Goal: Information Seeking & Learning: Learn about a topic

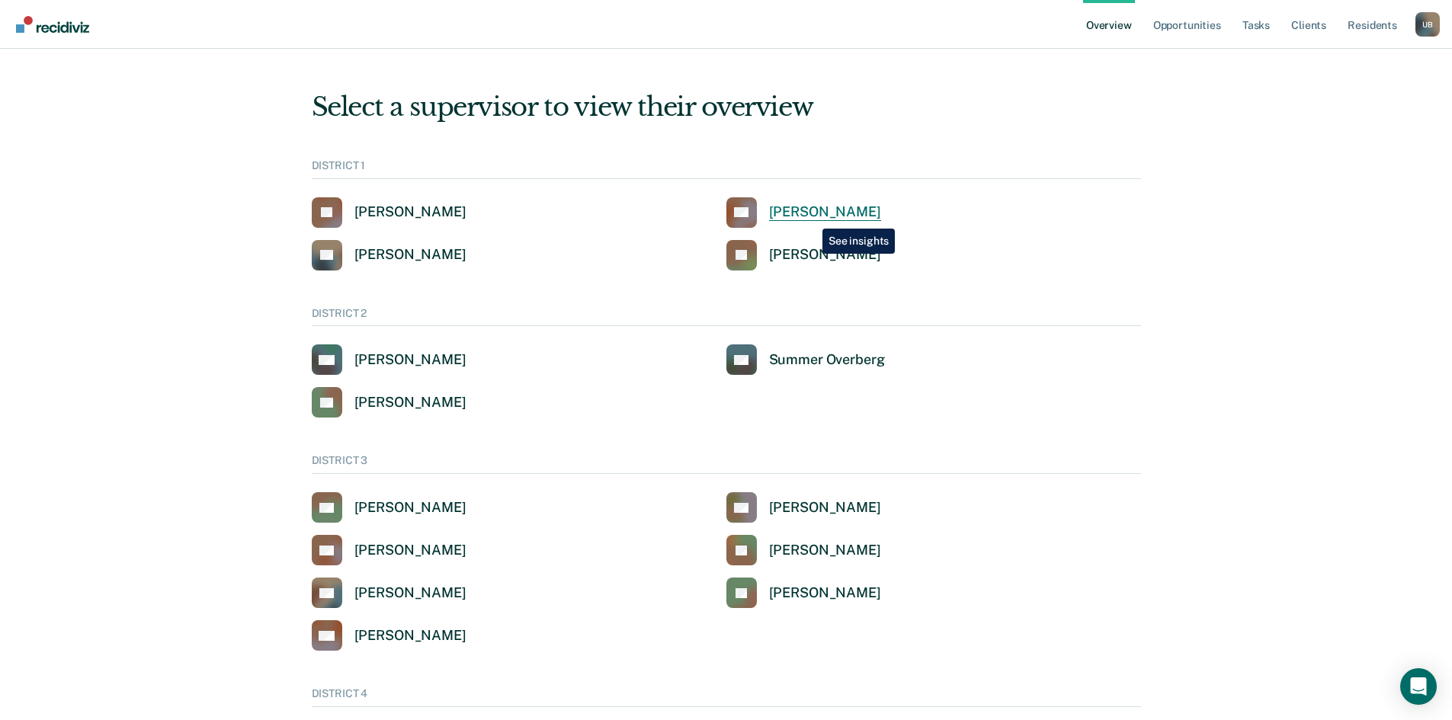
click at [808, 216] on div "[PERSON_NAME]" at bounding box center [825, 213] width 112 height 18
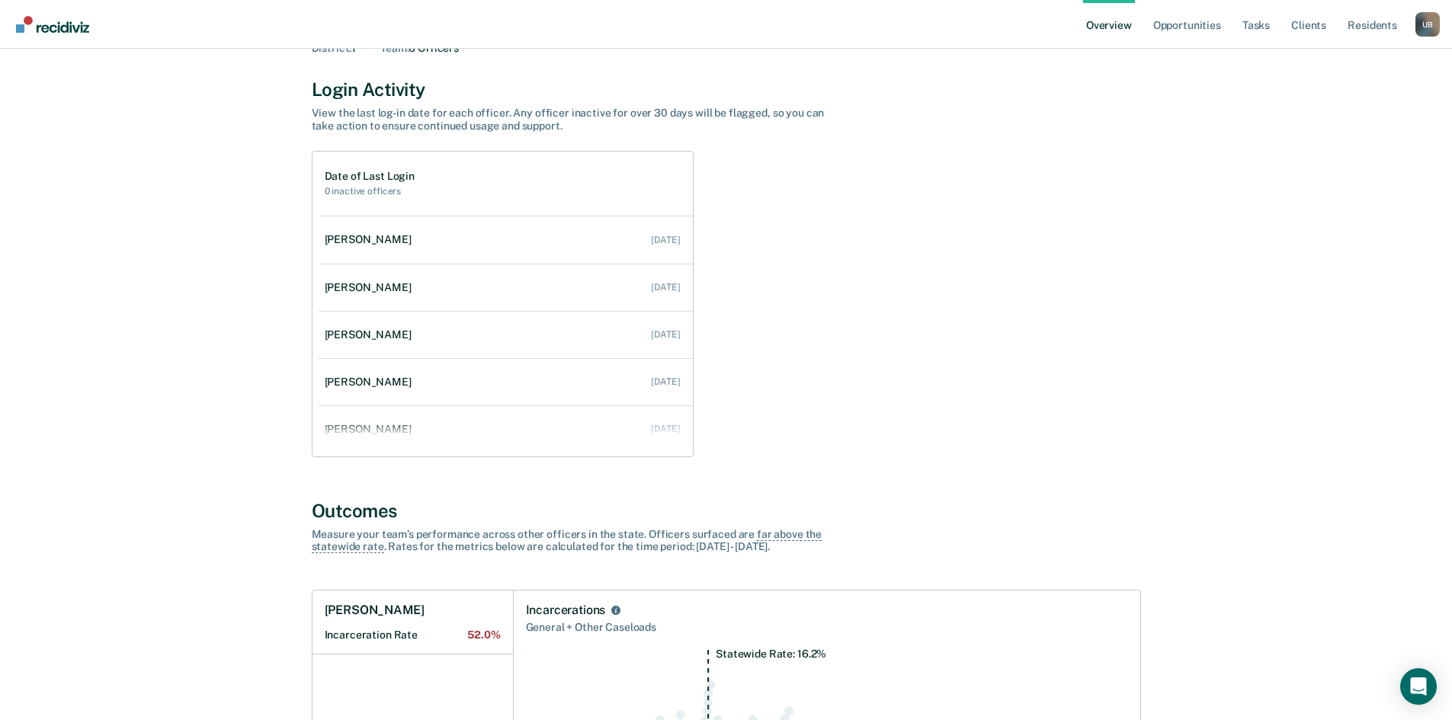
scroll to position [107, 0]
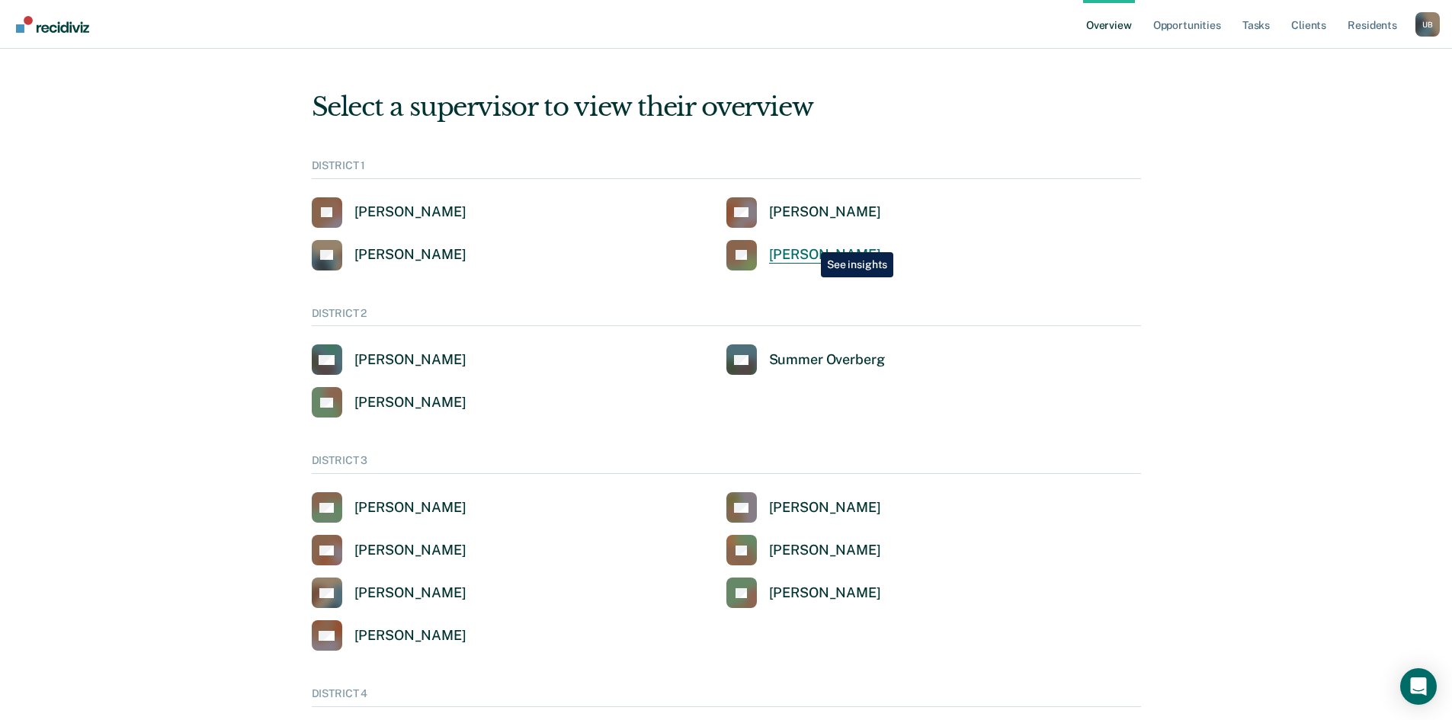
click at [809, 241] on link "JS [PERSON_NAME]" at bounding box center [803, 255] width 155 height 30
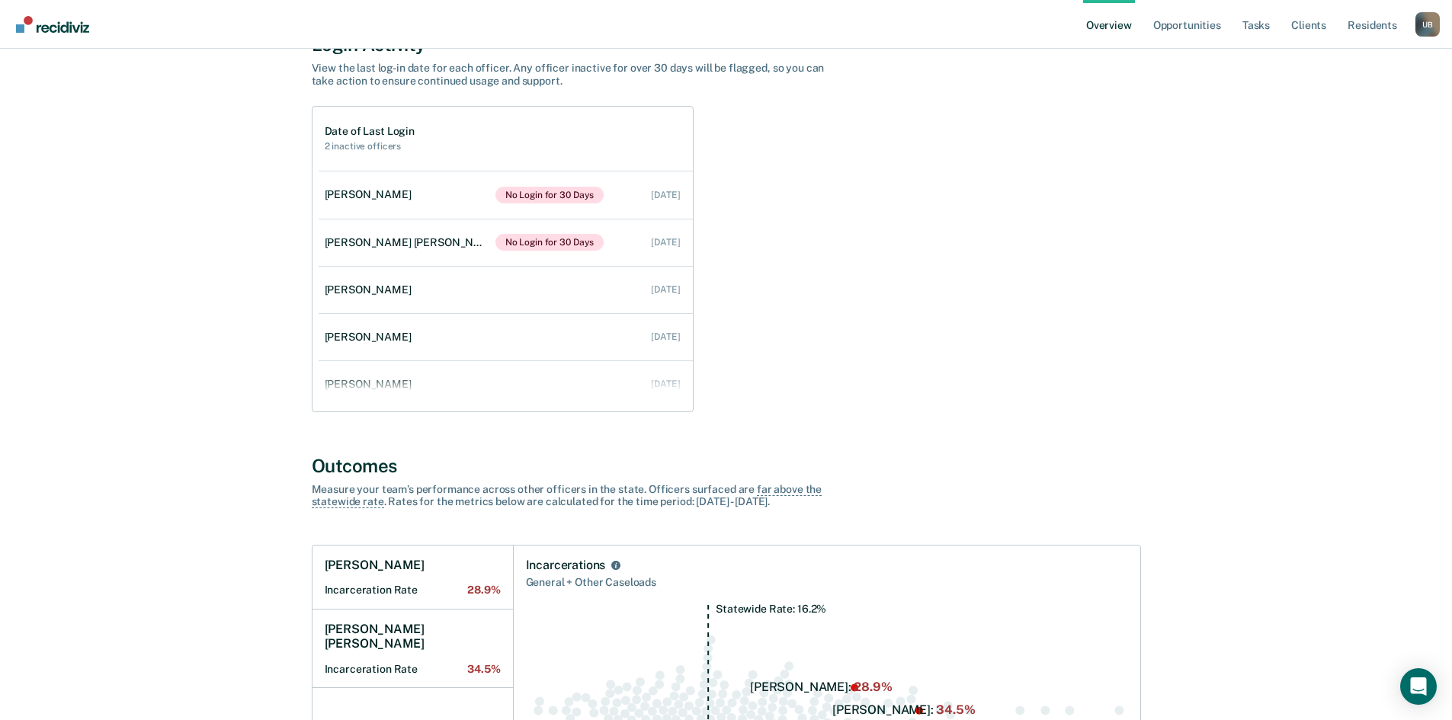
scroll to position [143, 0]
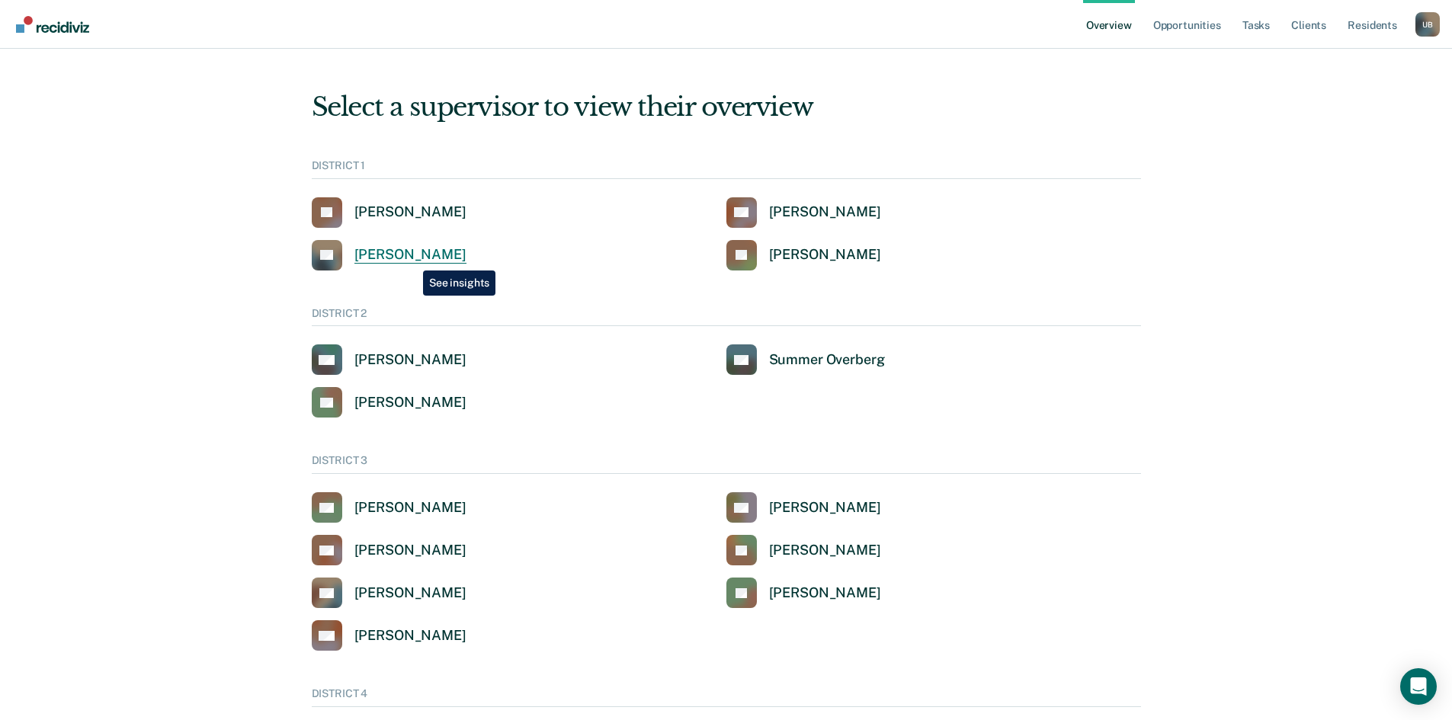
click at [412, 258] on div "[PERSON_NAME]" at bounding box center [410, 255] width 112 height 18
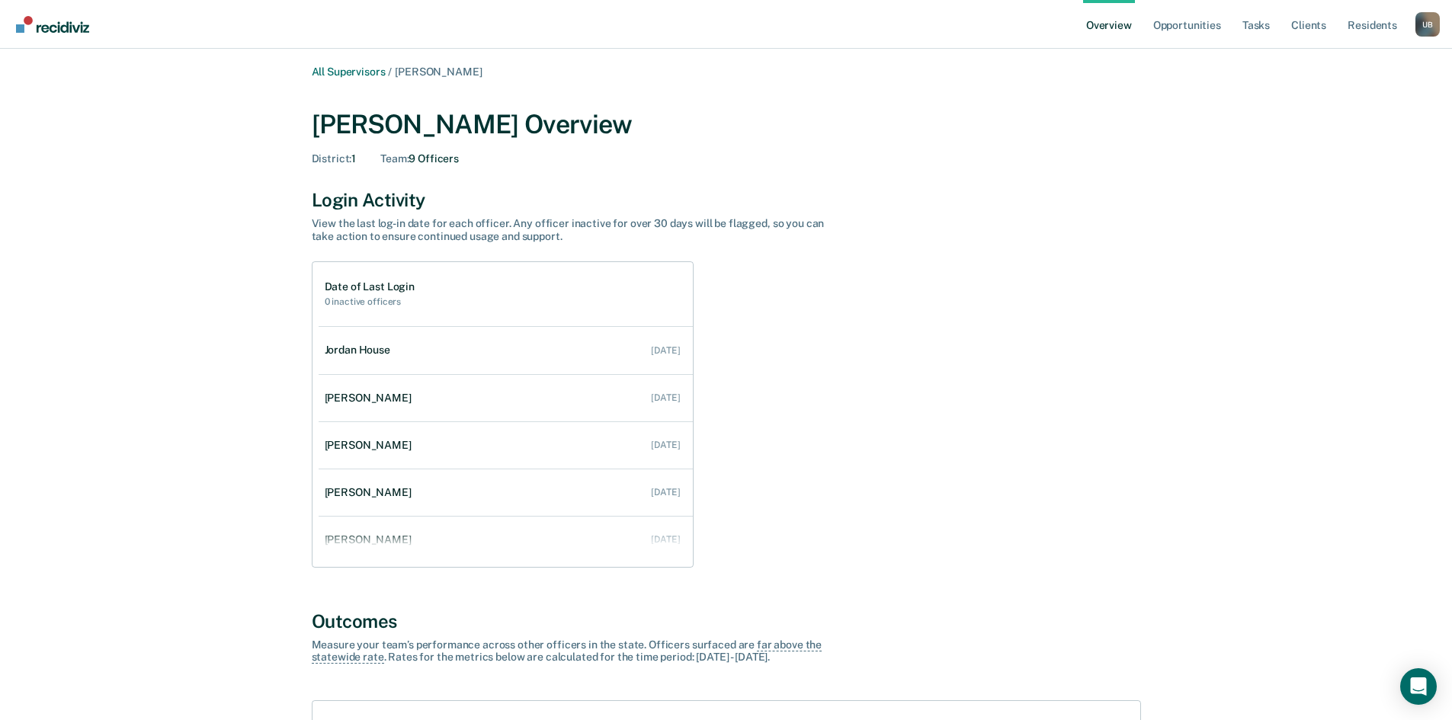
scroll to position [392, 0]
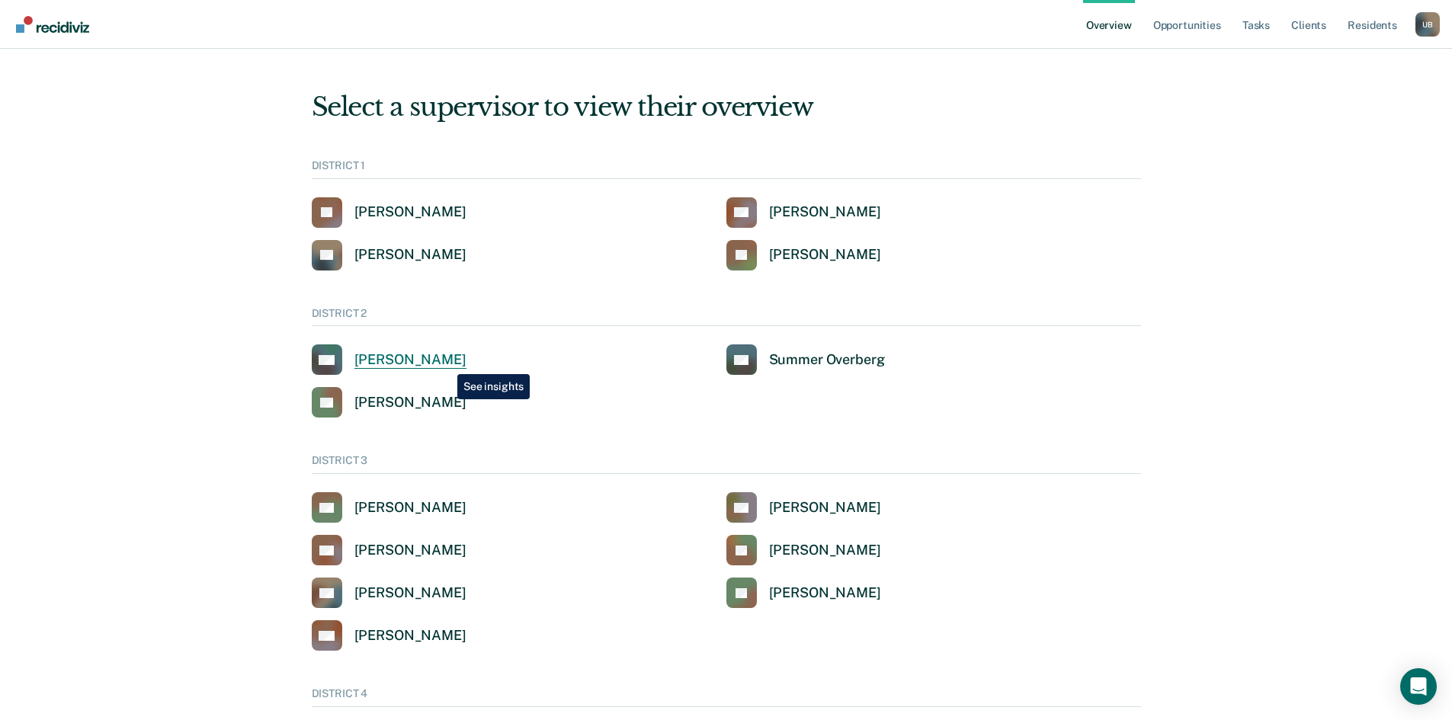
click at [446, 363] on div "[PERSON_NAME]" at bounding box center [410, 360] width 112 height 18
click at [404, 256] on div "[PERSON_NAME]" at bounding box center [410, 255] width 112 height 18
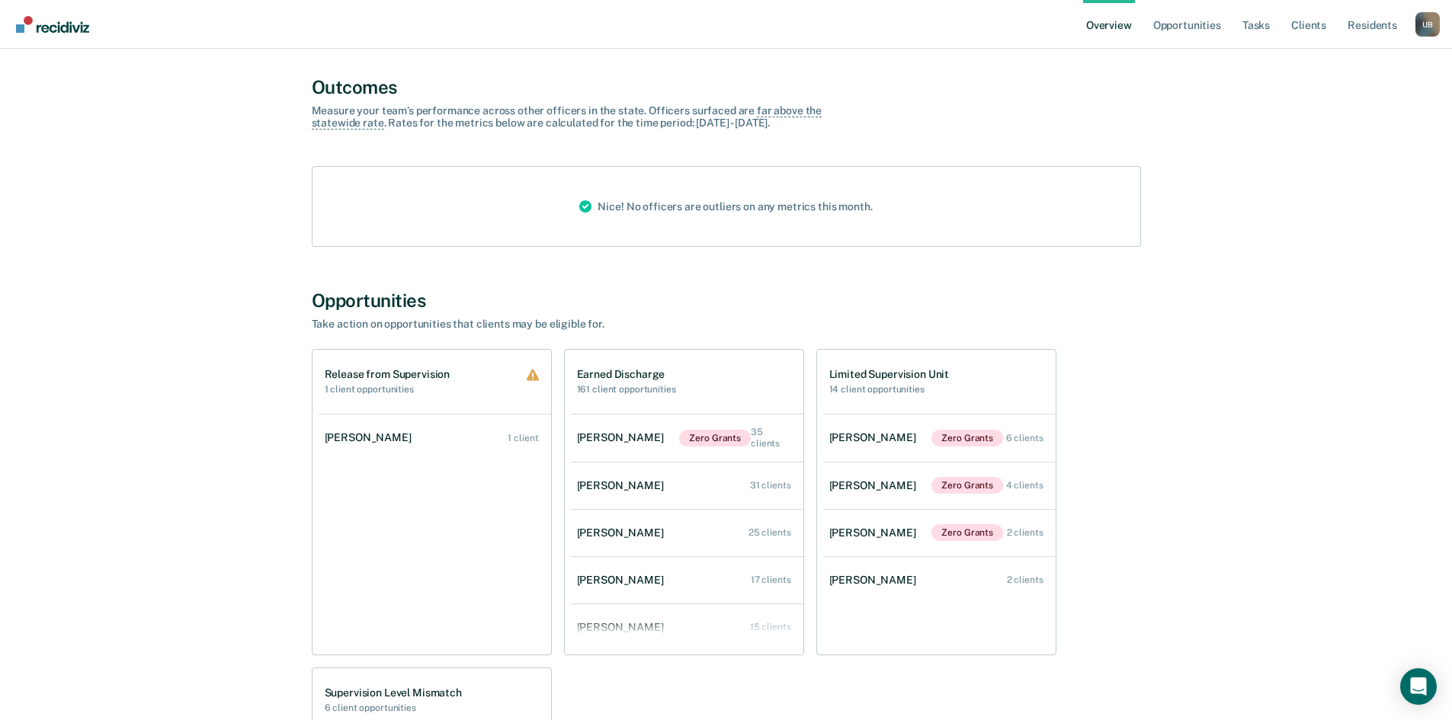
scroll to position [538, 0]
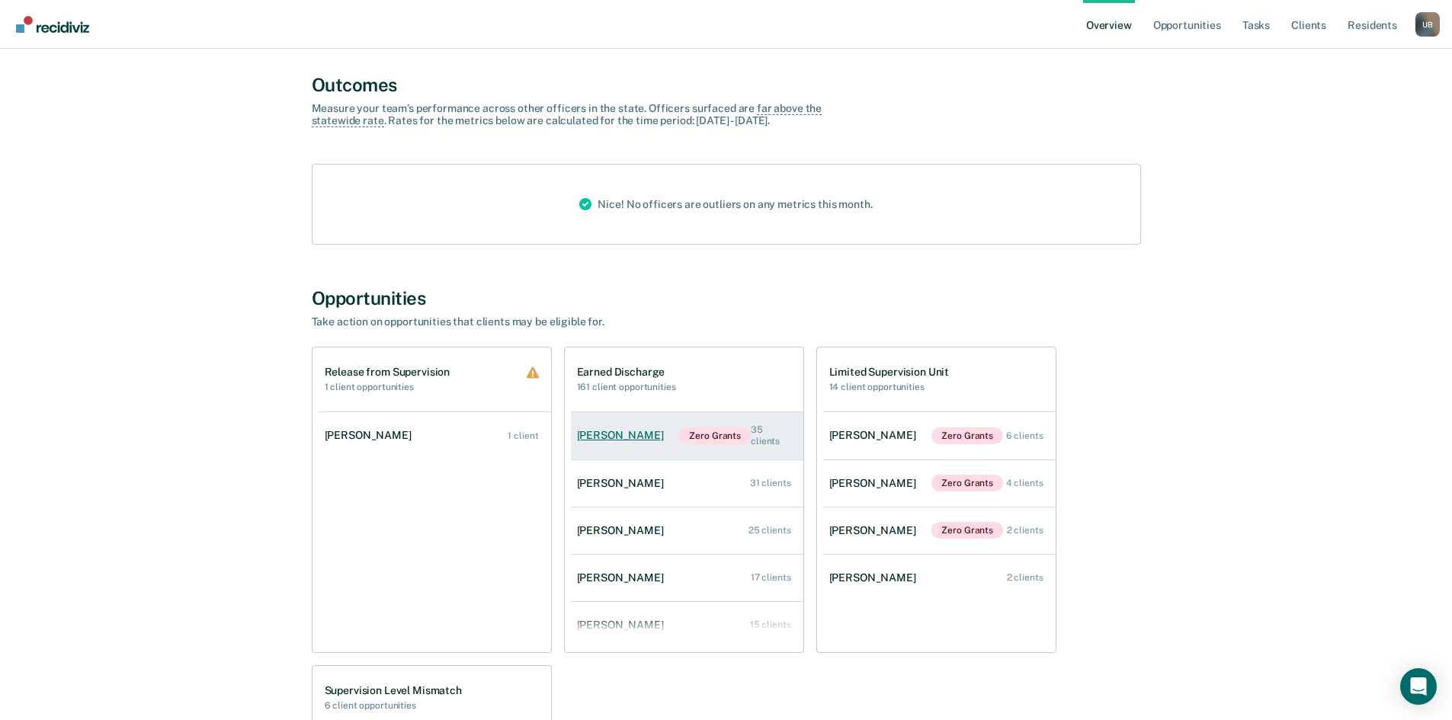
click at [630, 437] on div "[PERSON_NAME]" at bounding box center [623, 435] width 93 height 13
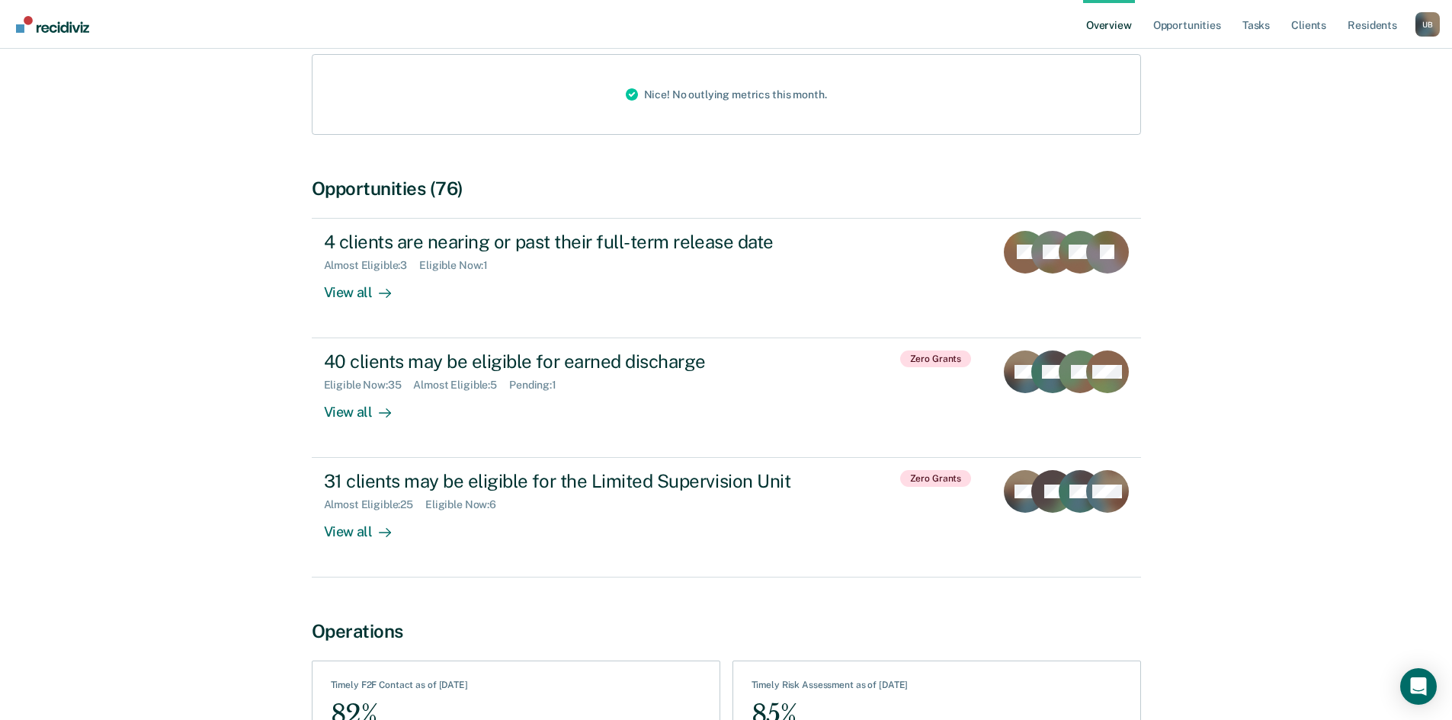
scroll to position [261, 0]
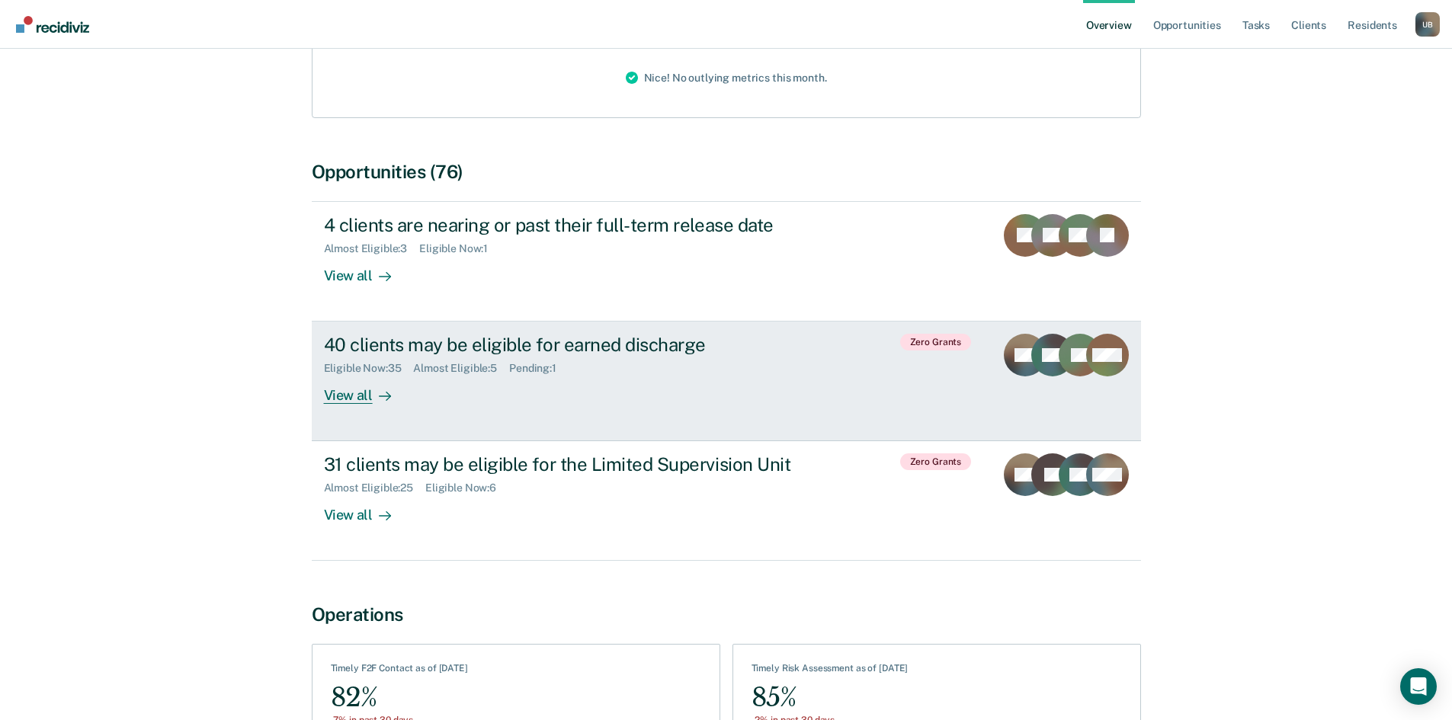
click at [358, 375] on div "View all" at bounding box center [366, 390] width 85 height 30
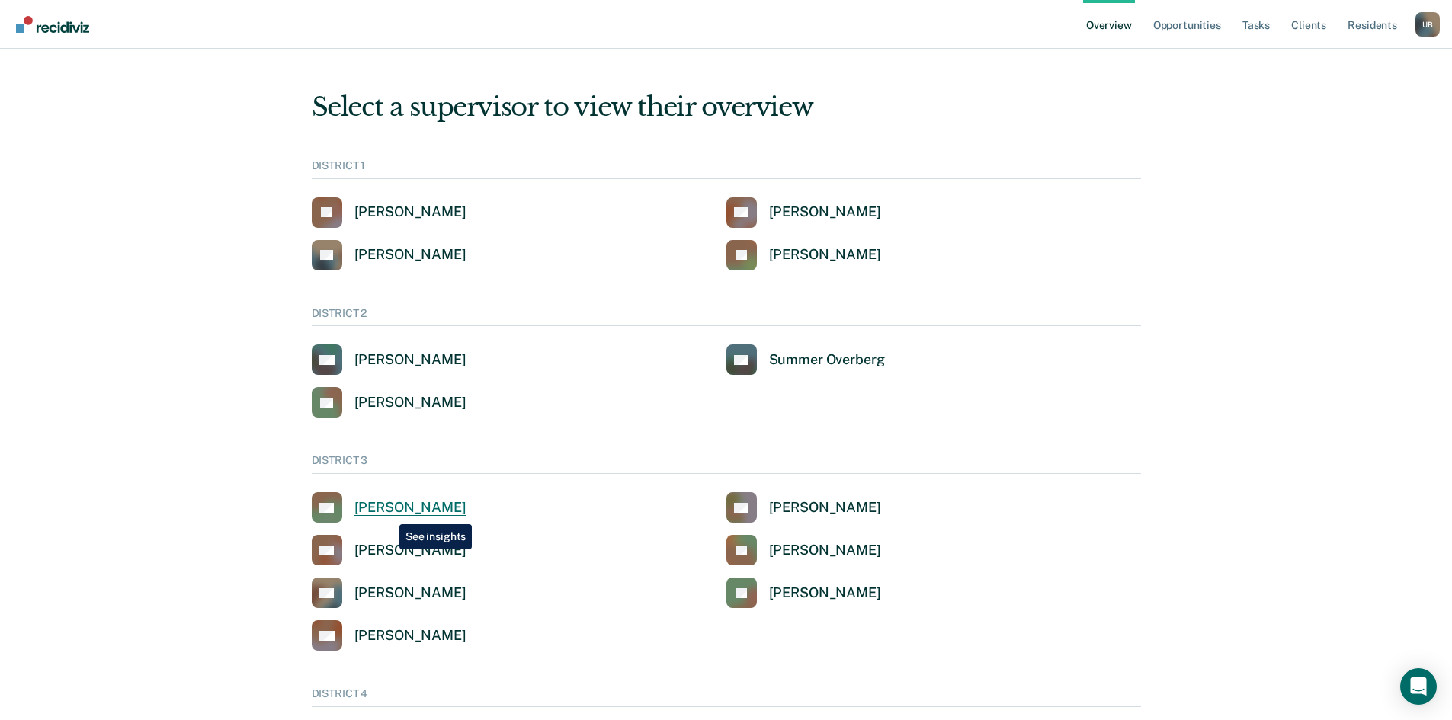
click at [388, 512] on div "[PERSON_NAME]" at bounding box center [410, 508] width 112 height 18
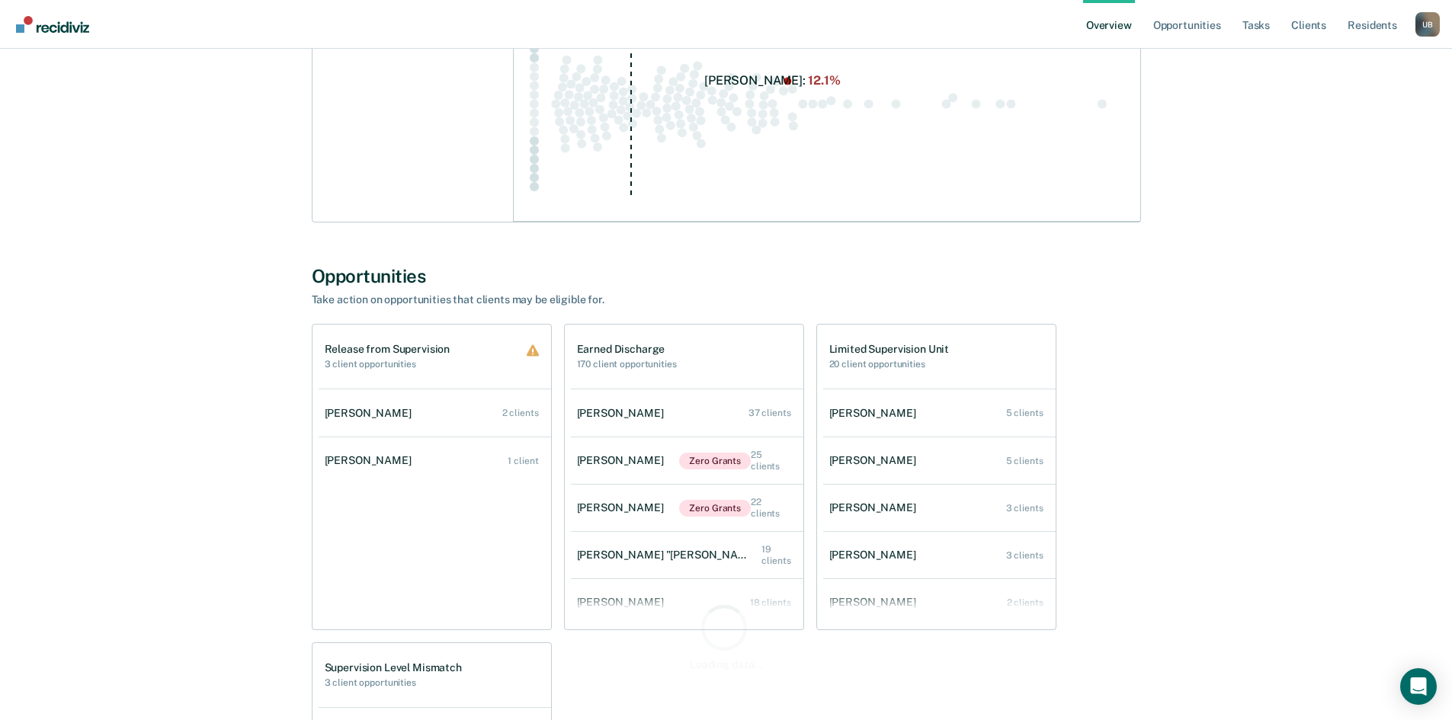
scroll to position [1054, 0]
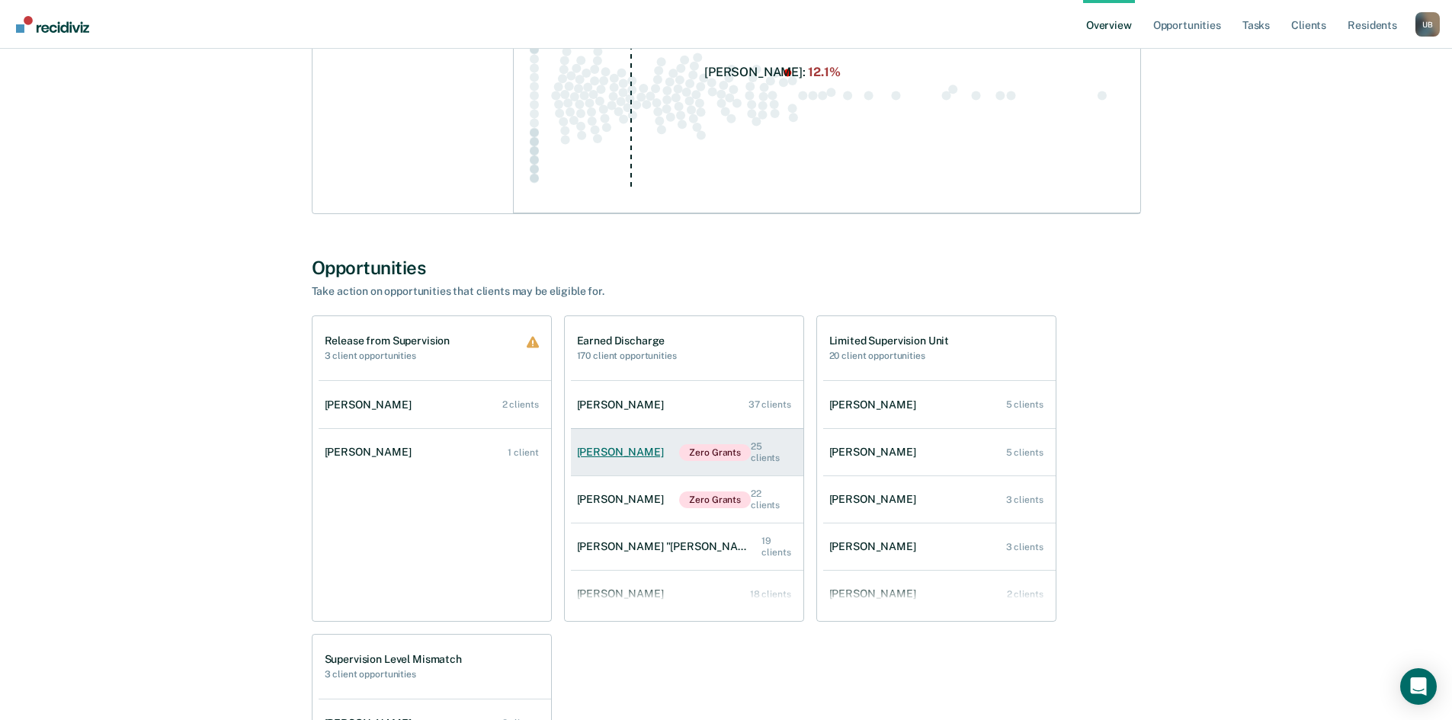
click at [628, 453] on div "[PERSON_NAME]" at bounding box center [623, 452] width 93 height 13
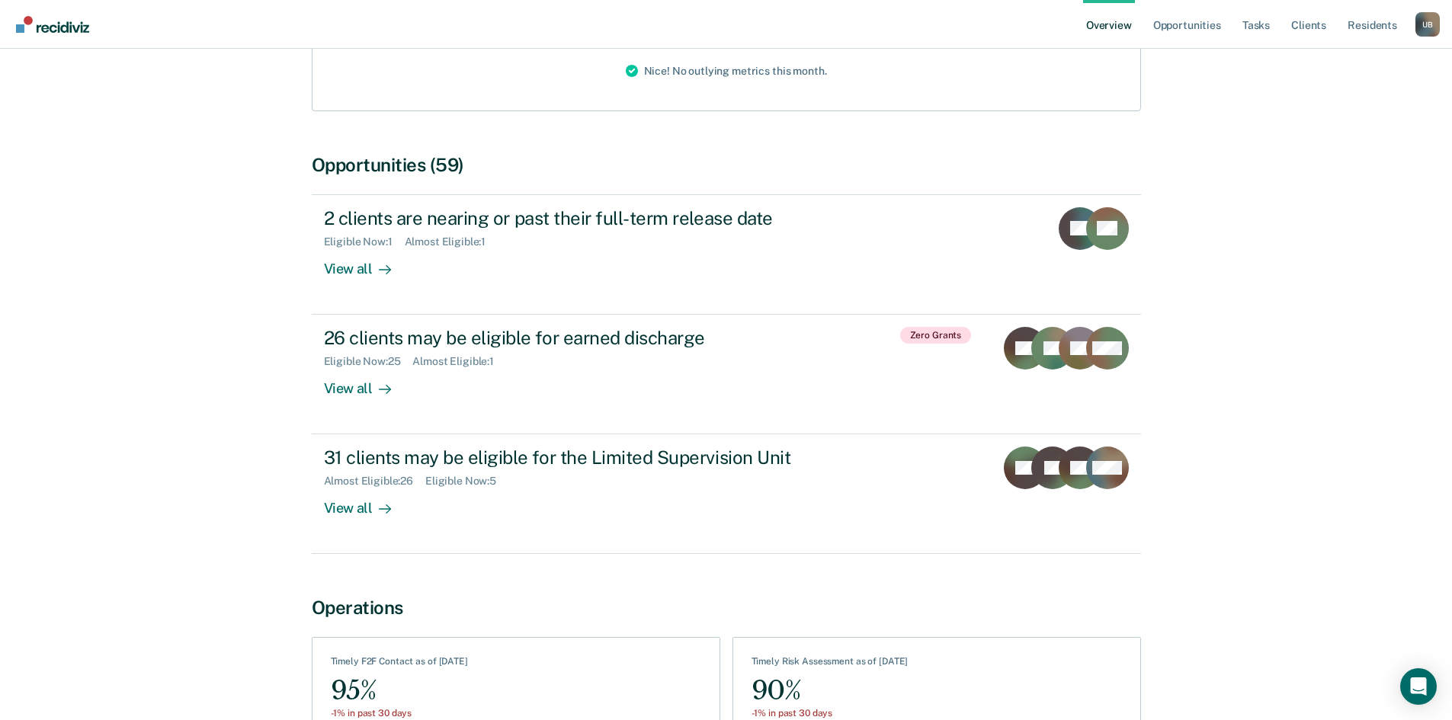
scroll to position [273, 0]
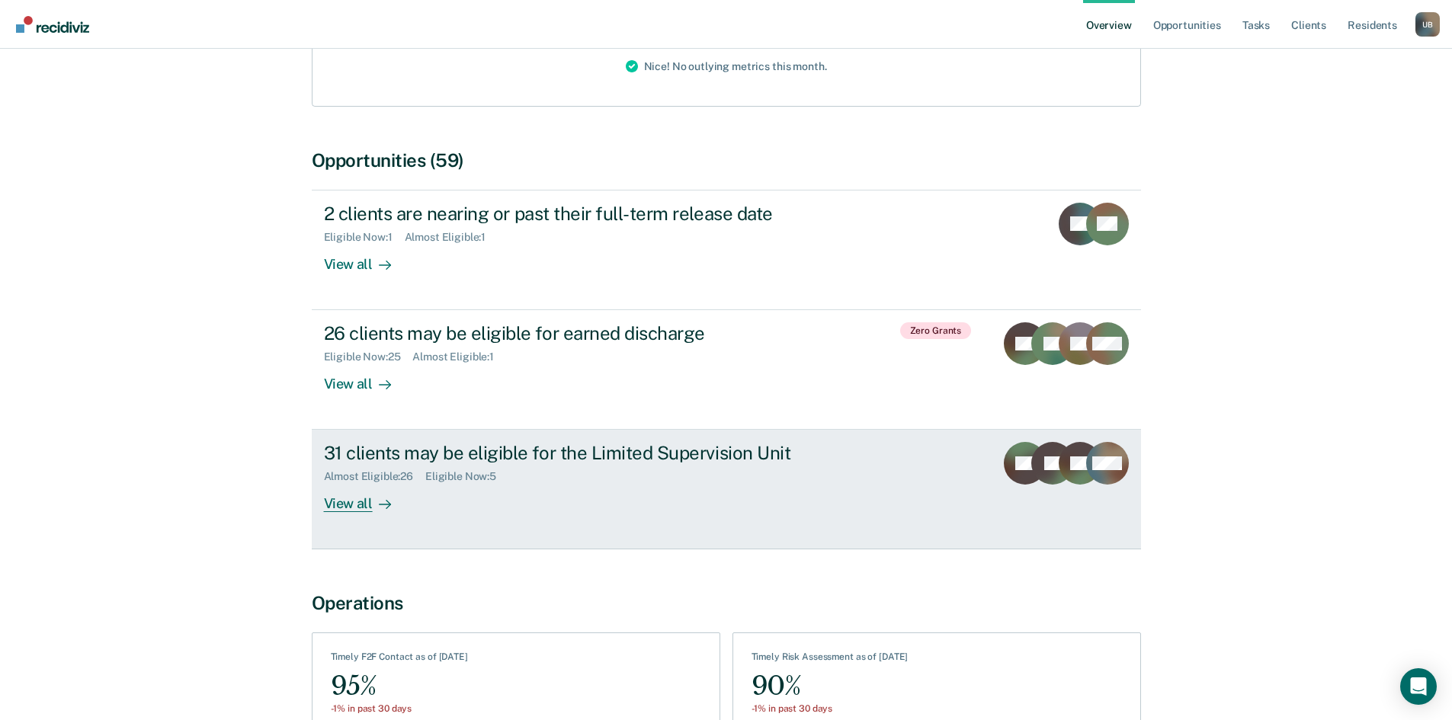
click at [356, 483] on div "View all" at bounding box center [366, 498] width 85 height 30
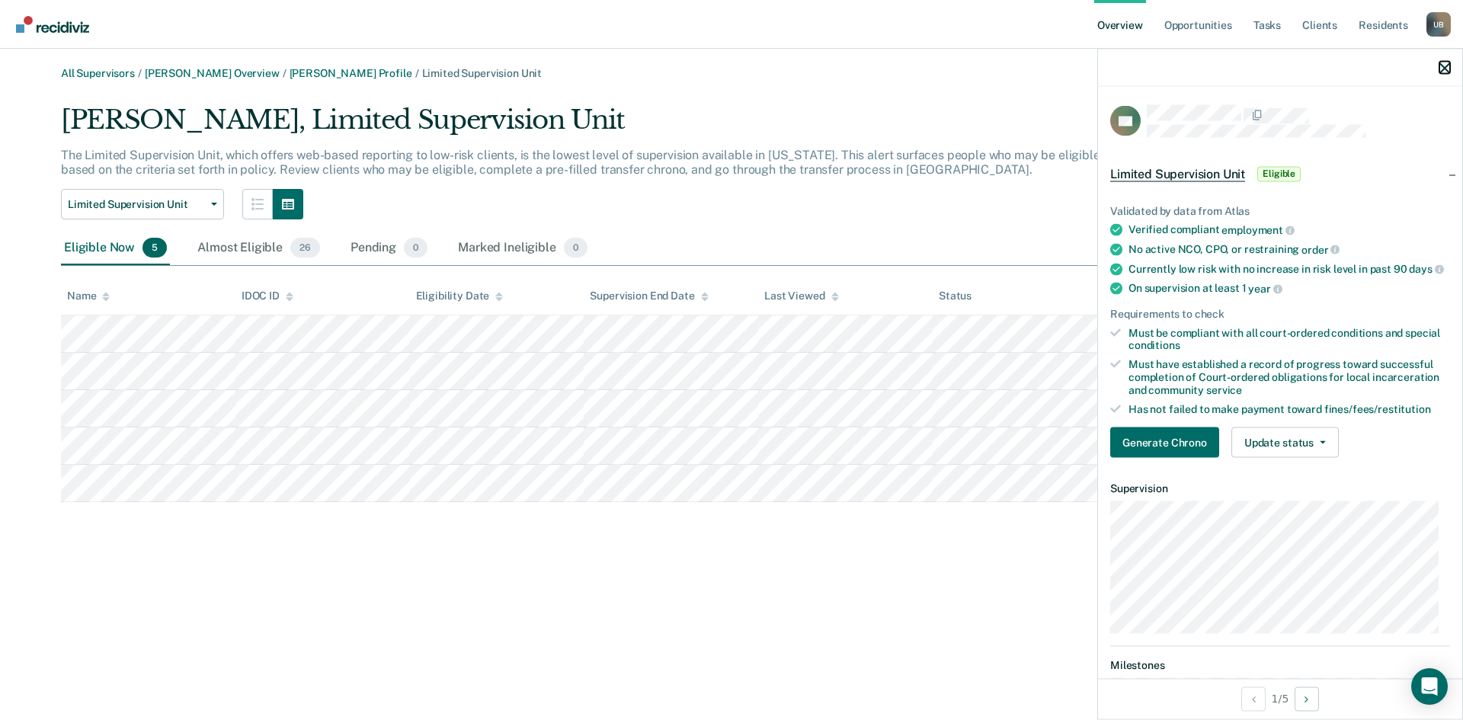
click at [1447, 64] on icon "button" at bounding box center [1445, 68] width 11 height 11
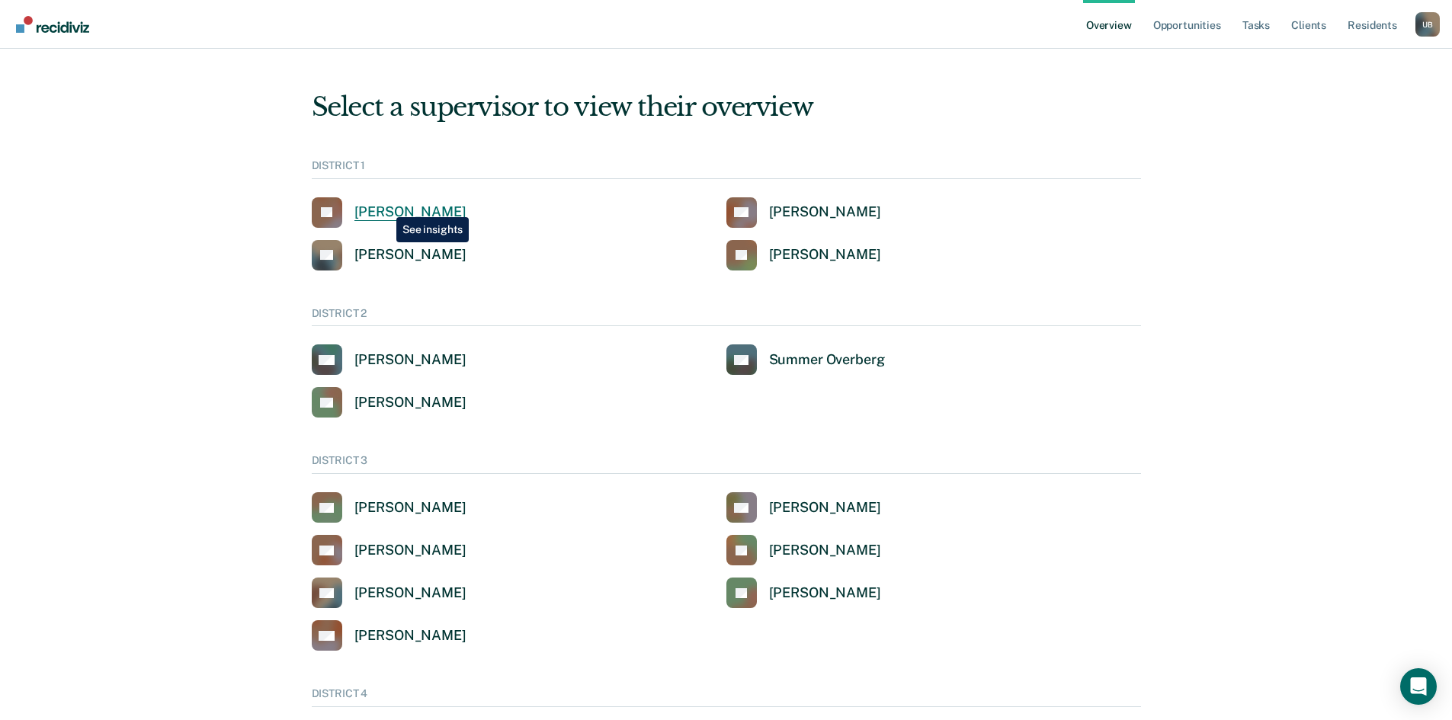
click at [384, 205] on div "[PERSON_NAME]" at bounding box center [410, 213] width 112 height 18
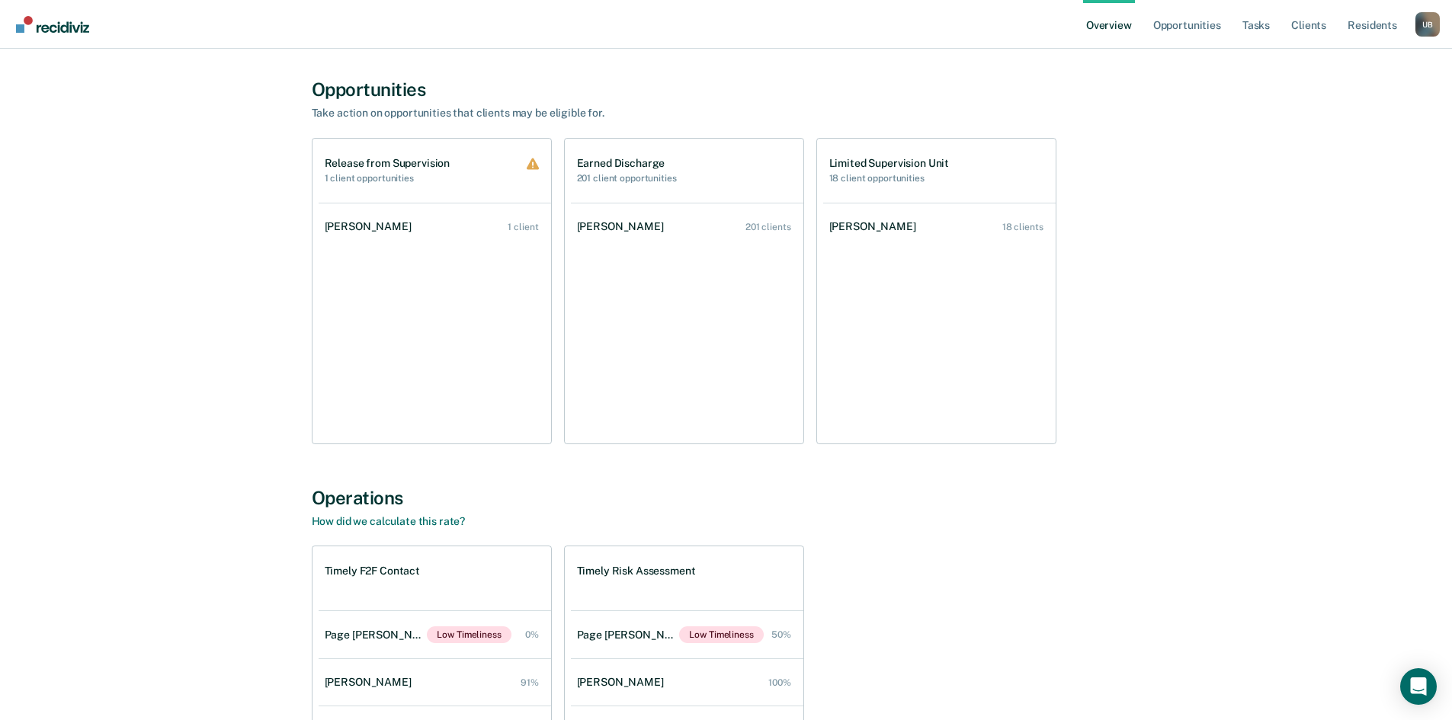
scroll to position [728, 0]
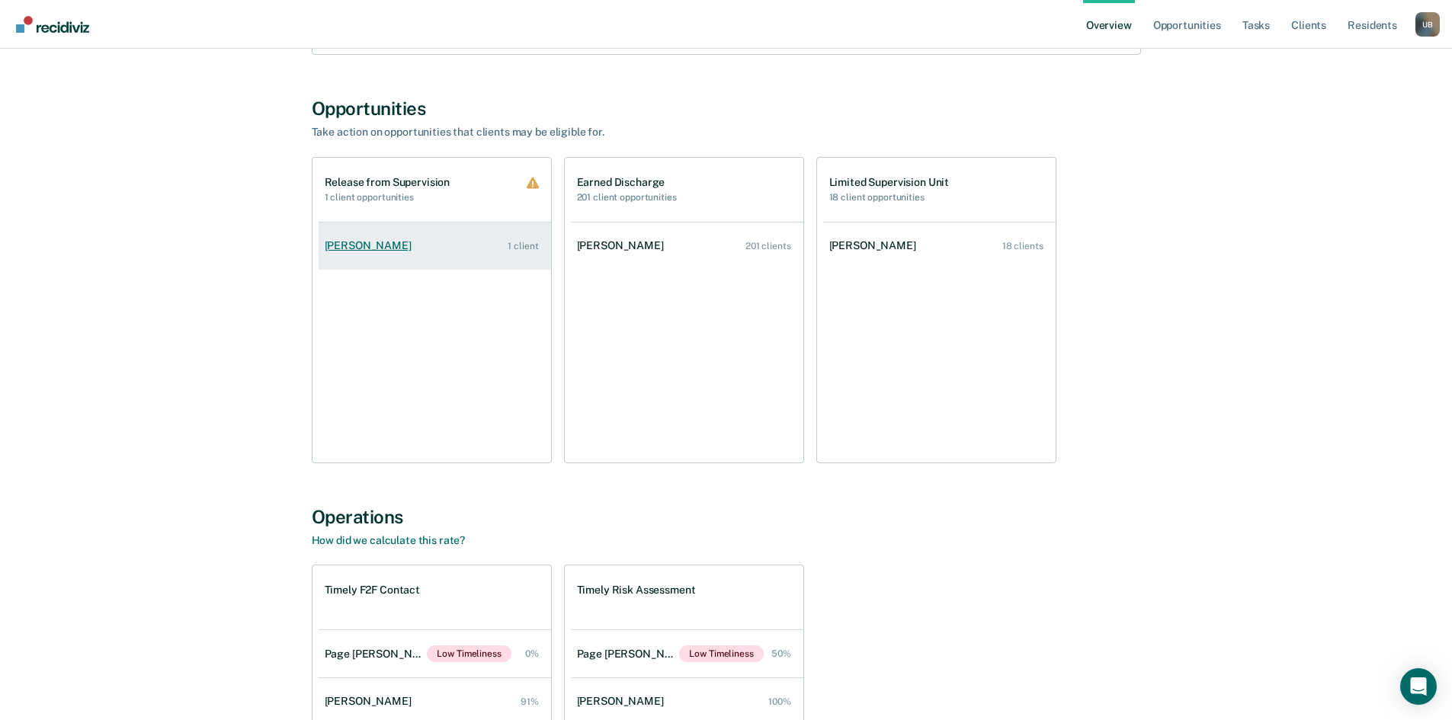
click at [460, 228] on link "[PERSON_NAME] 1 client" at bounding box center [435, 245] width 232 height 43
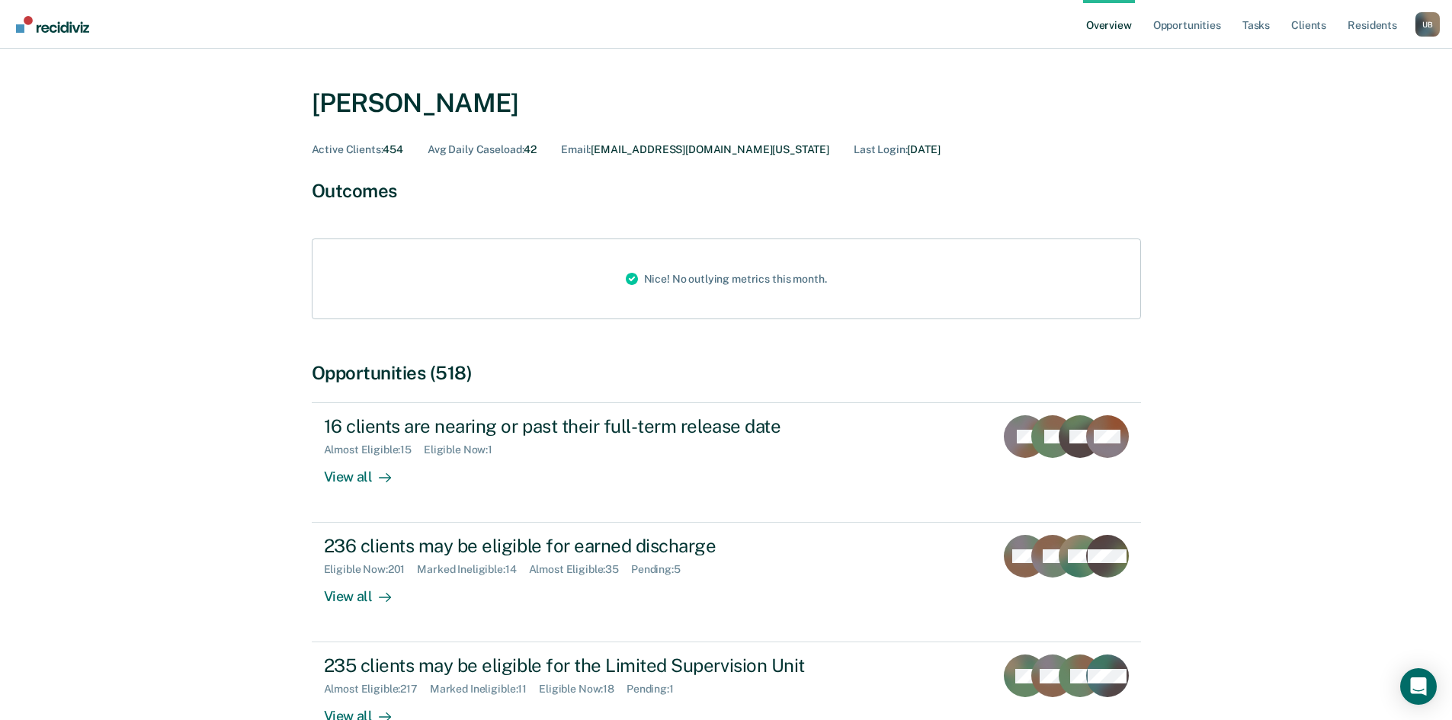
scroll to position [35, 0]
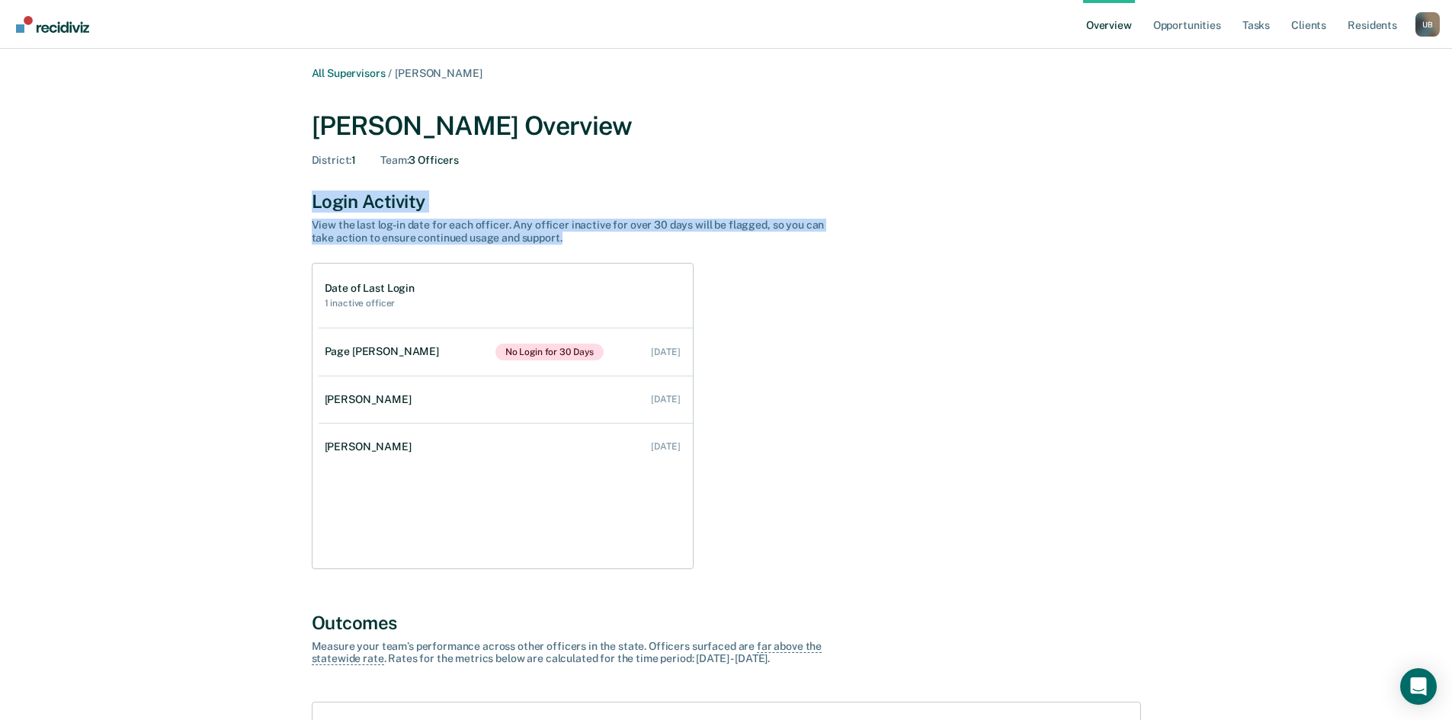
drag, startPoint x: 1447, startPoint y: 147, endPoint x: 1435, endPoint y: 253, distance: 106.6
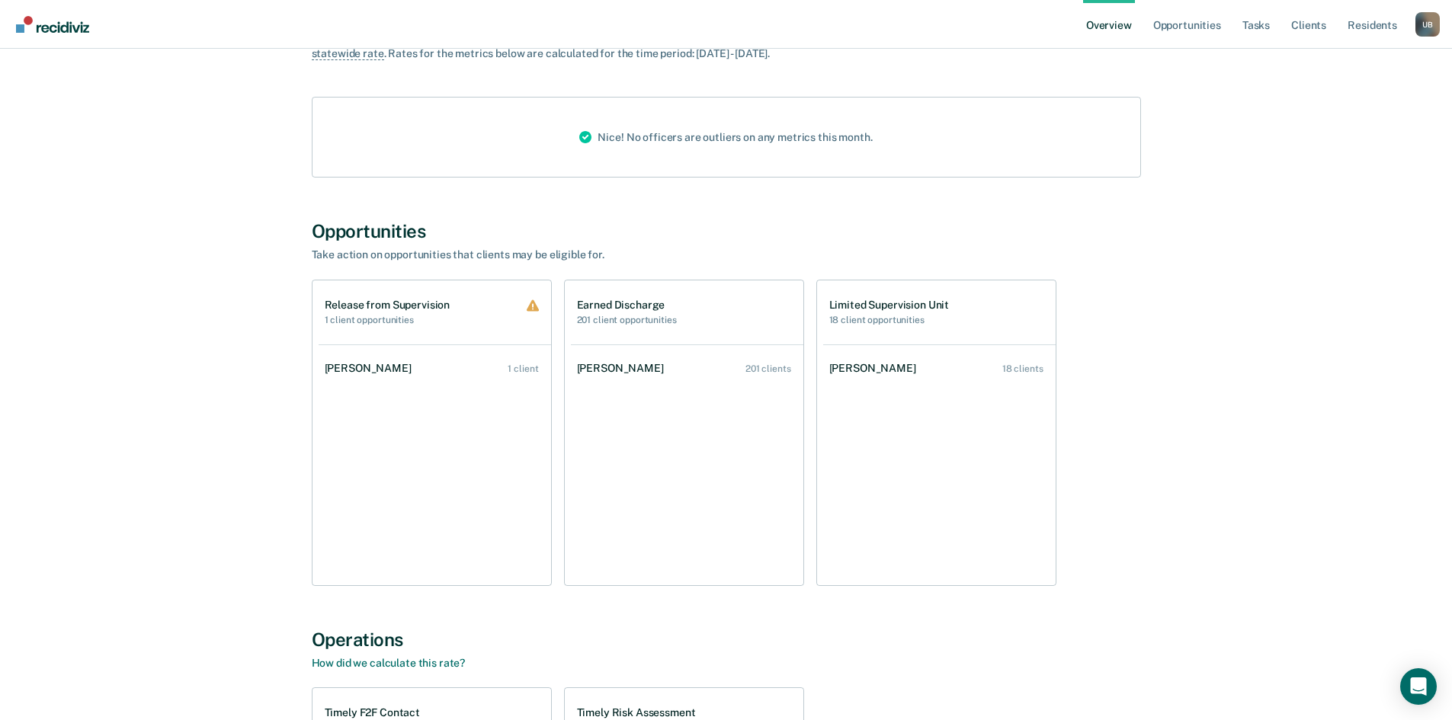
scroll to position [607, 0]
click at [663, 310] on div "Earned Discharge 201 client opportunities" at bounding box center [627, 309] width 100 height 27
click at [668, 367] on link "[PERSON_NAME] 201 clients" at bounding box center [687, 366] width 232 height 43
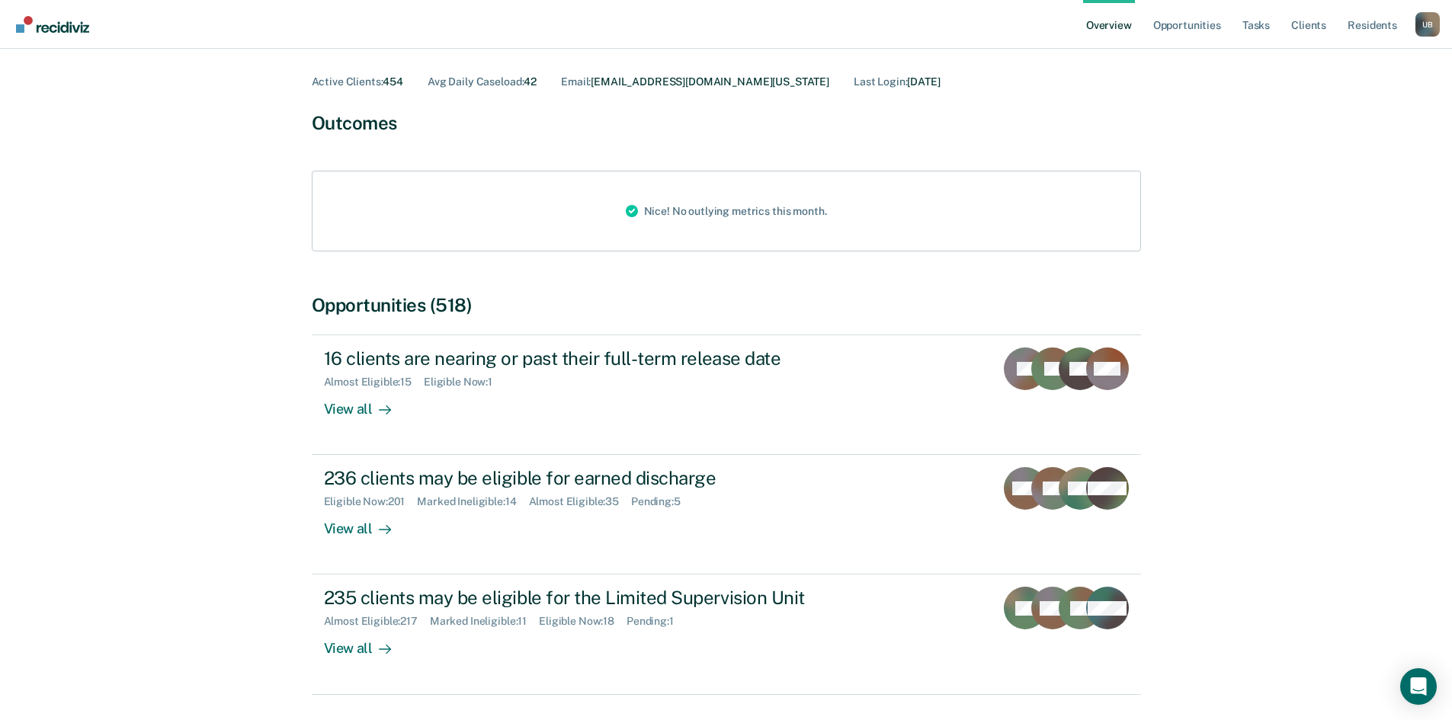
scroll to position [19, 0]
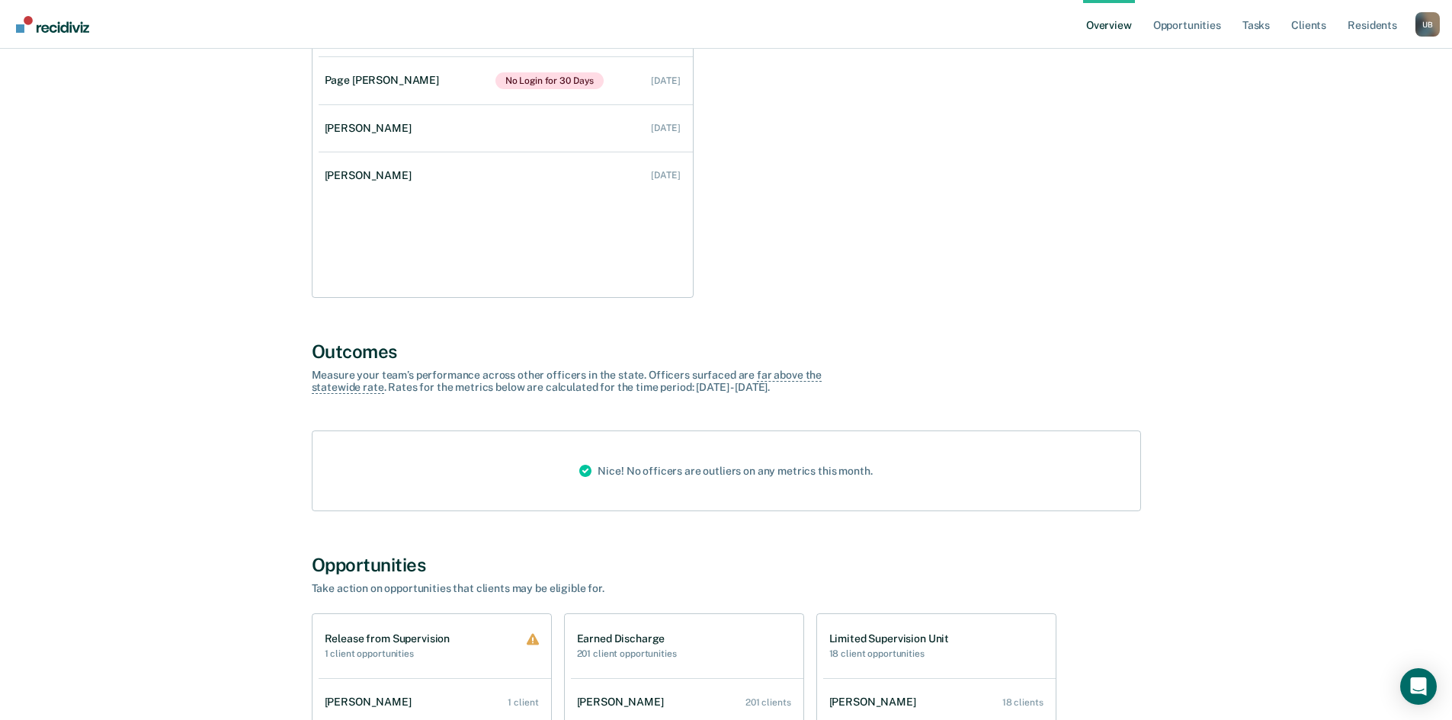
scroll to position [574, 0]
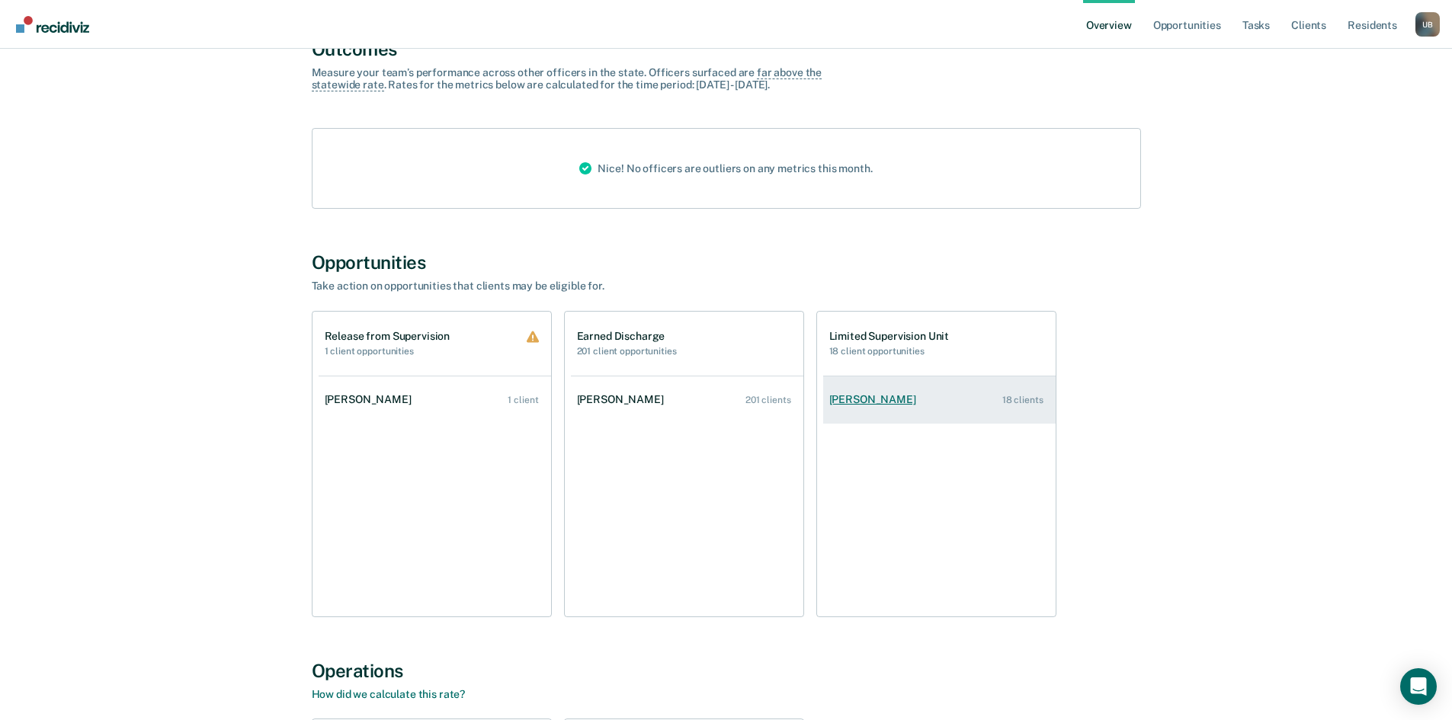
click at [954, 404] on link "[PERSON_NAME] 18 clients" at bounding box center [939, 399] width 232 height 43
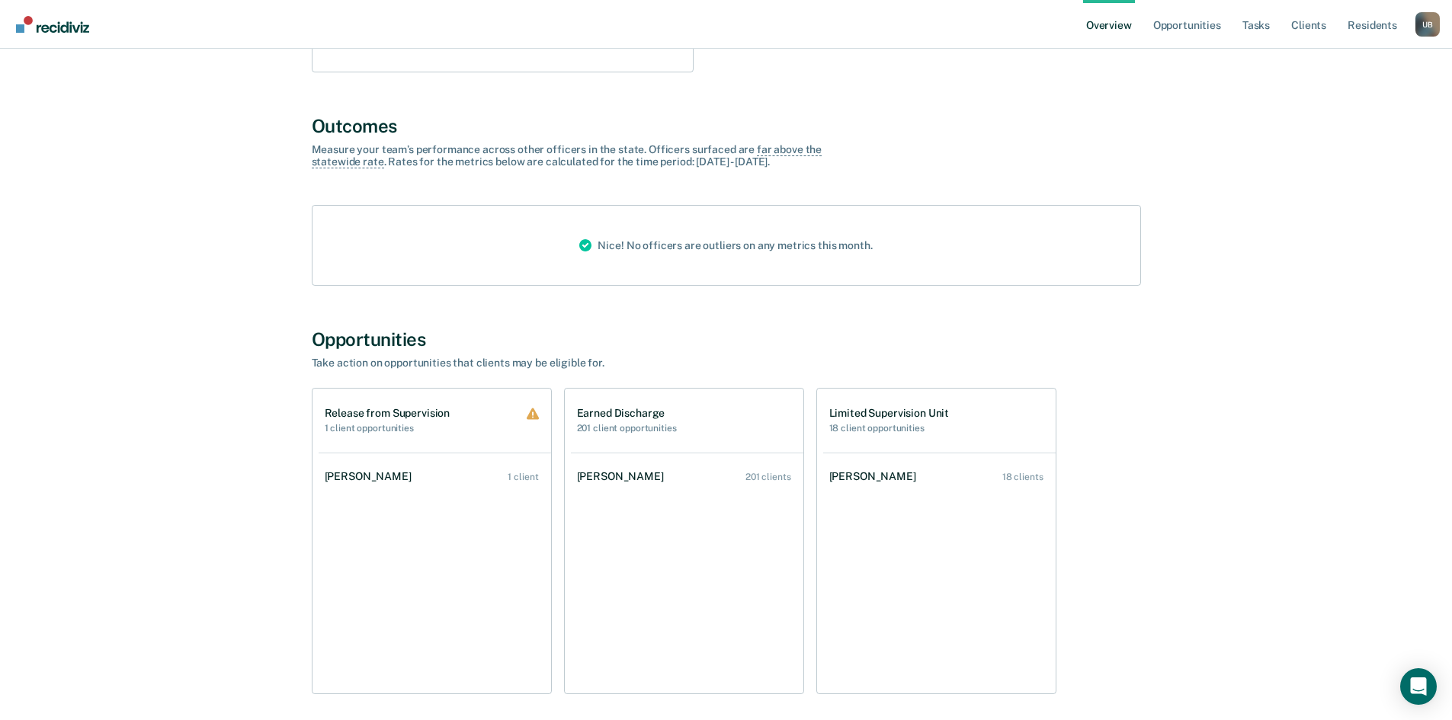
scroll to position [500, 0]
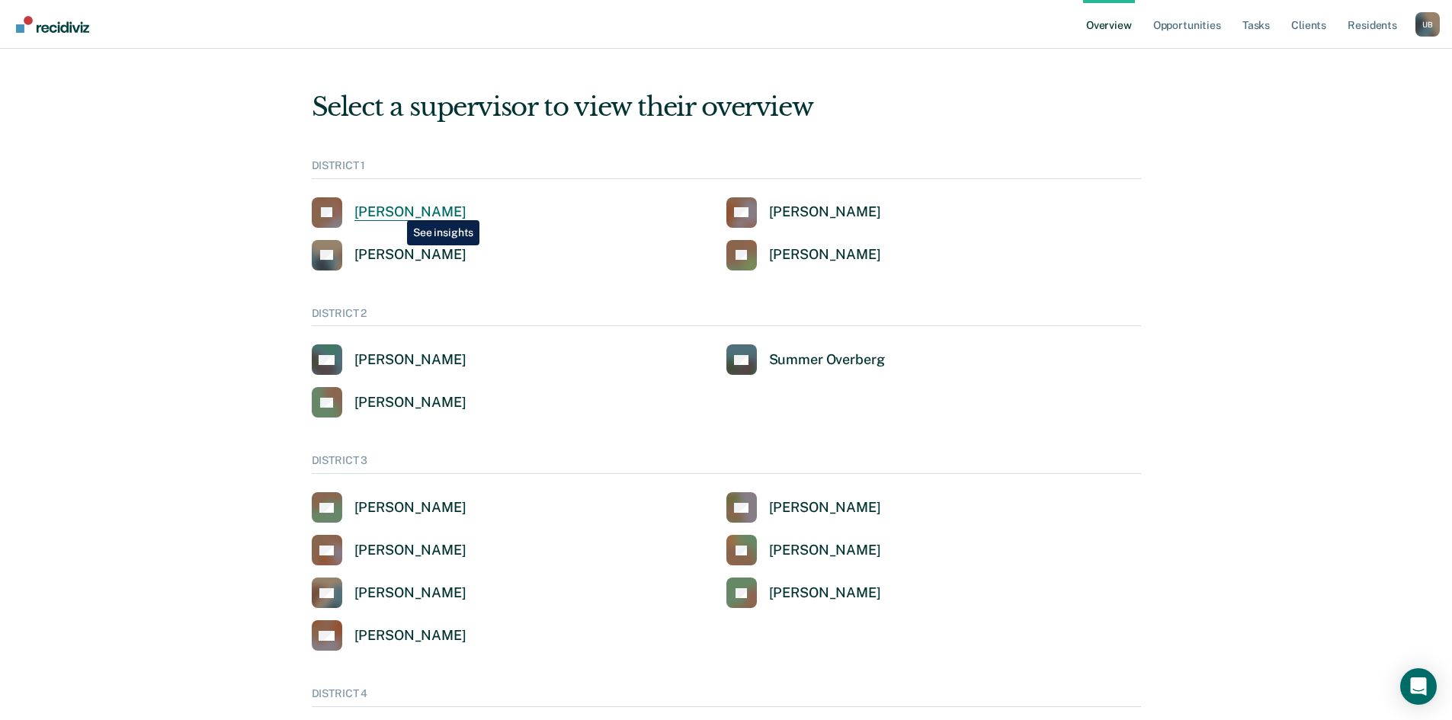
click at [396, 209] on div "[PERSON_NAME]" at bounding box center [410, 213] width 112 height 18
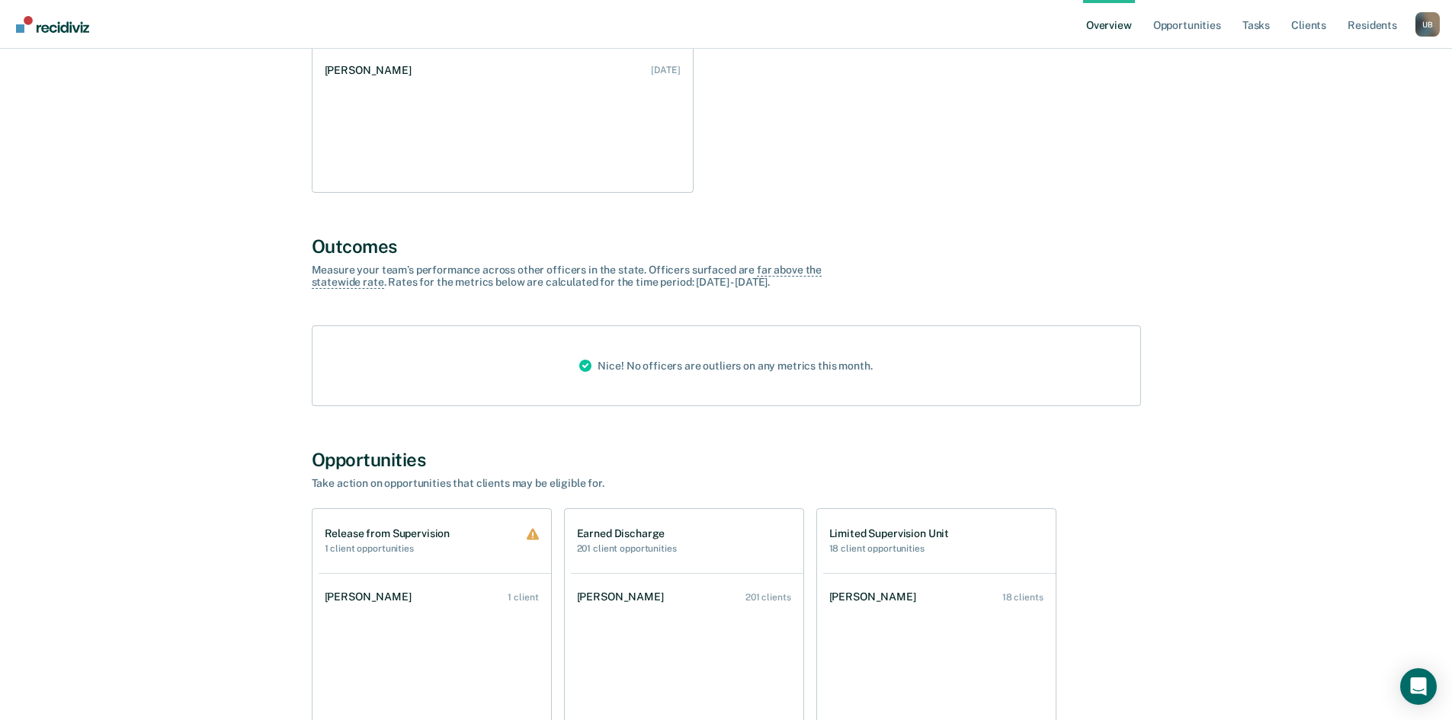
scroll to position [471, 0]
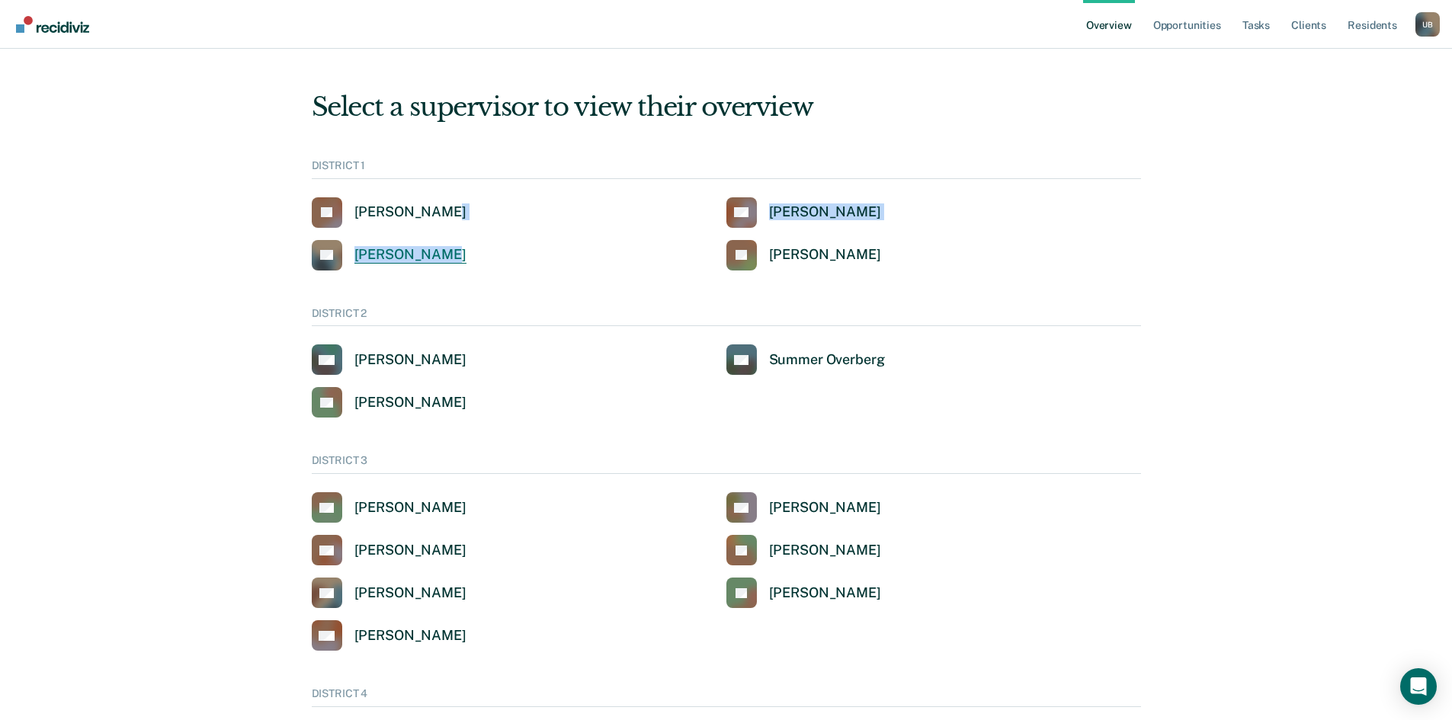
drag, startPoint x: 454, startPoint y: 226, endPoint x: 430, endPoint y: 251, distance: 34.0
click at [433, 248] on div "[PERSON_NAME] [PERSON_NAME] [PERSON_NAME] [PERSON_NAME] JS [PERSON_NAME]" at bounding box center [726, 233] width 829 height 73
click at [428, 252] on div "[PERSON_NAME]" at bounding box center [410, 255] width 112 height 18
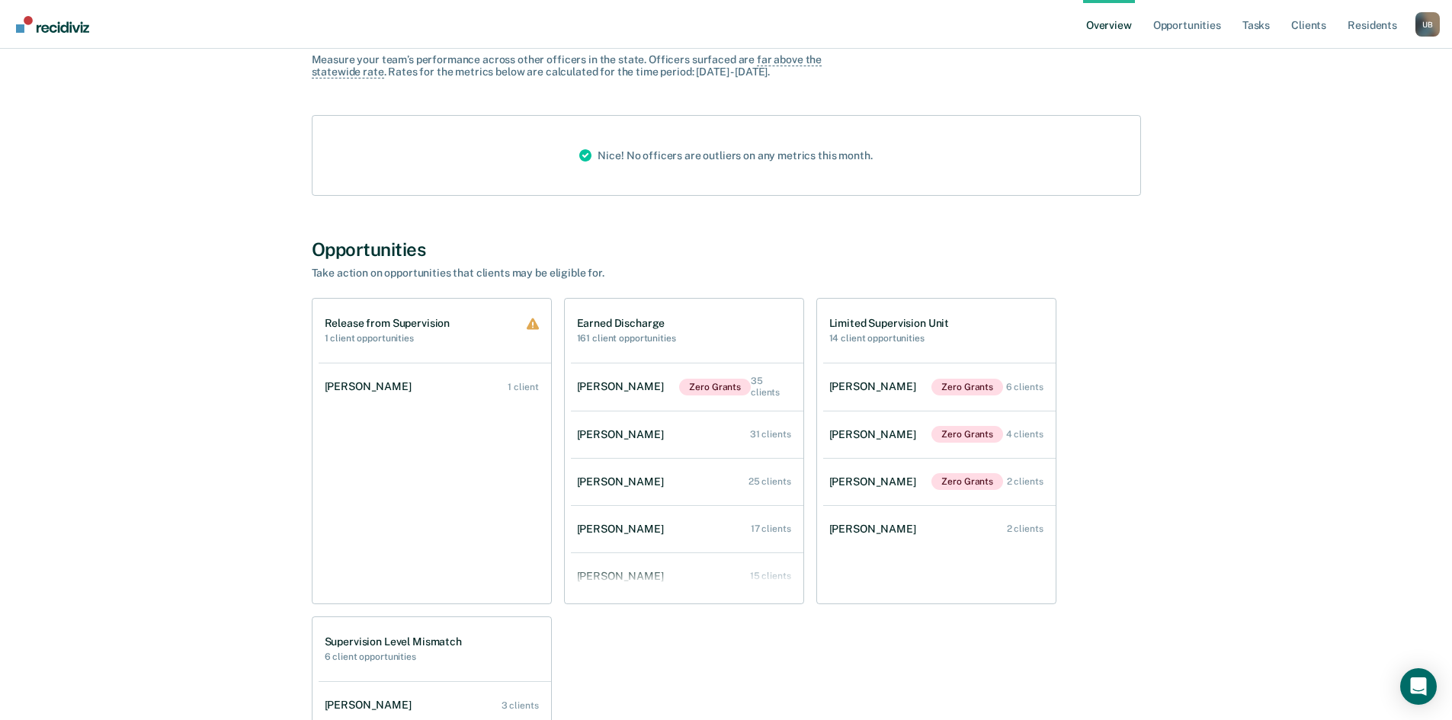
scroll to position [589, 0]
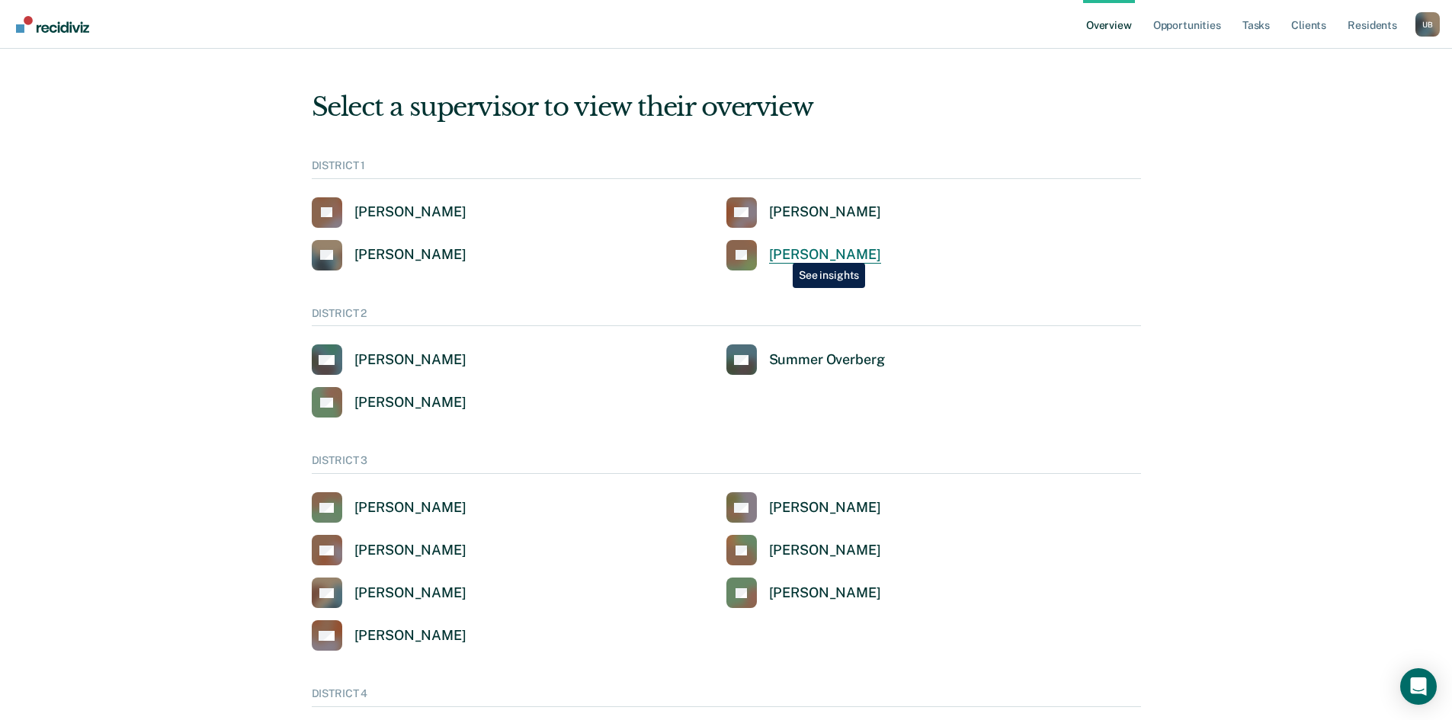
click at [781, 252] on div "[PERSON_NAME]" at bounding box center [825, 255] width 112 height 18
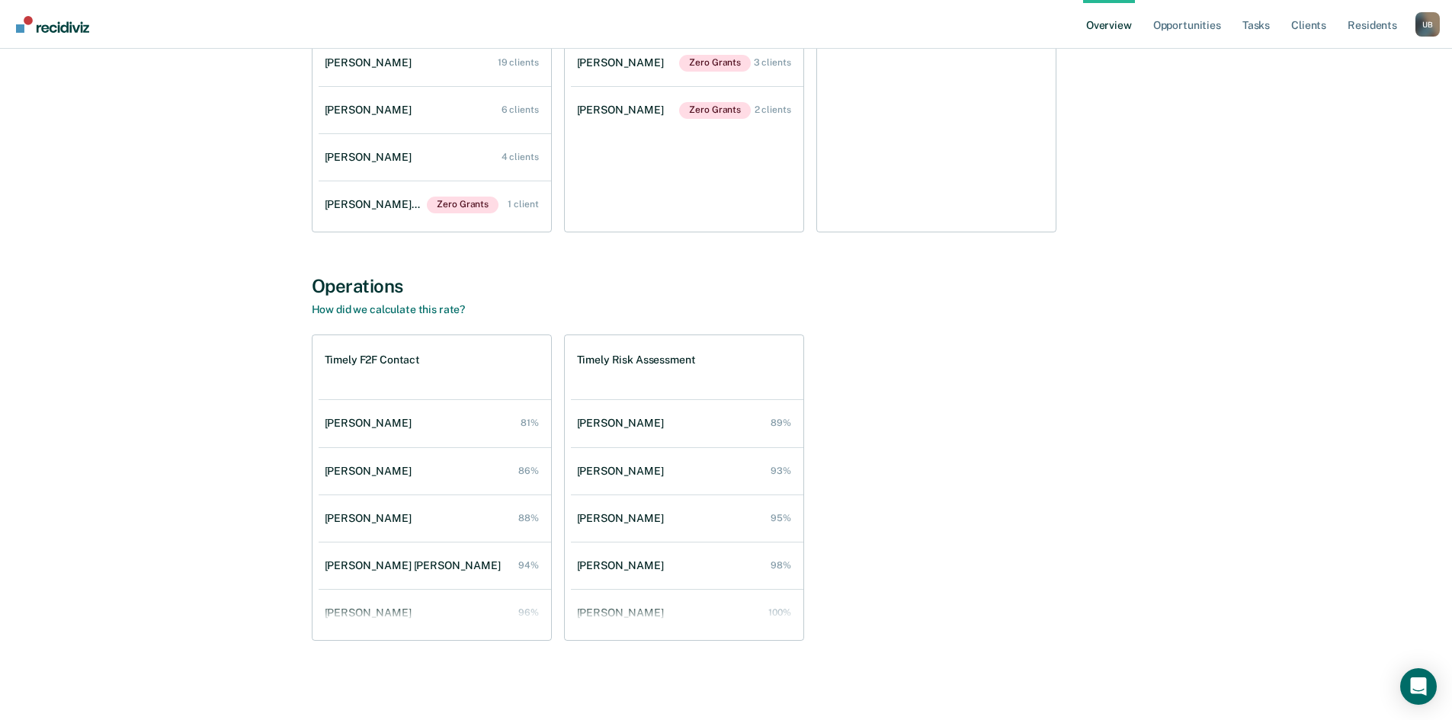
scroll to position [1122, 0]
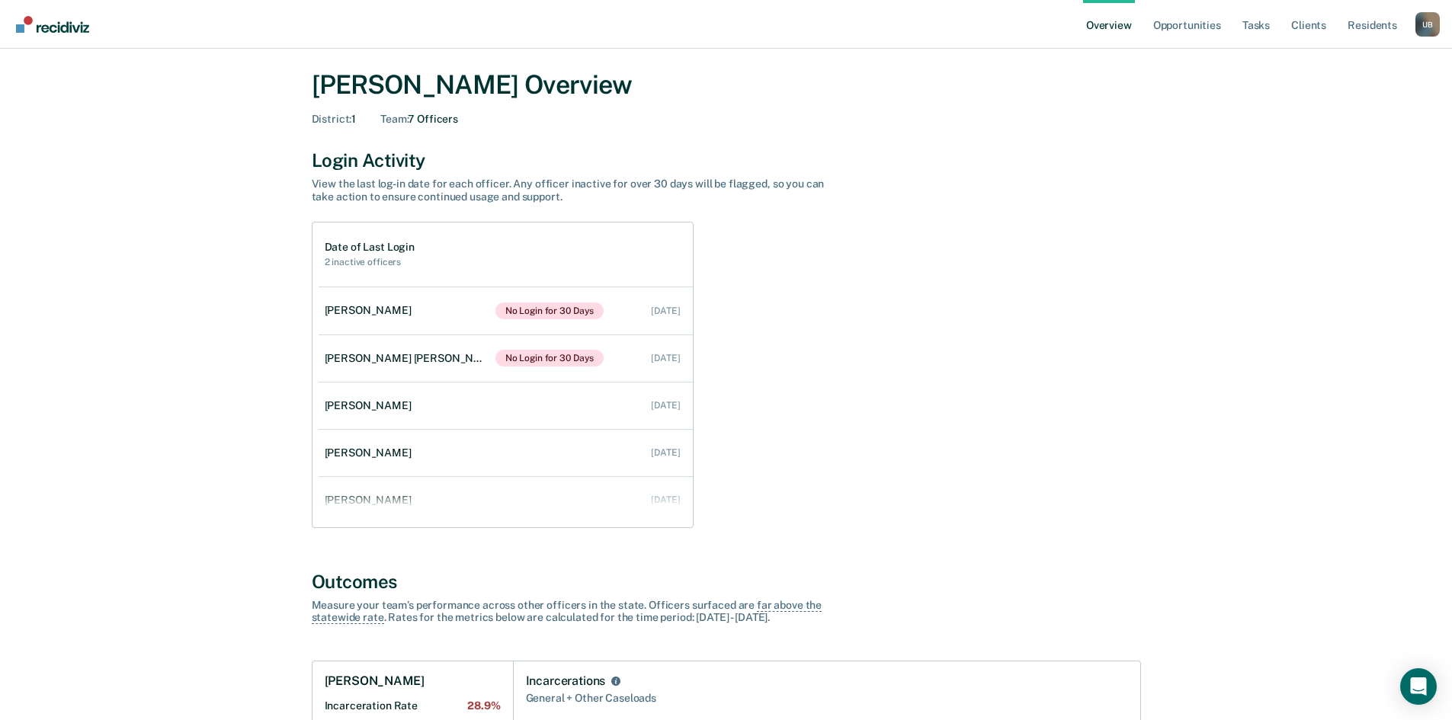
scroll to position [35, 0]
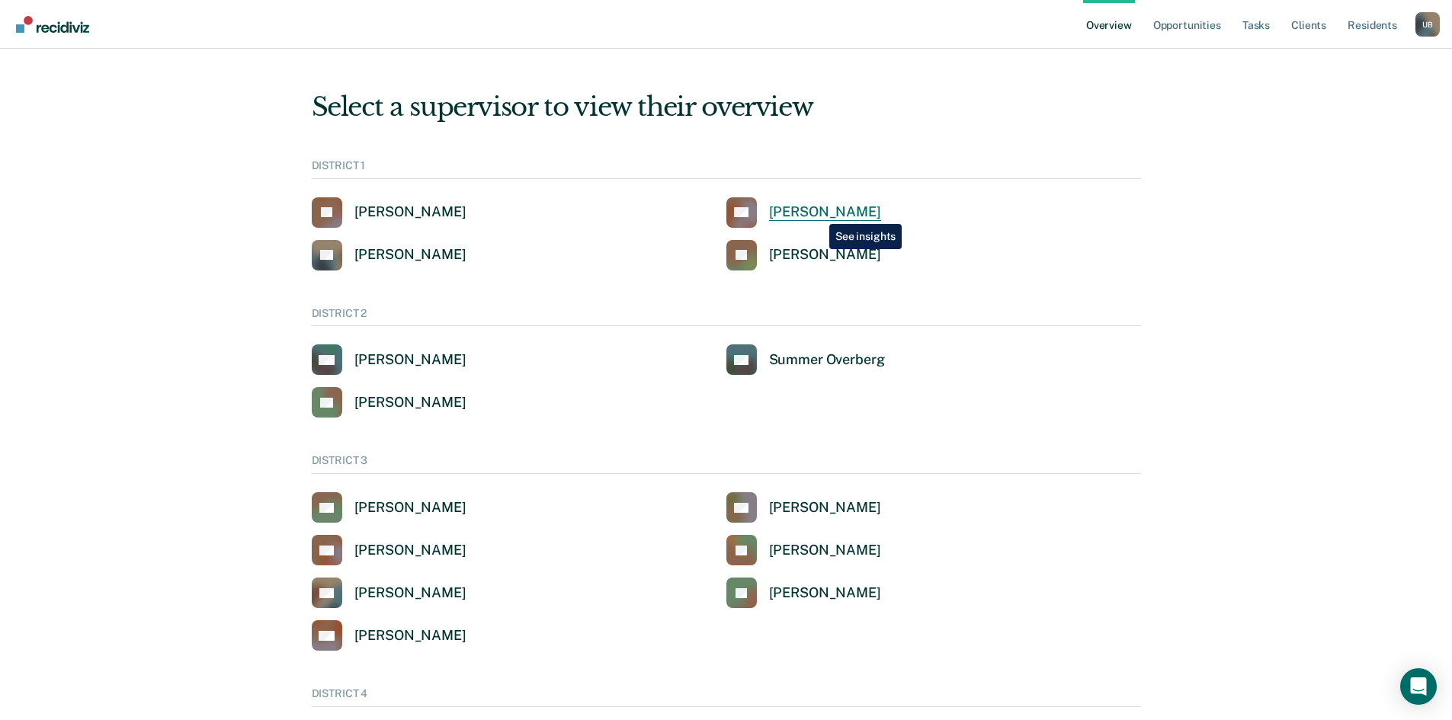
click at [818, 213] on div "[PERSON_NAME]" at bounding box center [825, 213] width 112 height 18
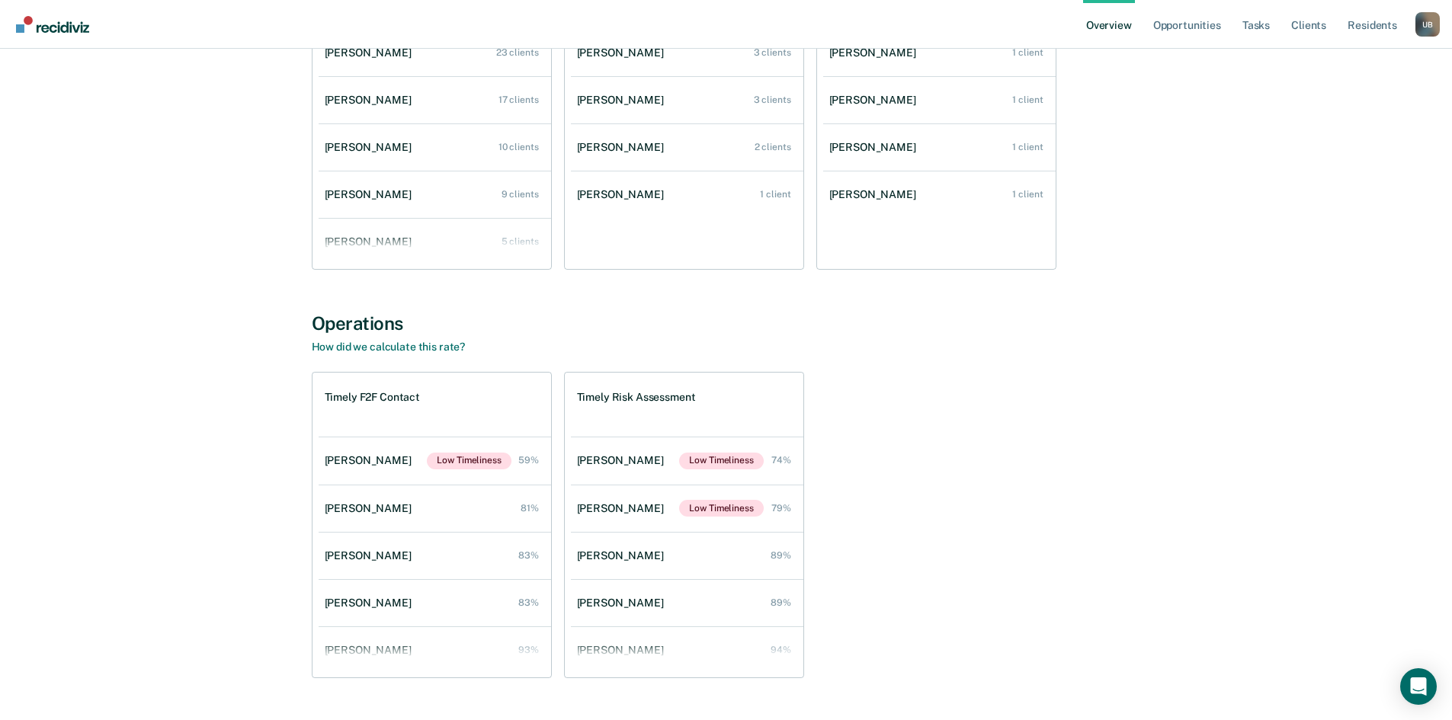
scroll to position [1162, 0]
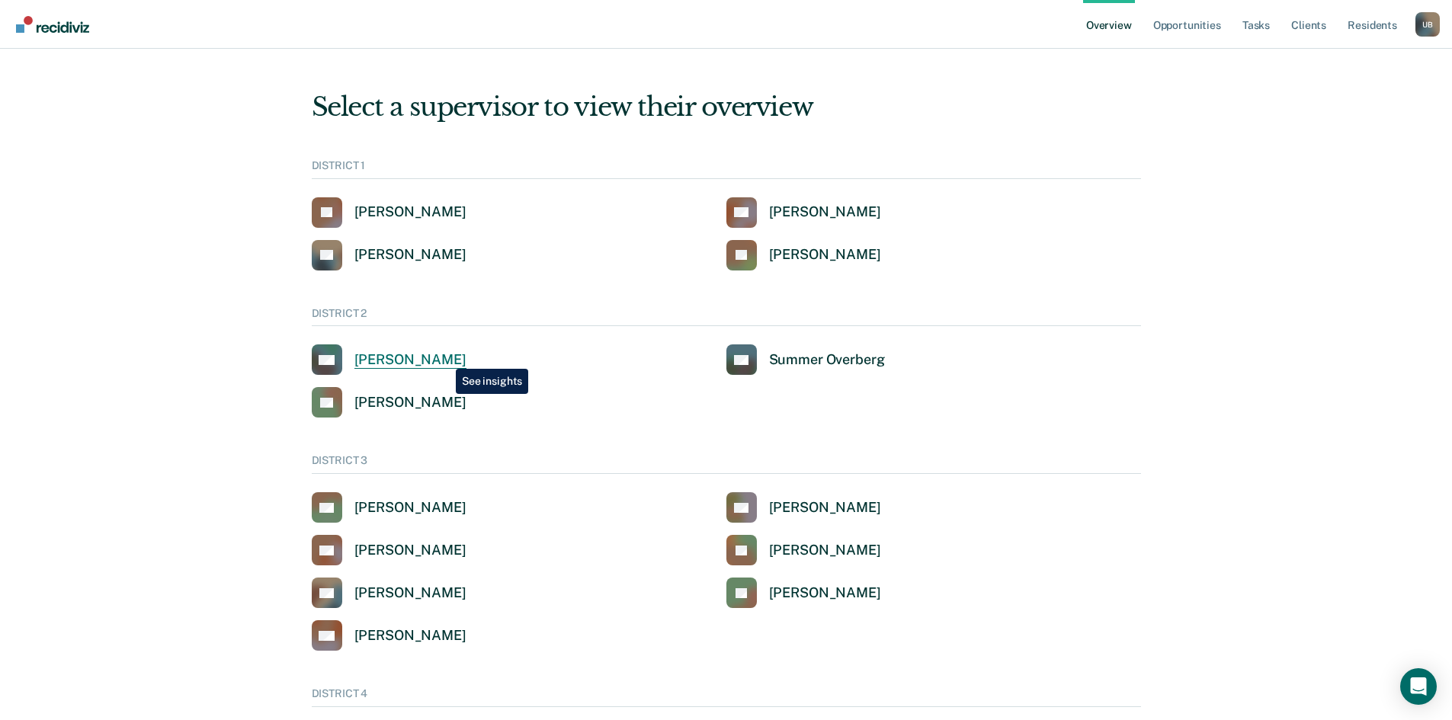
click at [444, 357] on div "[PERSON_NAME]" at bounding box center [410, 360] width 112 height 18
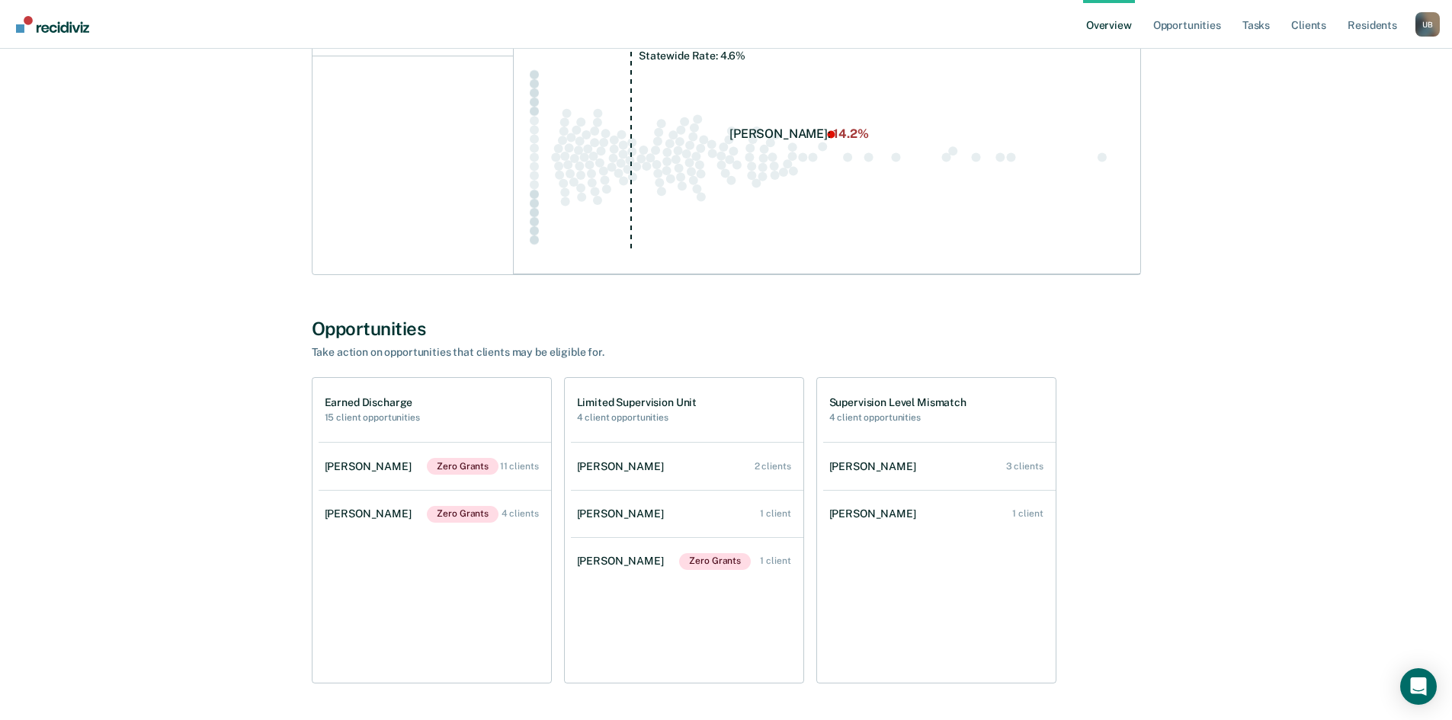
scroll to position [749, 0]
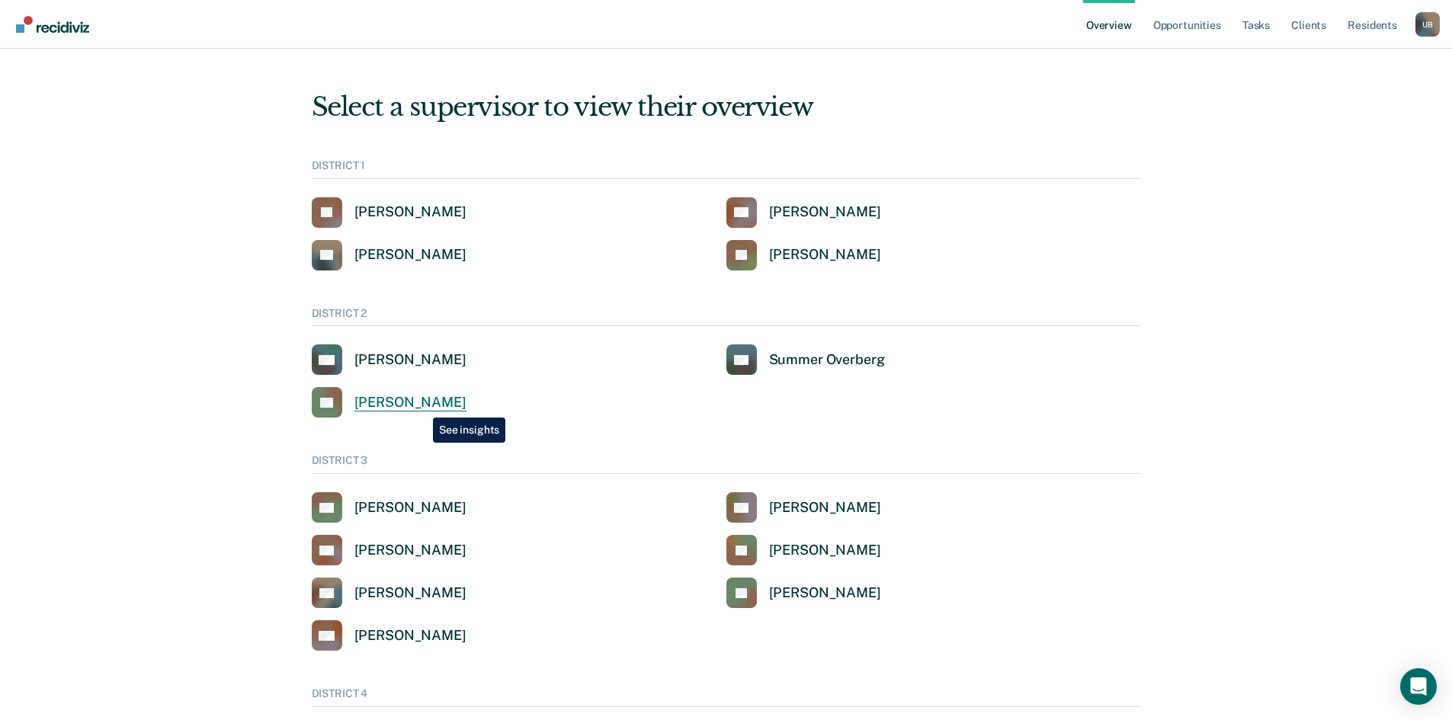
click at [421, 406] on div "[PERSON_NAME]" at bounding box center [410, 403] width 112 height 18
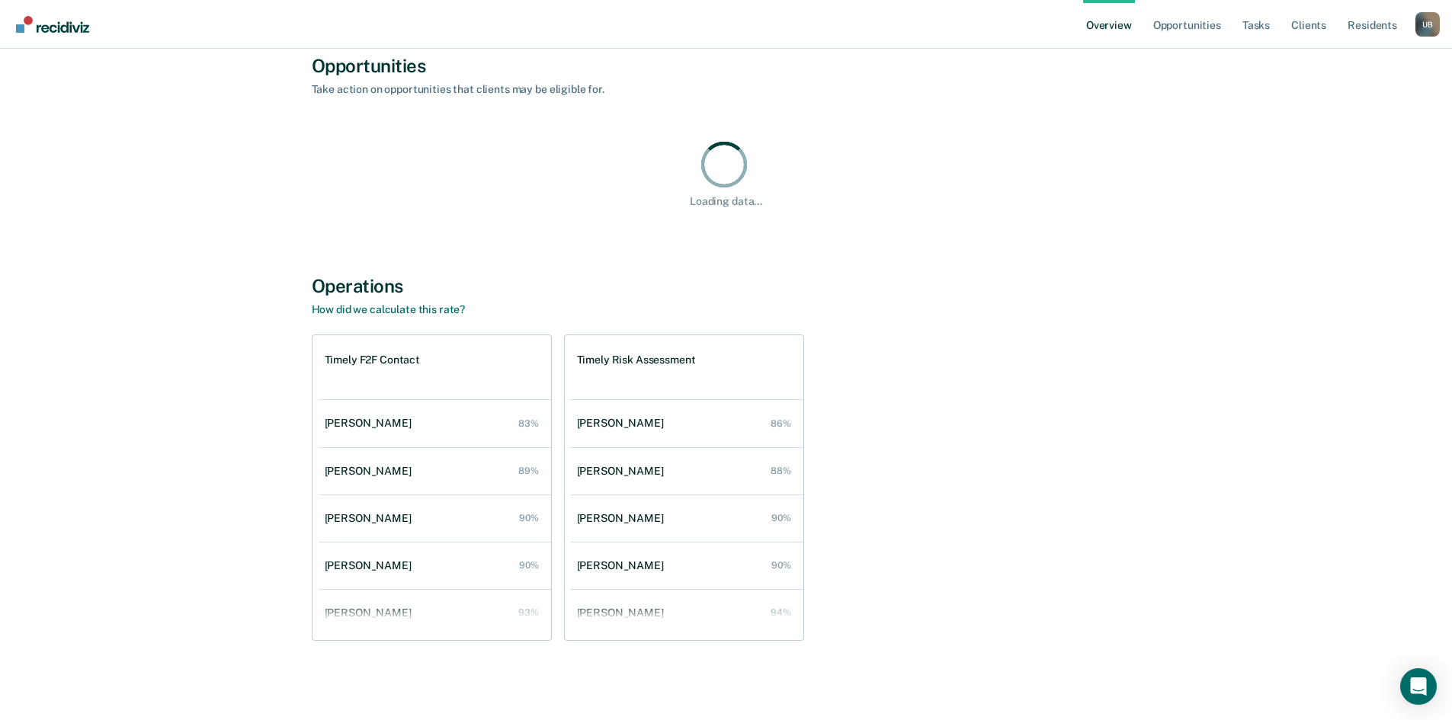
scroll to position [1234, 0]
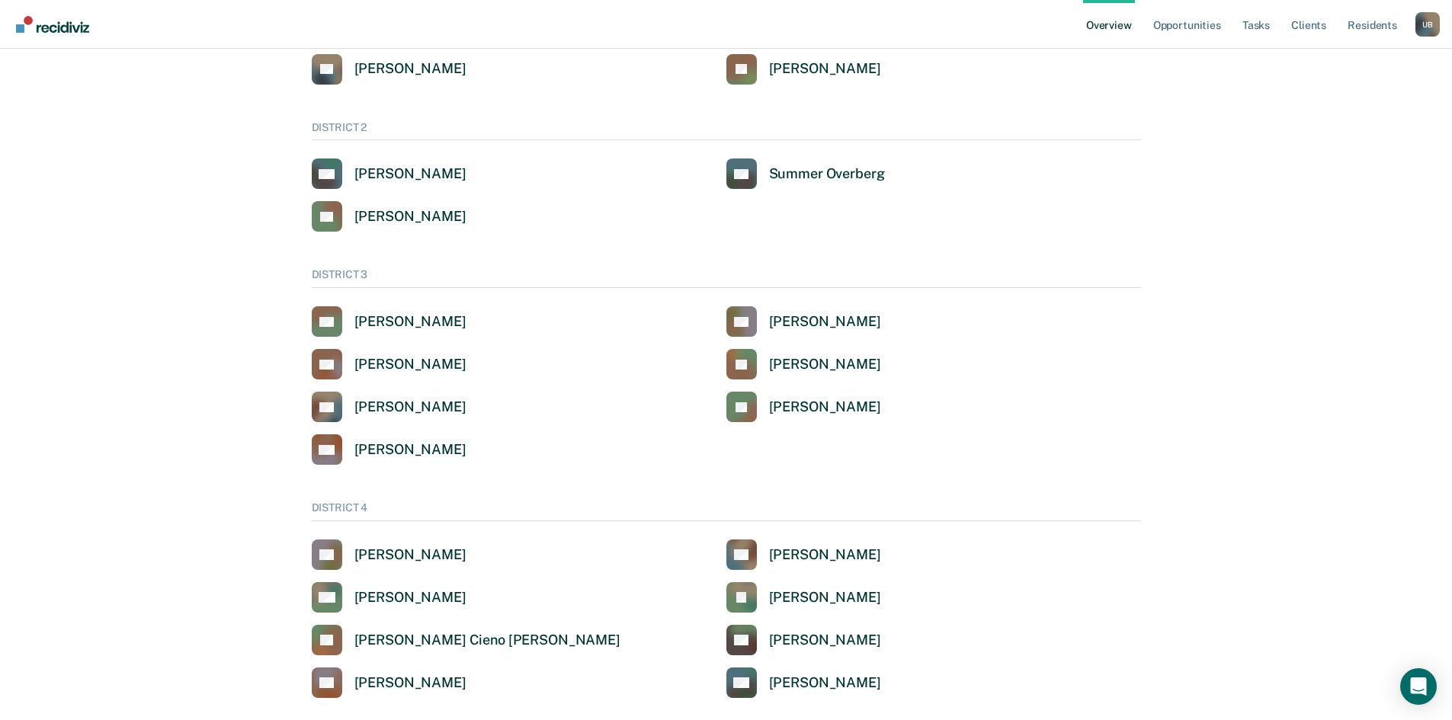
scroll to position [193, 0]
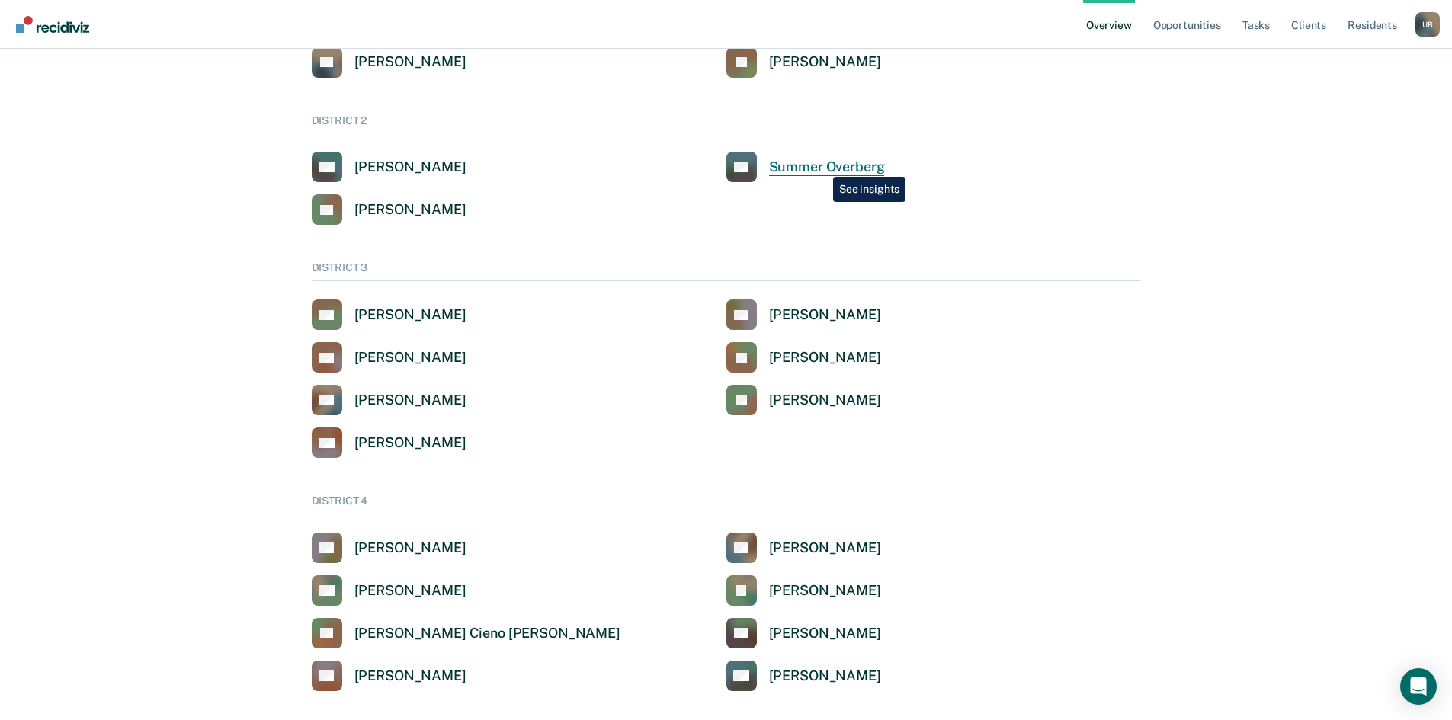
click at [820, 167] on div "Summer Overberg" at bounding box center [827, 168] width 116 height 18
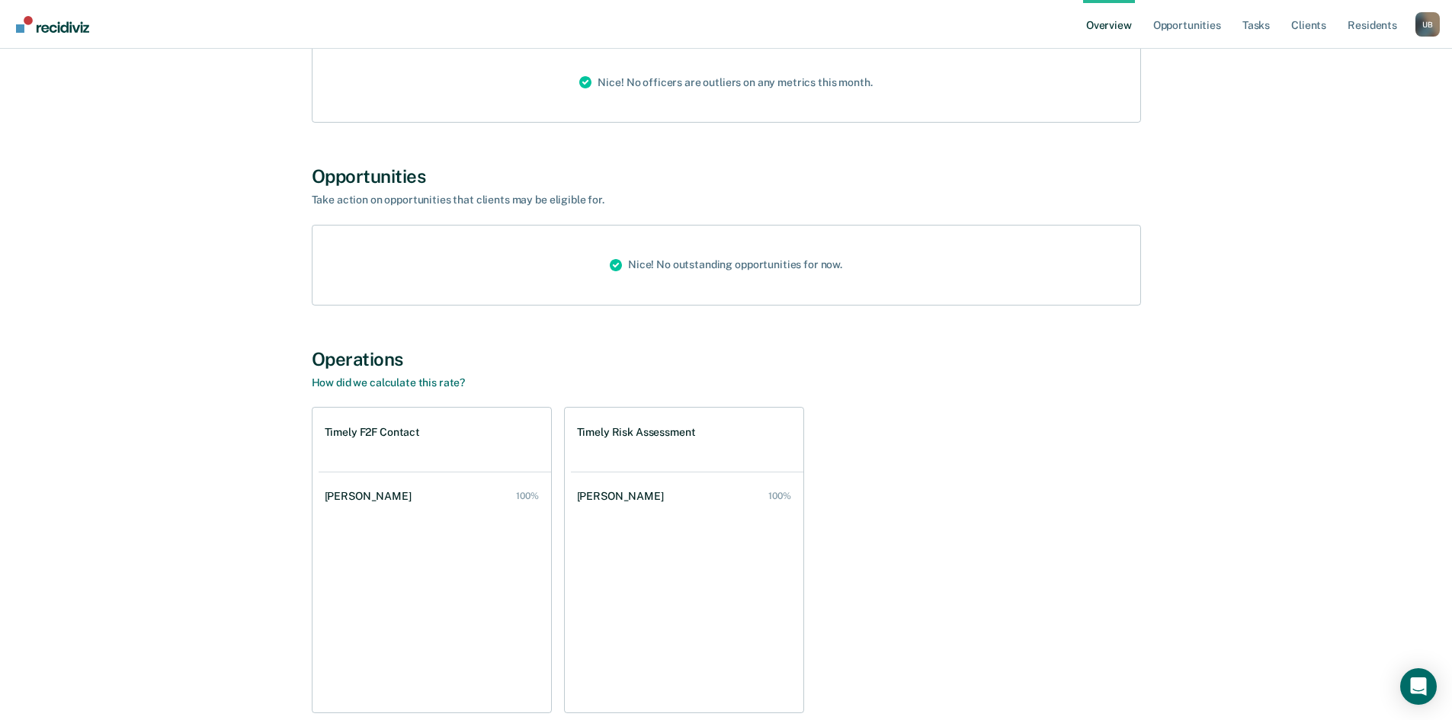
scroll to position [667, 0]
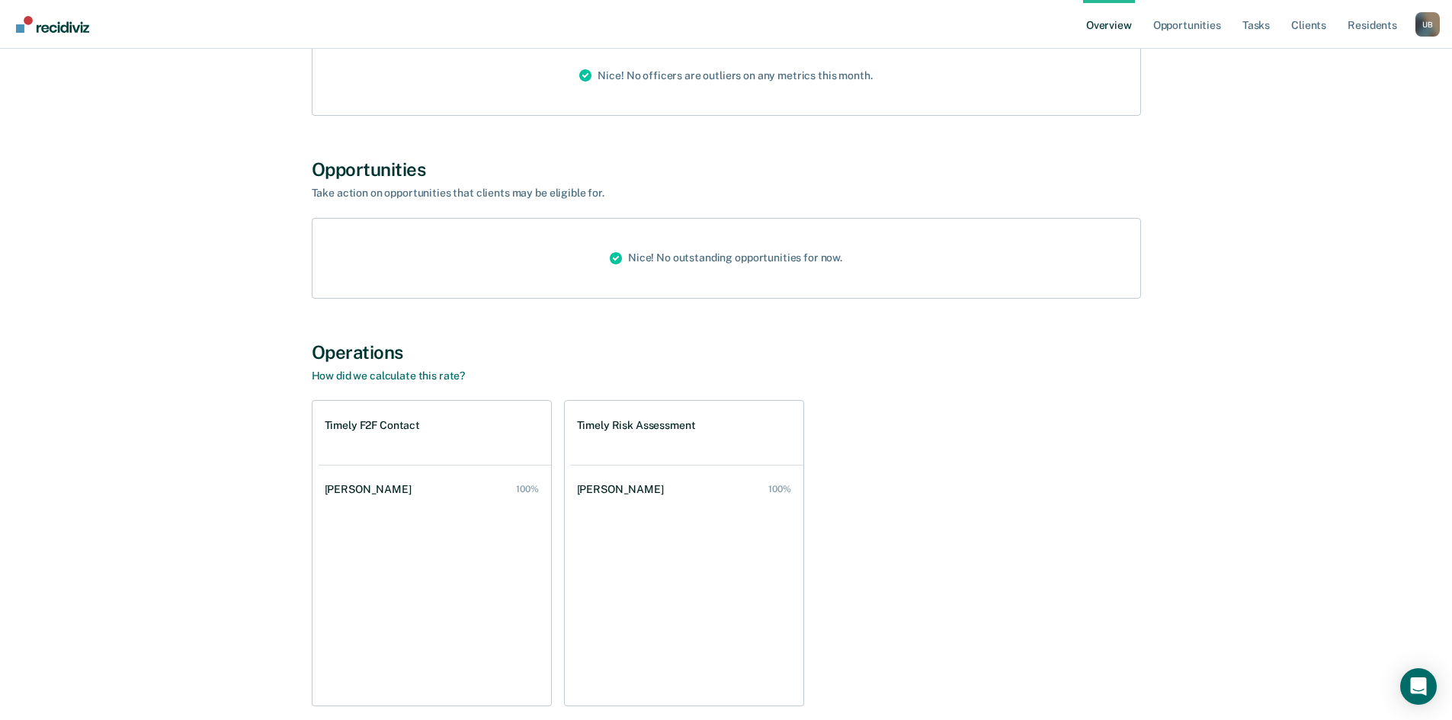
scroll to position [193, 0]
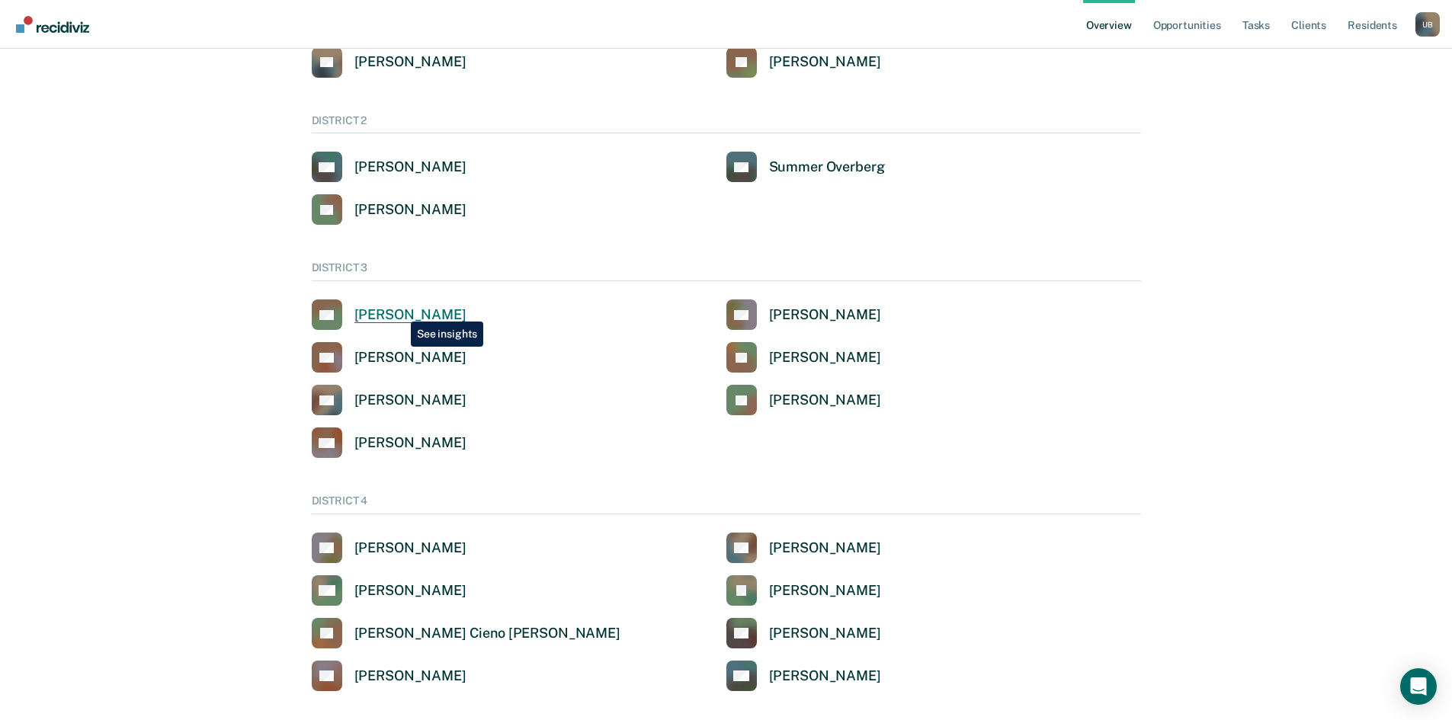
click at [399, 310] on div "[PERSON_NAME]" at bounding box center [410, 315] width 112 height 18
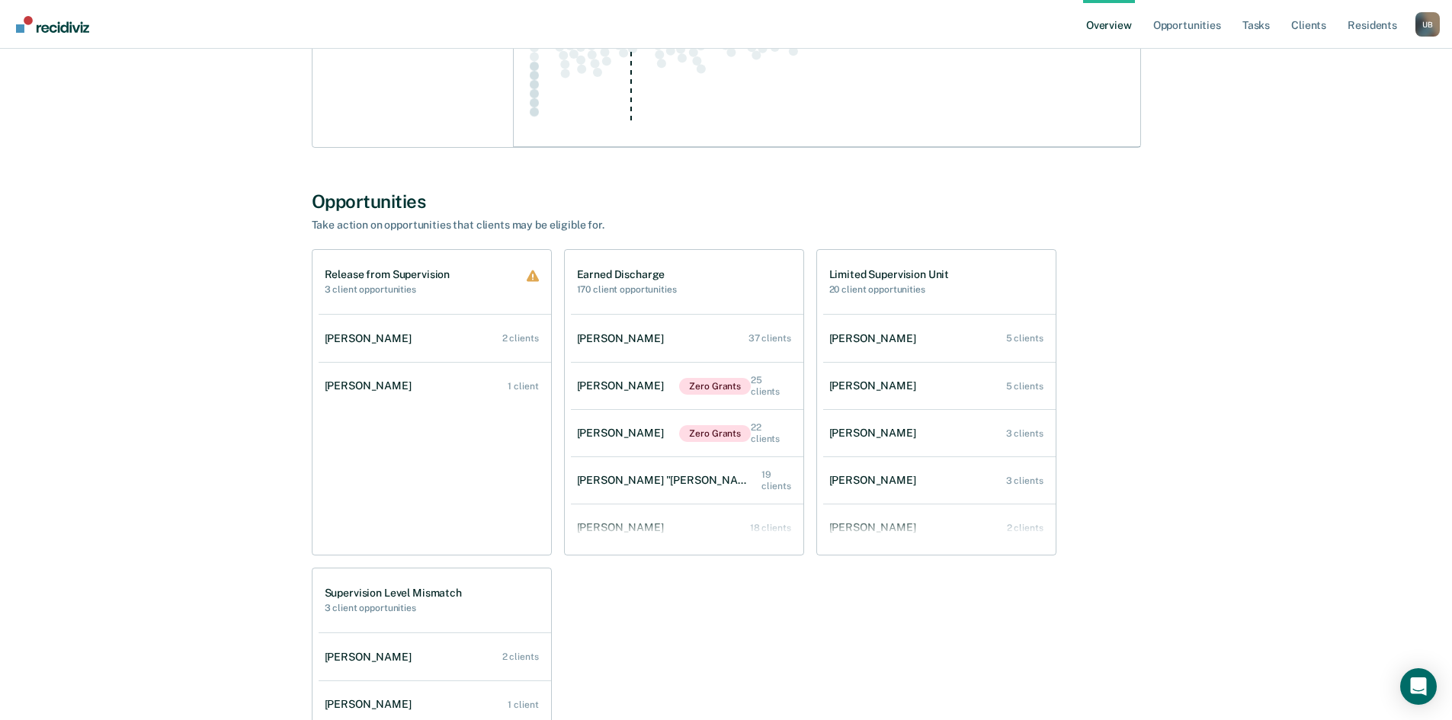
scroll to position [1181, 0]
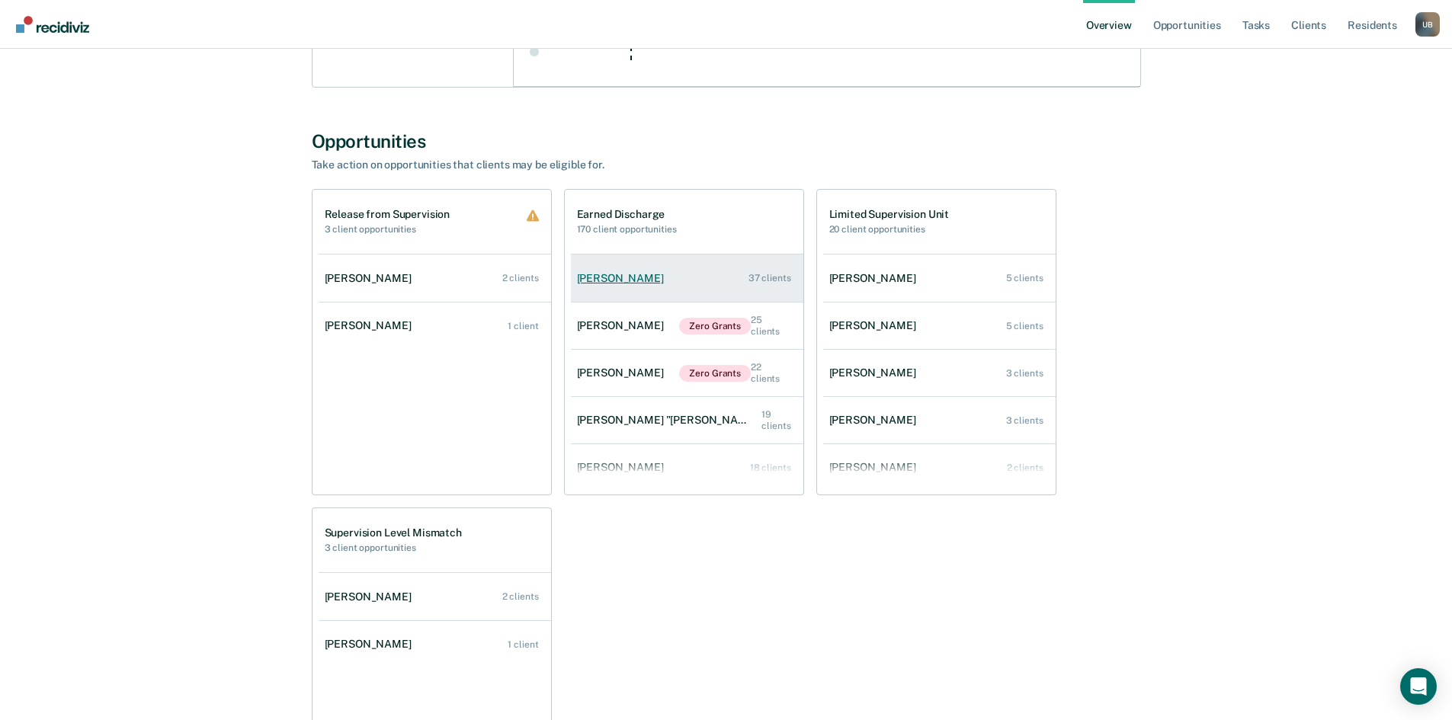
click at [661, 276] on link "[PERSON_NAME] 37 clients" at bounding box center [687, 278] width 232 height 43
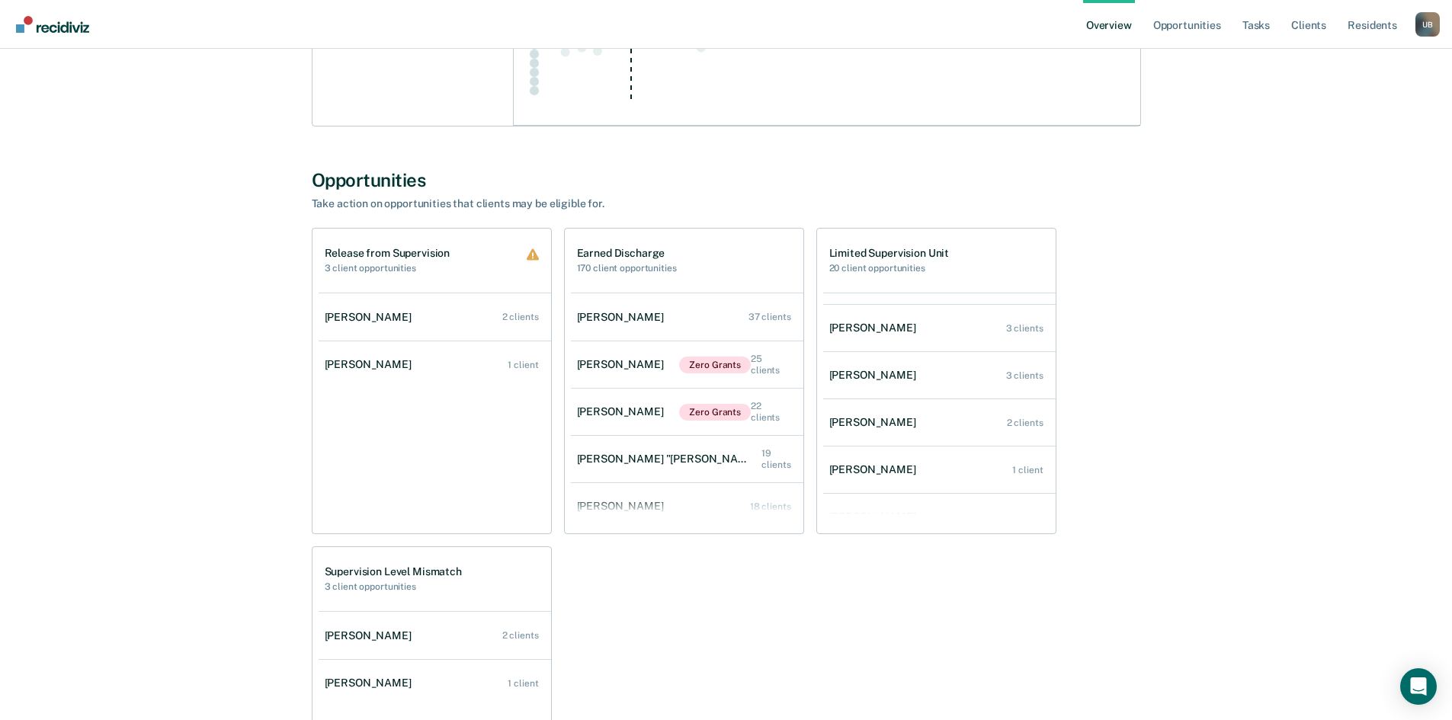
scroll to position [109, 0]
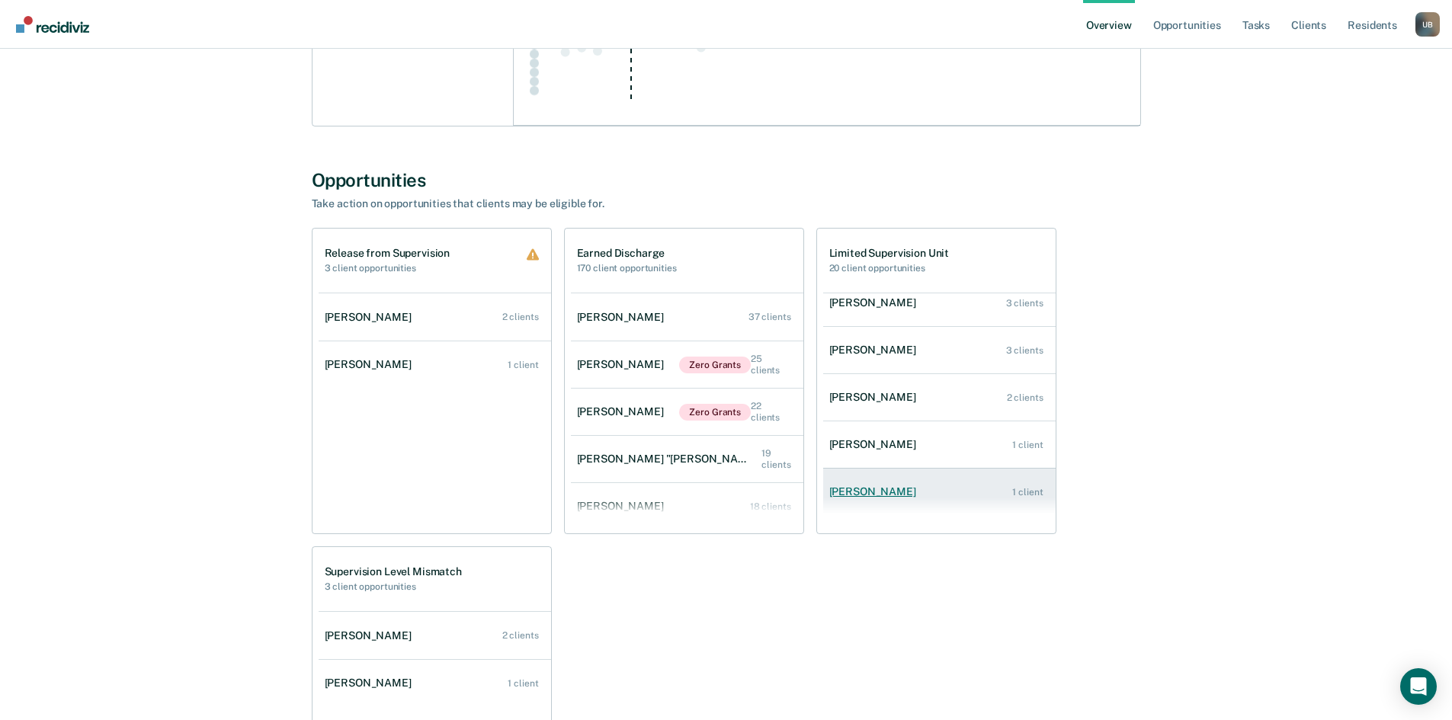
click at [980, 491] on link "[PERSON_NAME] 1 client" at bounding box center [939, 491] width 232 height 43
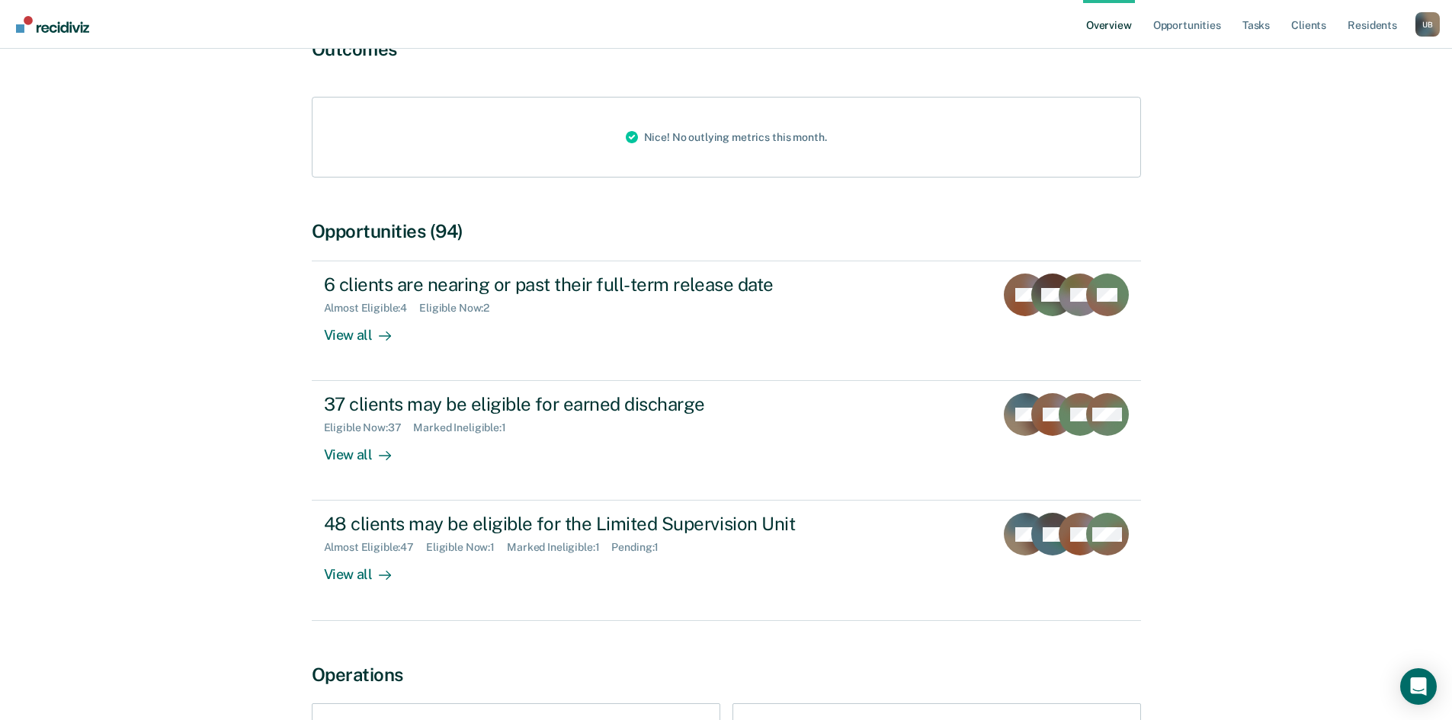
scroll to position [184, 0]
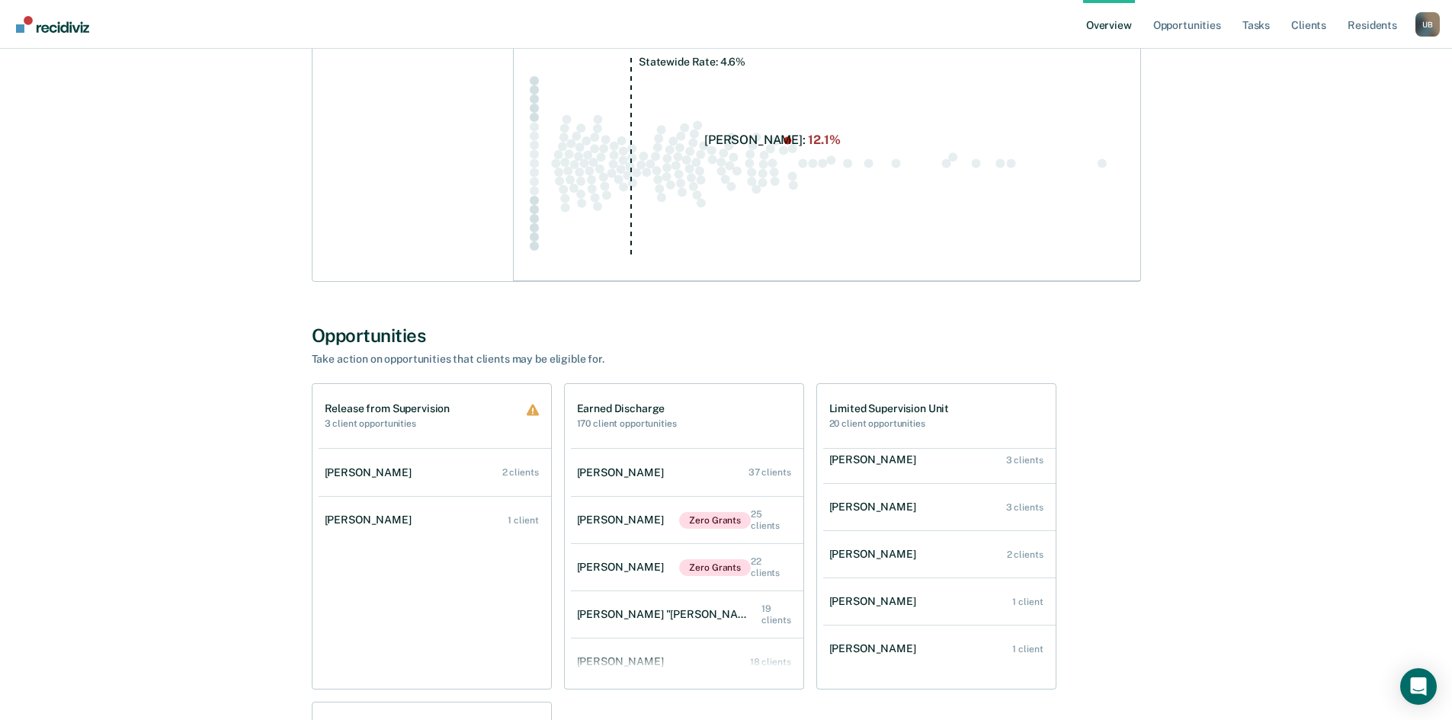
scroll to position [109, 0]
click at [885, 645] on div "[PERSON_NAME]" at bounding box center [875, 647] width 93 height 13
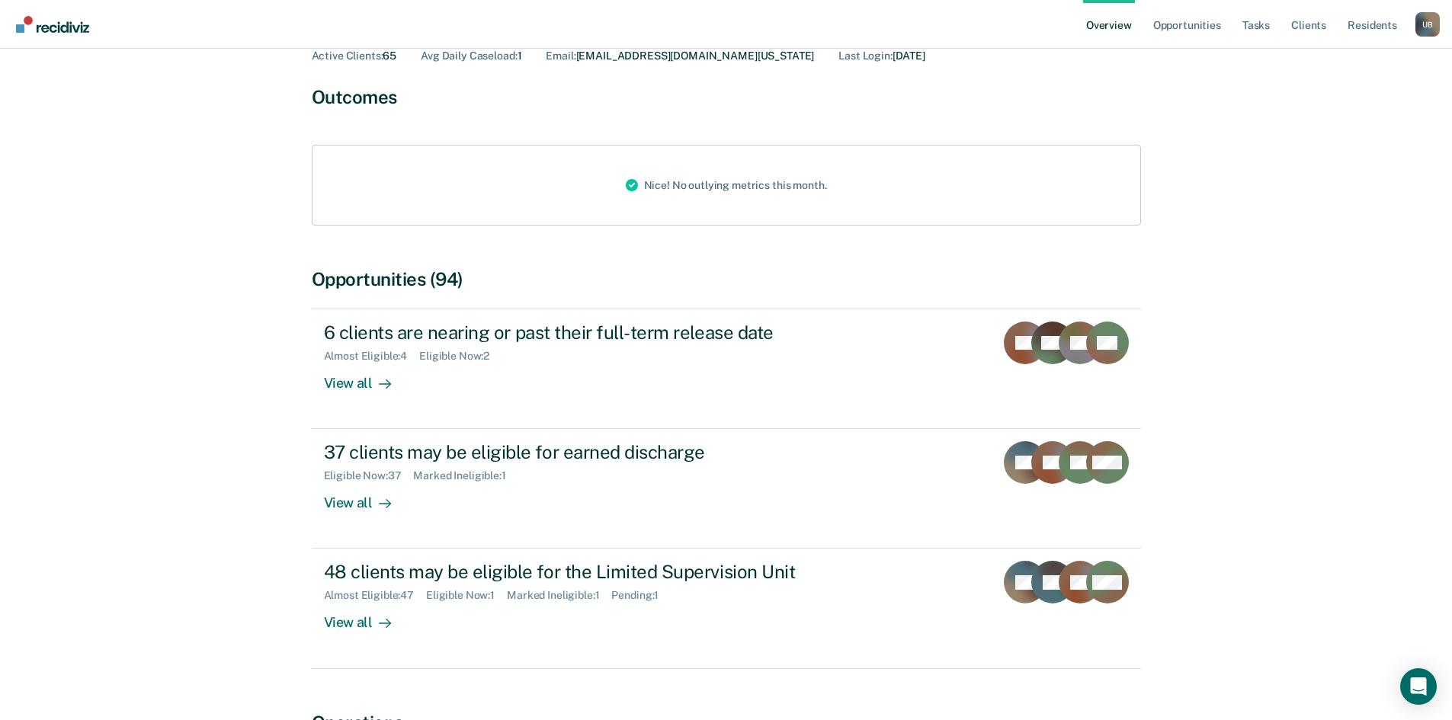
scroll to position [142, 0]
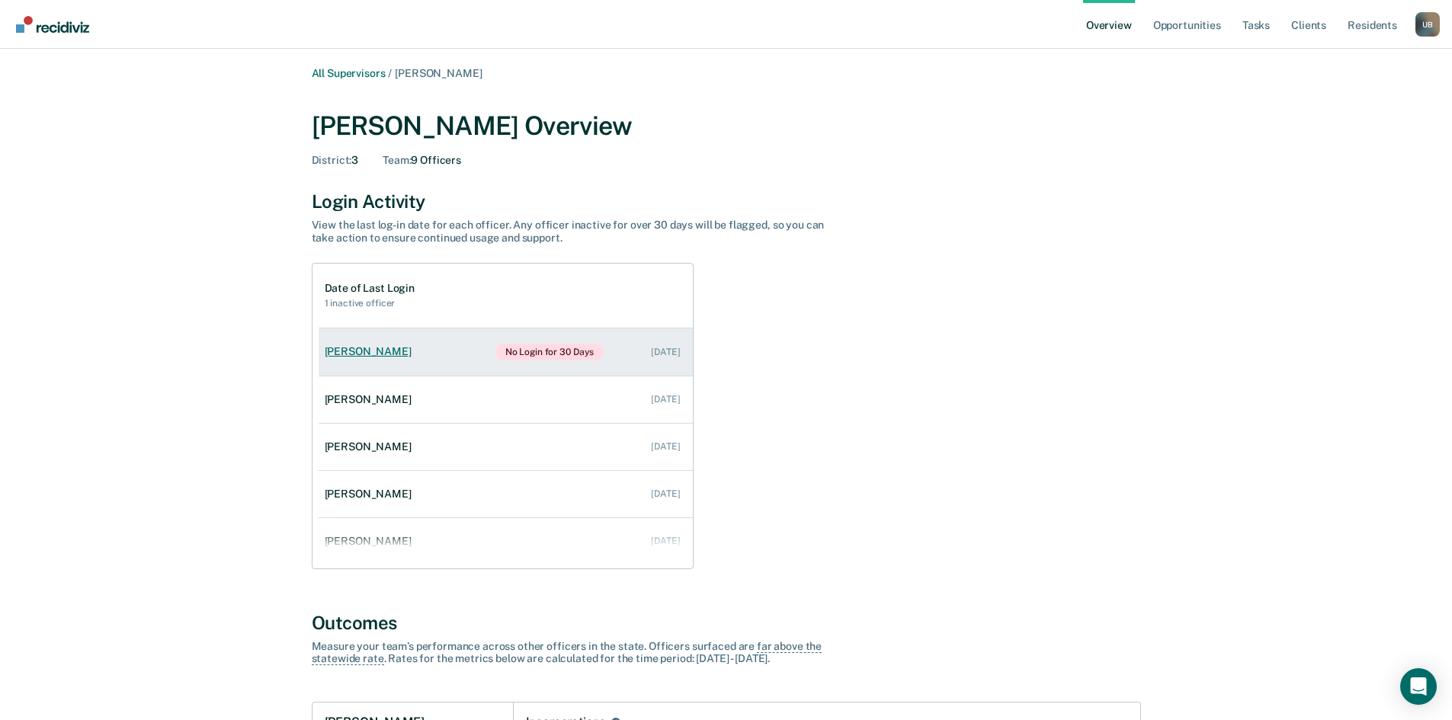
click at [410, 341] on link "[PERSON_NAME] No Login for 30 Days [DATE]" at bounding box center [506, 352] width 374 height 47
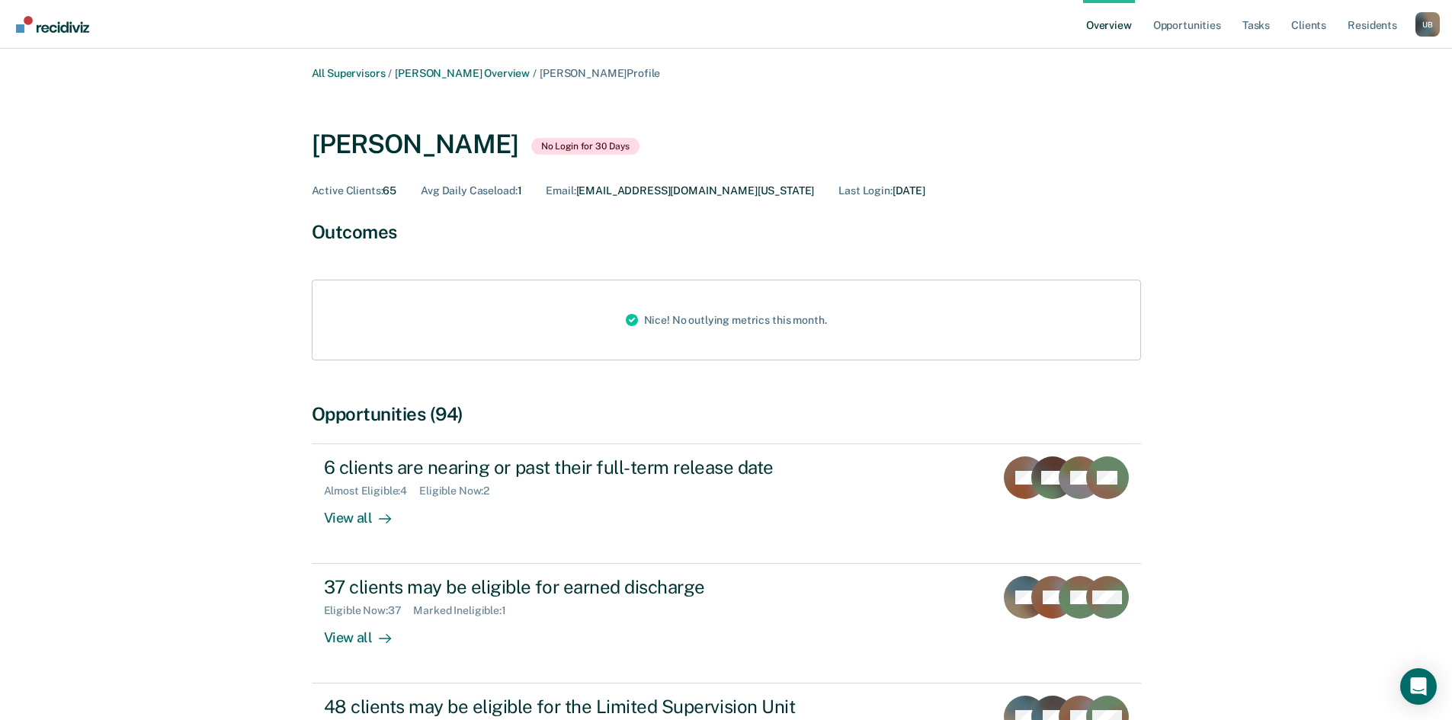
drag, startPoint x: 1451, startPoint y: 191, endPoint x: 1446, endPoint y: 340, distance: 149.5
click at [1446, 340] on main "All Supervisors / [PERSON_NAME] Overview / [PERSON_NAME] Profile [PERSON_NAME] …" at bounding box center [726, 557] width 1452 height 1016
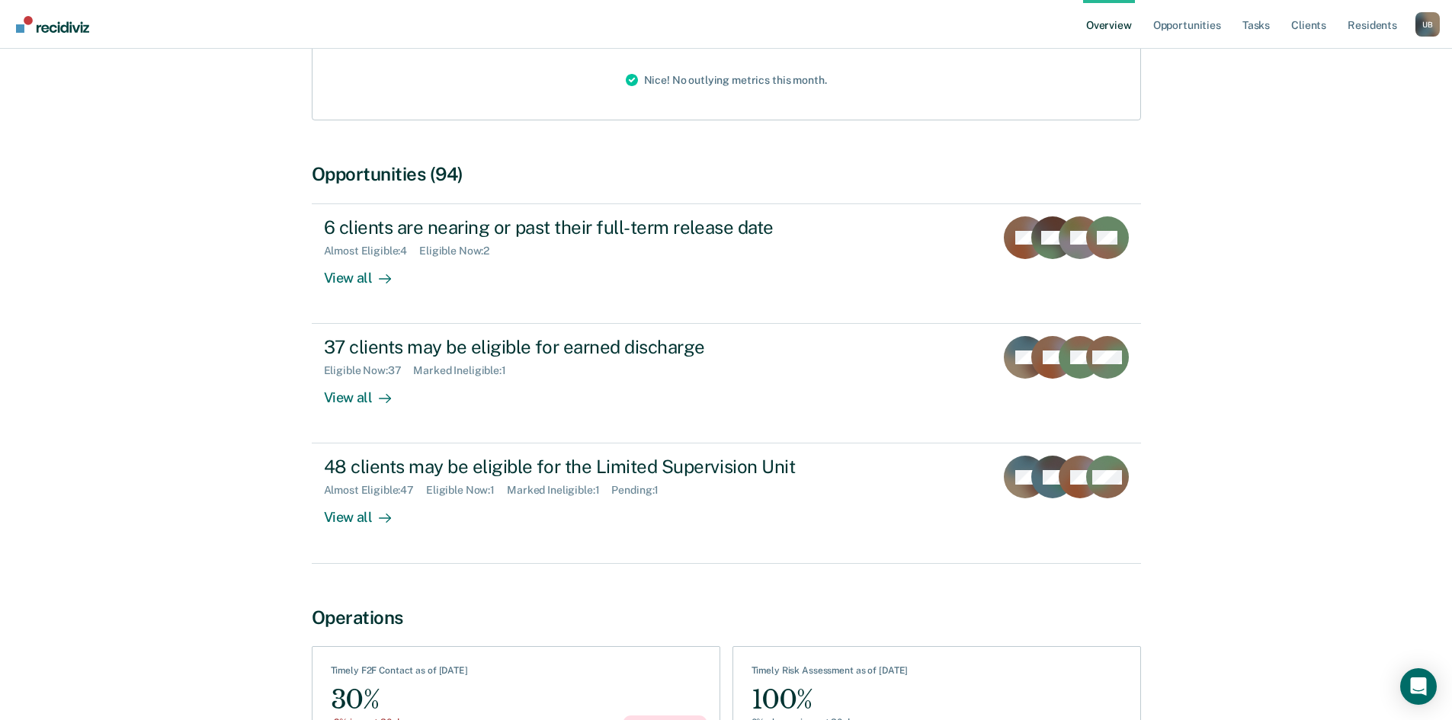
scroll to position [242, 0]
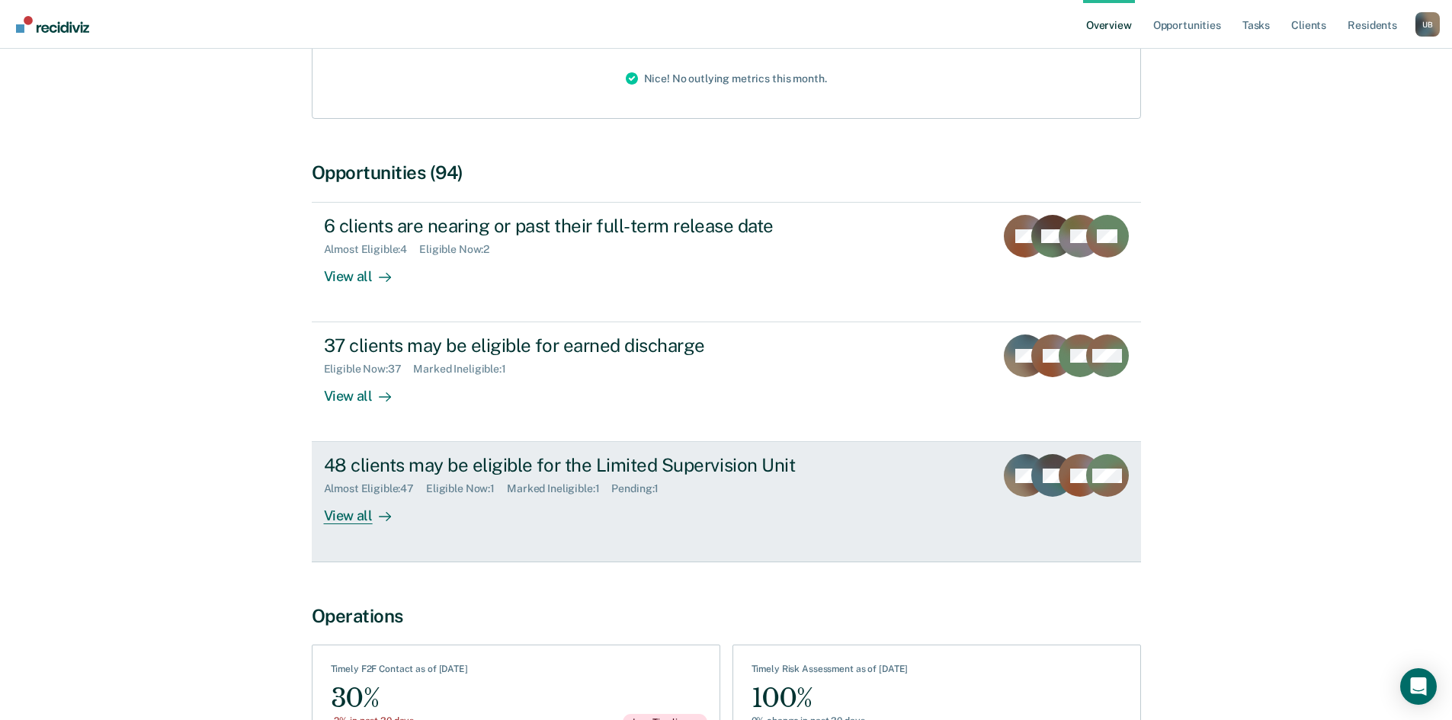
click at [356, 517] on div "View all" at bounding box center [366, 510] width 85 height 30
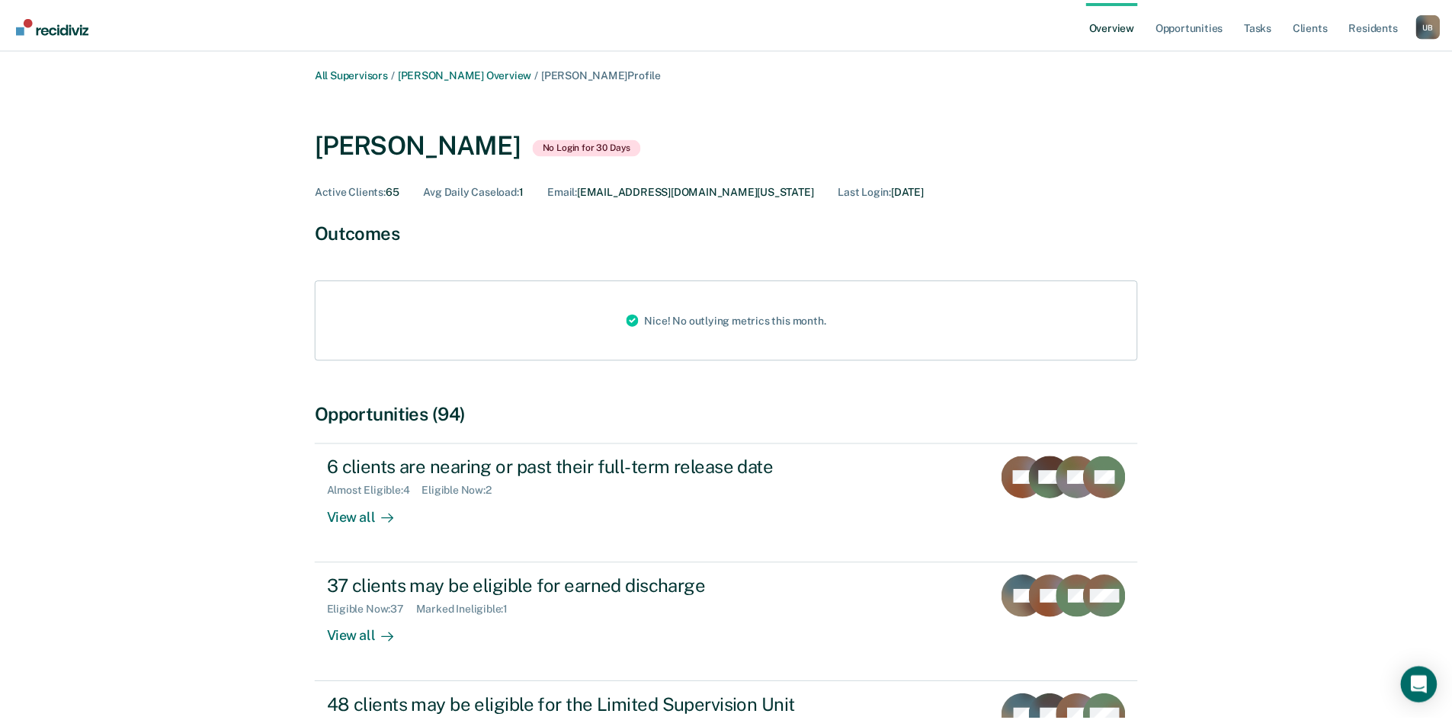
scroll to position [242, 0]
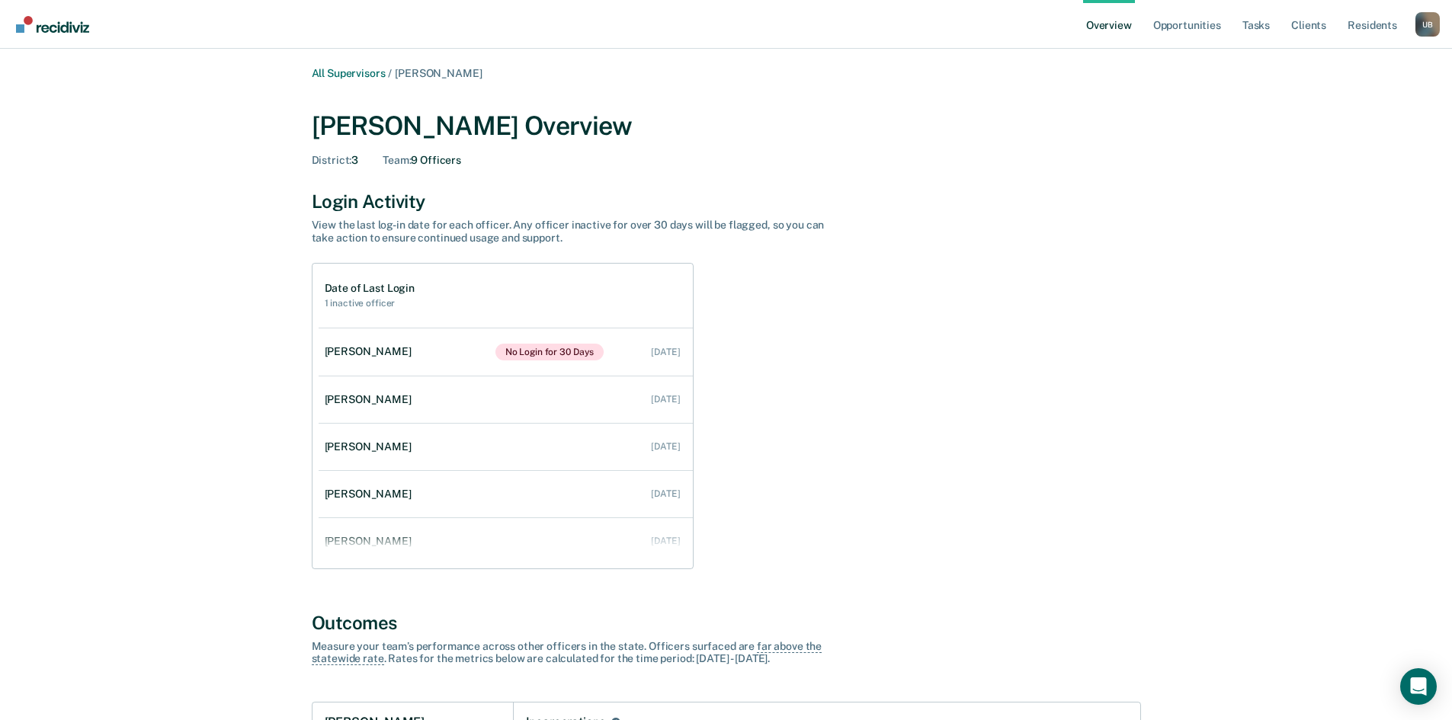
scroll to position [193, 0]
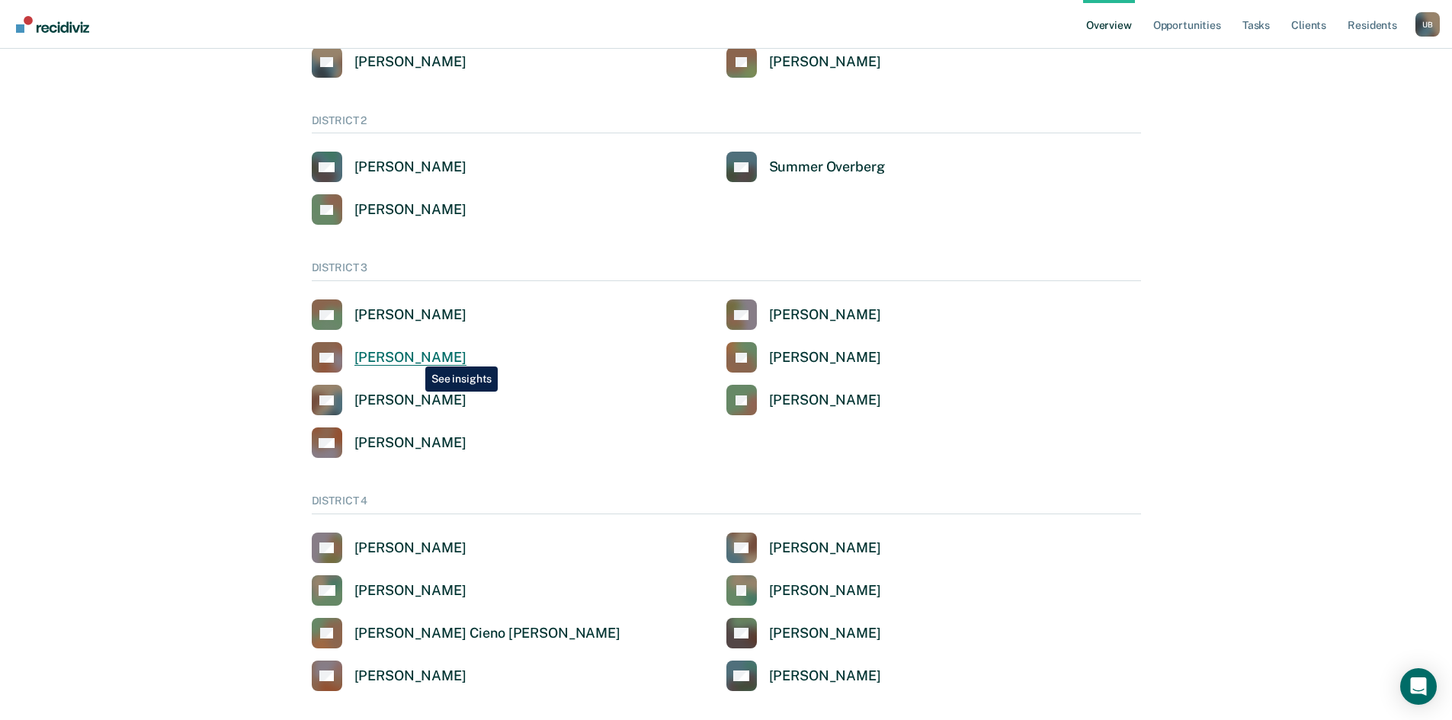
click at [414, 355] on div "[PERSON_NAME]" at bounding box center [410, 358] width 112 height 18
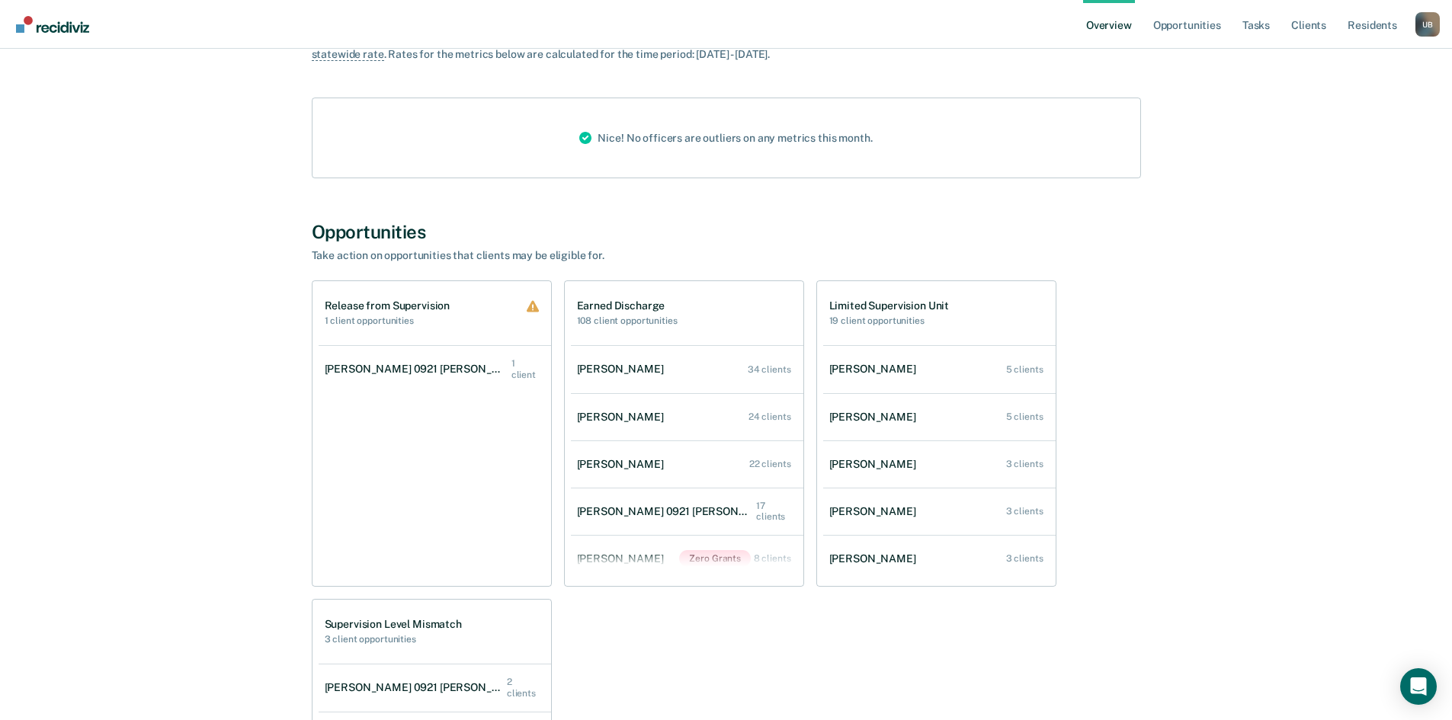
scroll to position [608, 0]
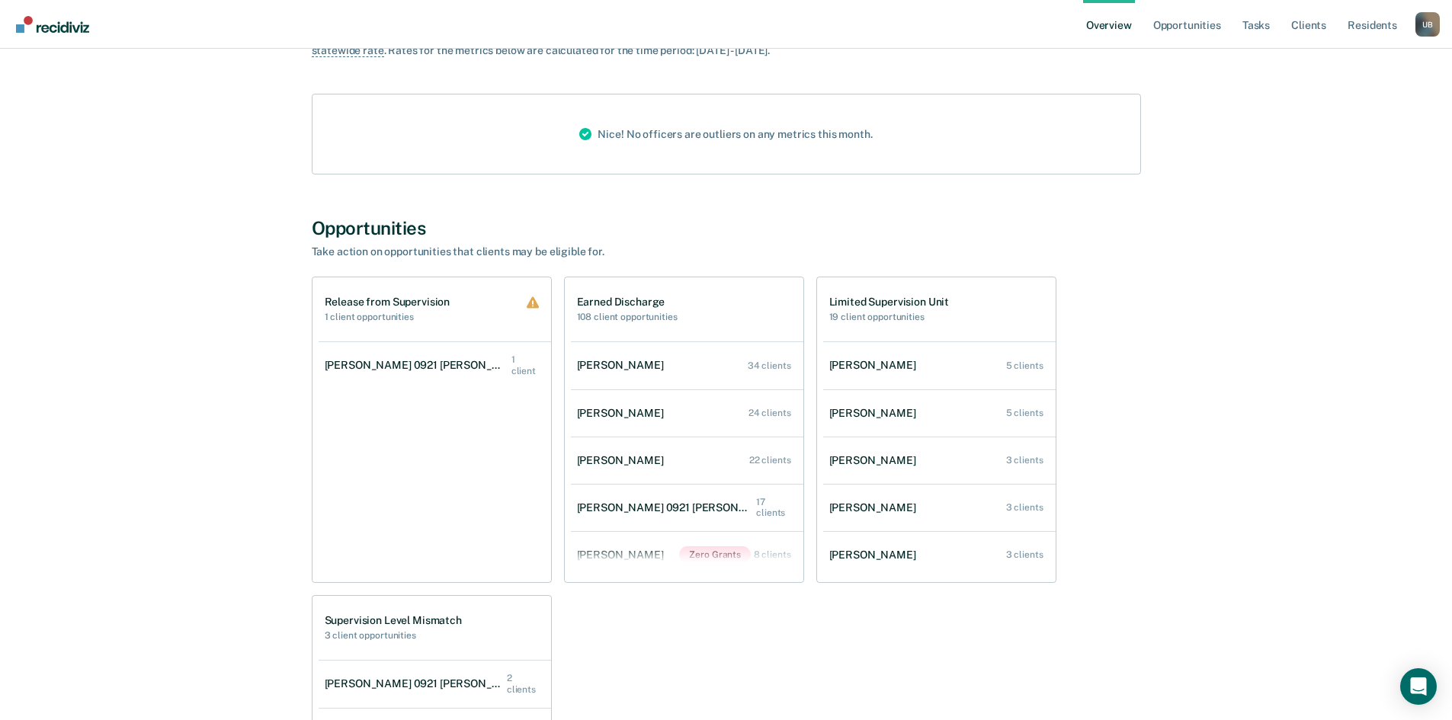
scroll to position [193, 0]
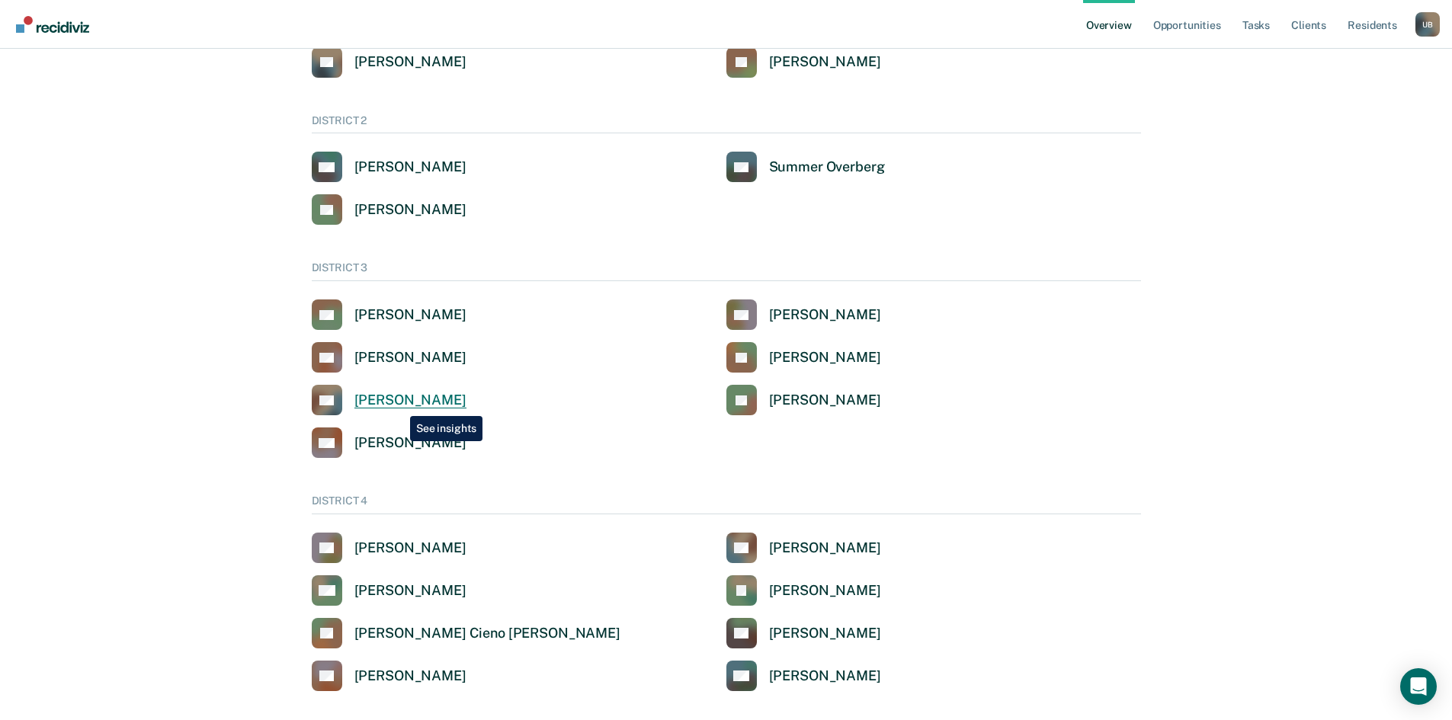
click at [399, 405] on div "[PERSON_NAME]" at bounding box center [410, 401] width 112 height 18
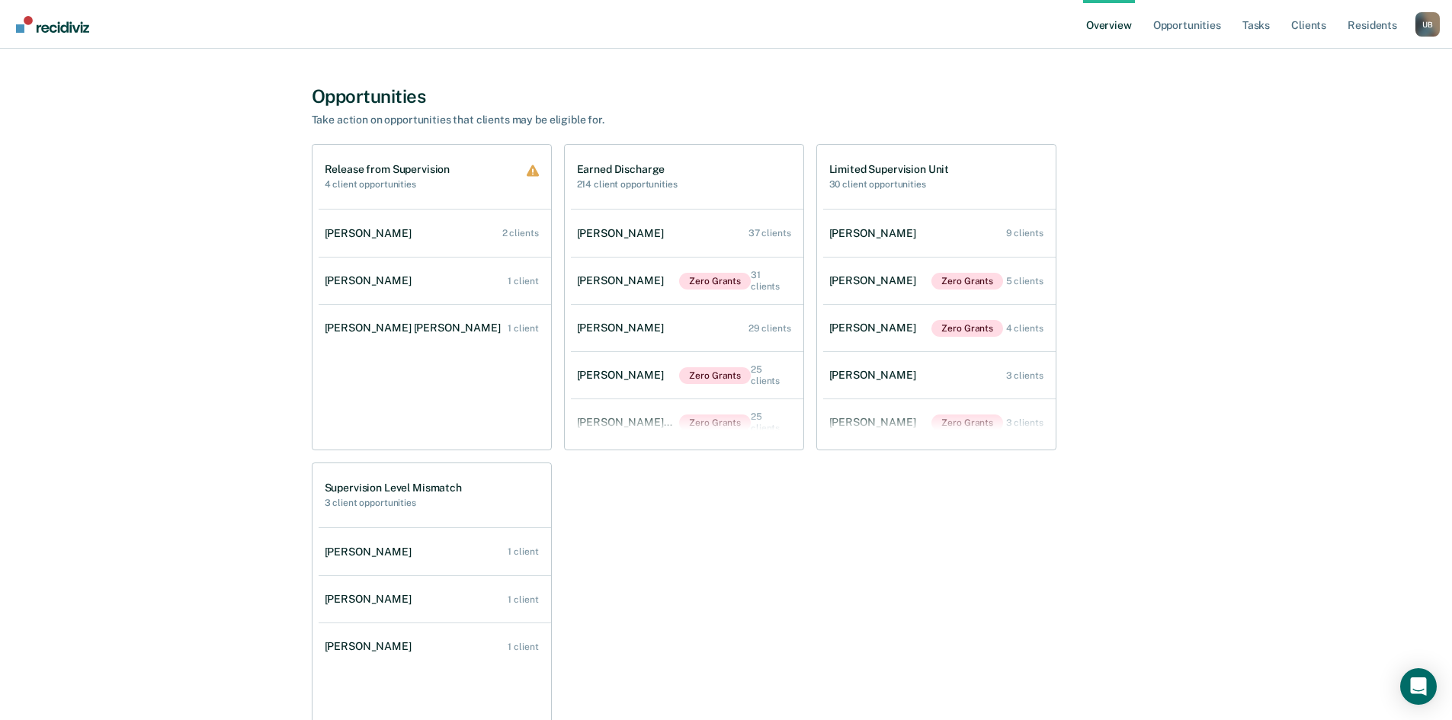
scroll to position [1229, 0]
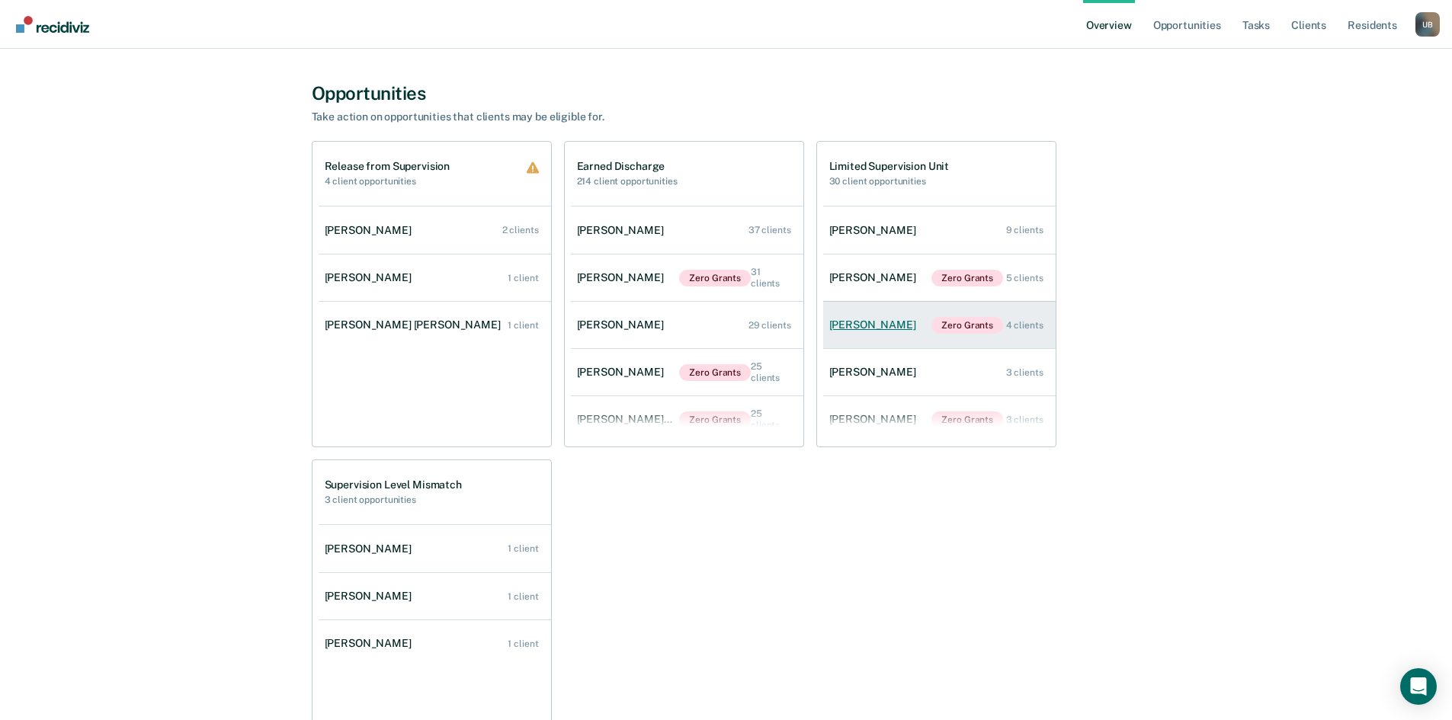
click at [874, 331] on div "[PERSON_NAME]" at bounding box center [875, 325] width 93 height 13
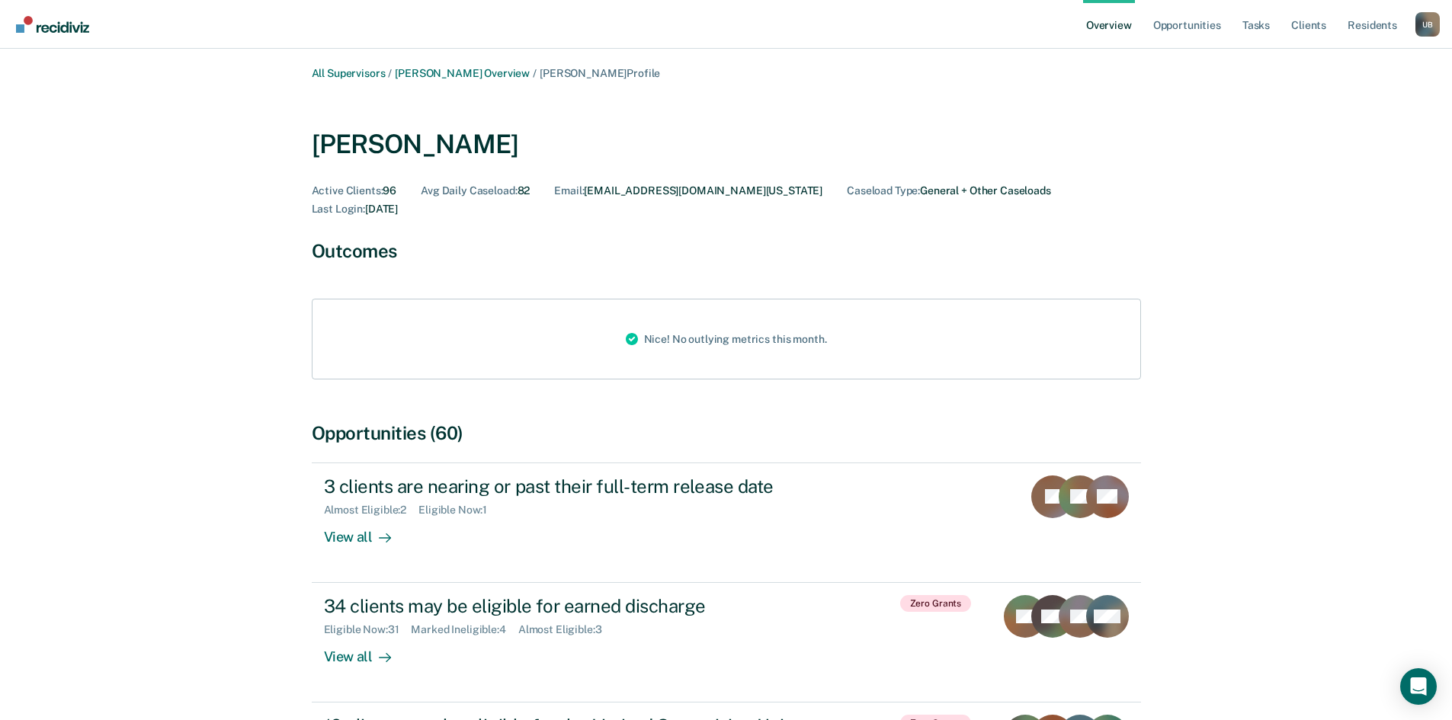
scroll to position [207, 0]
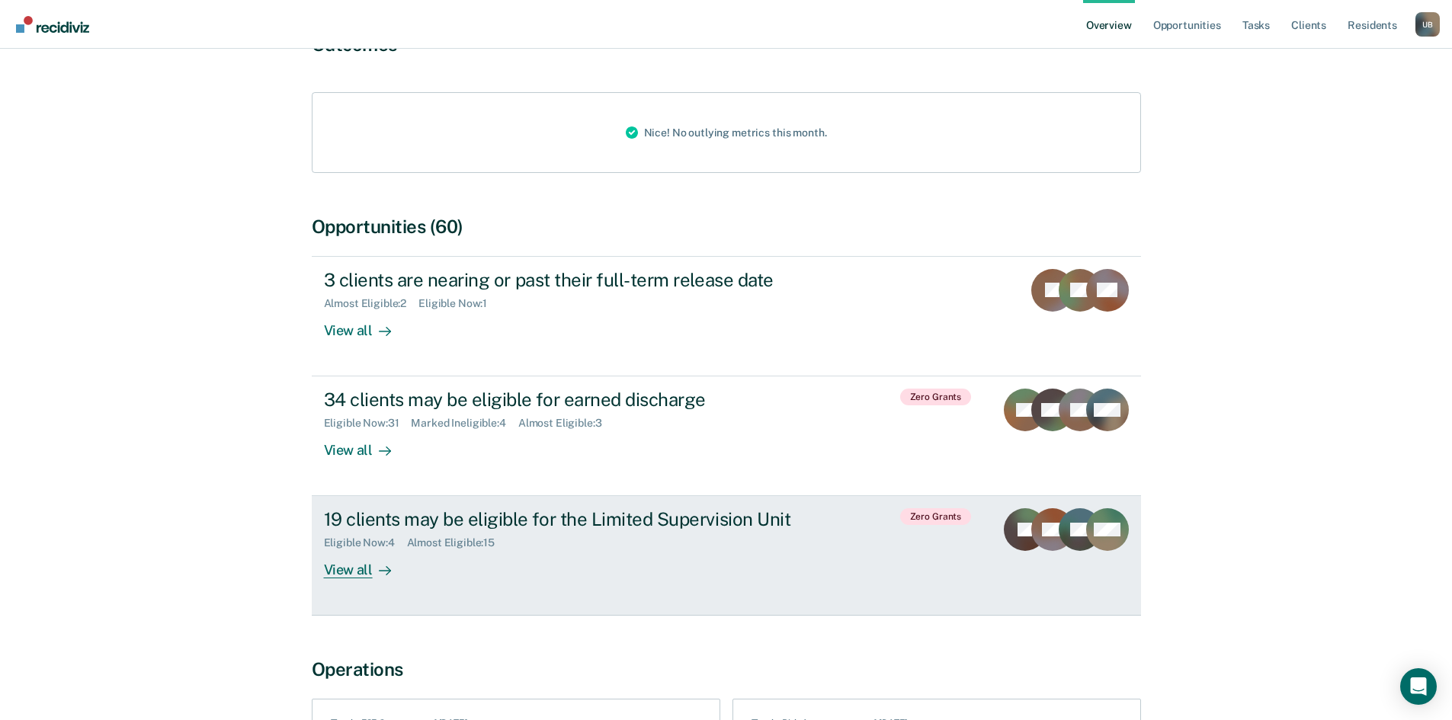
click at [363, 553] on div "View all" at bounding box center [366, 565] width 85 height 30
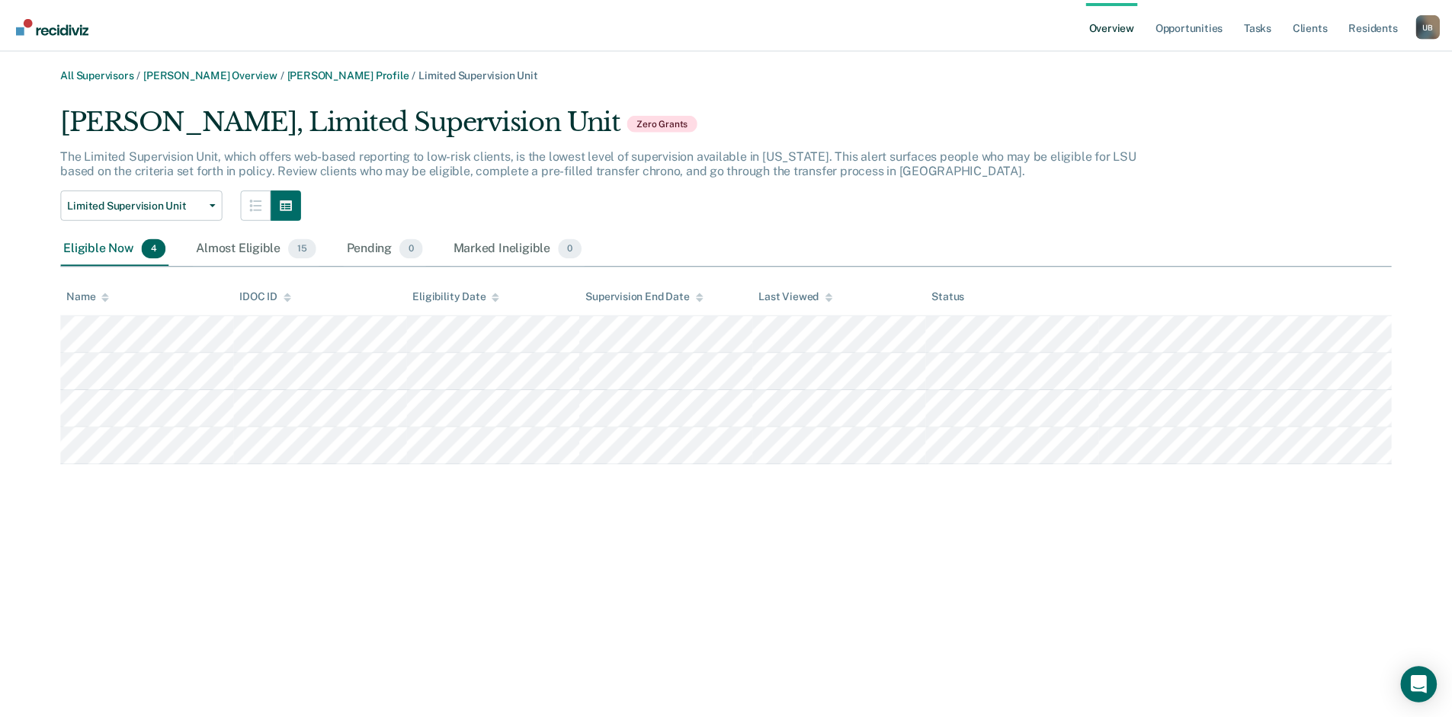
scroll to position [207, 0]
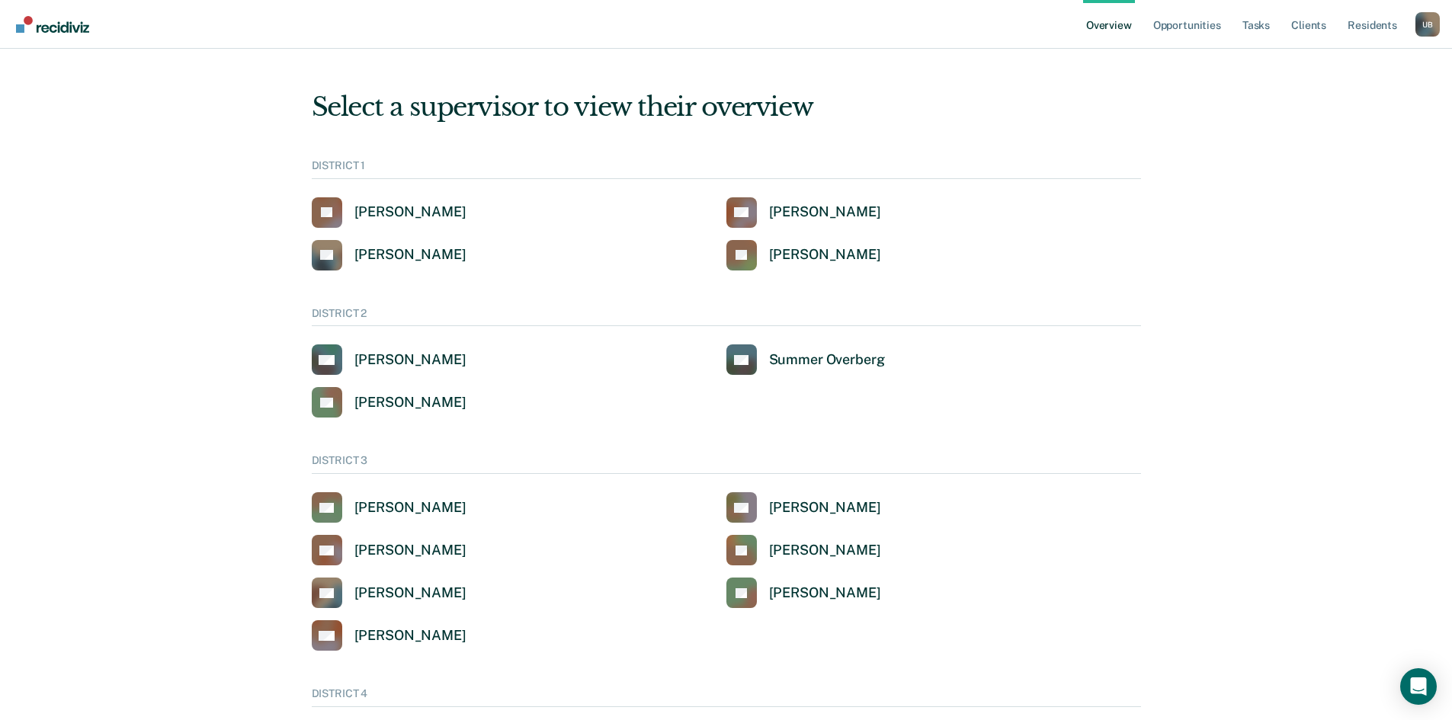
scroll to position [193, 0]
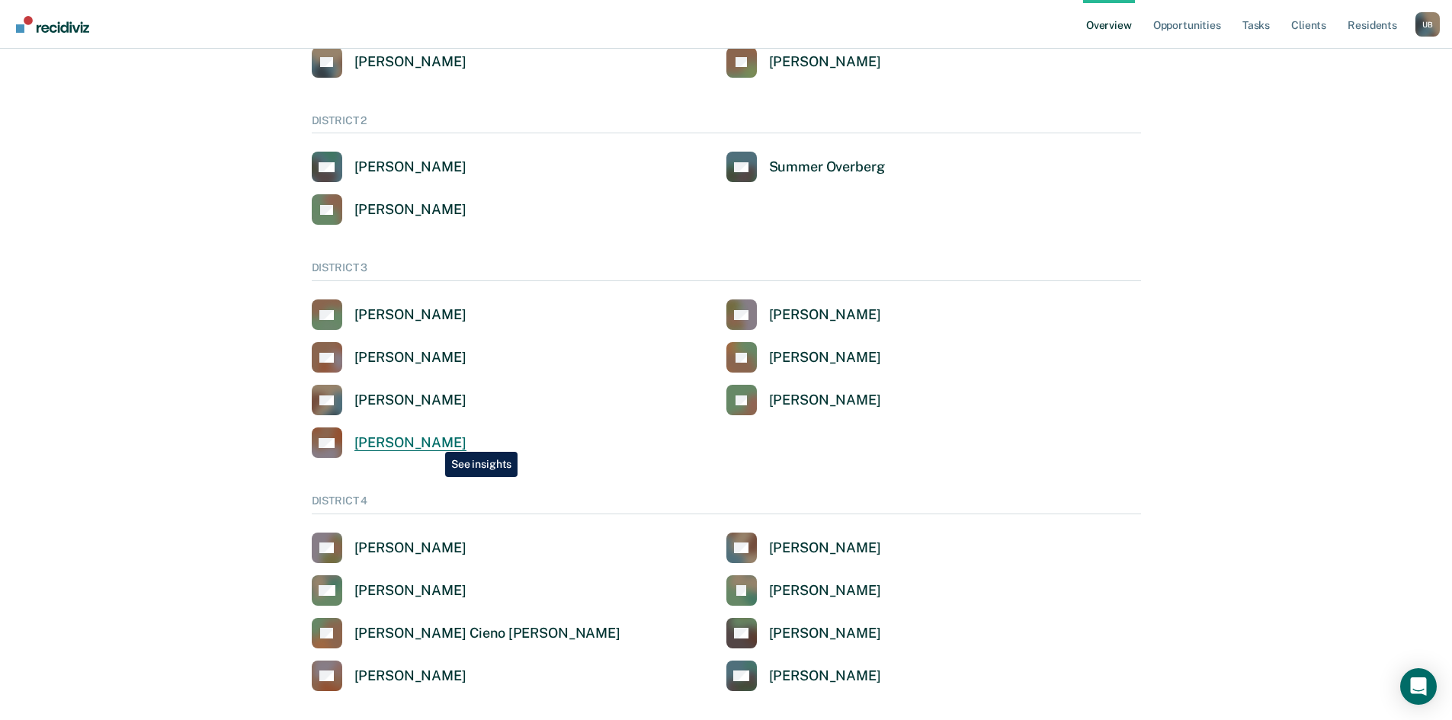
click at [434, 441] on div "[PERSON_NAME]" at bounding box center [410, 443] width 112 height 18
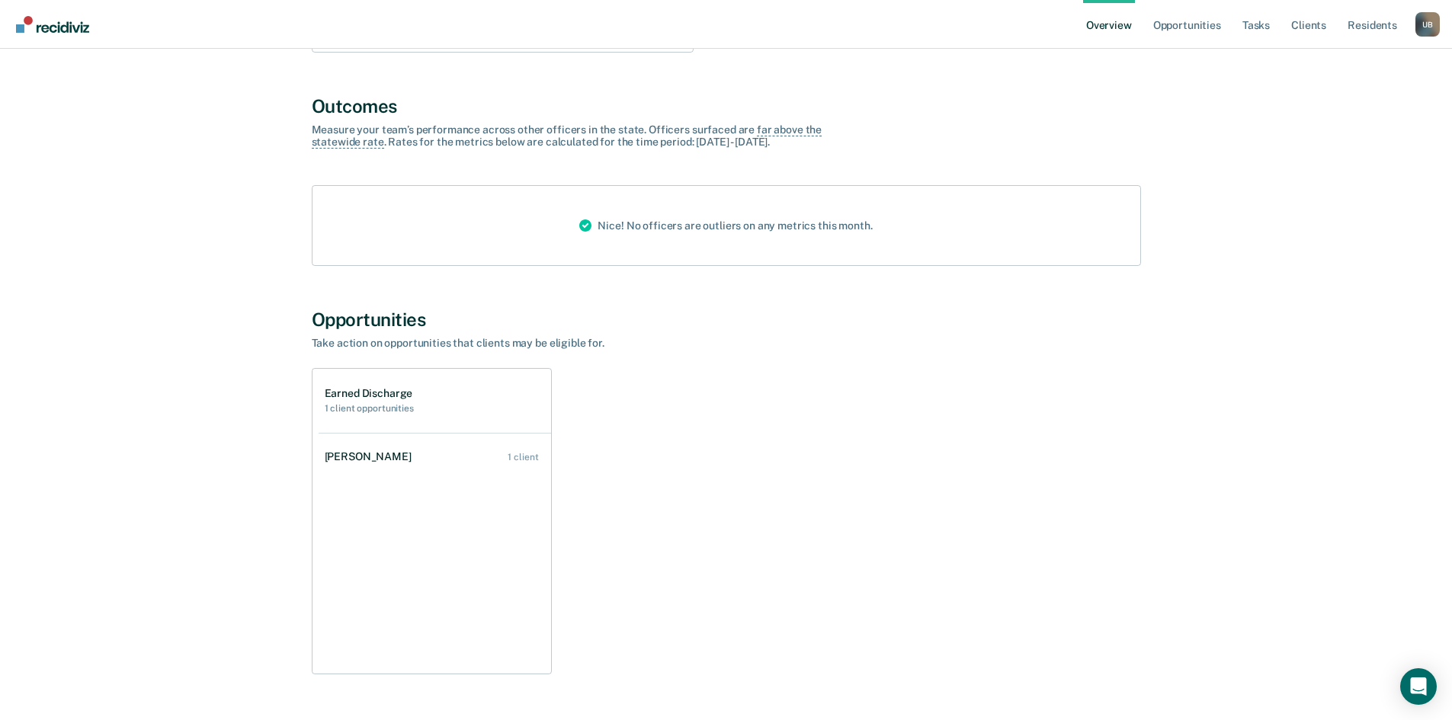
scroll to position [591, 0]
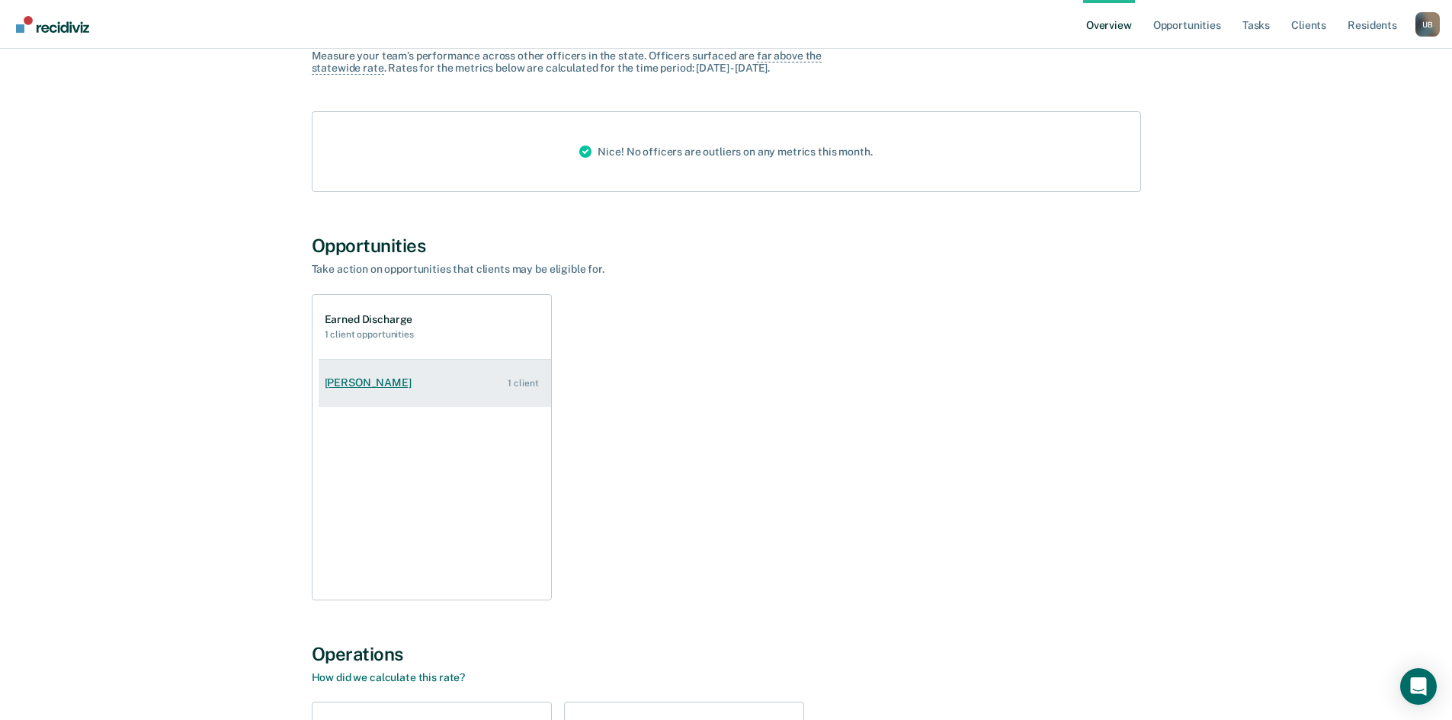
click at [397, 385] on div "[PERSON_NAME]" at bounding box center [371, 383] width 93 height 13
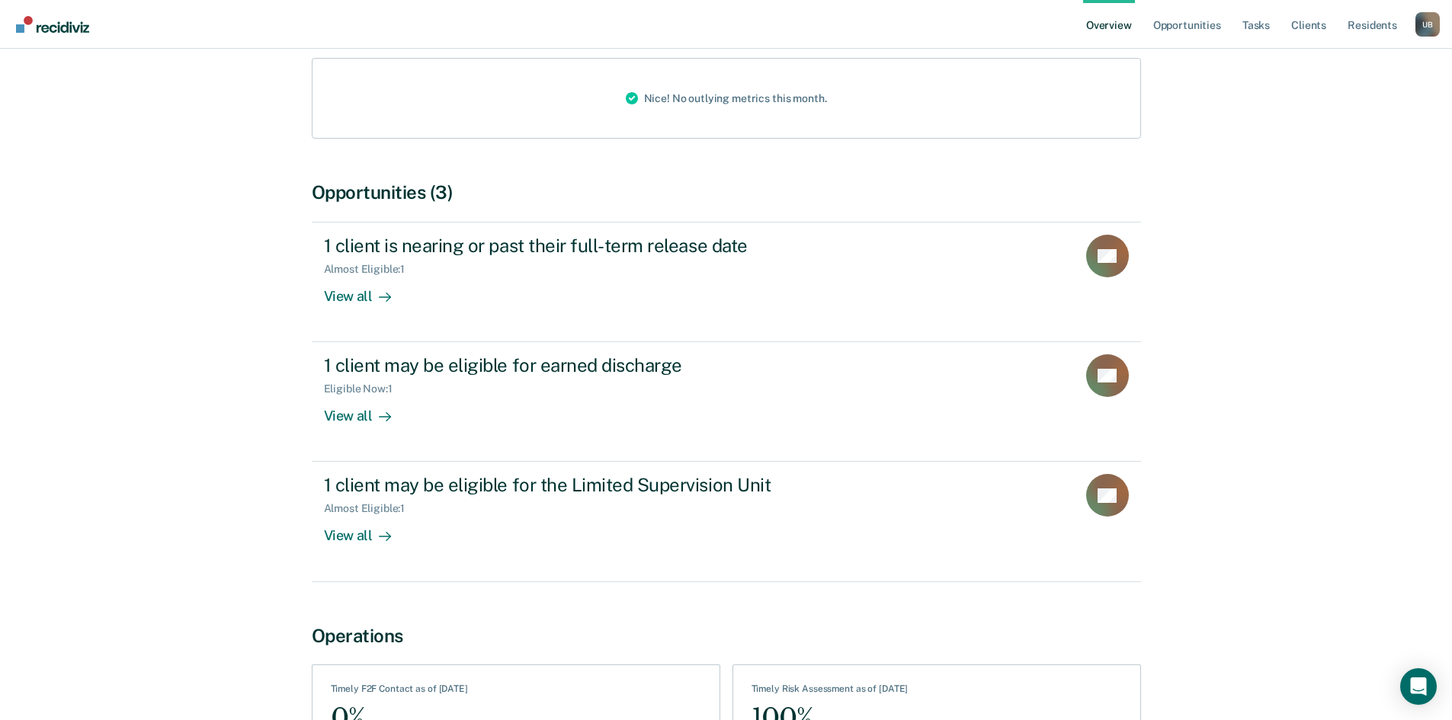
scroll to position [227, 0]
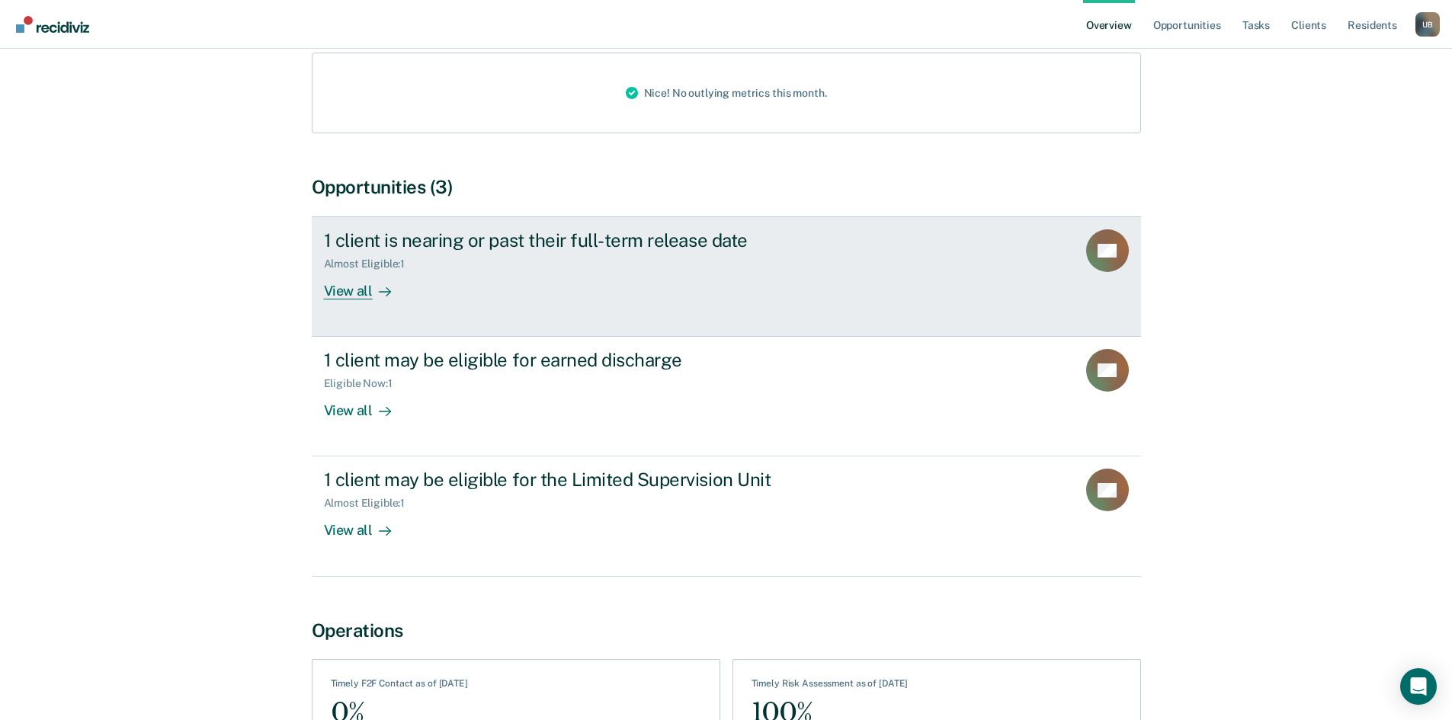
click at [330, 300] on div "View all" at bounding box center [366, 286] width 85 height 30
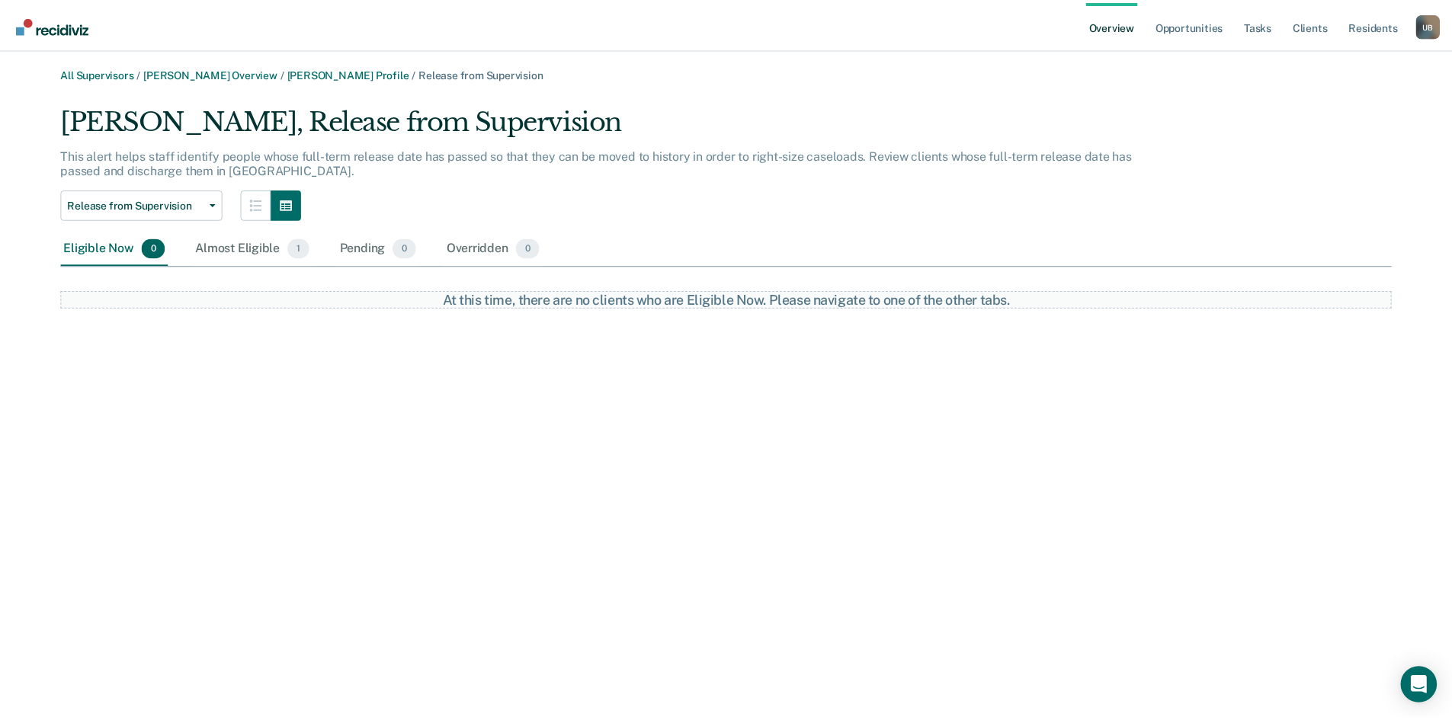
scroll to position [227, 0]
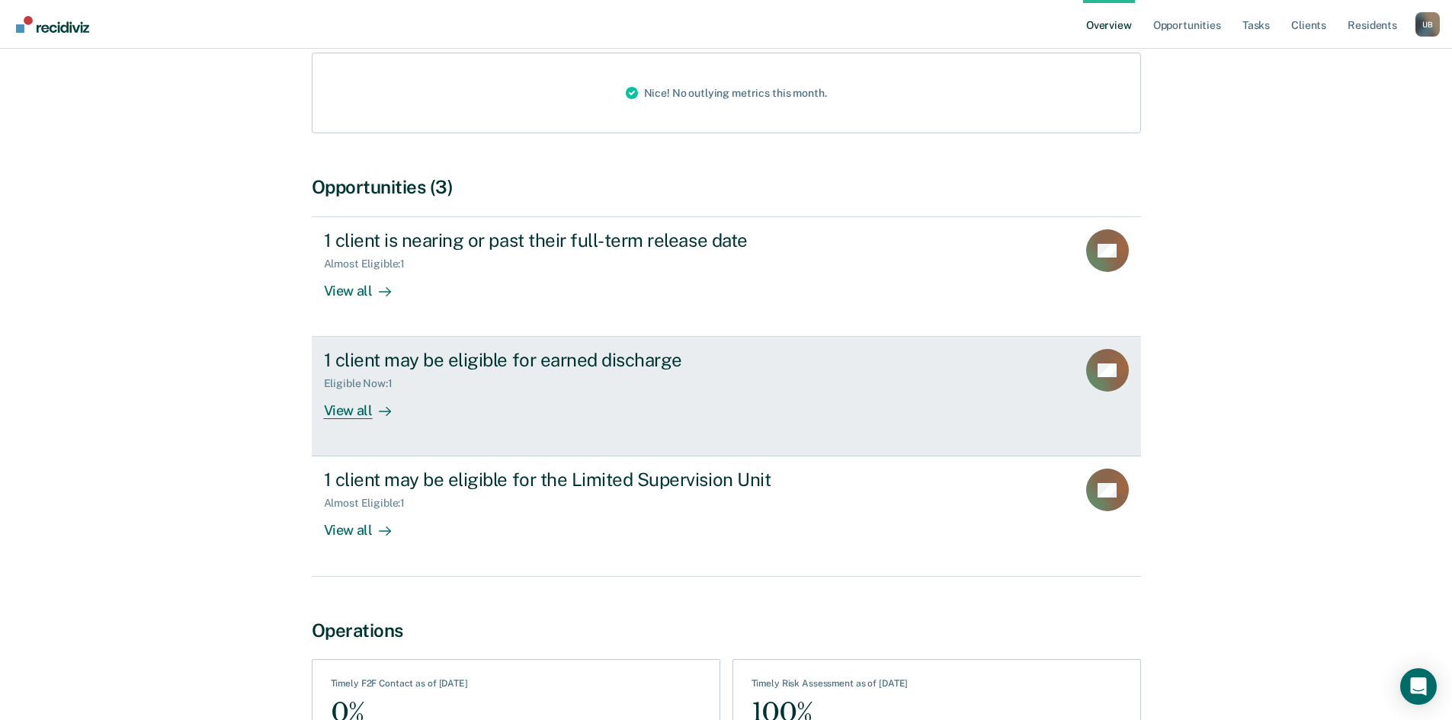
click at [360, 415] on div "View all" at bounding box center [366, 405] width 85 height 30
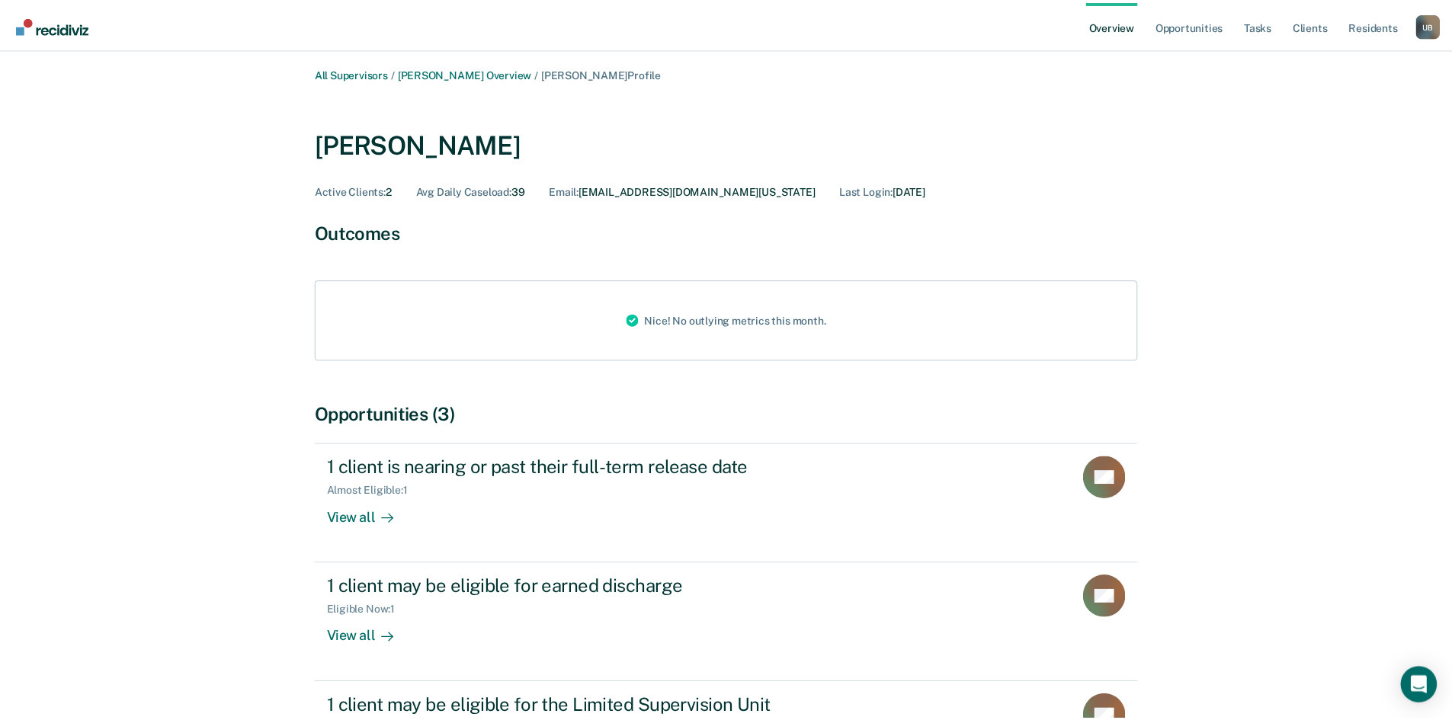
scroll to position [227, 0]
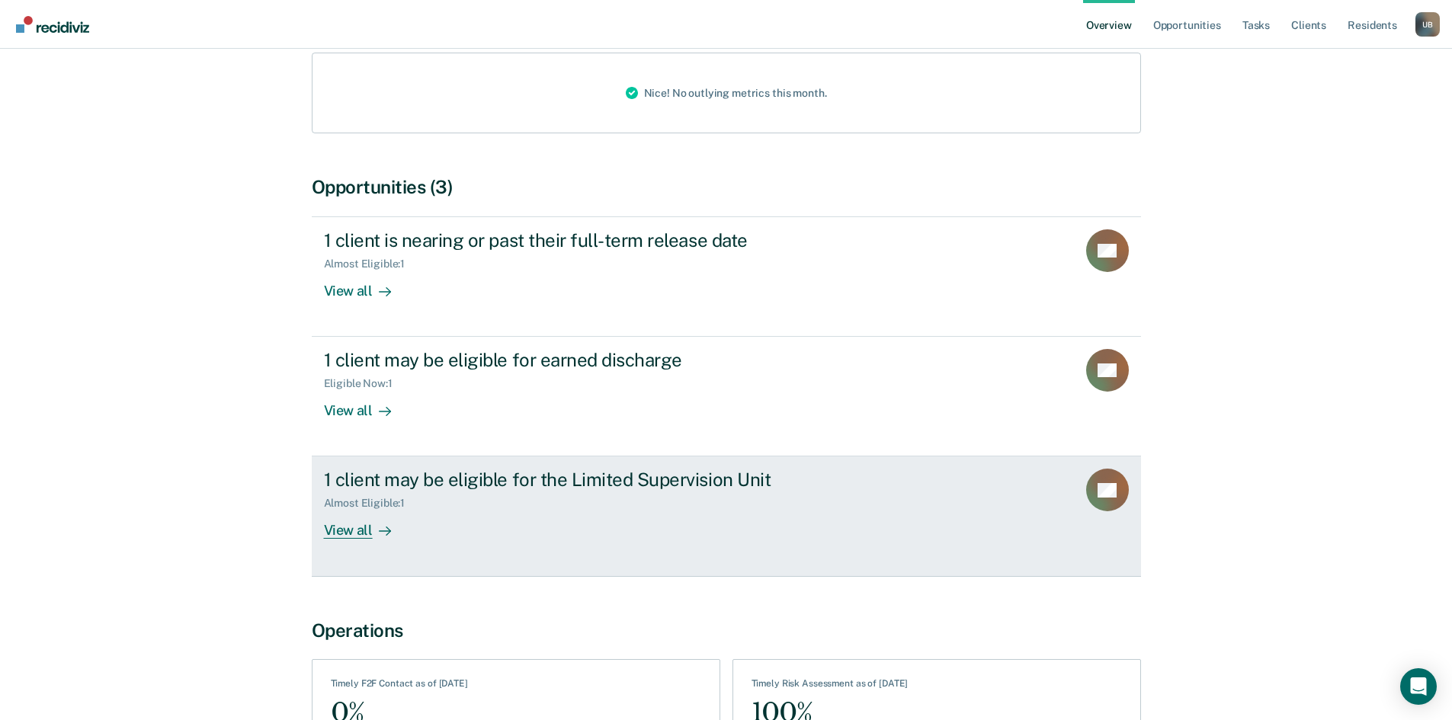
click at [370, 527] on div "View all" at bounding box center [366, 525] width 85 height 30
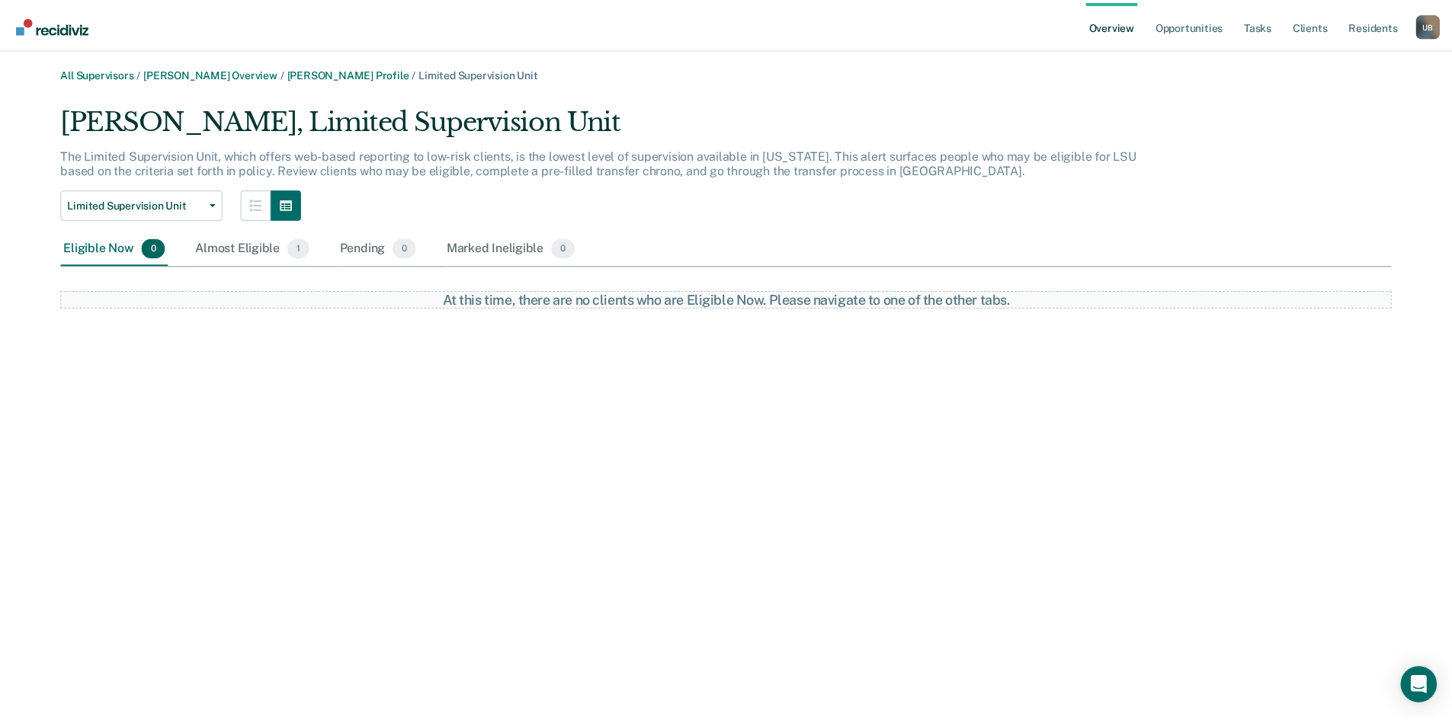
scroll to position [227, 0]
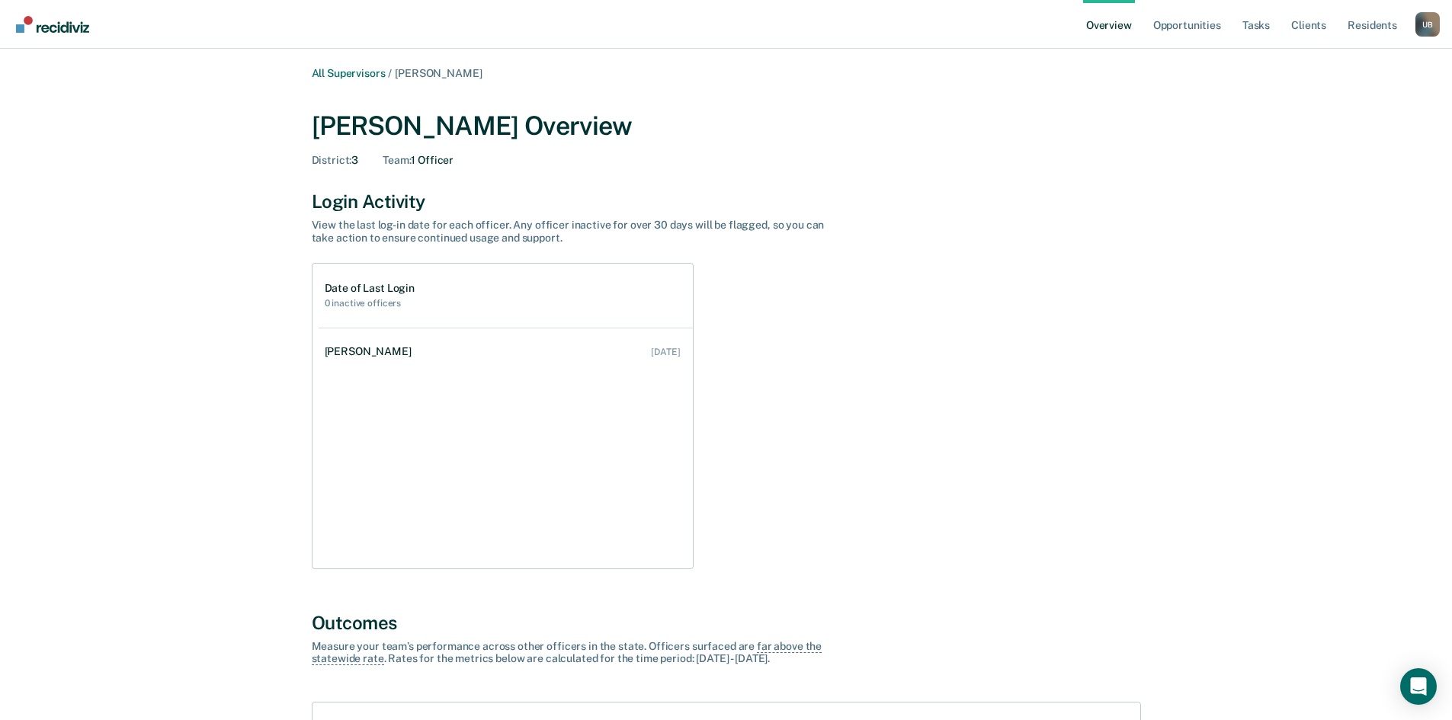
scroll to position [193, 0]
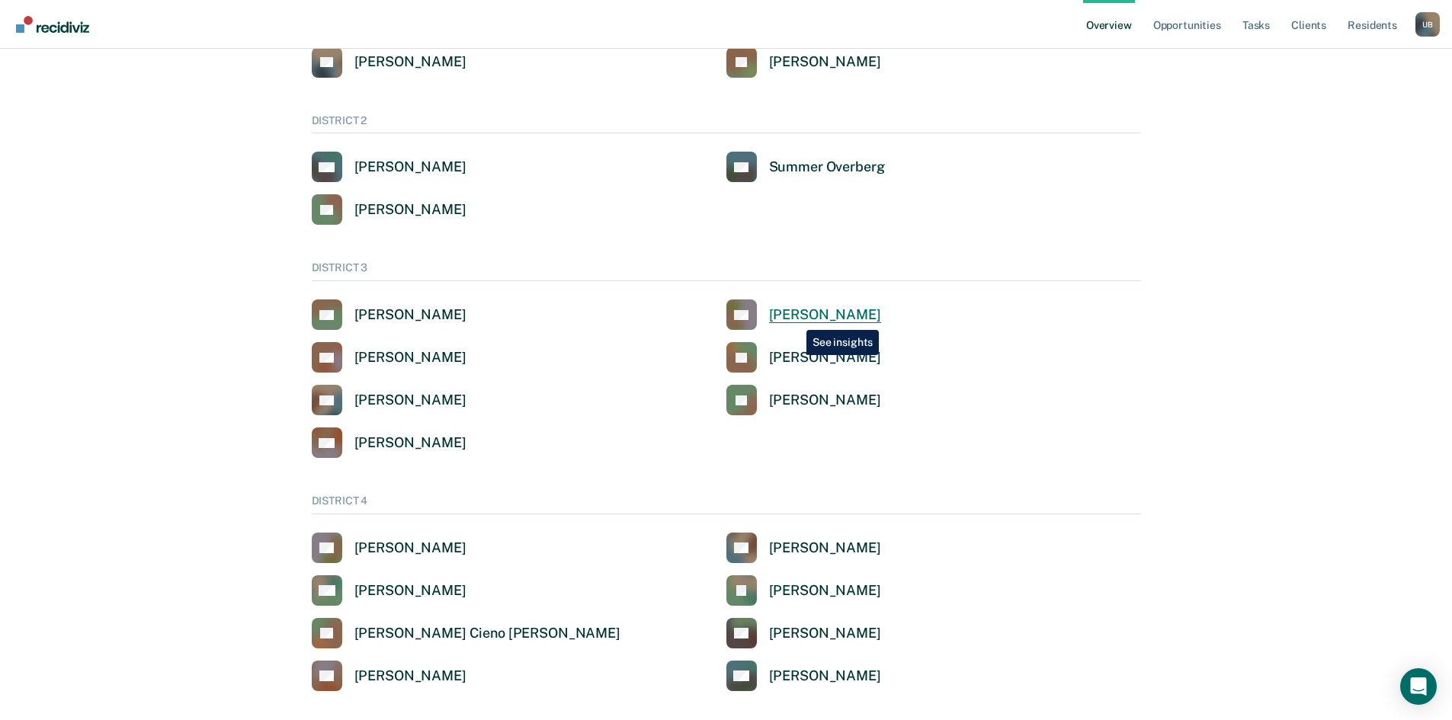
click at [796, 319] on div "[PERSON_NAME]" at bounding box center [825, 315] width 112 height 18
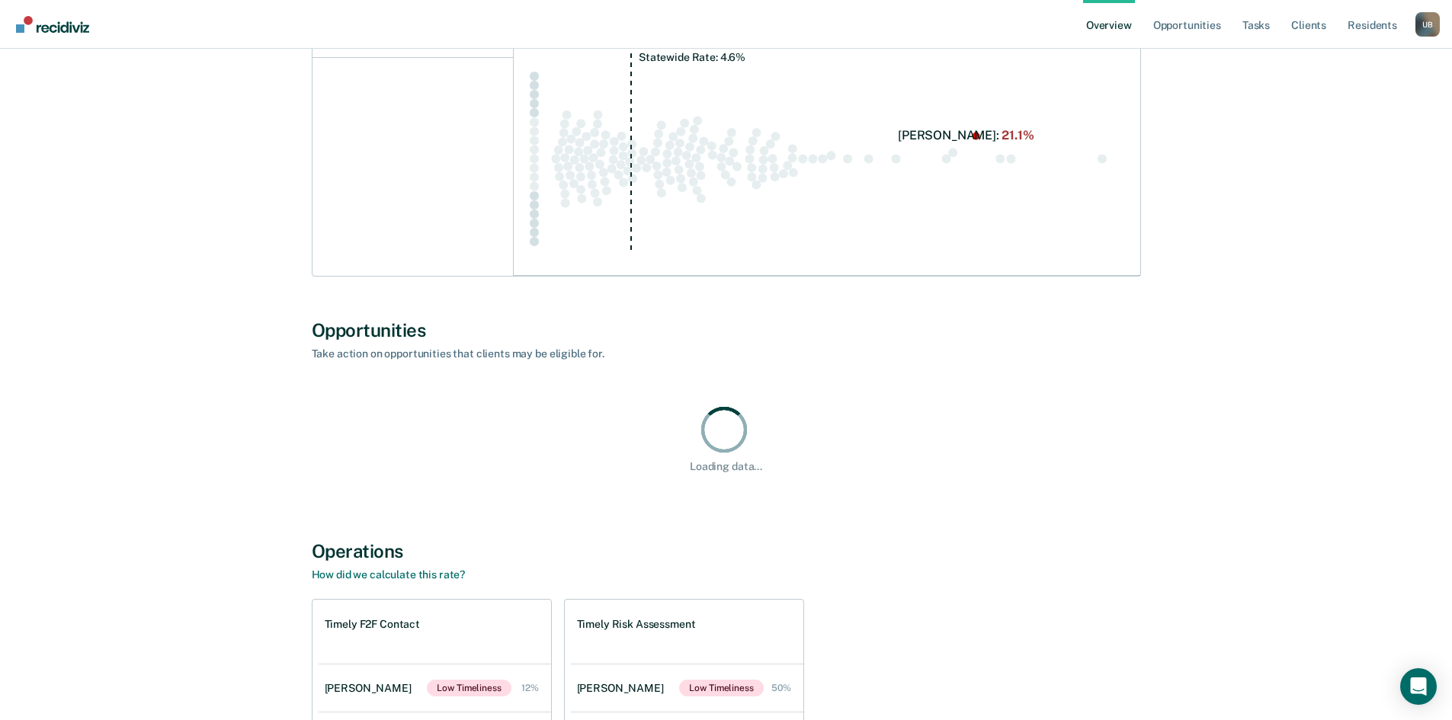
scroll to position [742, 0]
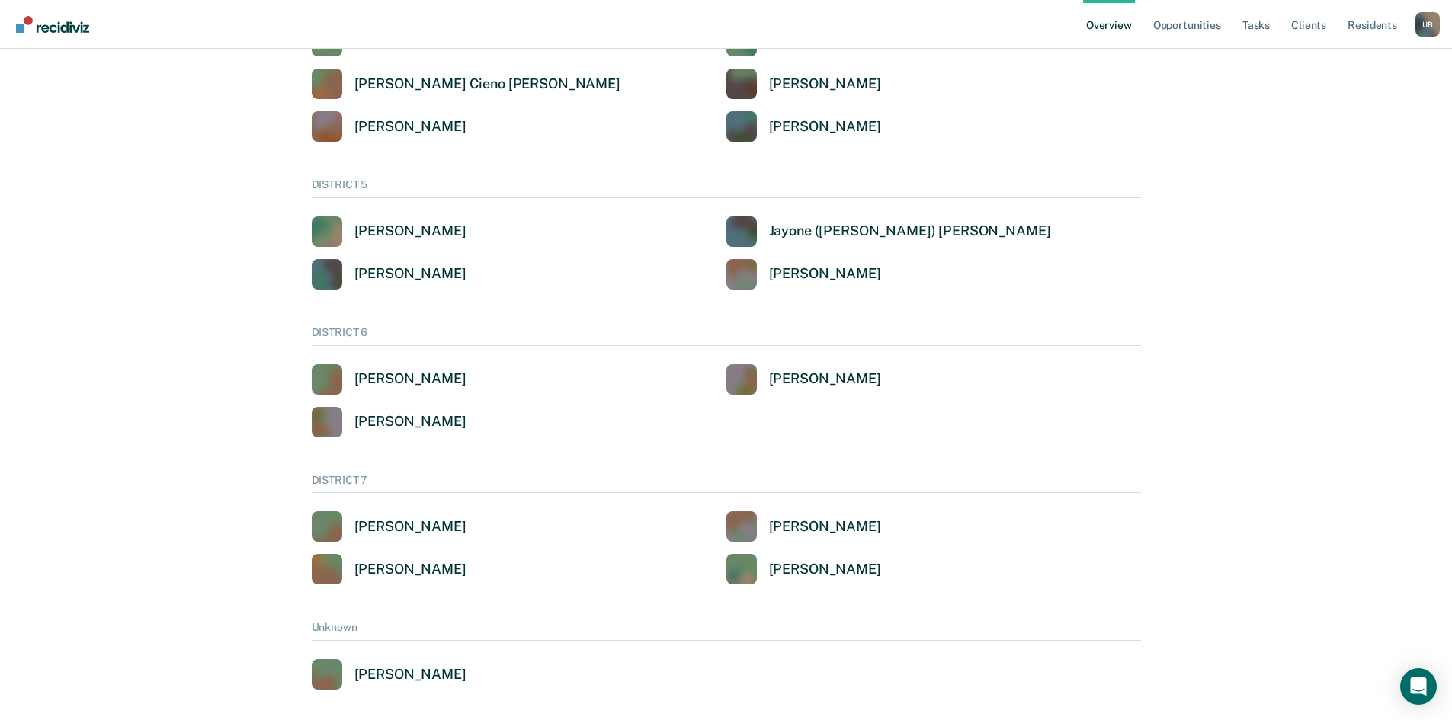
scroll to position [193, 0]
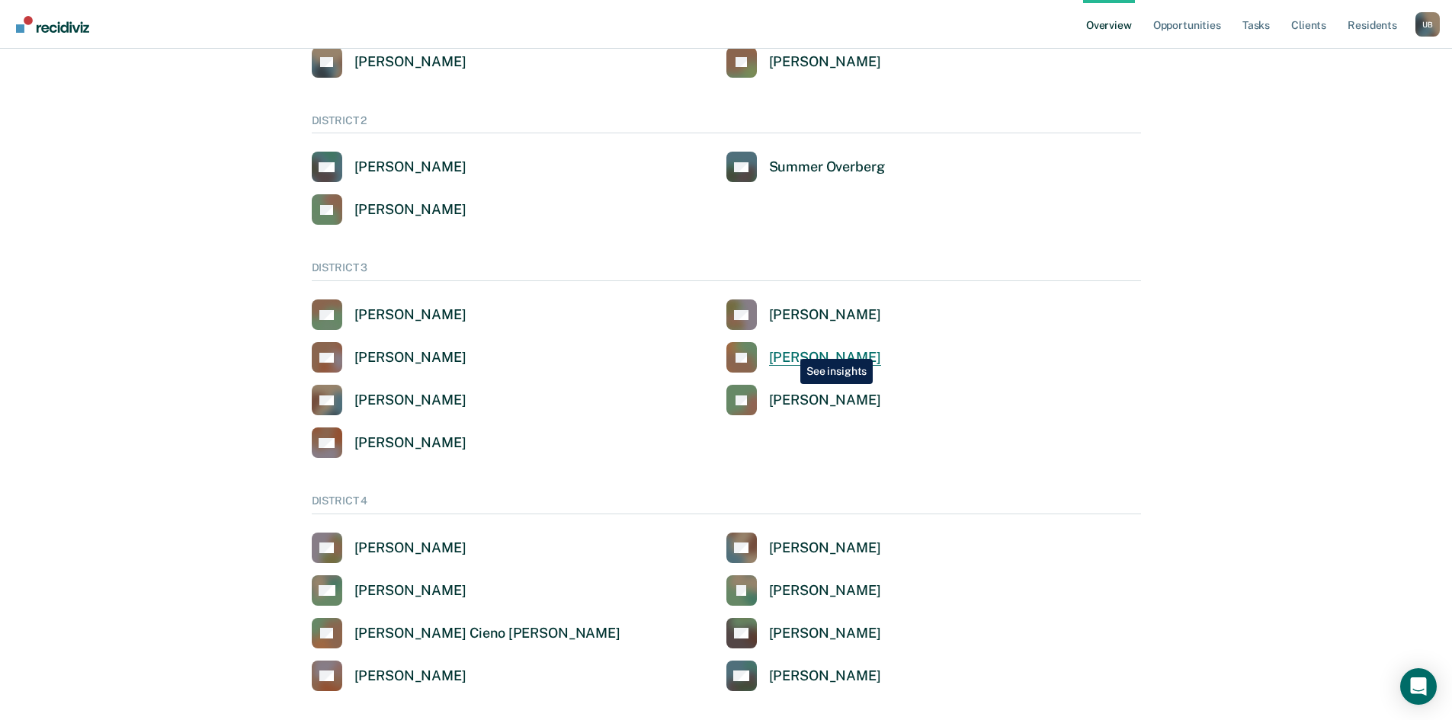
click at [789, 348] on link "[PERSON_NAME]" at bounding box center [803, 357] width 155 height 30
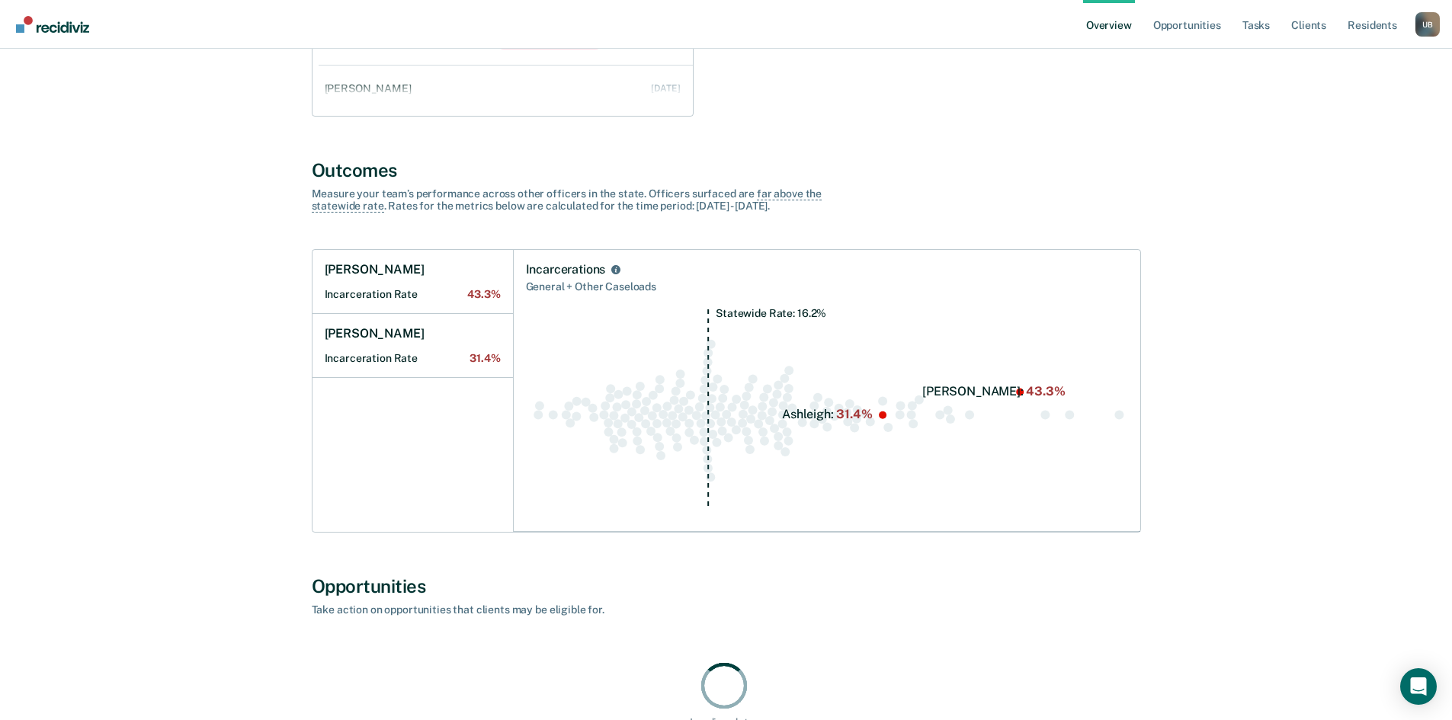
scroll to position [797, 0]
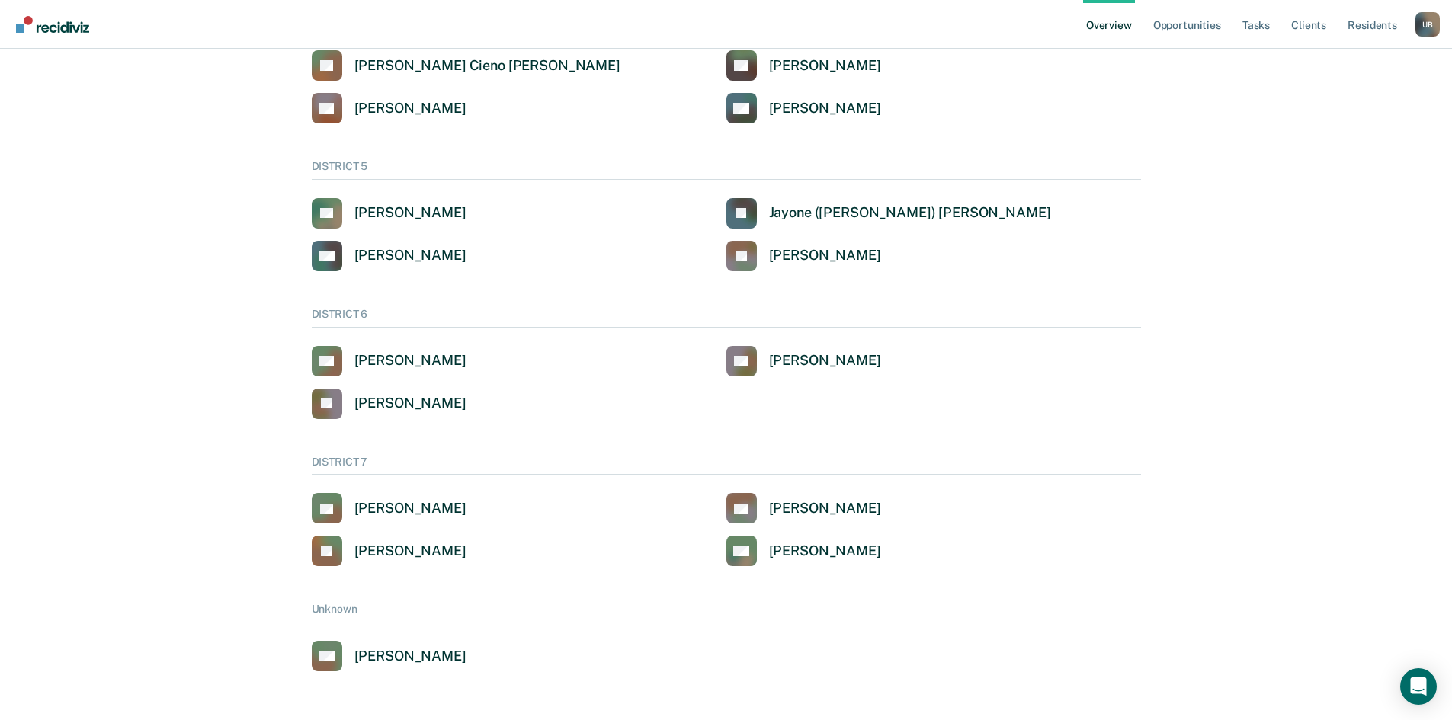
scroll to position [193, 0]
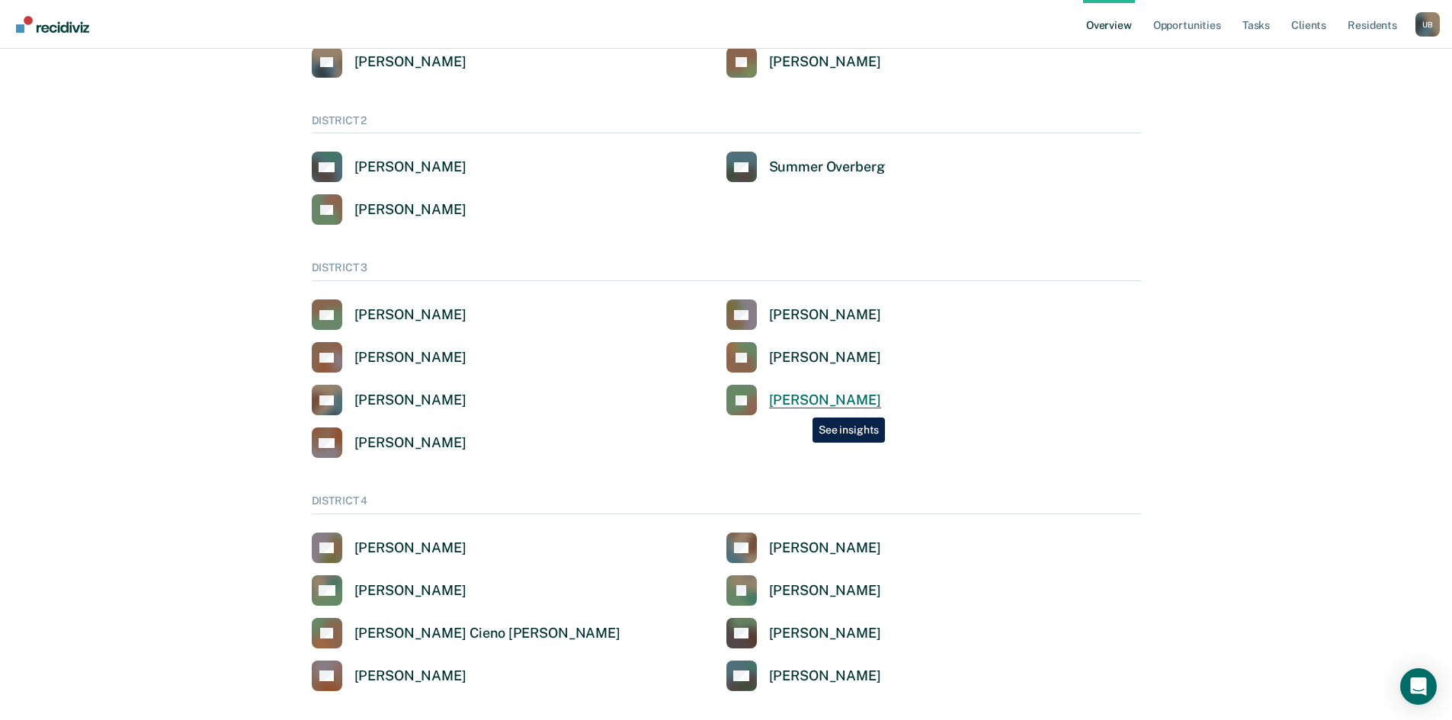
click at [802, 403] on div "[PERSON_NAME]" at bounding box center [825, 401] width 112 height 18
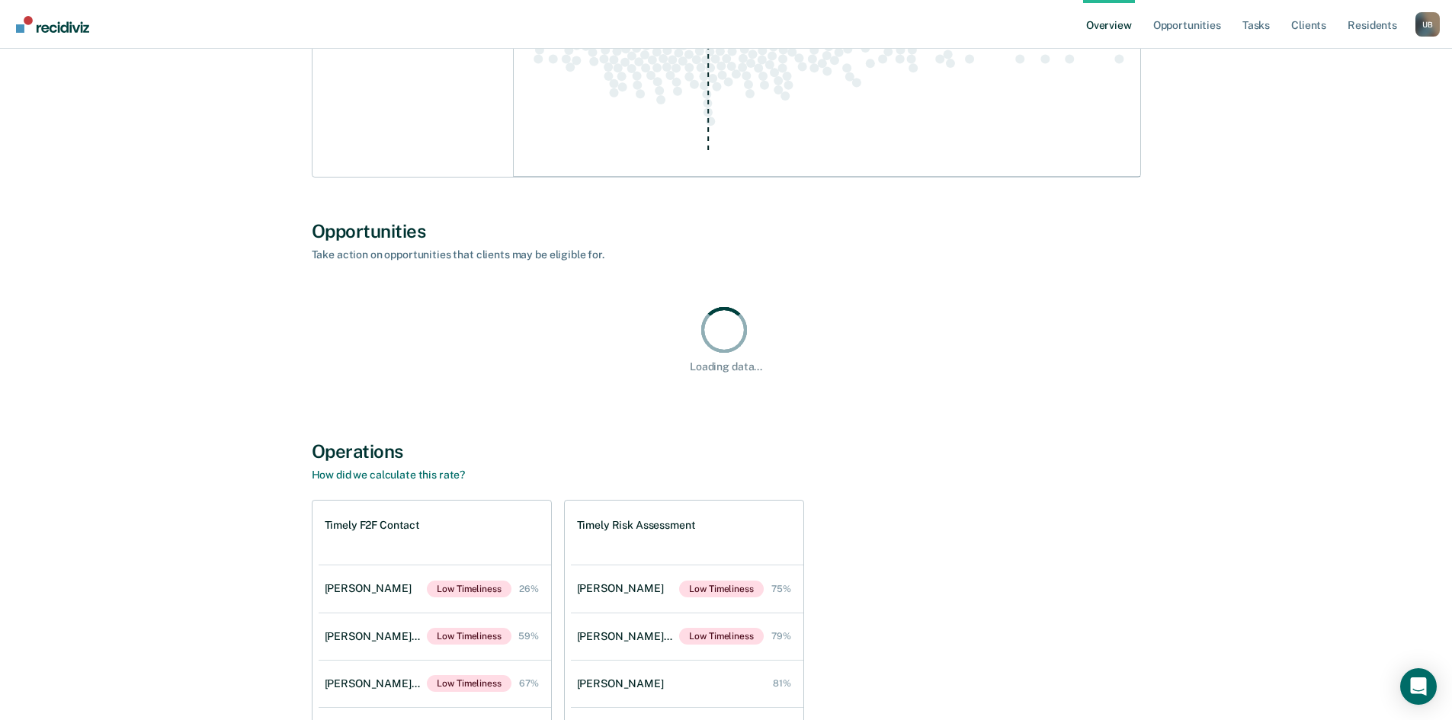
scroll to position [1098, 0]
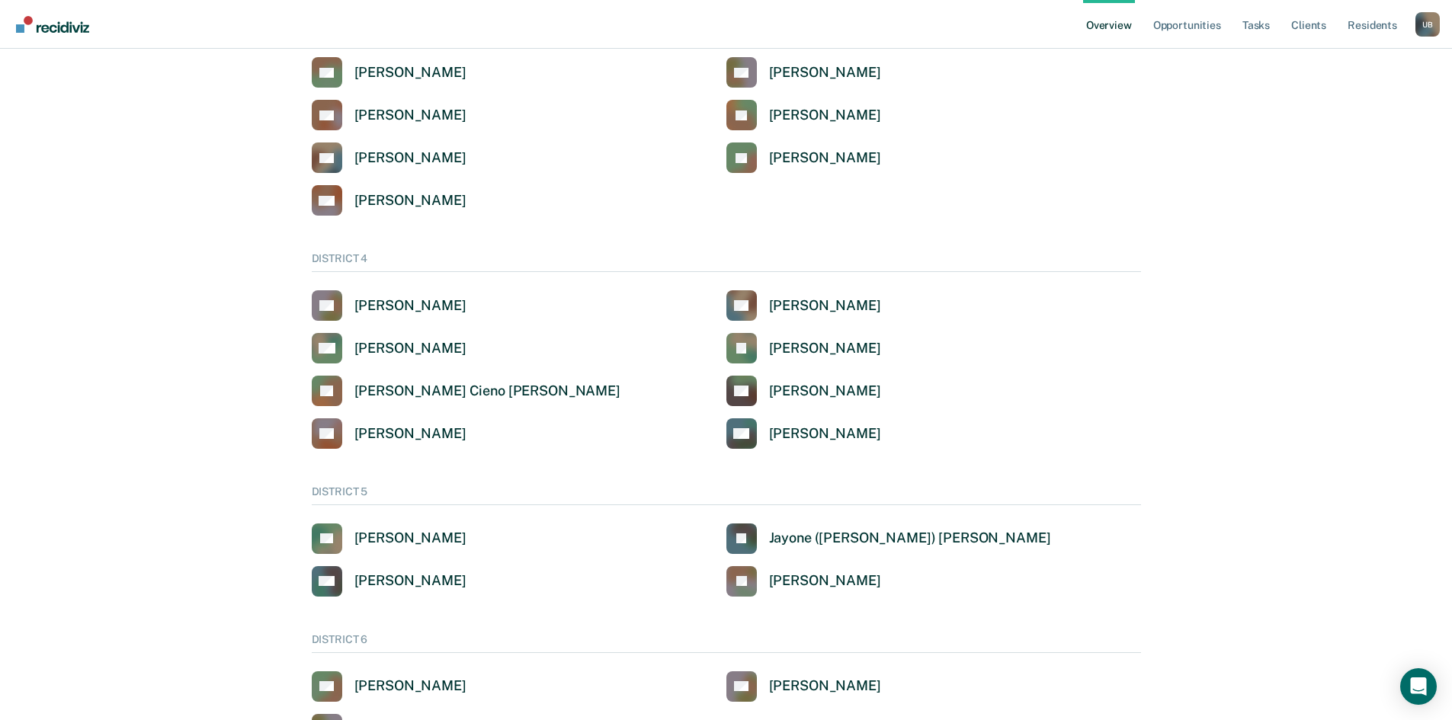
scroll to position [520, 0]
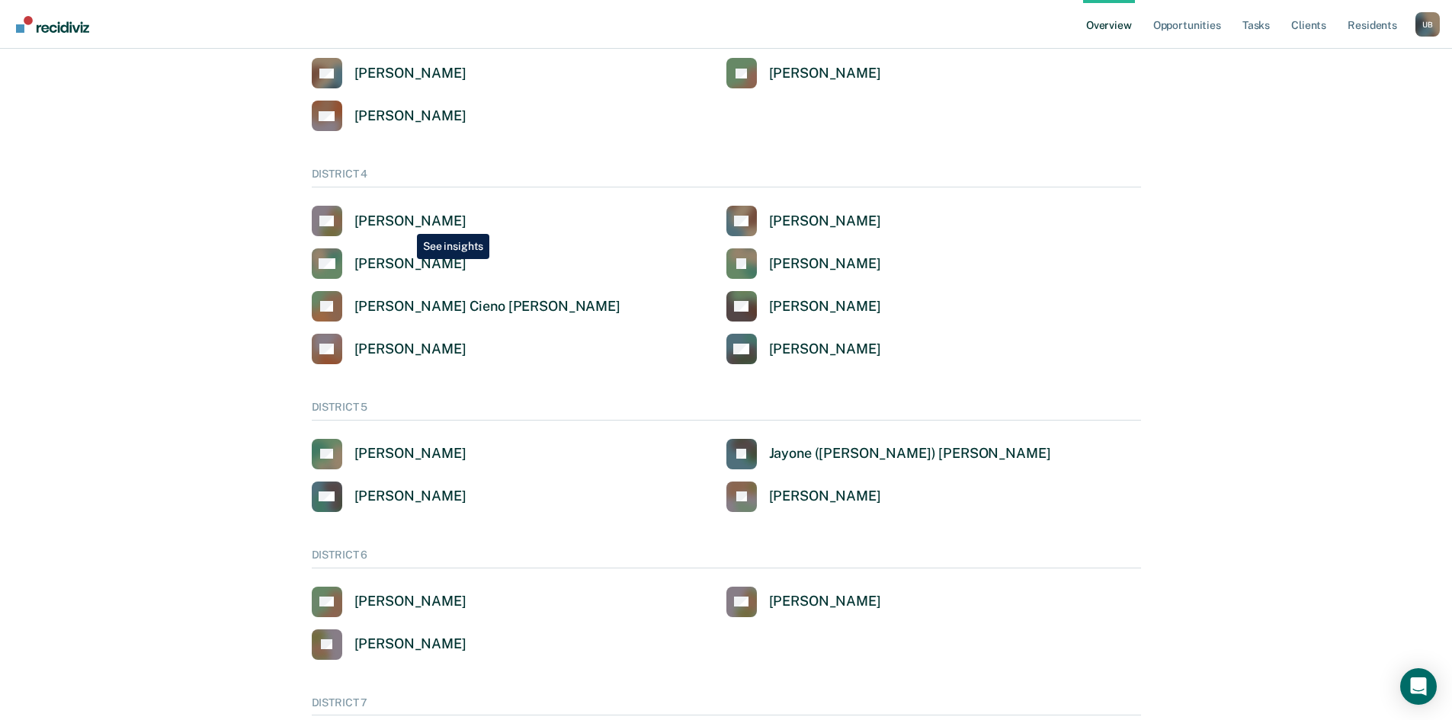
click at [405, 222] on div "[PERSON_NAME]" at bounding box center [410, 222] width 112 height 18
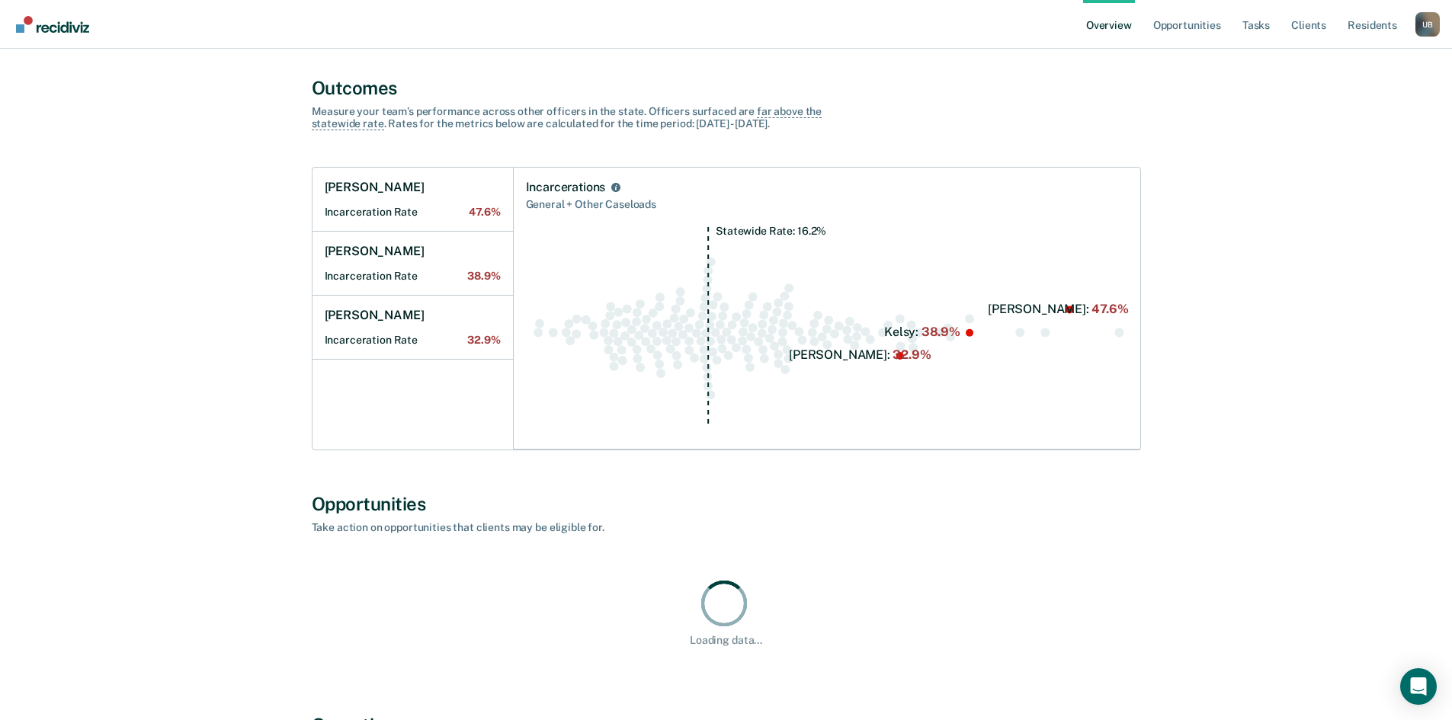
scroll to position [763, 0]
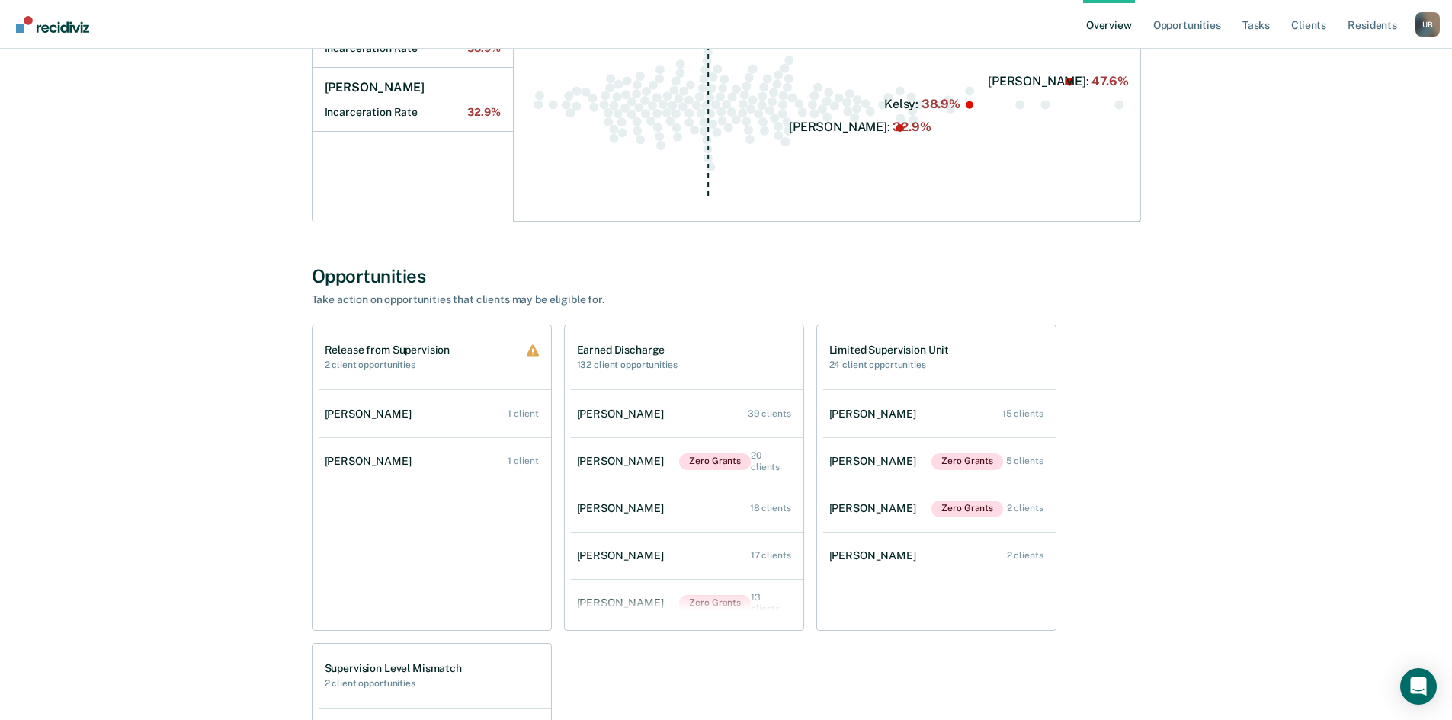
scroll to position [520, 0]
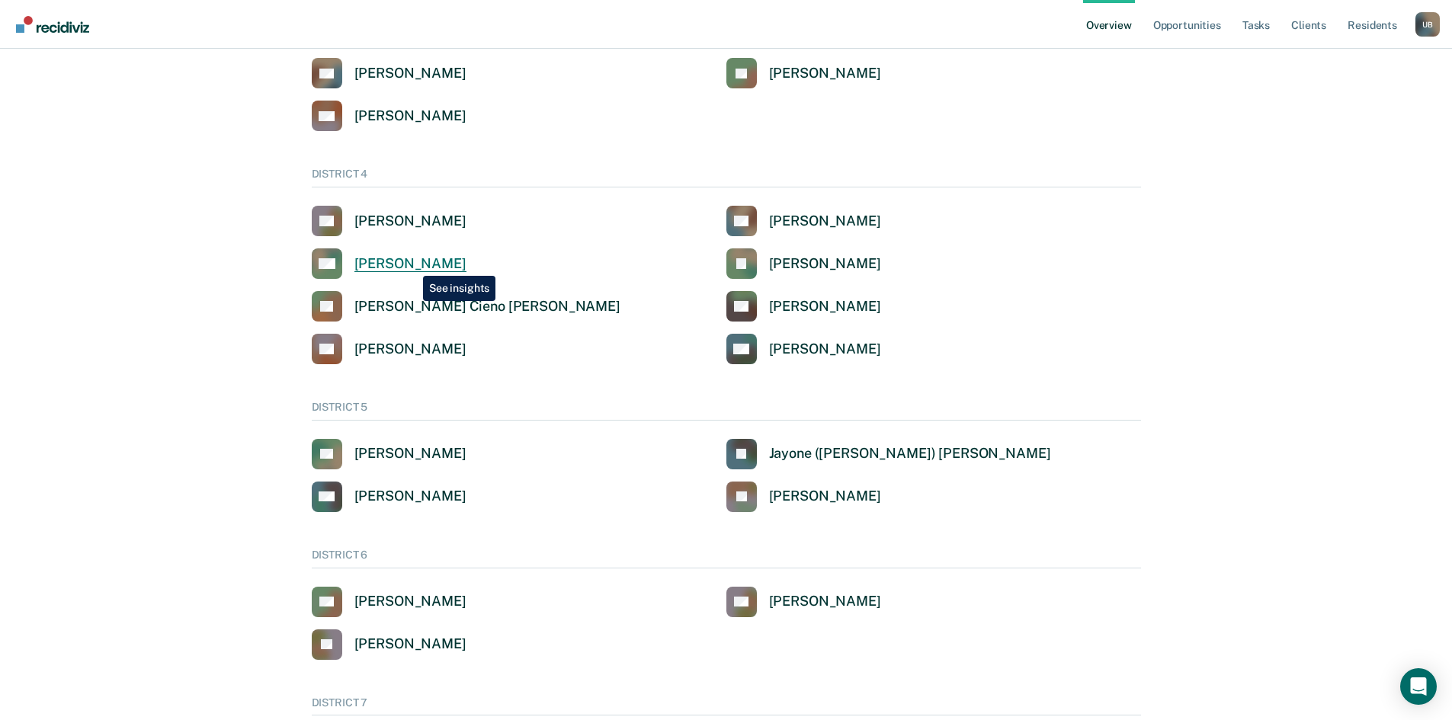
click at [412, 264] on div "[PERSON_NAME]" at bounding box center [410, 264] width 112 height 18
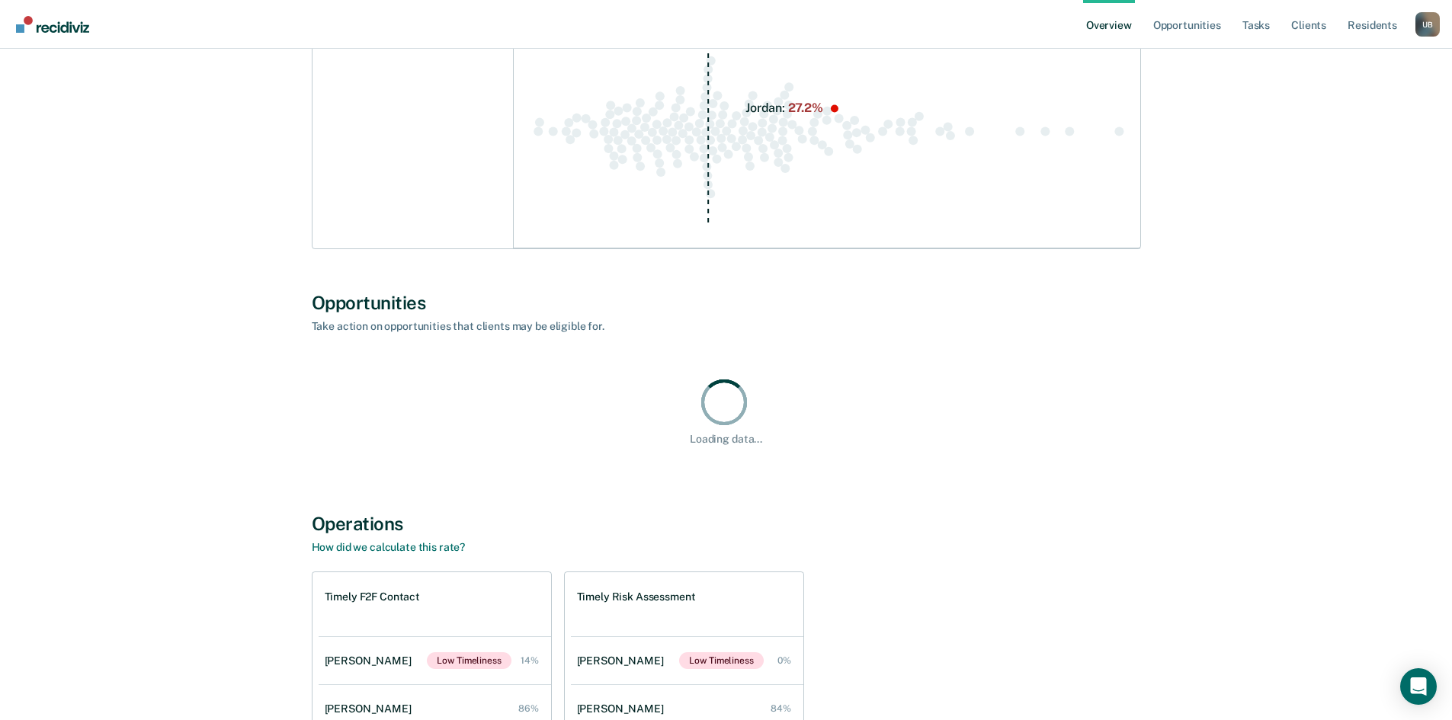
scroll to position [790, 0]
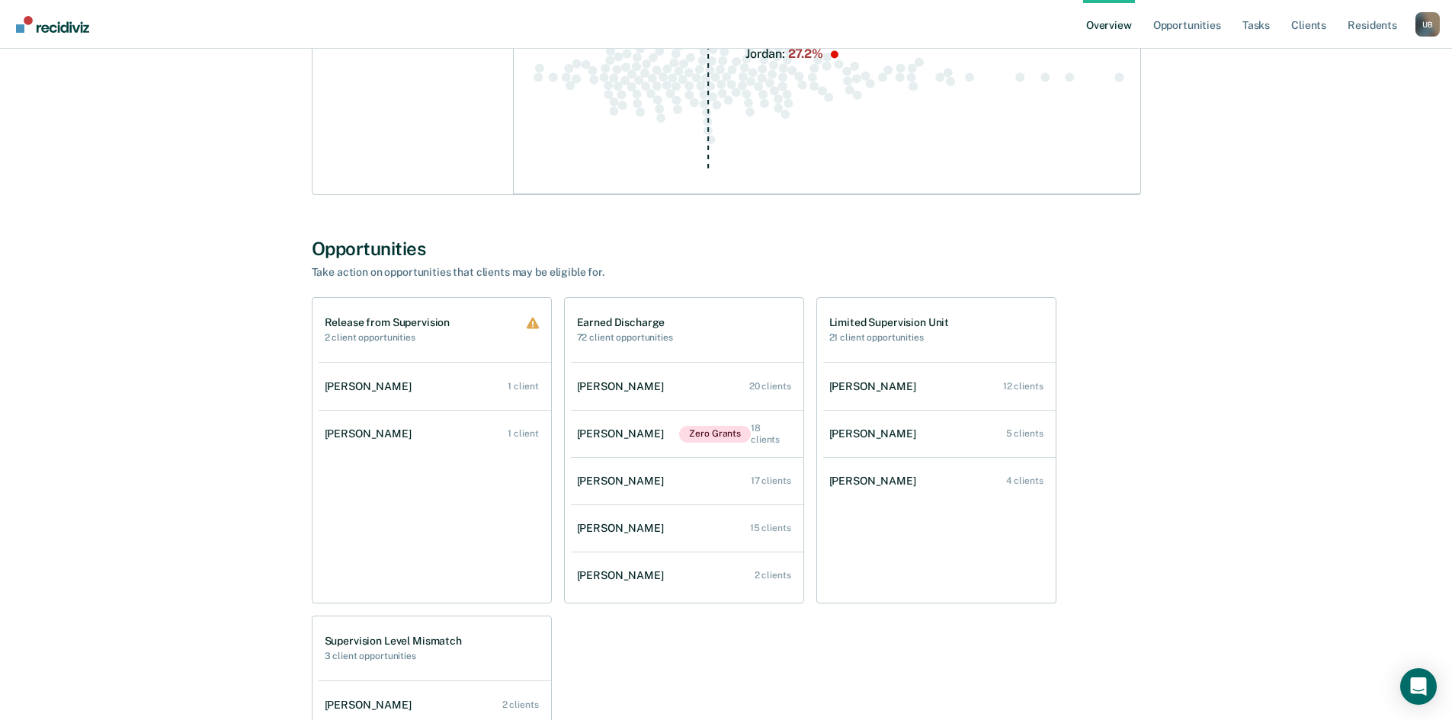
scroll to position [520, 0]
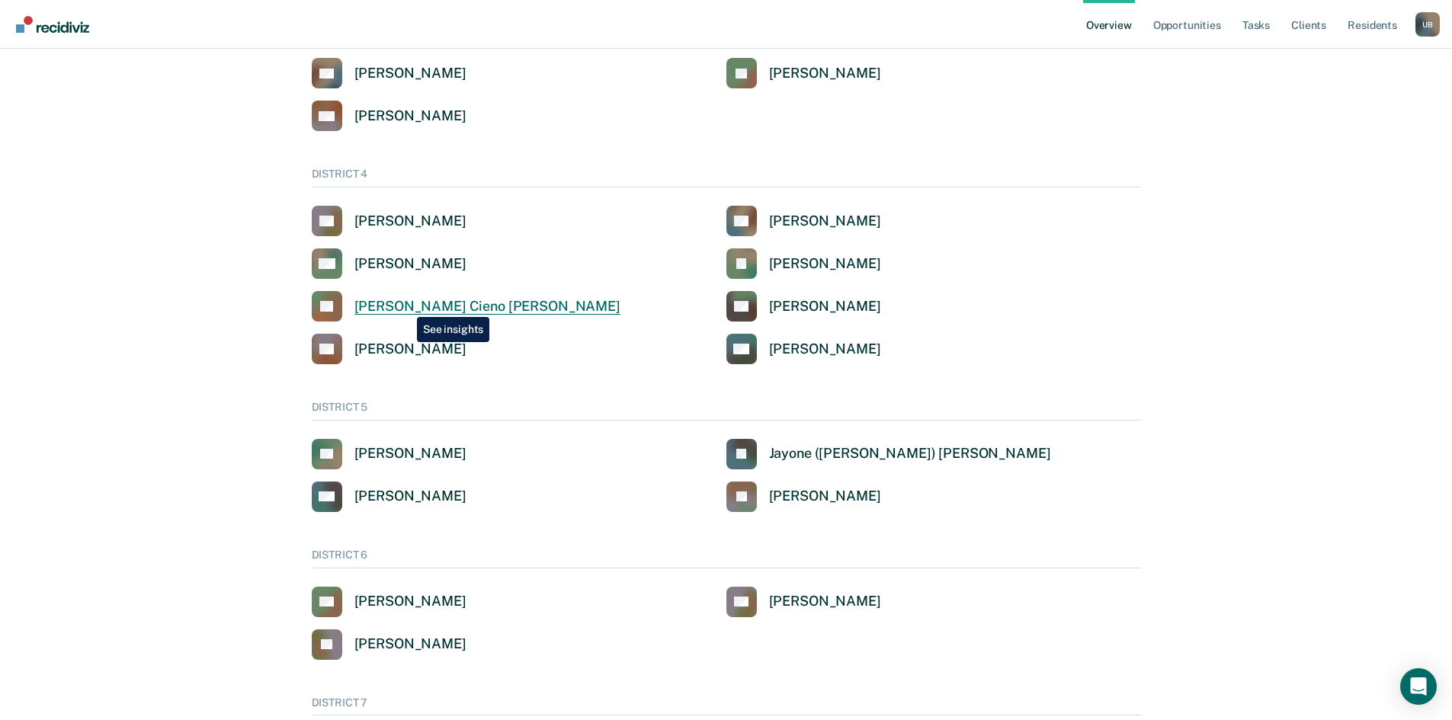
click at [405, 306] on div "[PERSON_NAME] Cieno [PERSON_NAME]" at bounding box center [487, 307] width 266 height 18
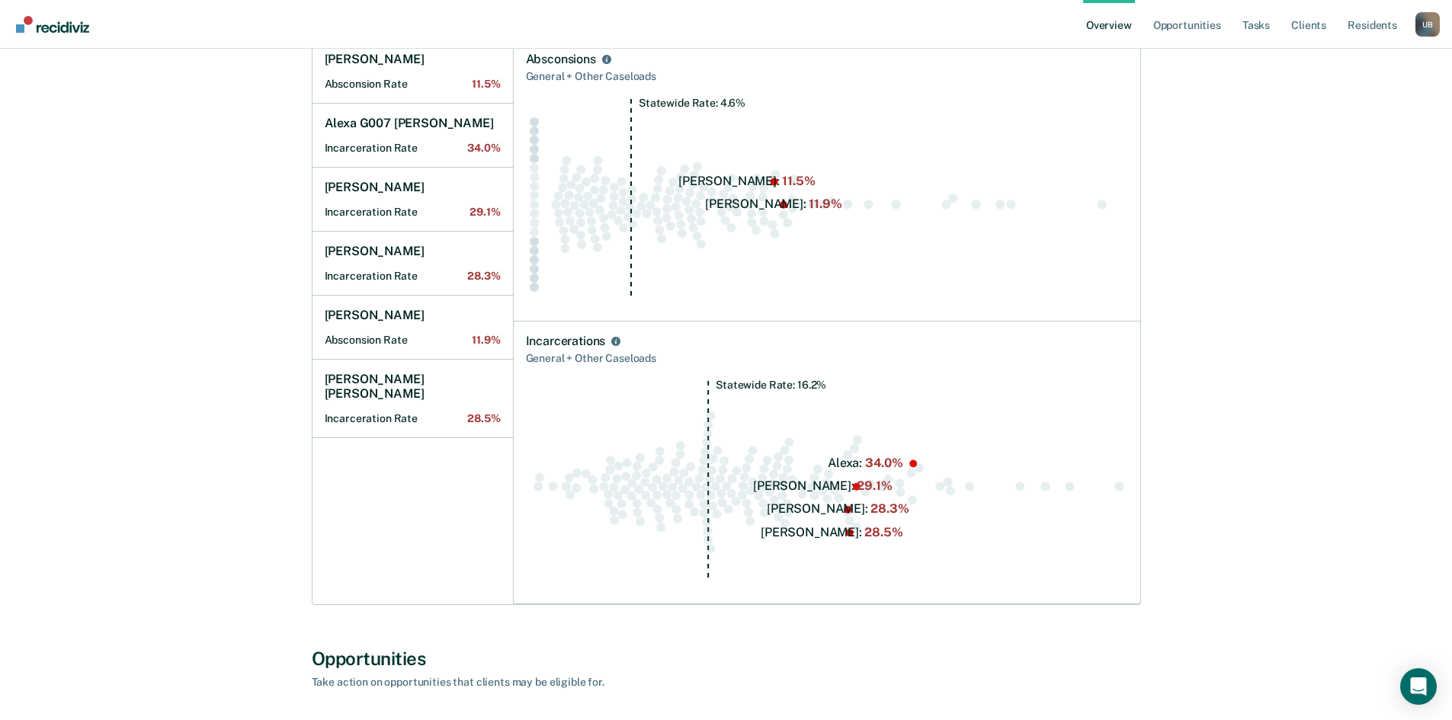
scroll to position [1106, 0]
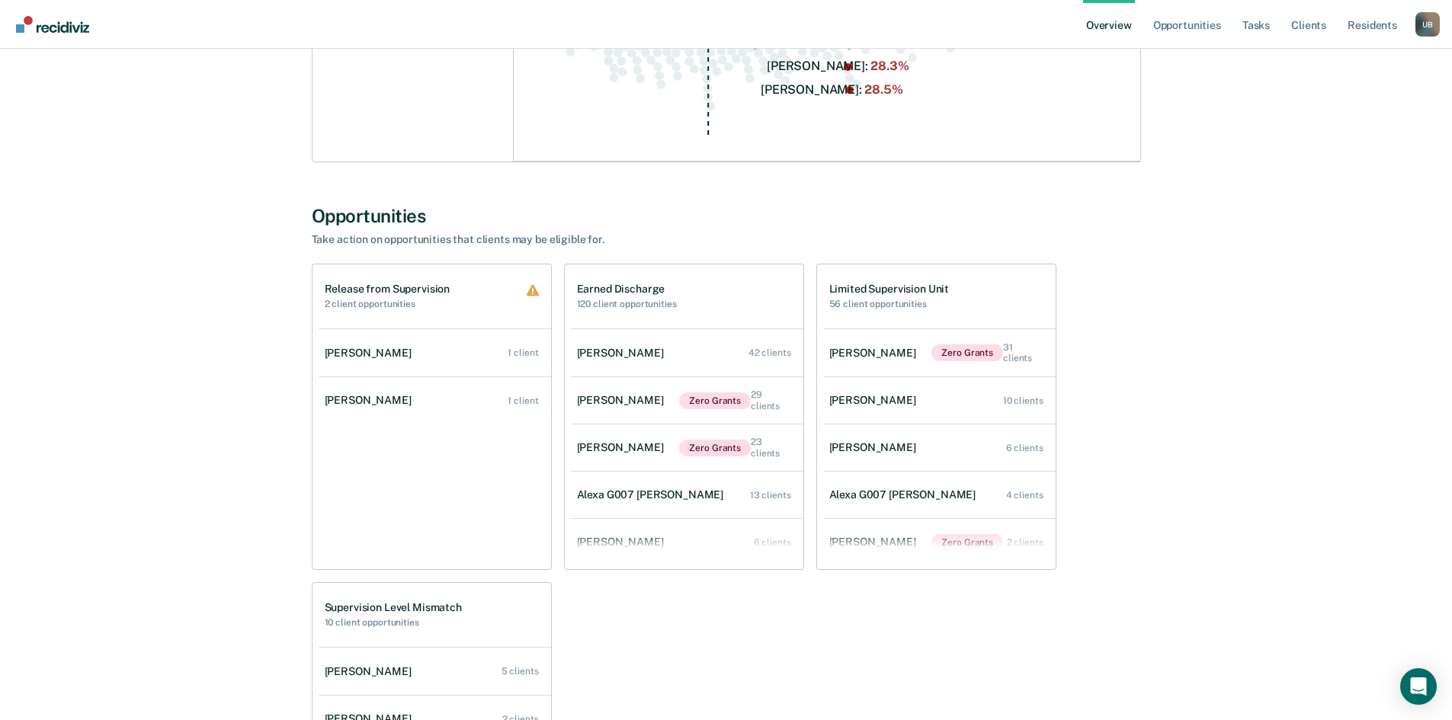
scroll to position [520, 0]
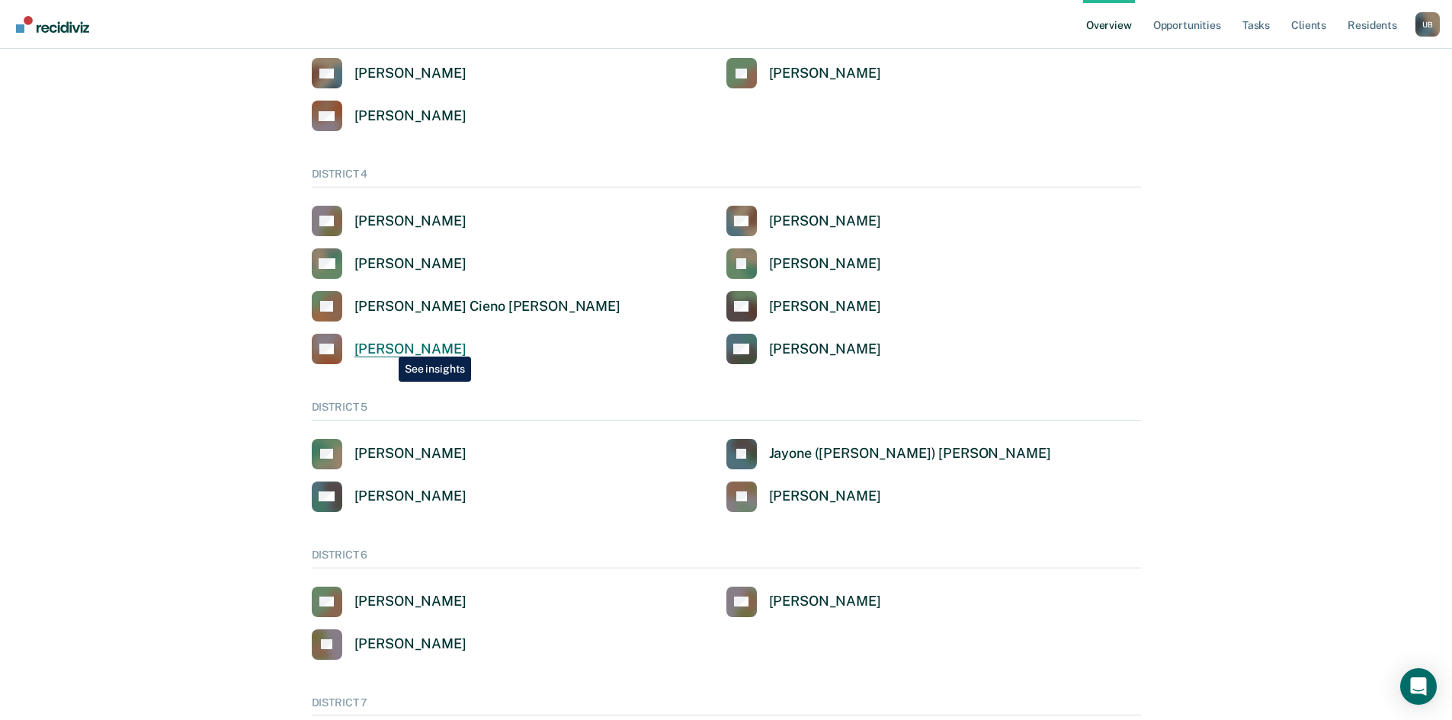
click at [387, 345] on div "[PERSON_NAME]" at bounding box center [410, 350] width 112 height 18
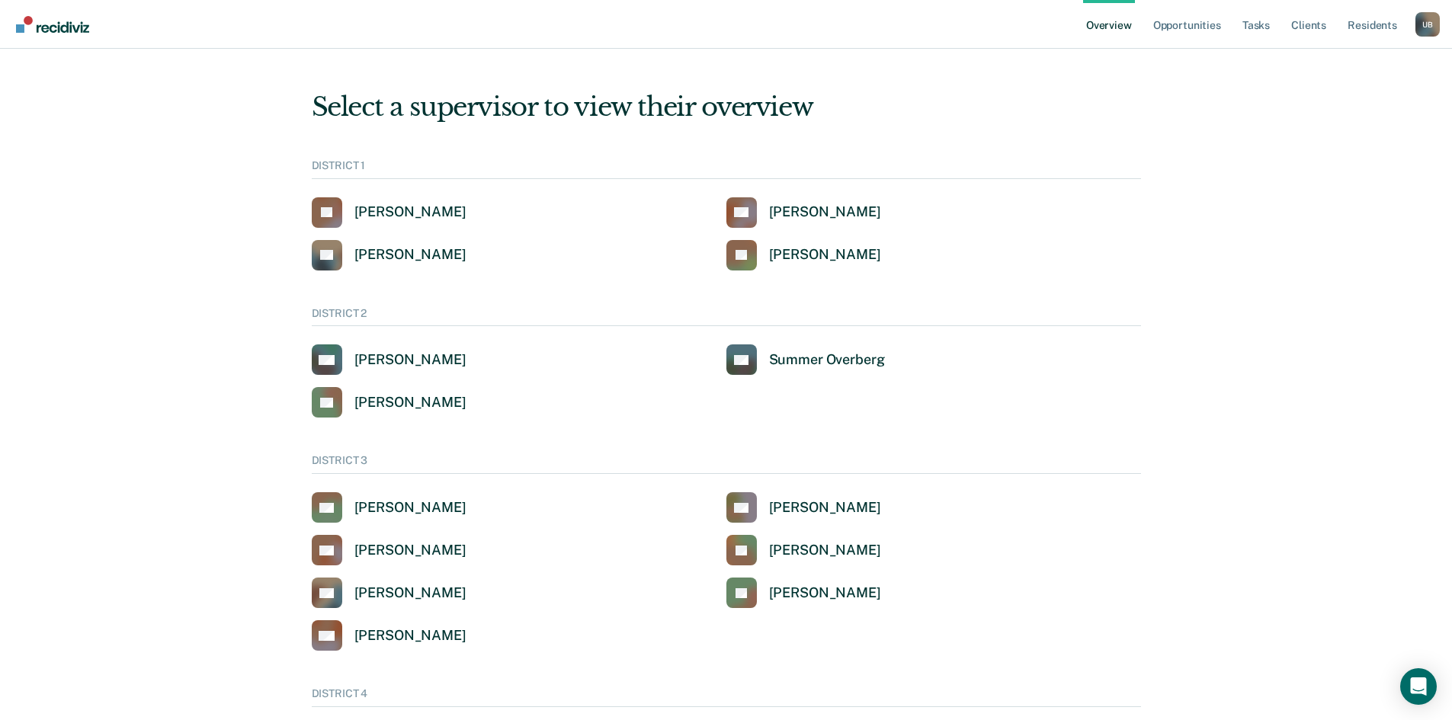
scroll to position [520, 0]
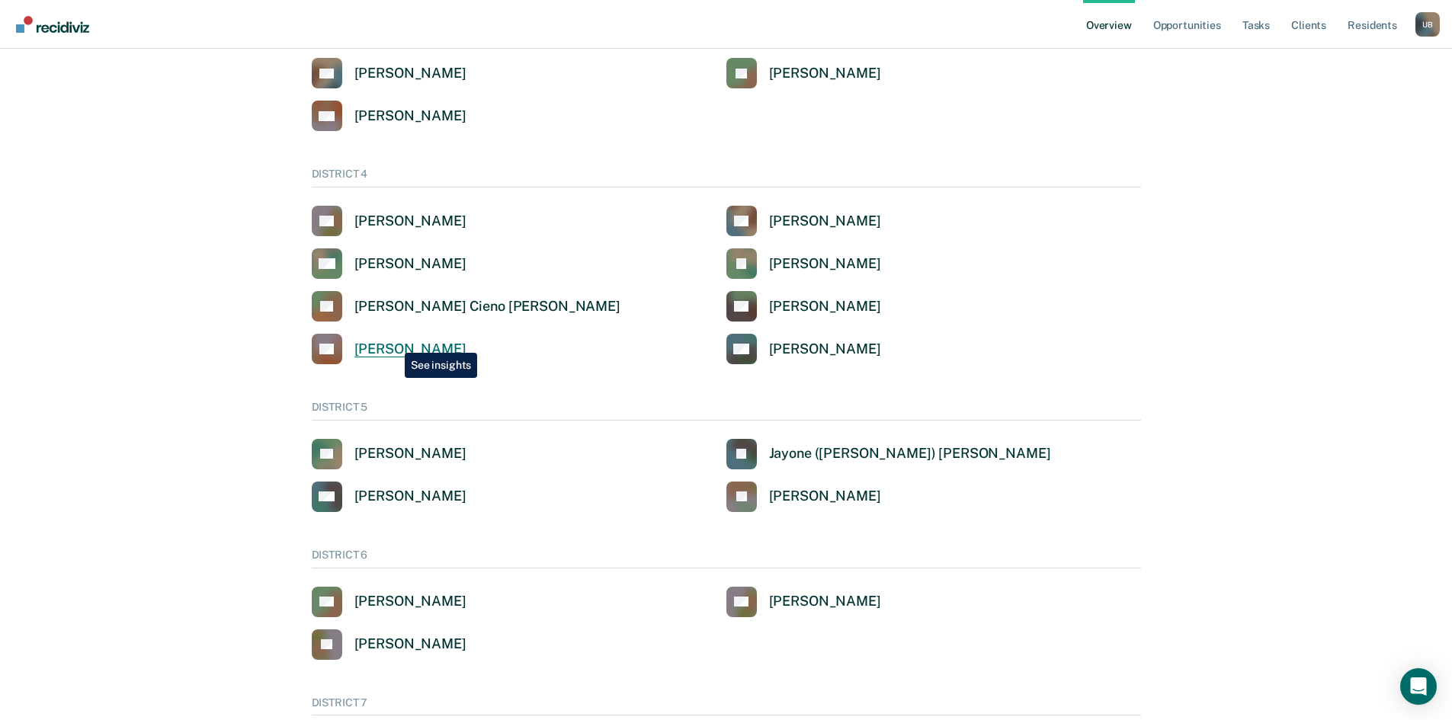
click at [393, 341] on div "[PERSON_NAME]" at bounding box center [410, 350] width 112 height 18
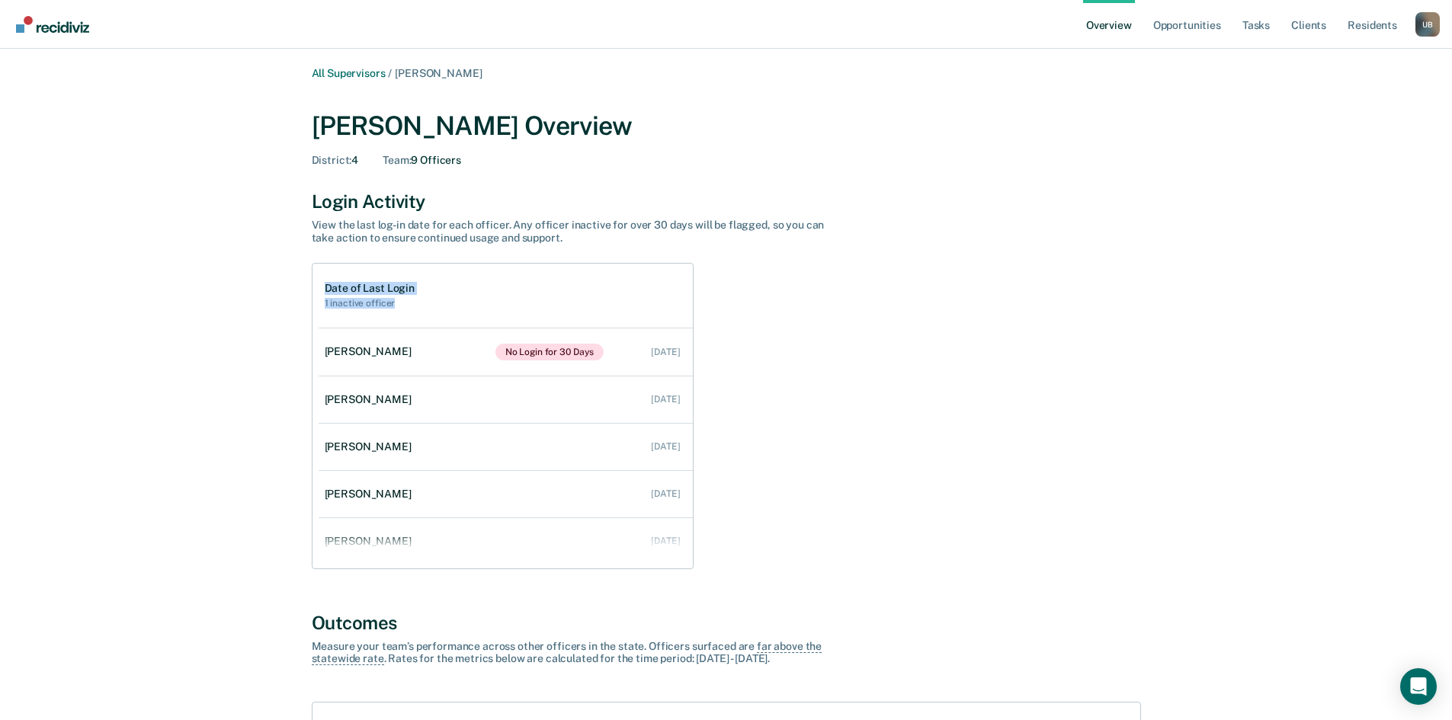
drag, startPoint x: 1450, startPoint y: 234, endPoint x: 1438, endPoint y: 313, distance: 79.4
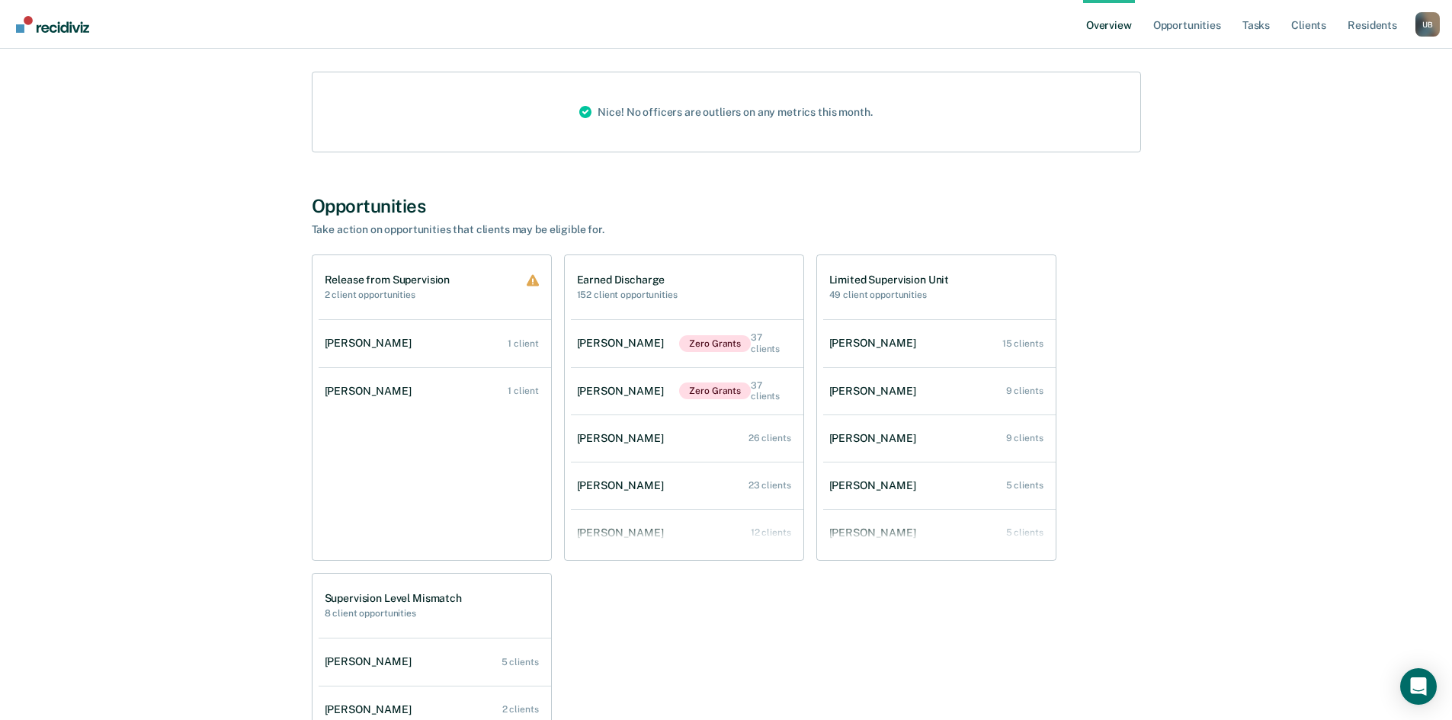
scroll to position [644, 0]
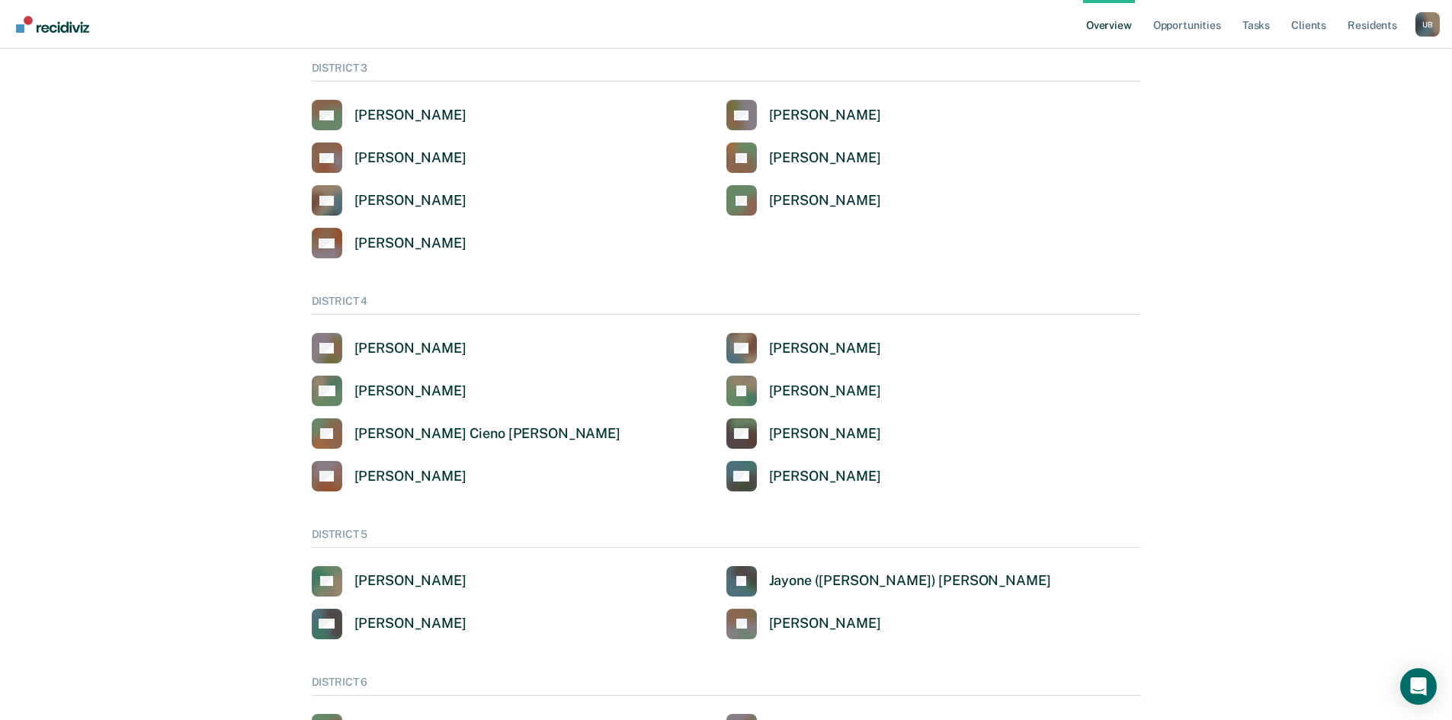
scroll to position [402, 0]
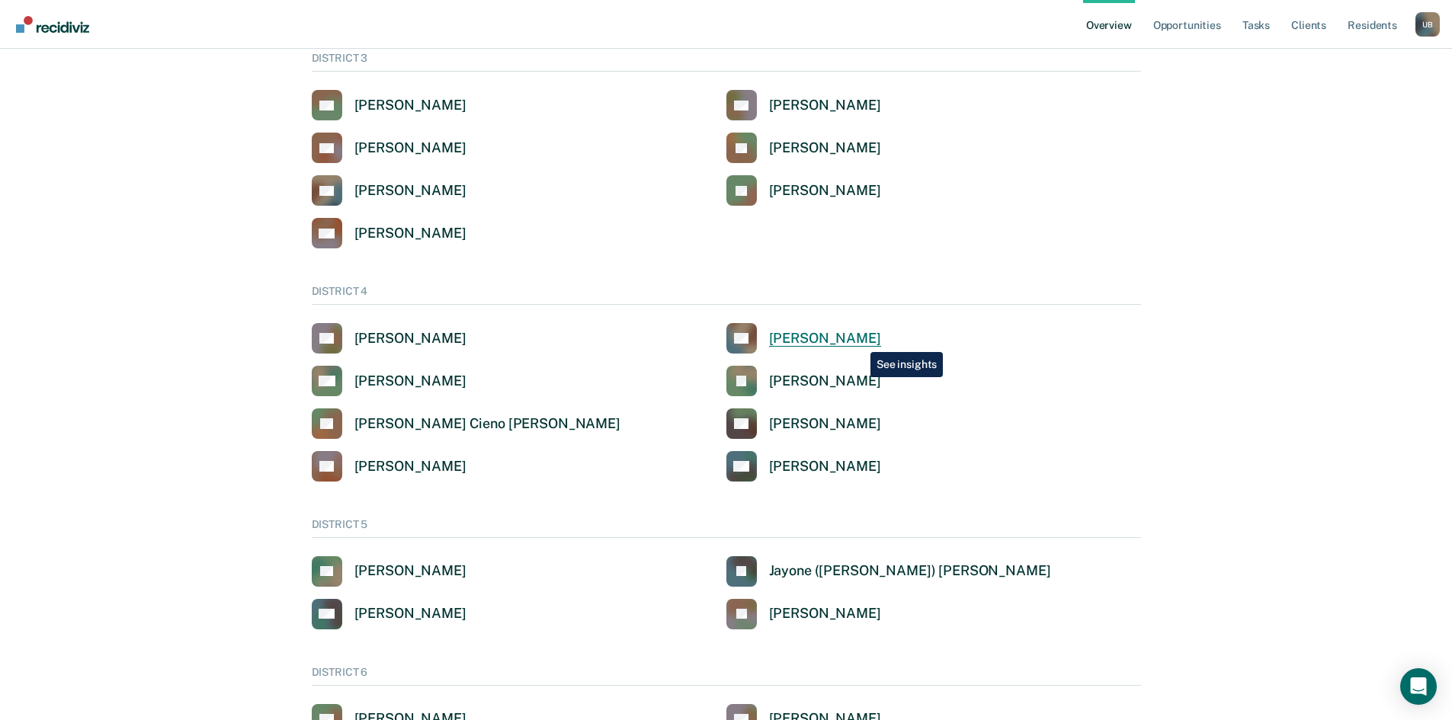
click at [848, 339] on div "[PERSON_NAME]" at bounding box center [825, 339] width 112 height 18
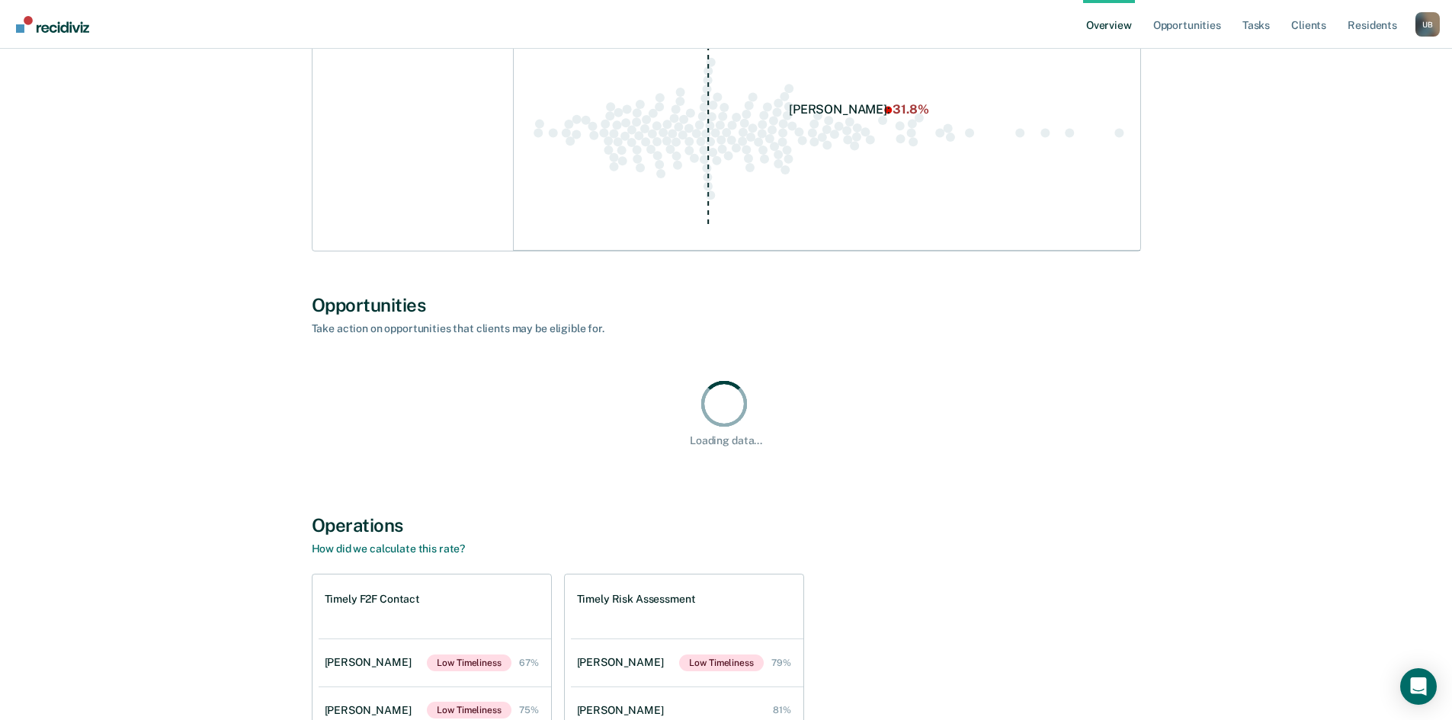
scroll to position [1054, 0]
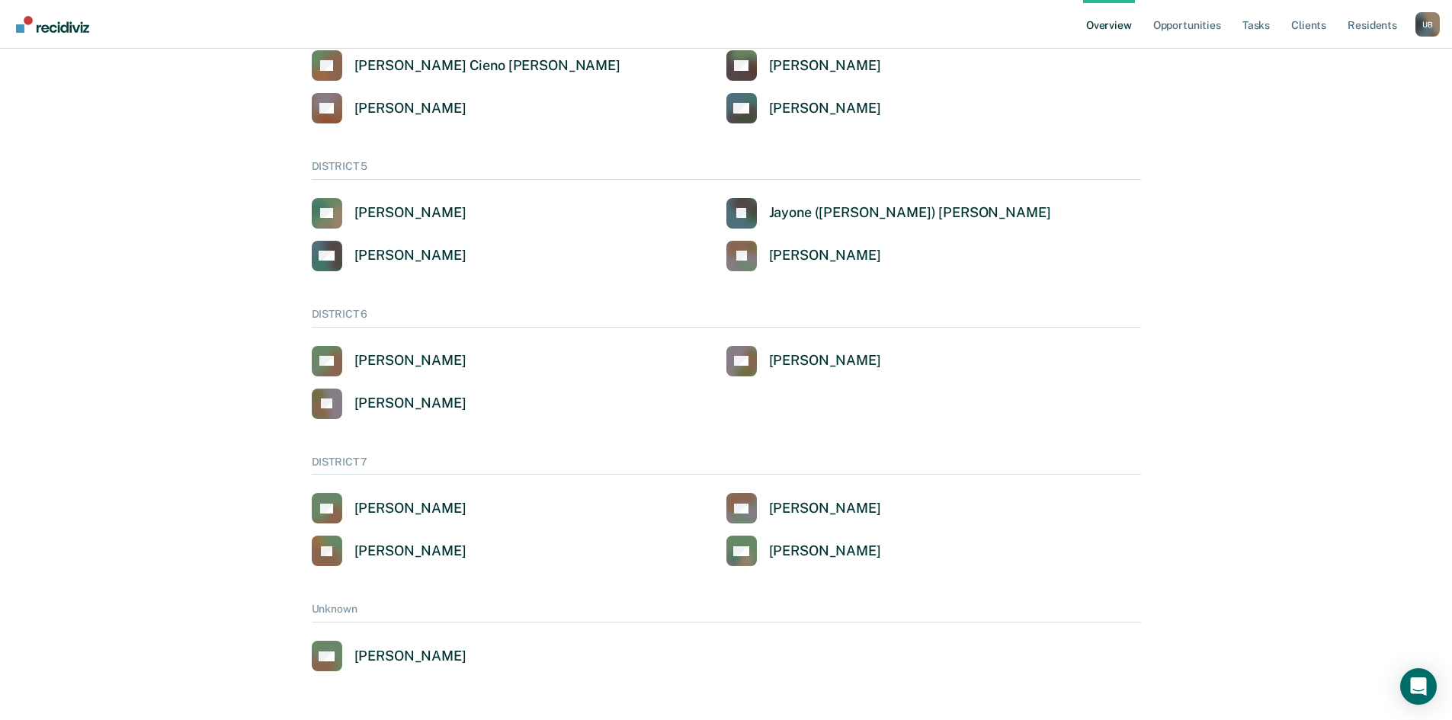
scroll to position [402, 0]
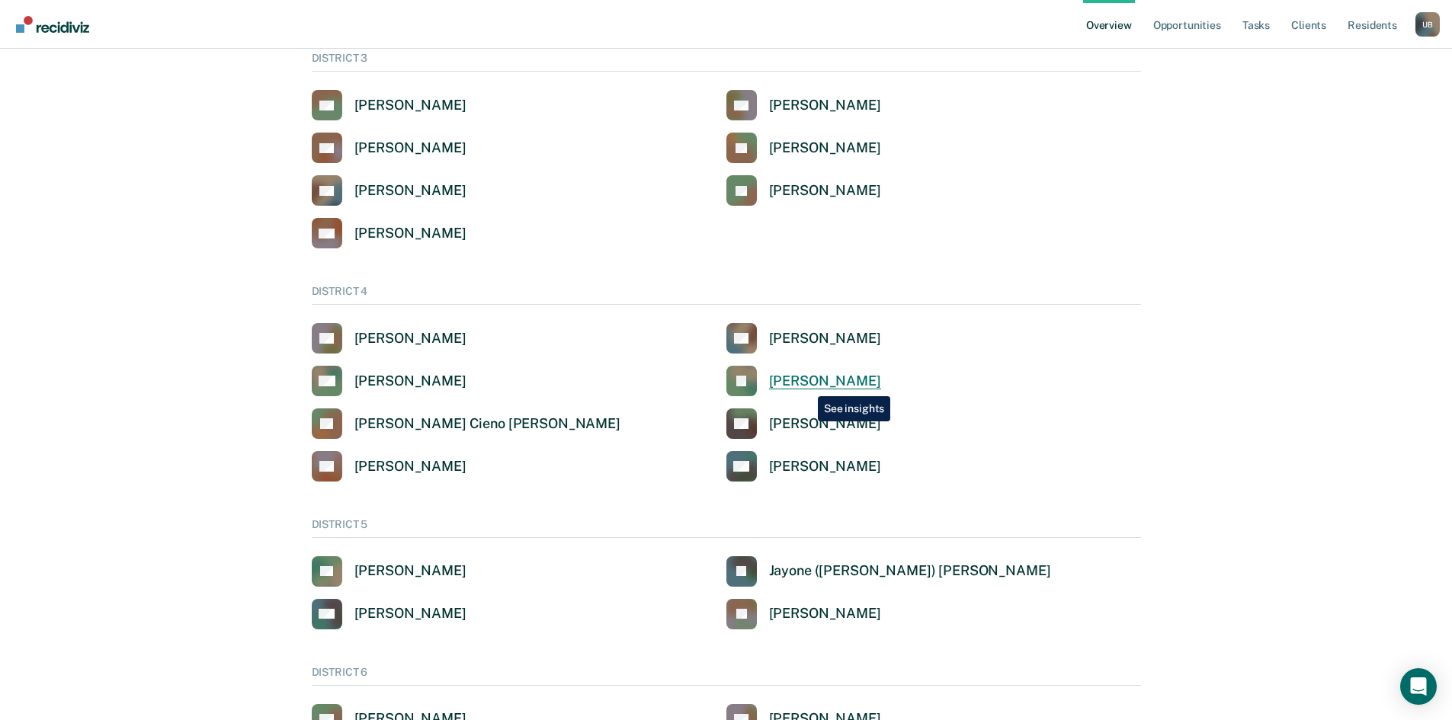
click at [806, 385] on div "[PERSON_NAME]" at bounding box center [825, 382] width 112 height 18
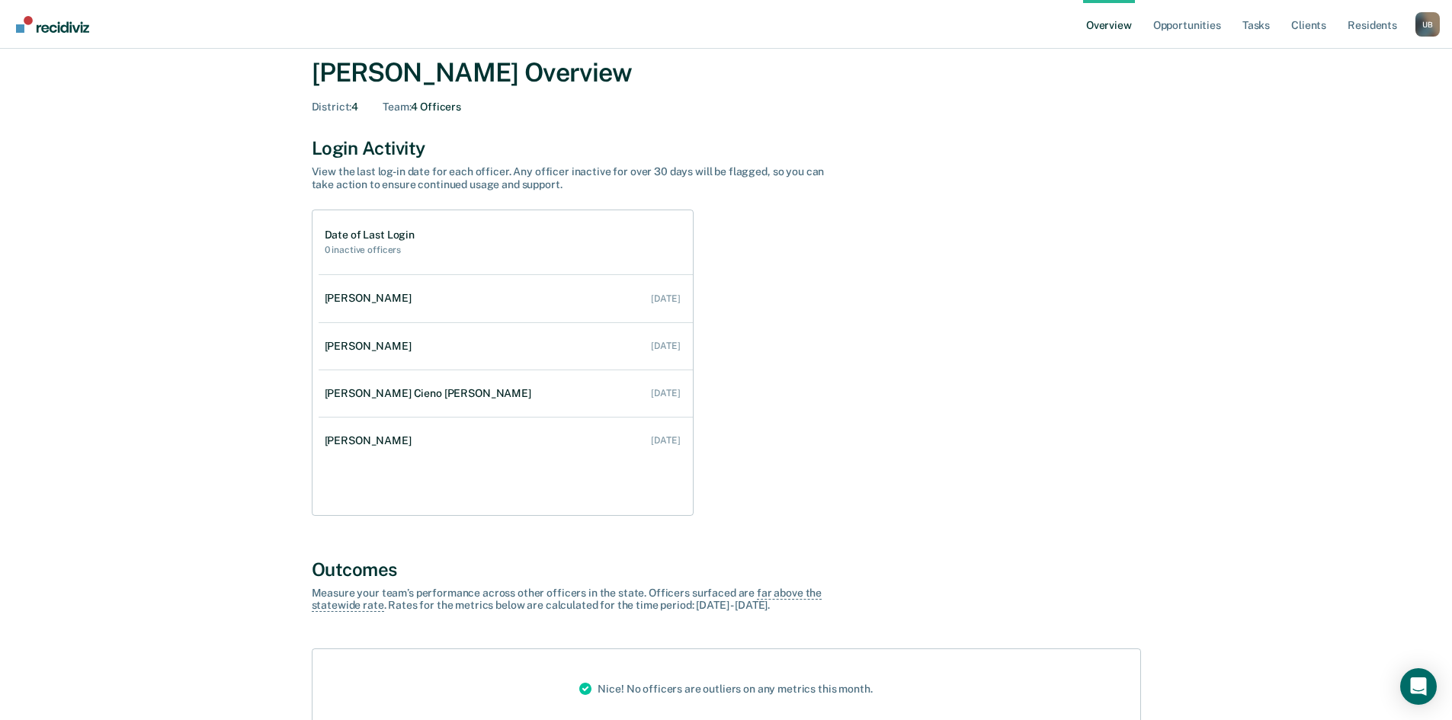
scroll to position [14, 0]
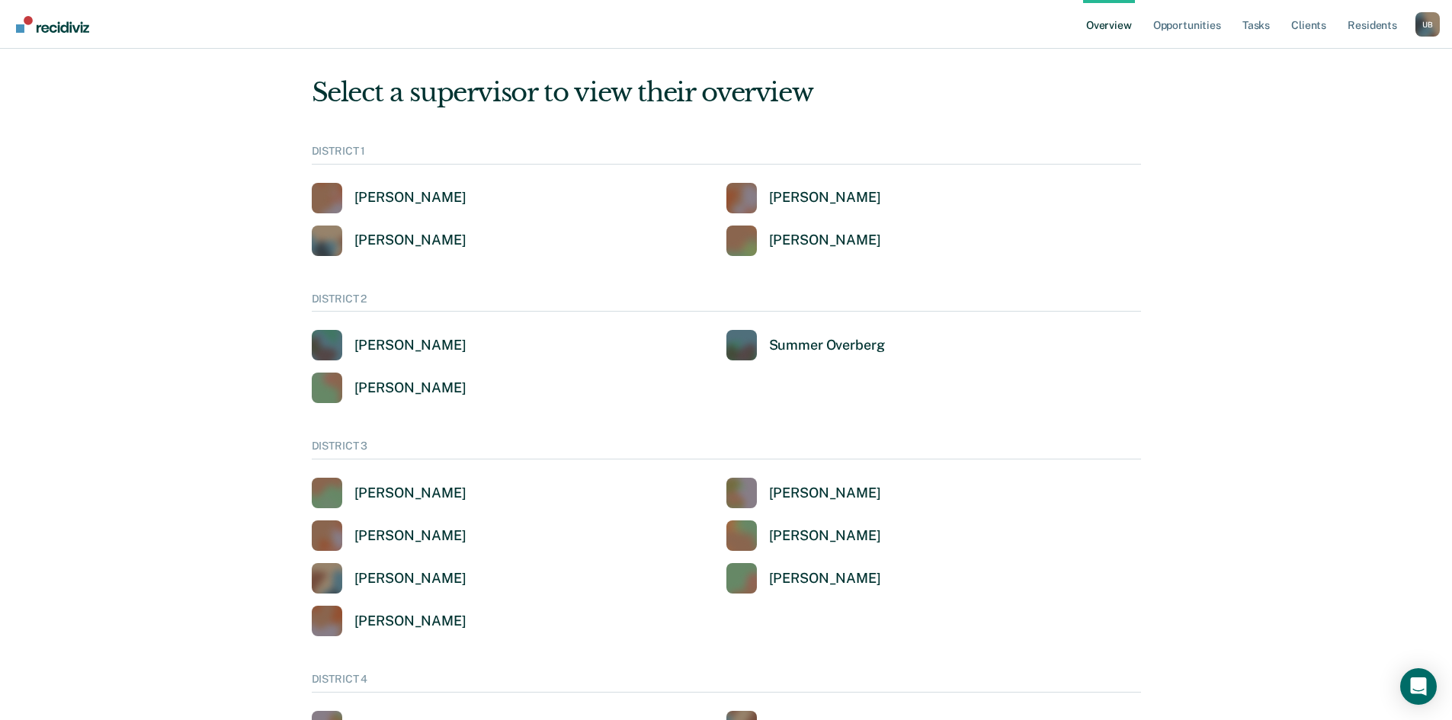
scroll to position [402, 0]
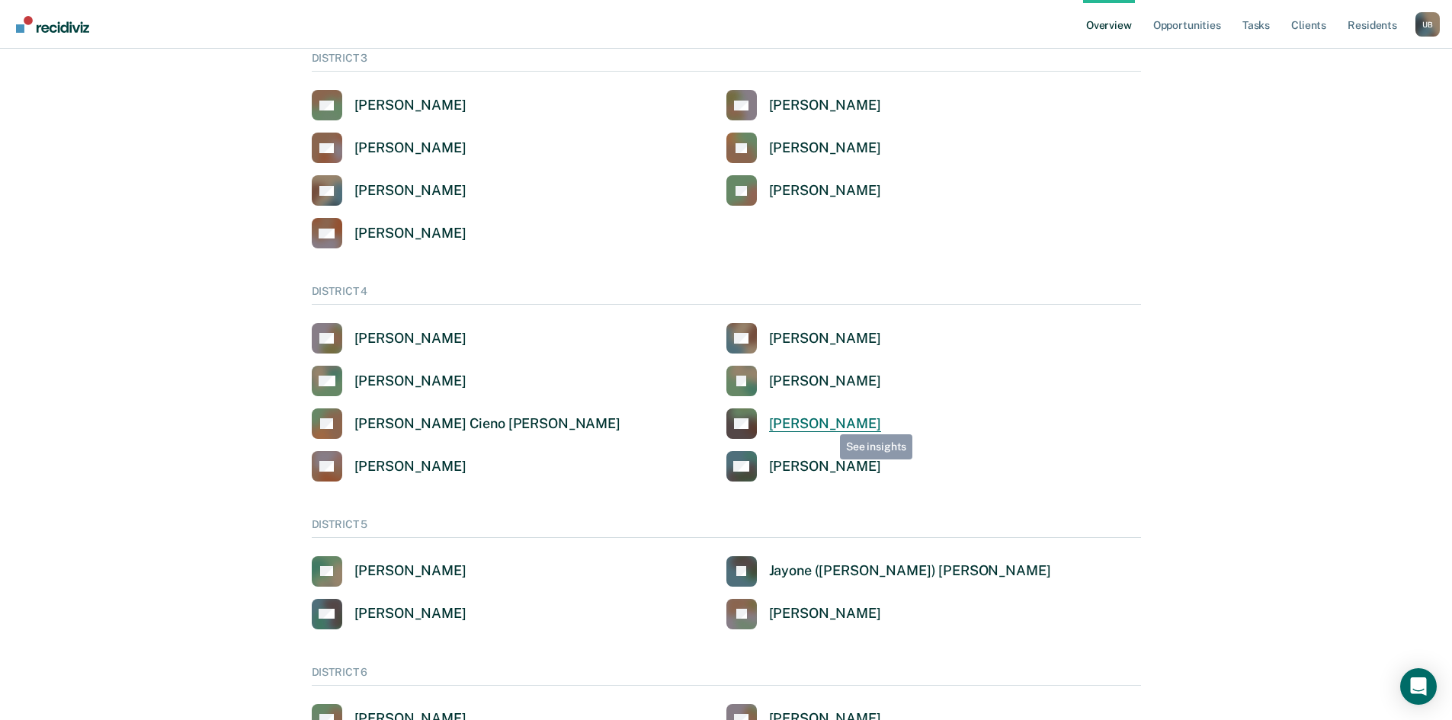
click at [823, 425] on div "[PERSON_NAME]" at bounding box center [825, 424] width 112 height 18
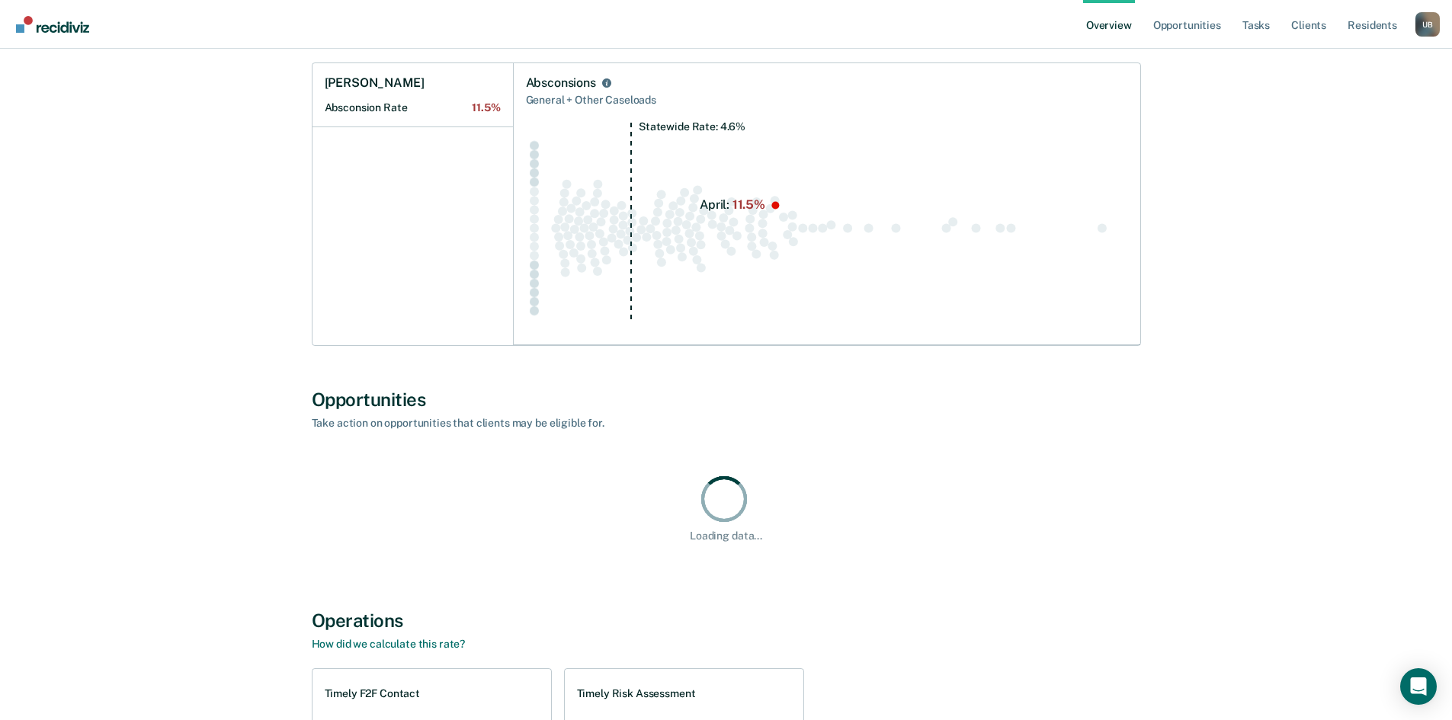
scroll to position [736, 0]
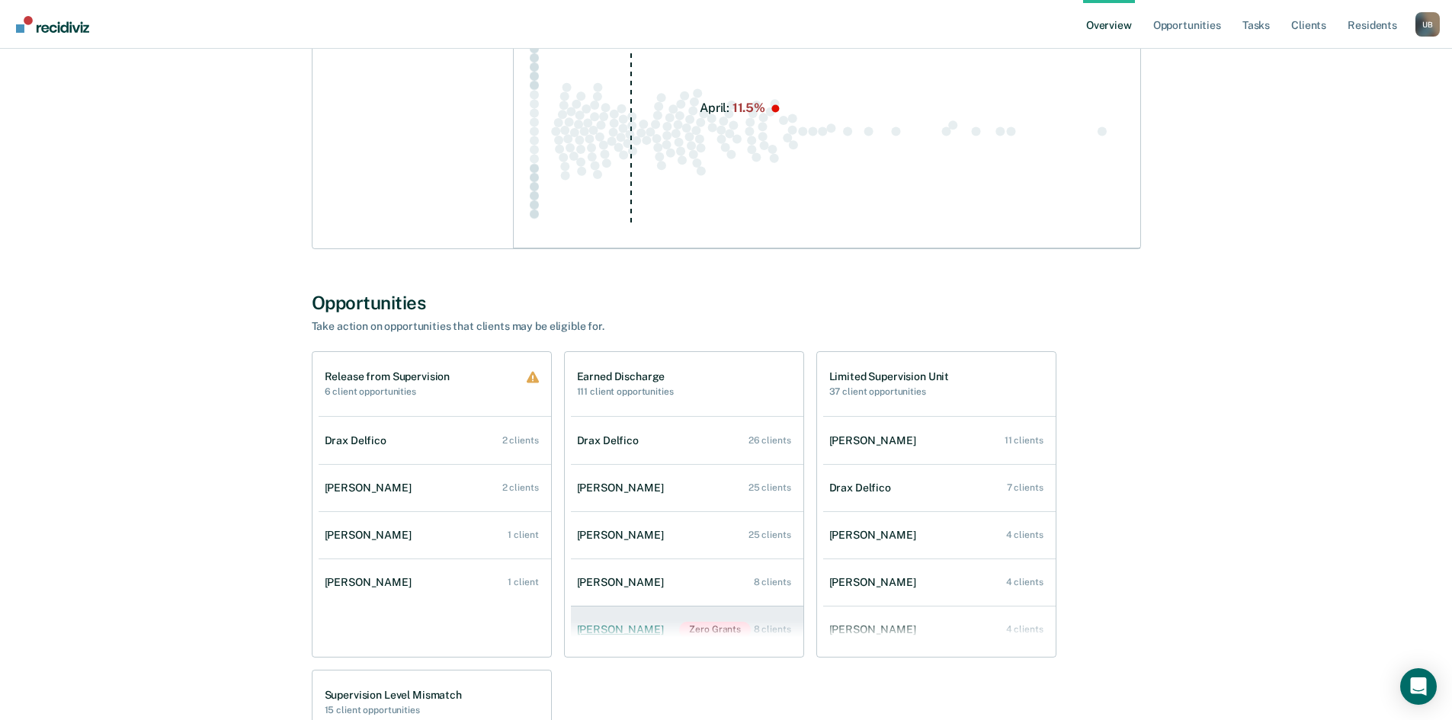
click at [682, 620] on link "Mark Johnson Zero Grants 8 clients" at bounding box center [687, 630] width 232 height 47
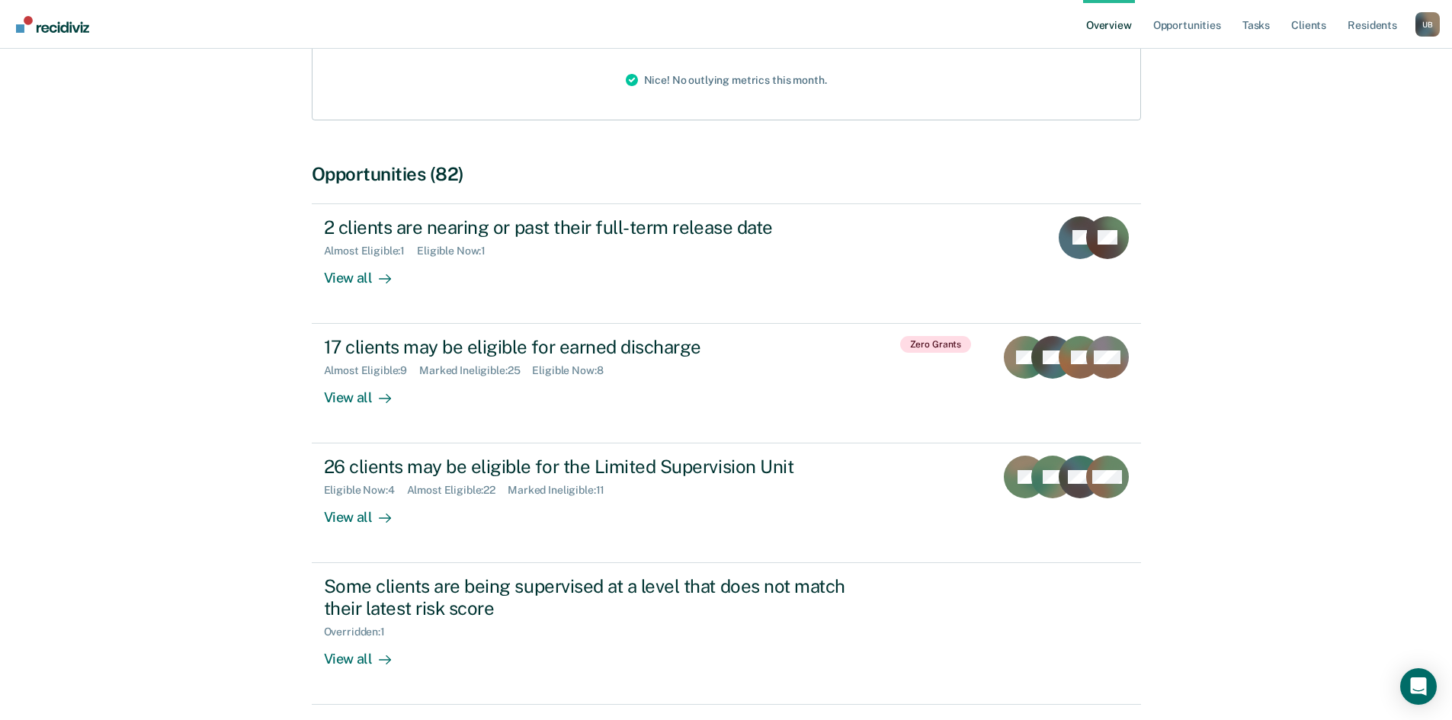
scroll to position [284, 0]
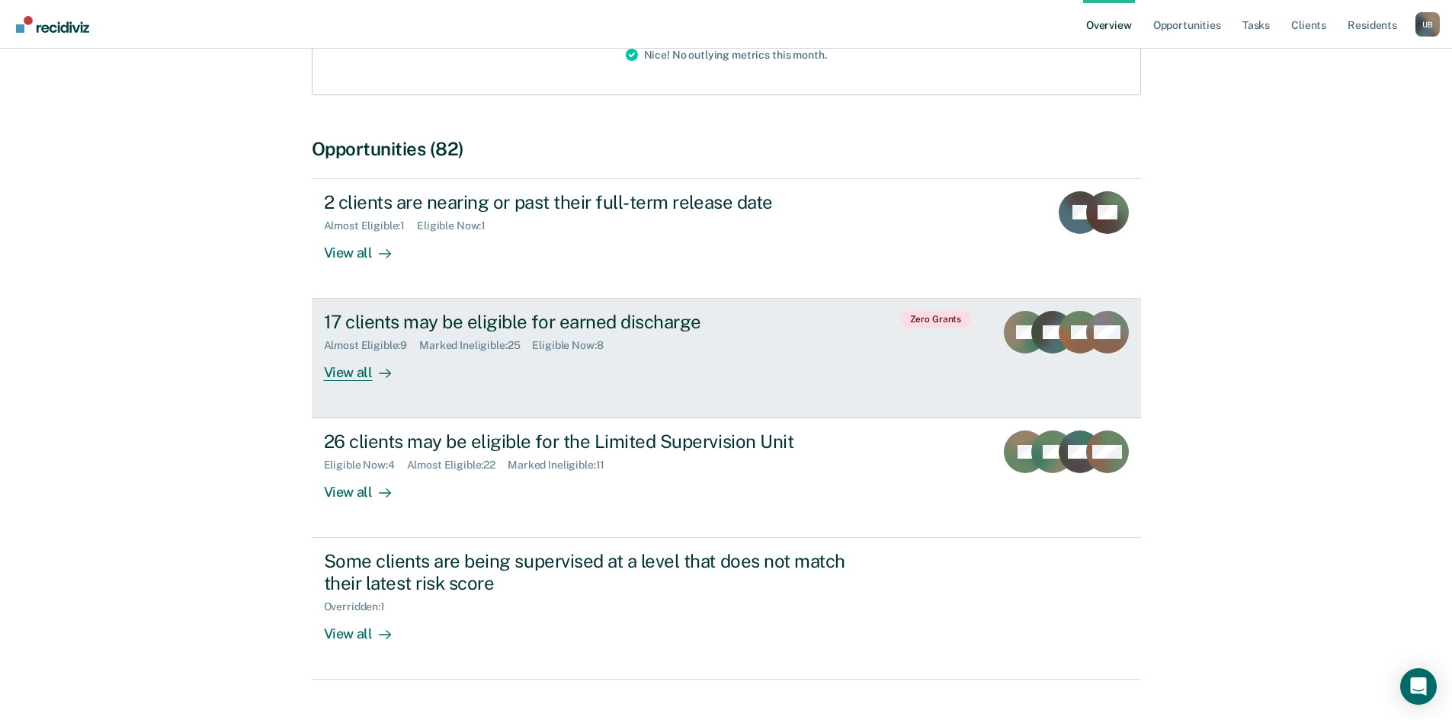
click at [668, 311] on div "17 clients may be eligible for earned discharge" at bounding box center [591, 322] width 535 height 22
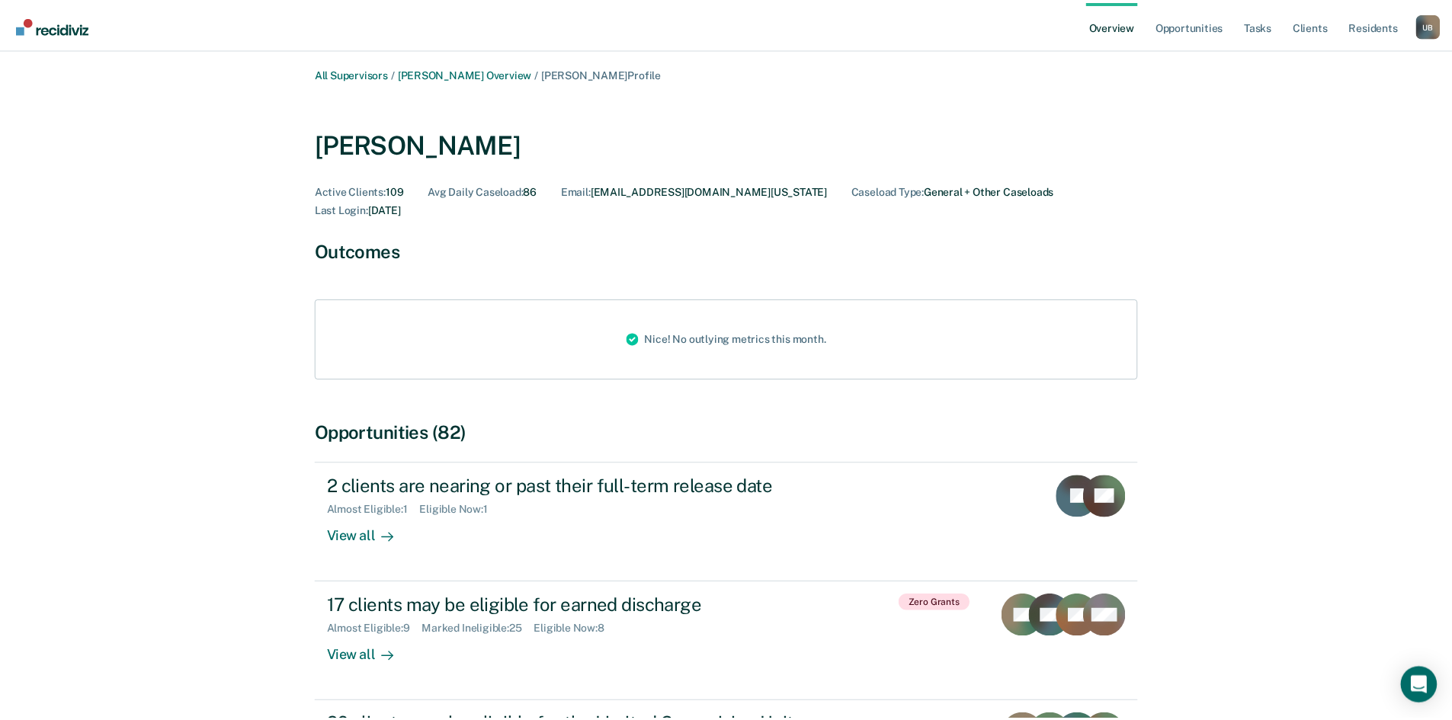
scroll to position [284, 0]
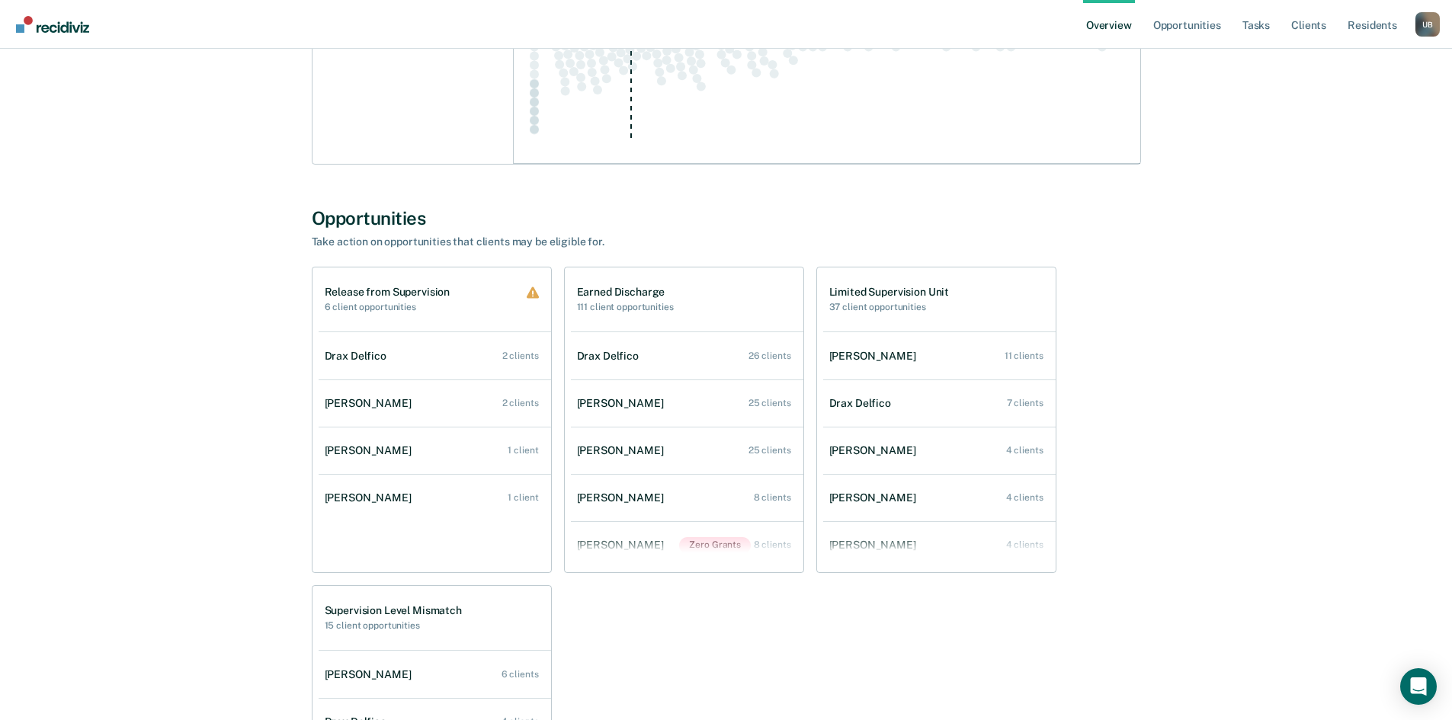
scroll to position [829, 0]
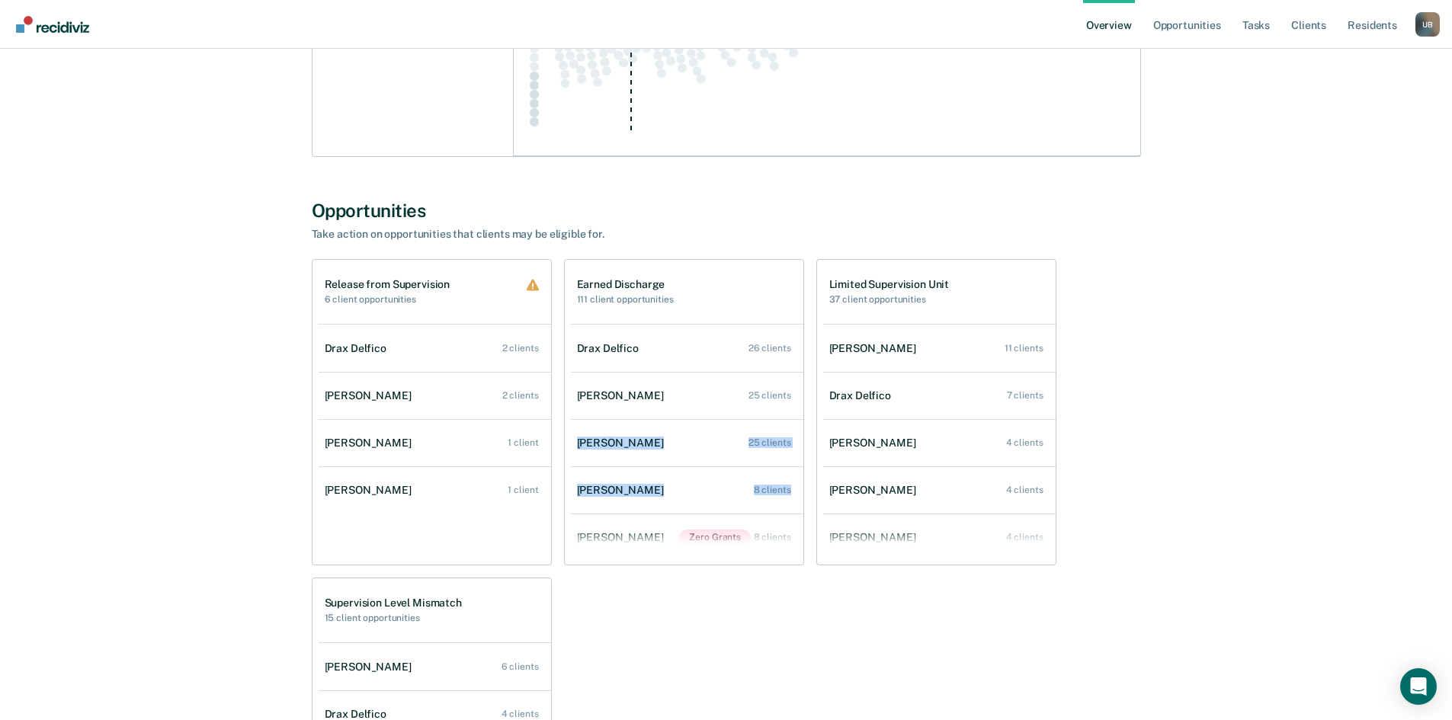
drag, startPoint x: 803, startPoint y: 409, endPoint x: 807, endPoint y: 473, distance: 64.1
click at [807, 473] on div "Release from Supervision 6 client opportunities Drax Delfico 2 clients Isaac Pe…" at bounding box center [726, 571] width 829 height 625
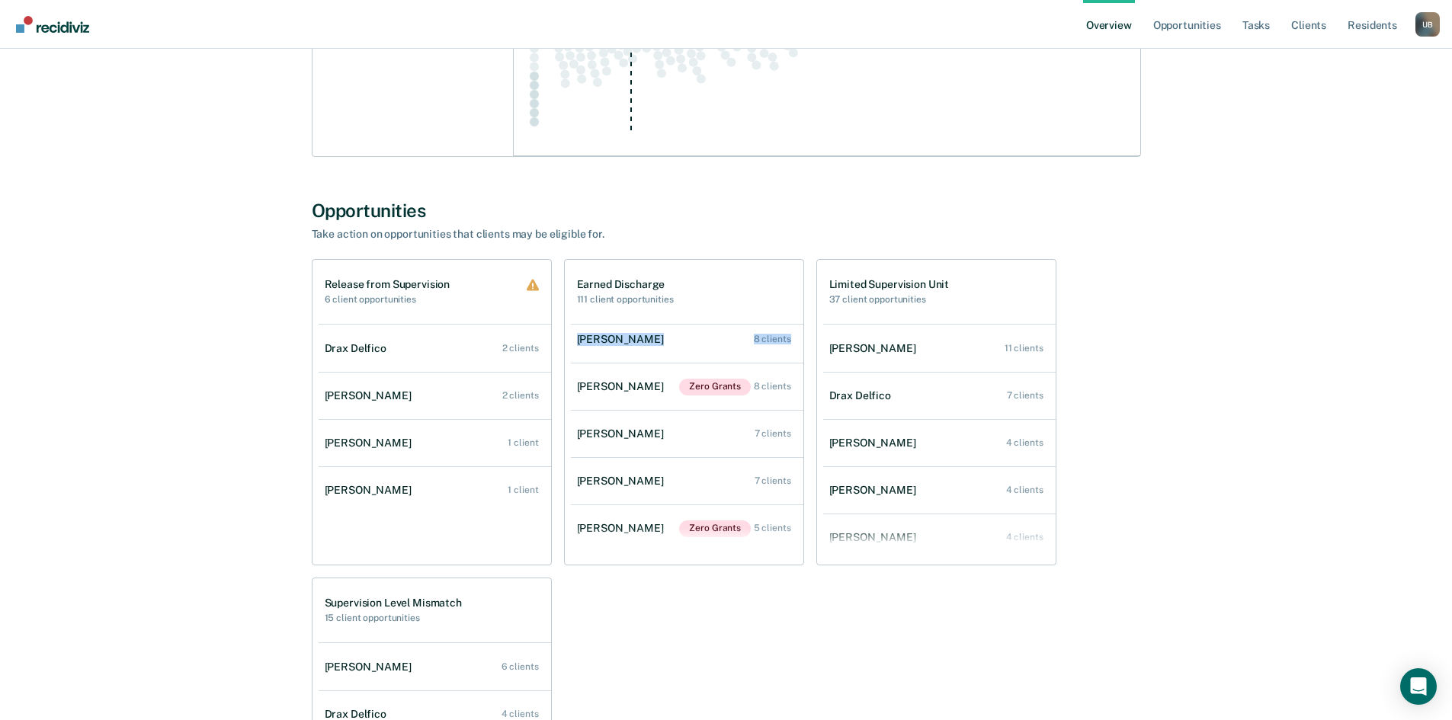
scroll to position [156, 0]
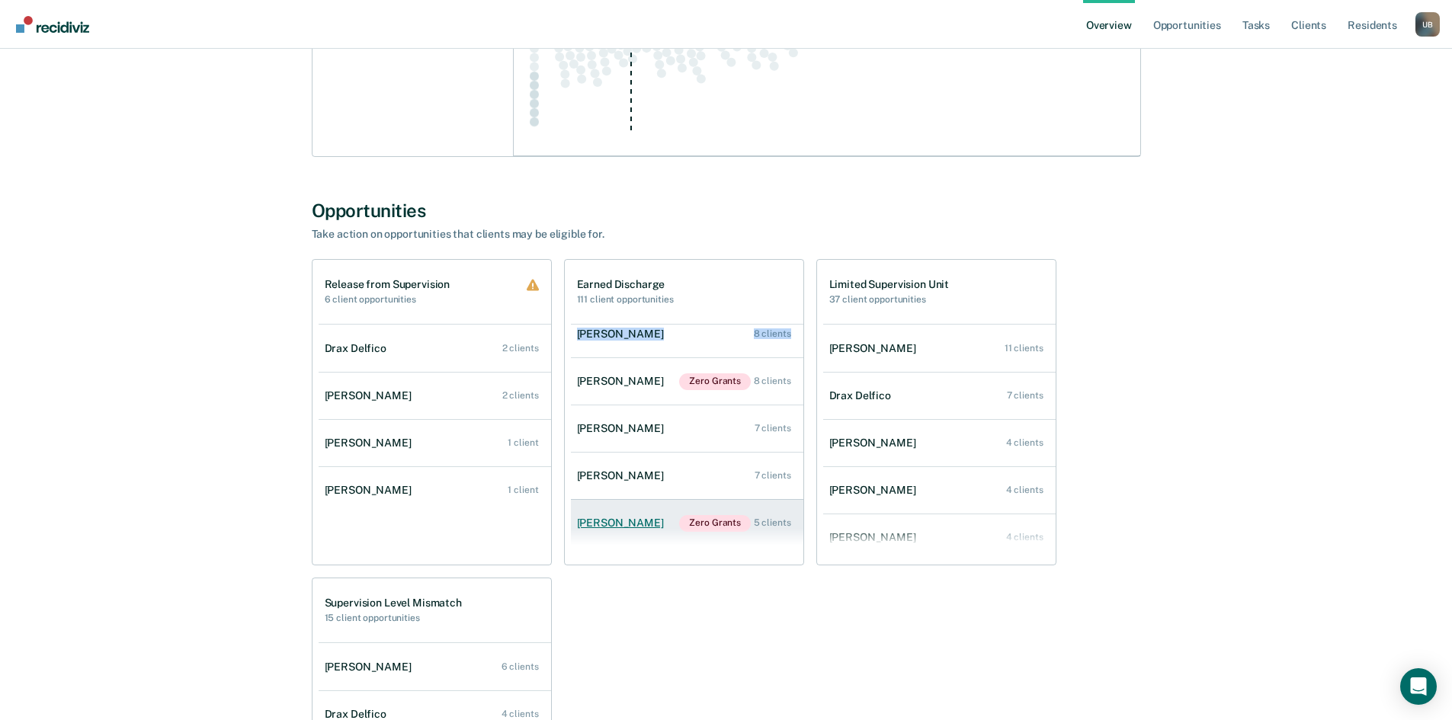
click at [639, 530] on link "Brittney Ortega Zero Grants 5 clients" at bounding box center [687, 523] width 232 height 47
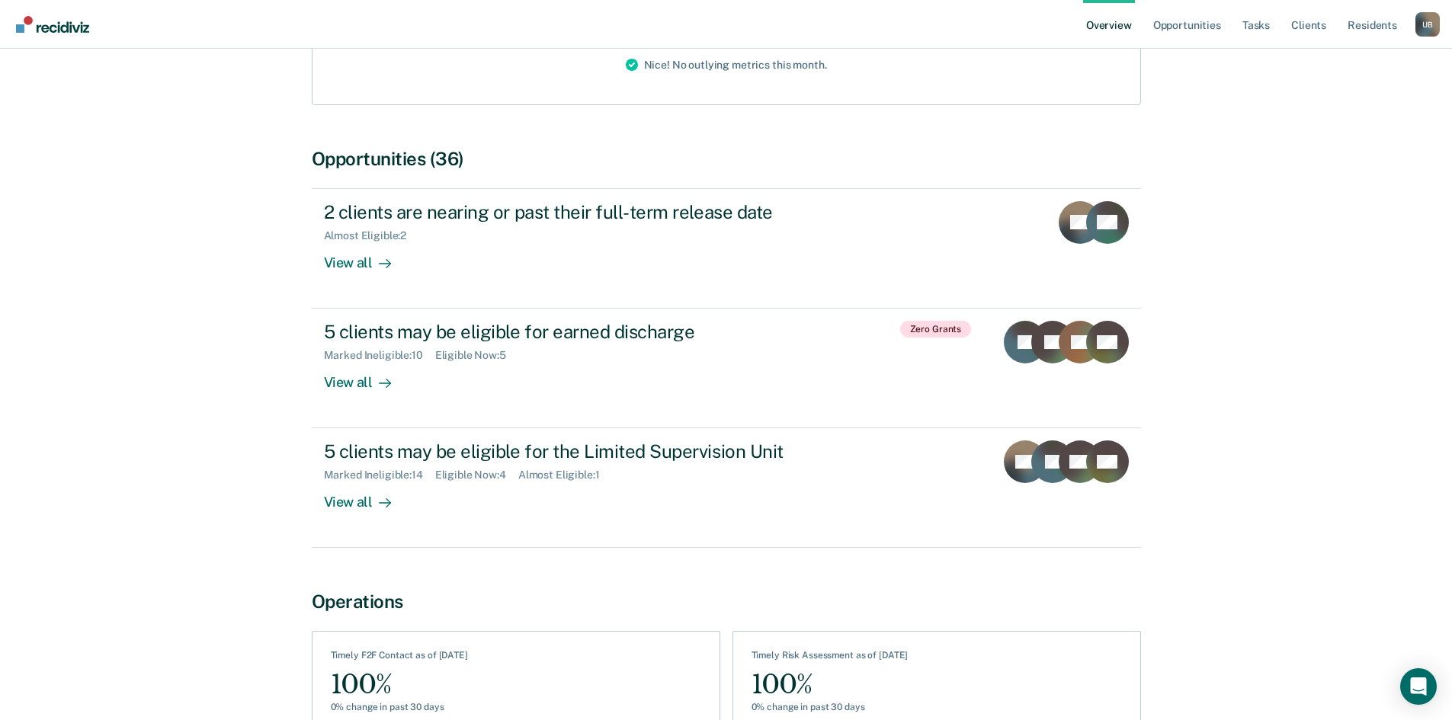
scroll to position [275, 0]
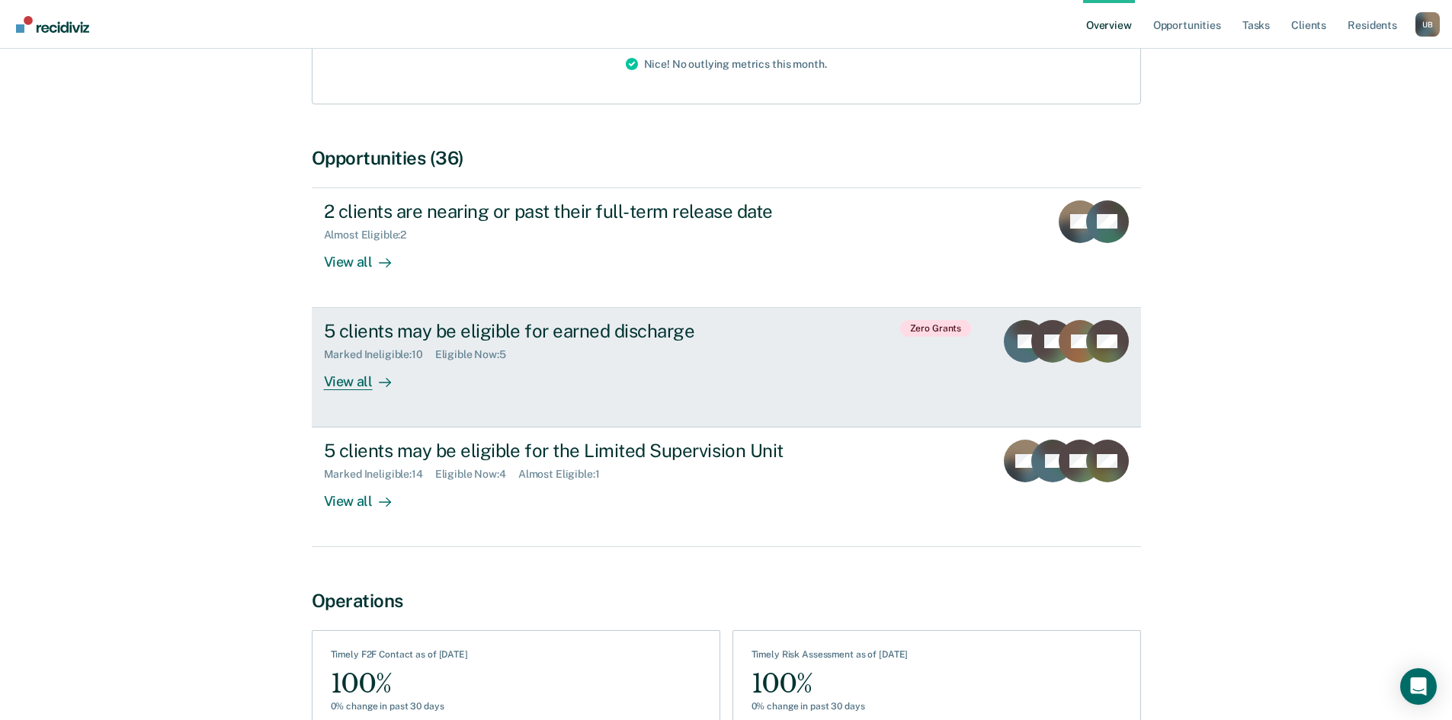
click at [568, 322] on div "5 clients may be eligible for earned discharge" at bounding box center [591, 331] width 535 height 22
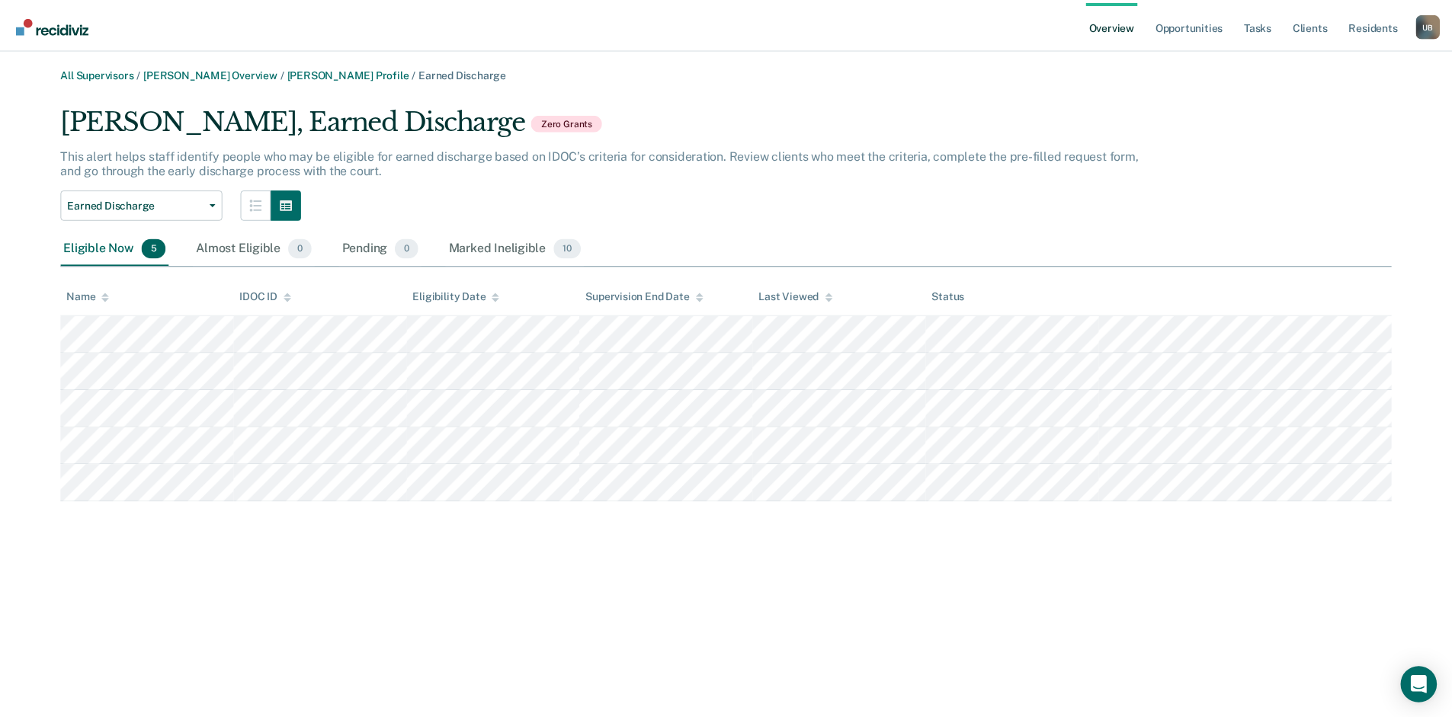
scroll to position [275, 0]
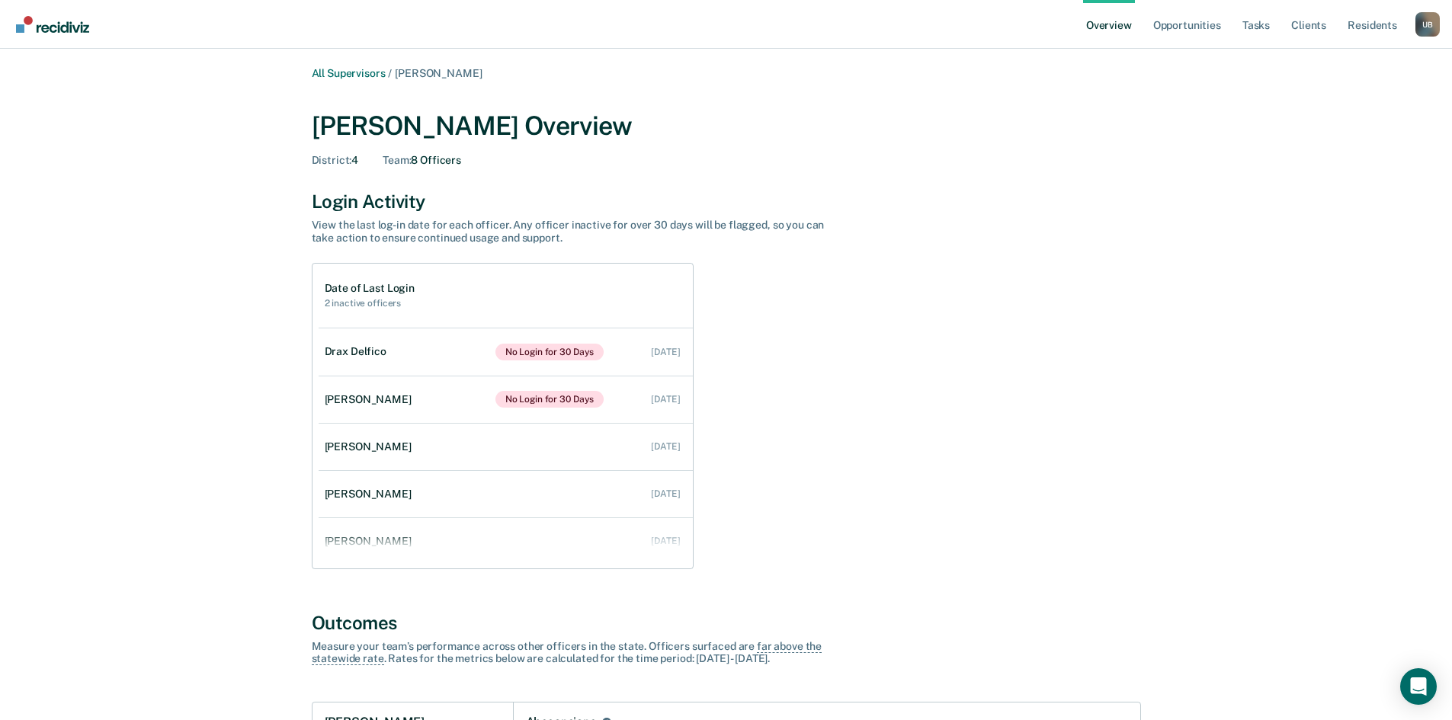
scroll to position [402, 0]
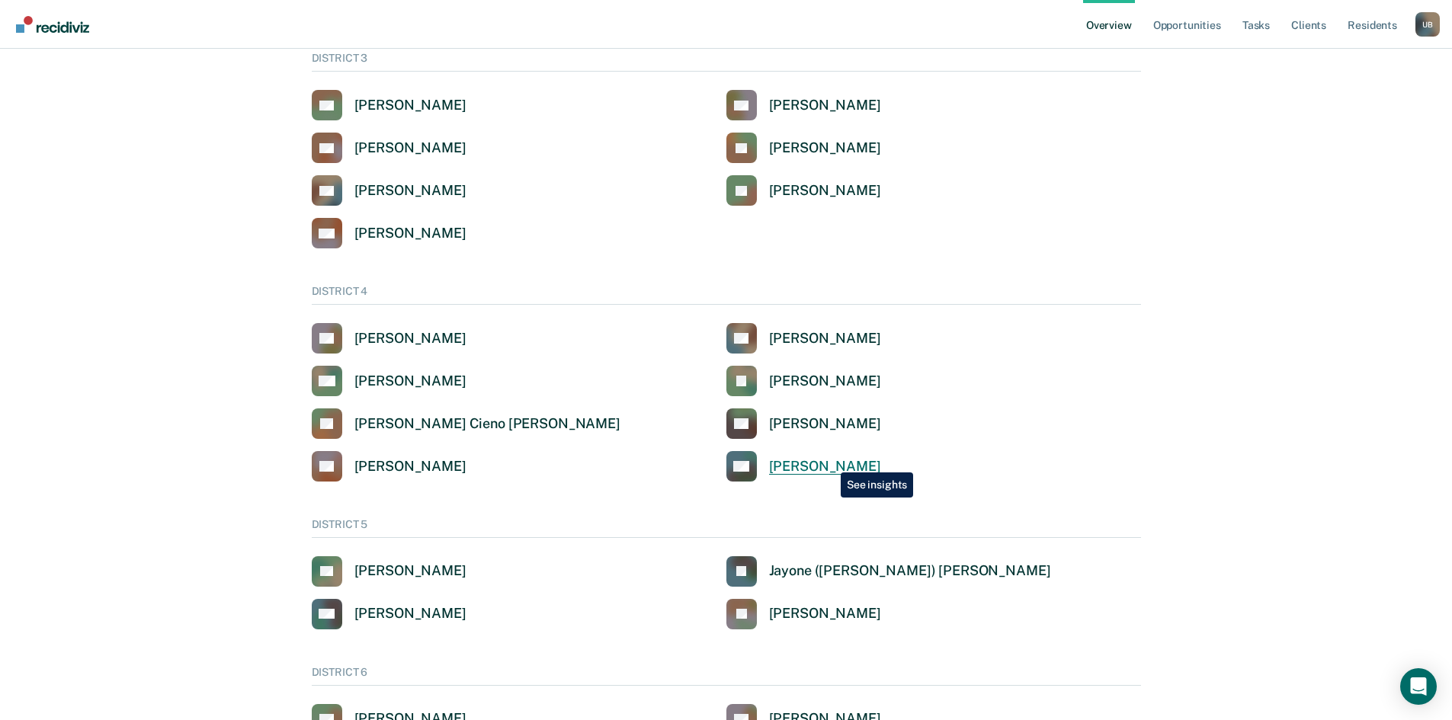
click at [829, 461] on div "[PERSON_NAME]" at bounding box center [825, 467] width 112 height 18
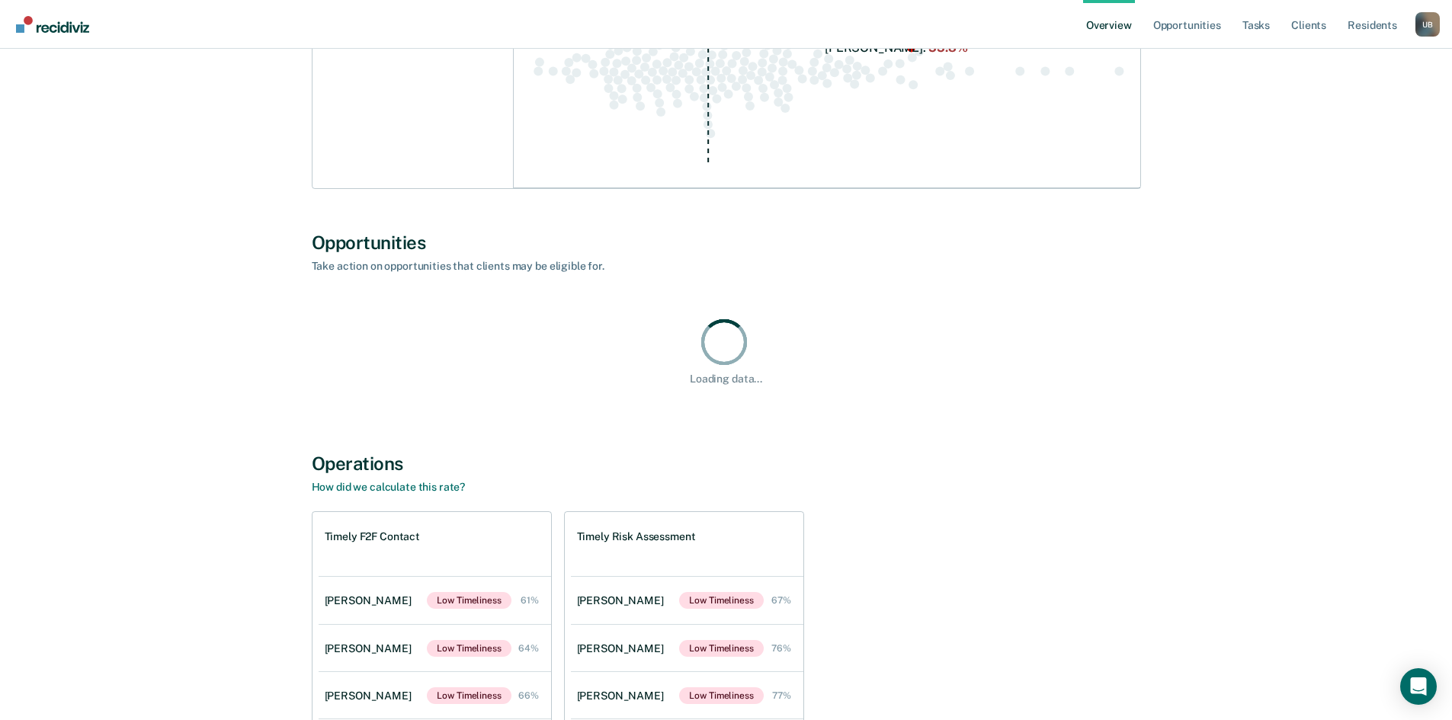
scroll to position [848, 0]
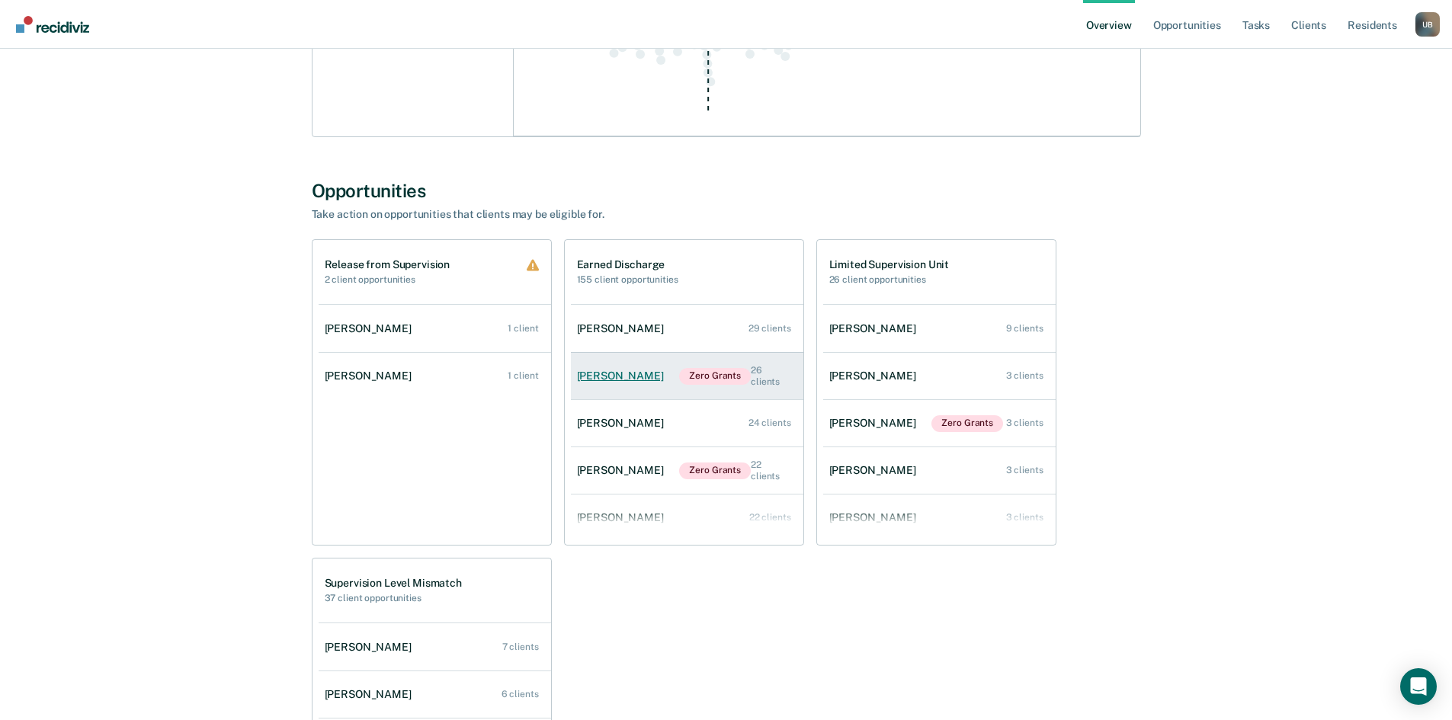
click at [643, 379] on div "Brandon Williams" at bounding box center [623, 376] width 93 height 13
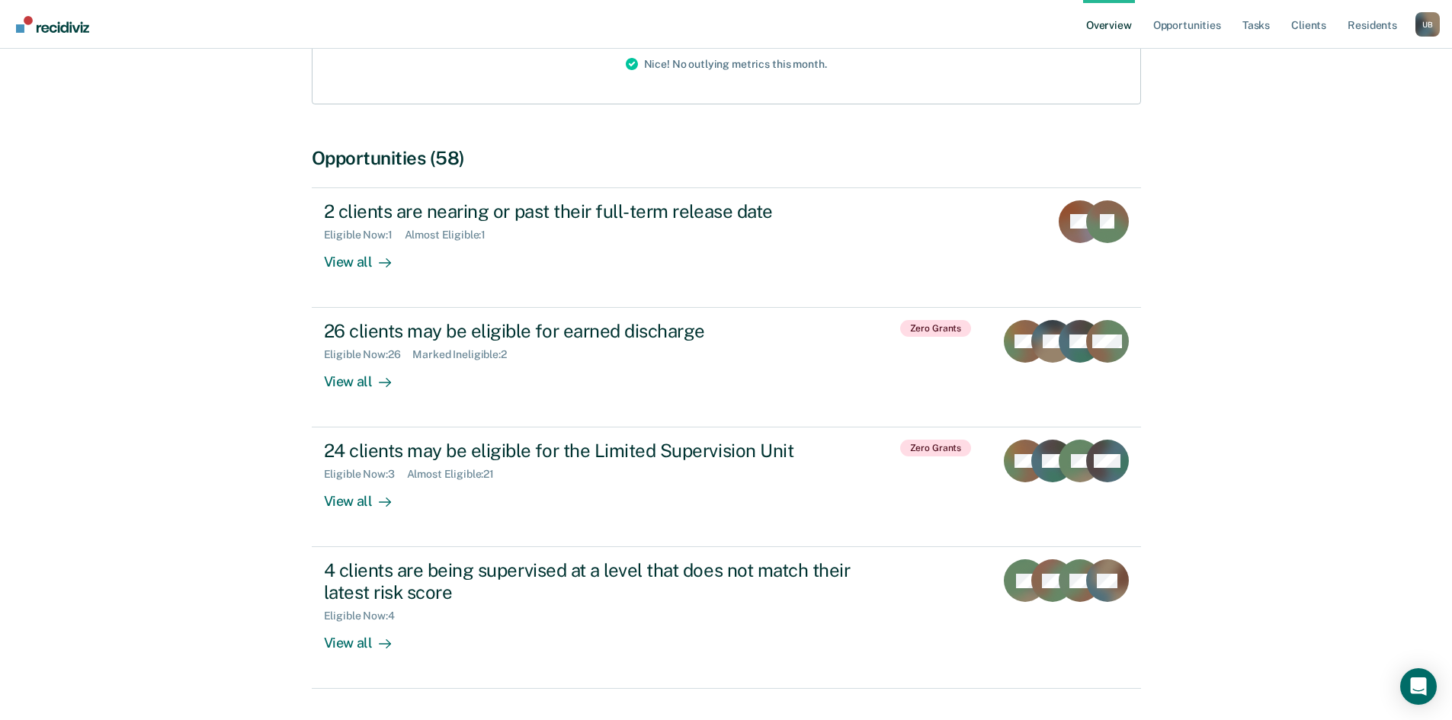
scroll to position [284, 0]
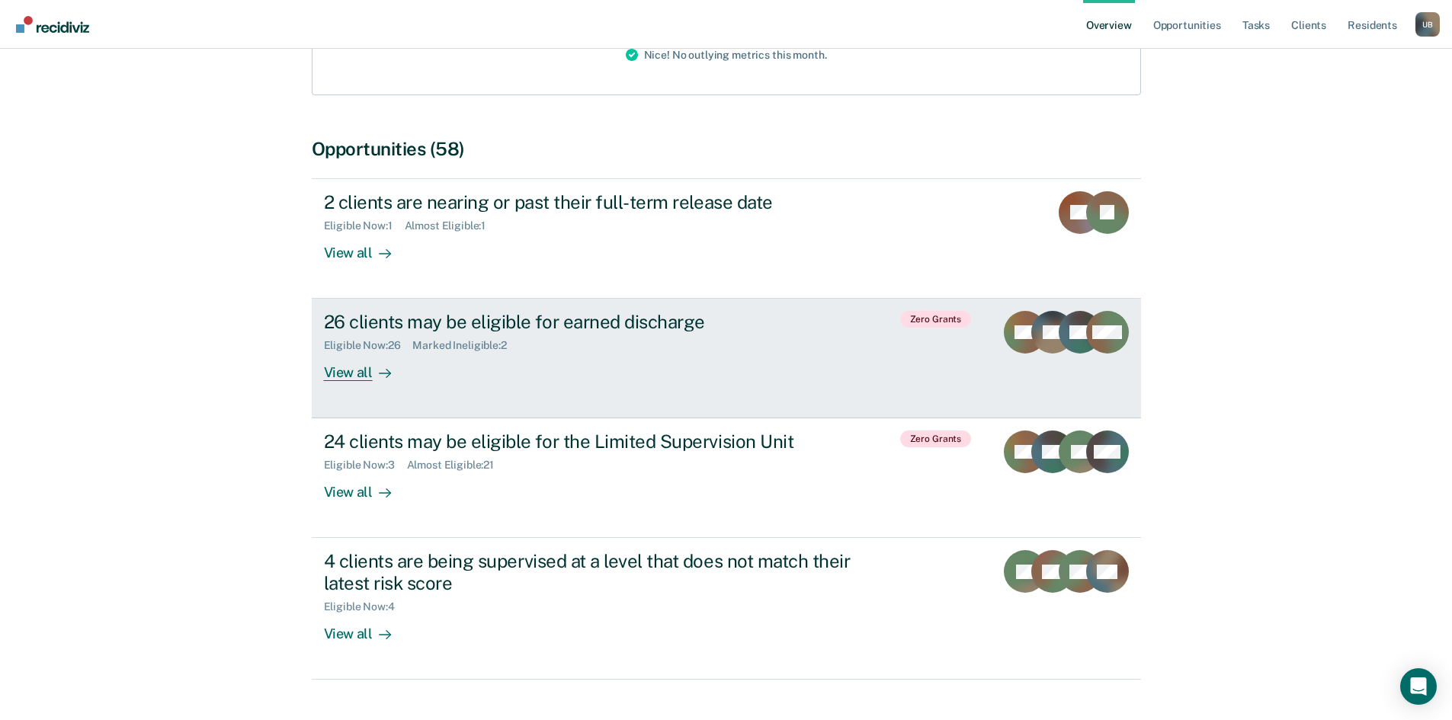
click at [598, 333] on div "Eligible Now : 26 Marked Ineligible : 2" at bounding box center [591, 342] width 535 height 19
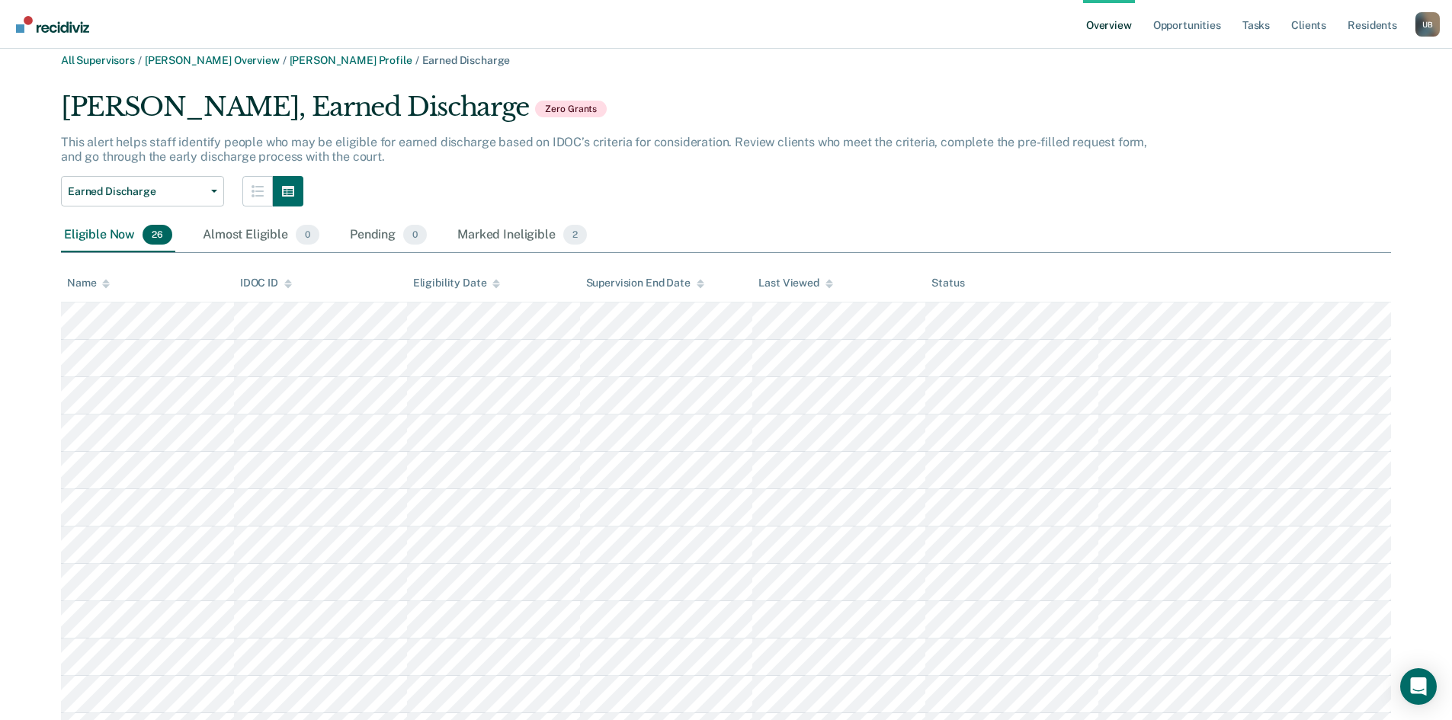
scroll to position [6, 0]
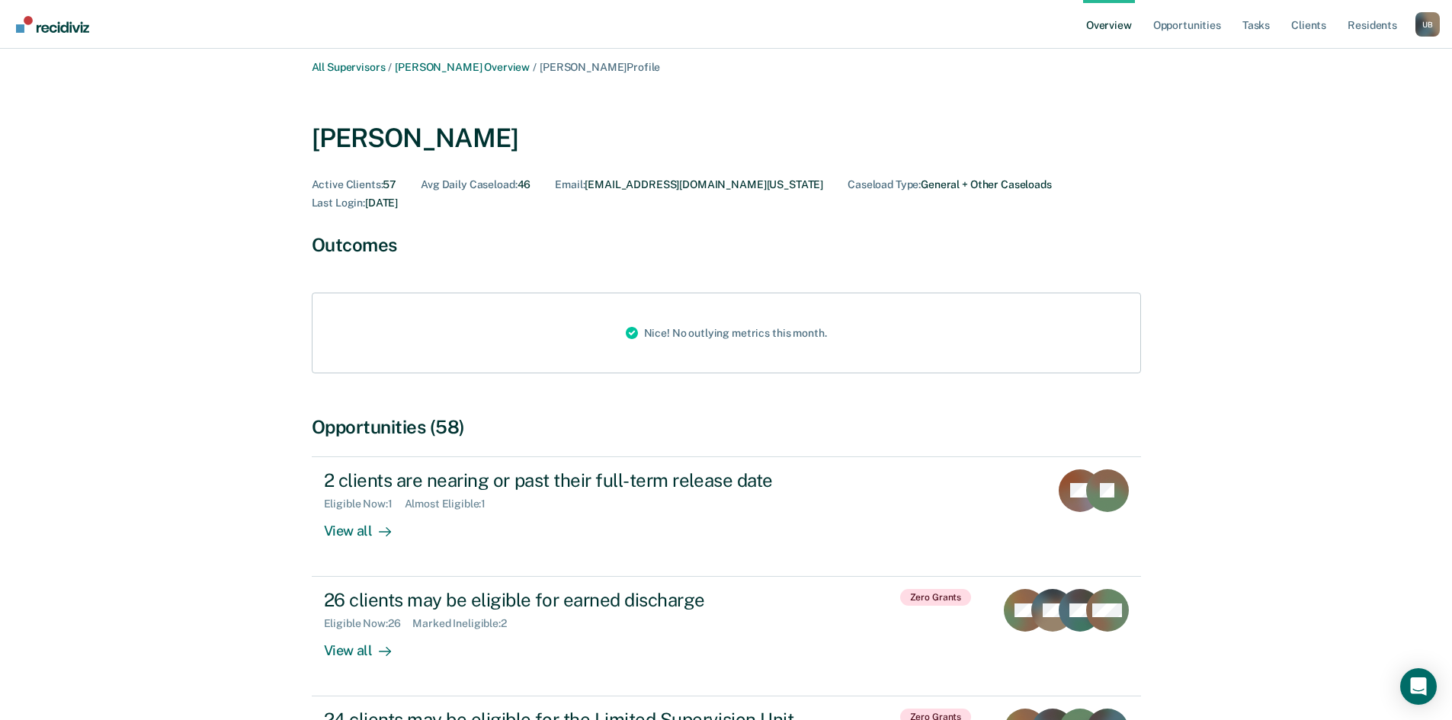
scroll to position [284, 0]
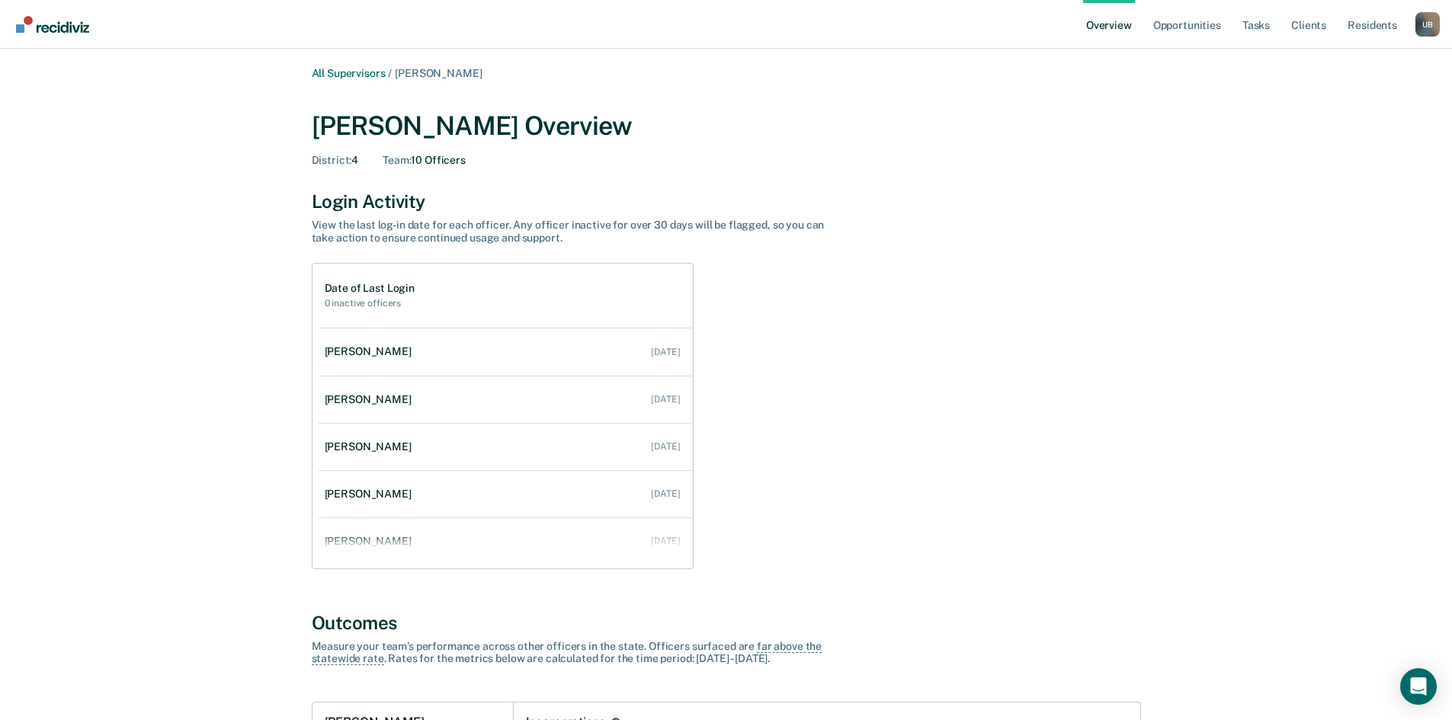
scroll to position [402, 0]
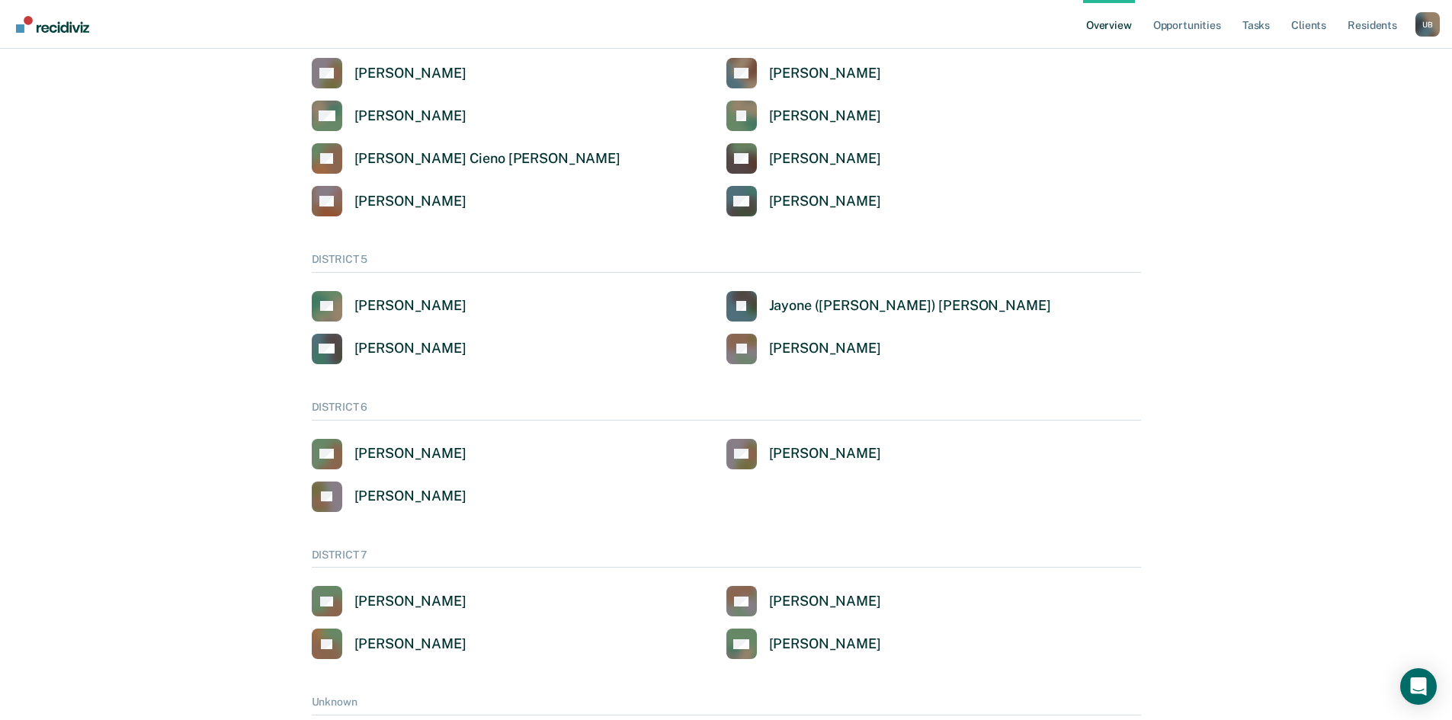
scroll to position [669, 0]
click at [438, 309] on div "[PERSON_NAME]" at bounding box center [410, 305] width 112 height 18
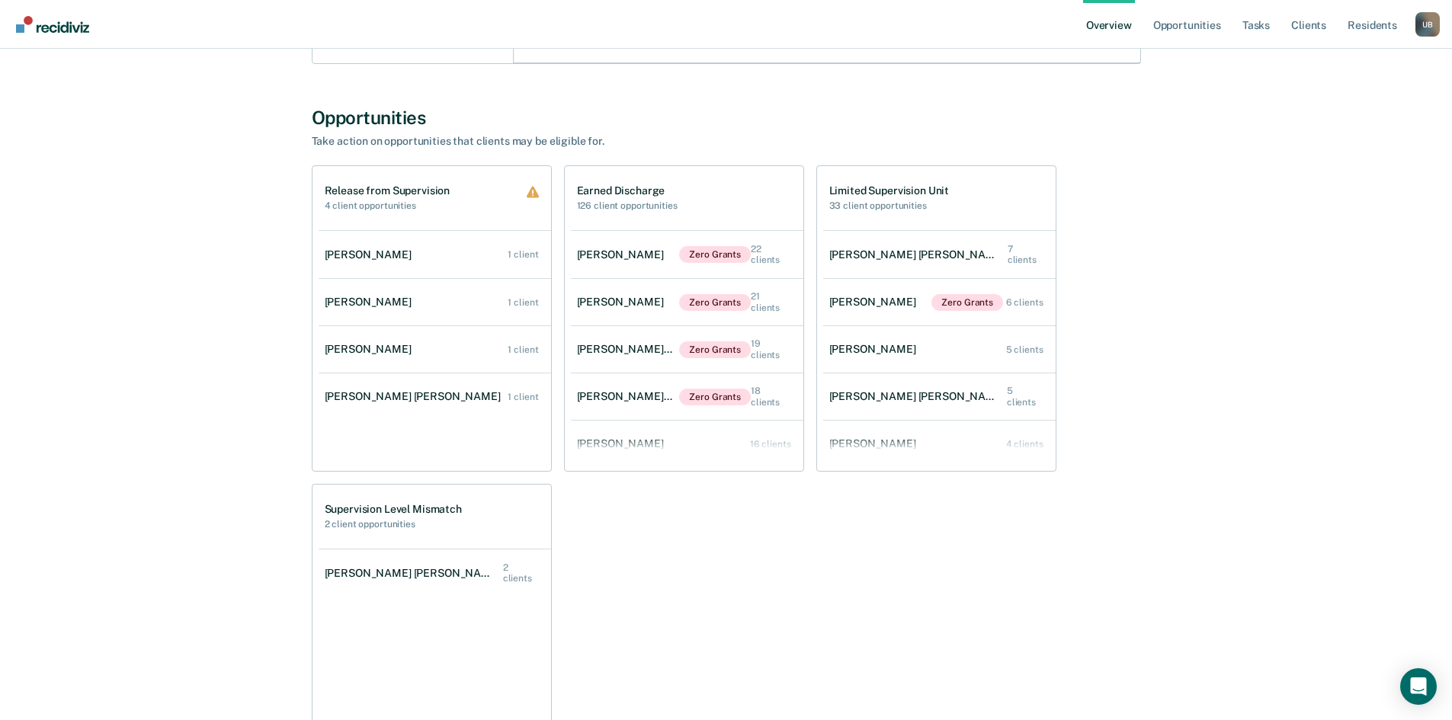
scroll to position [1207, 0]
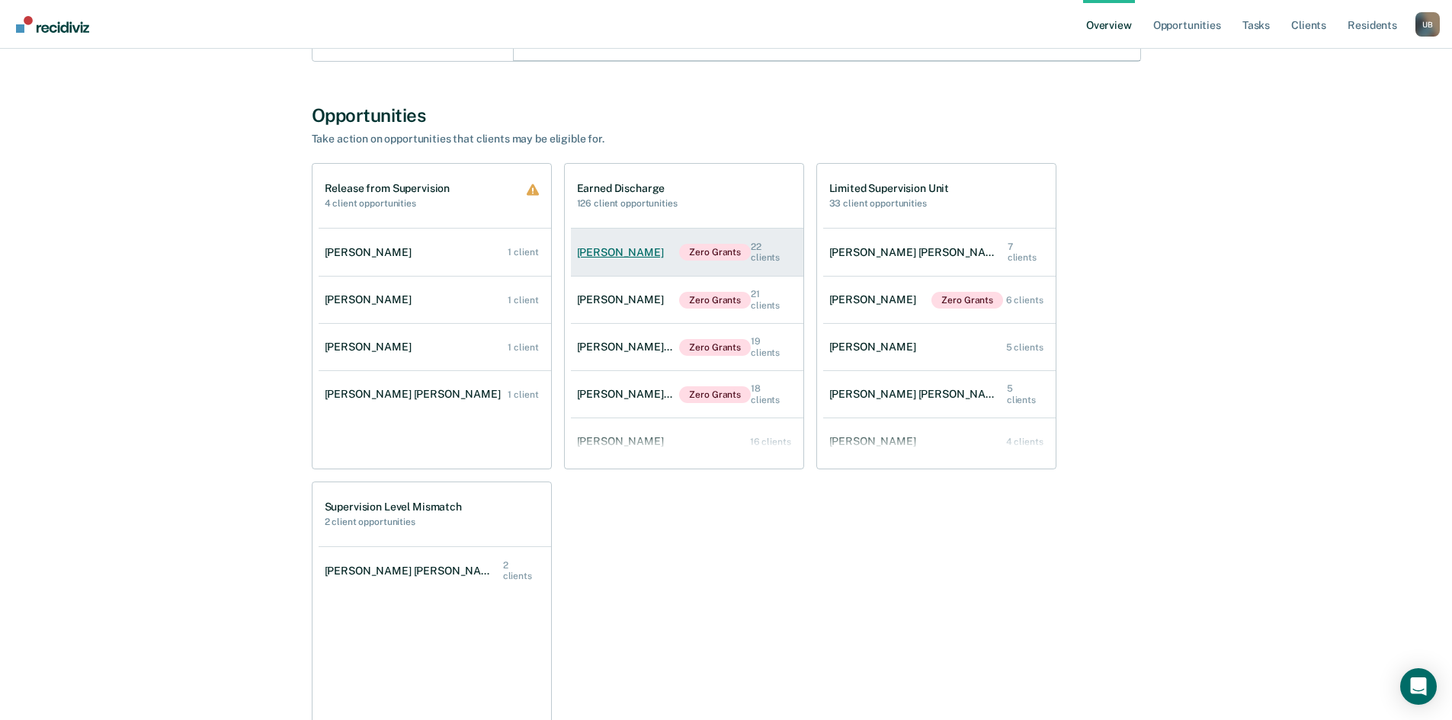
click at [639, 252] on div "Vincent Ortiz" at bounding box center [623, 252] width 93 height 13
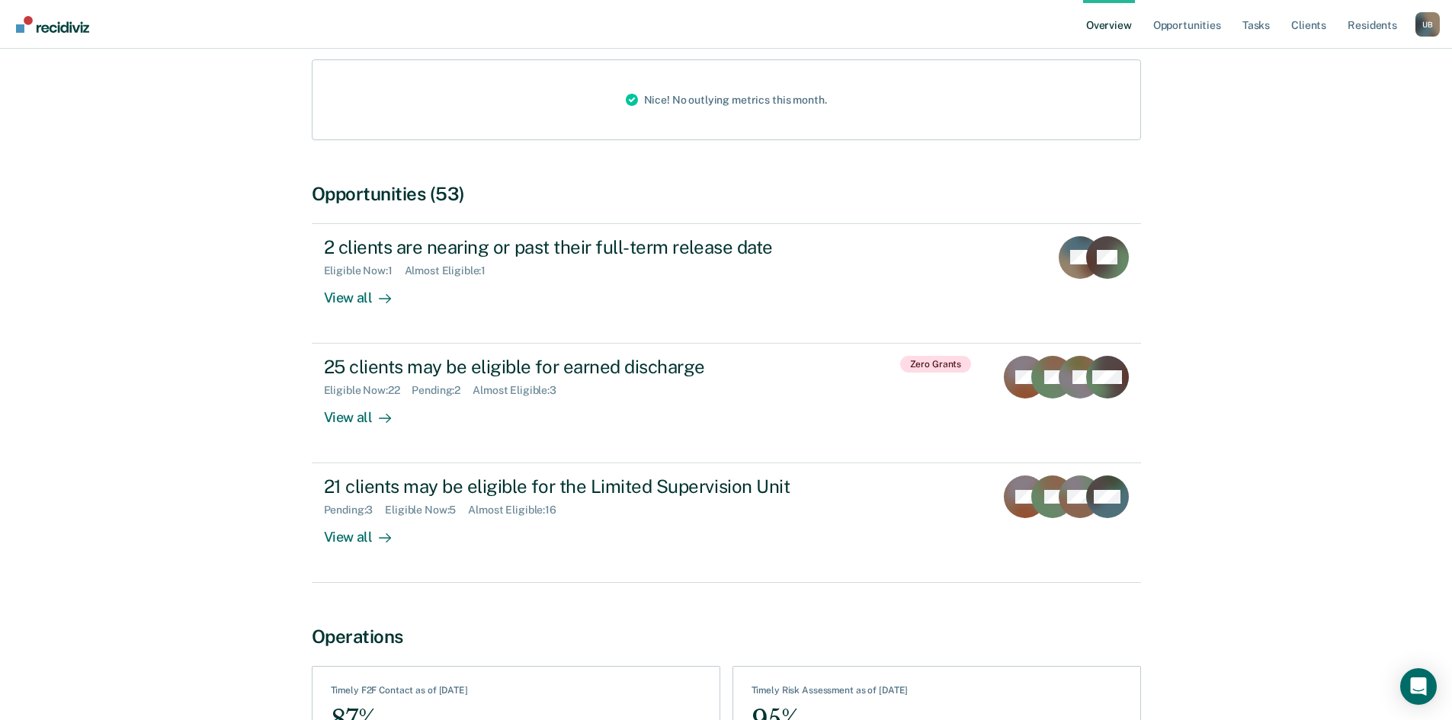
scroll to position [273, 0]
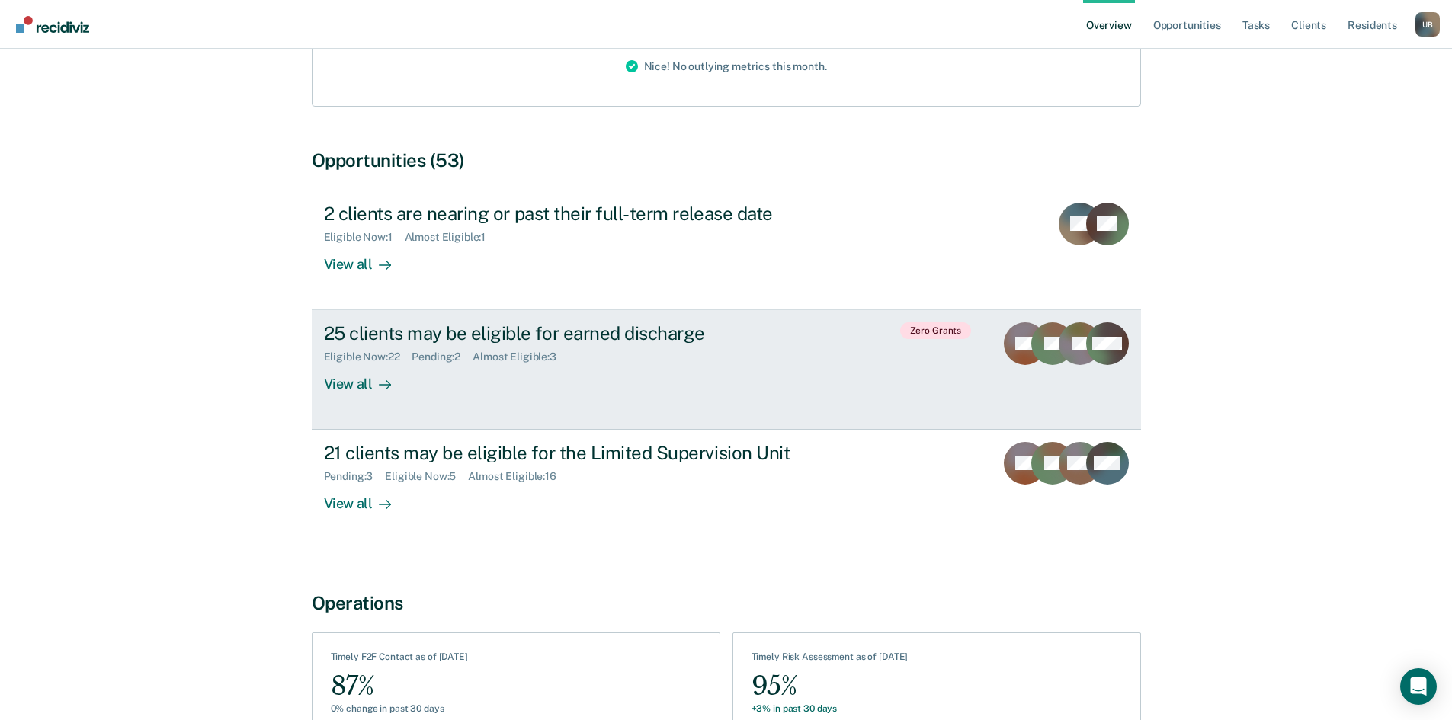
click at [339, 364] on div "View all" at bounding box center [366, 379] width 85 height 30
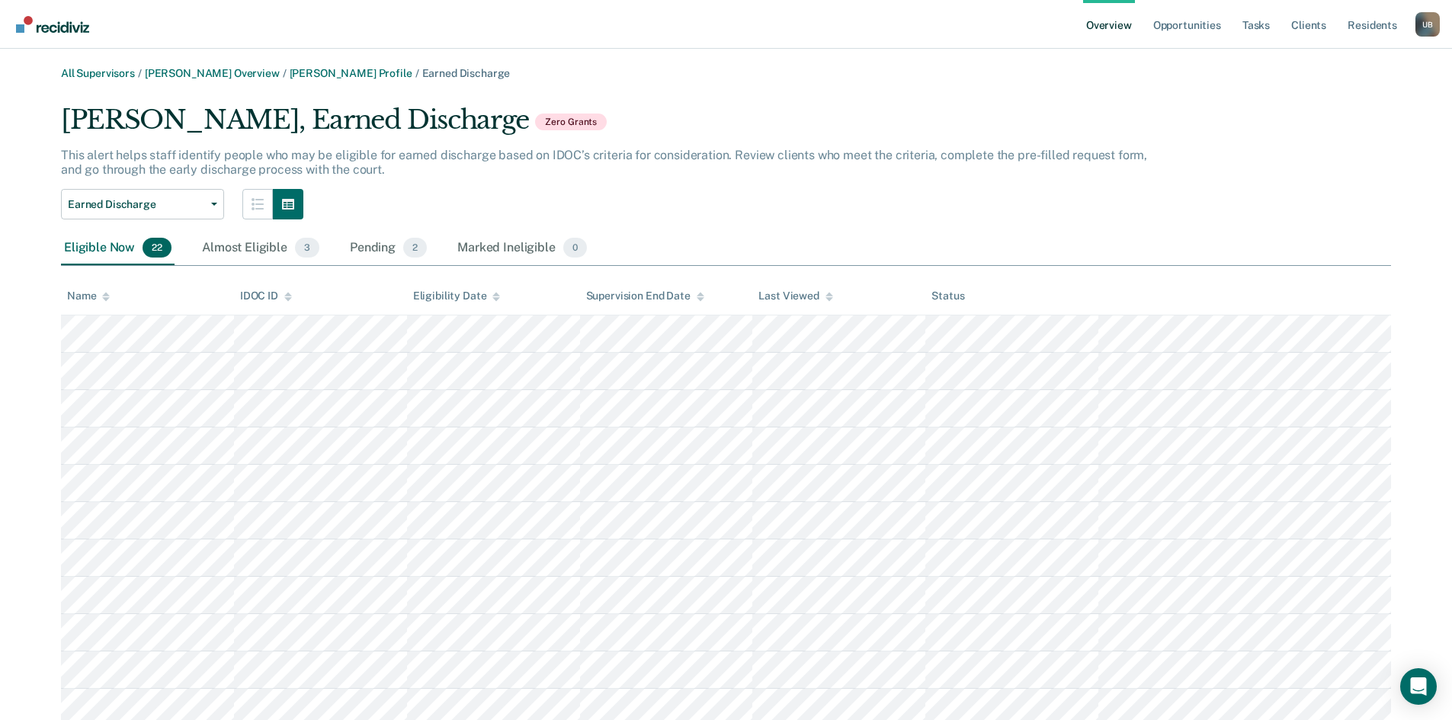
scroll to position [273, 0]
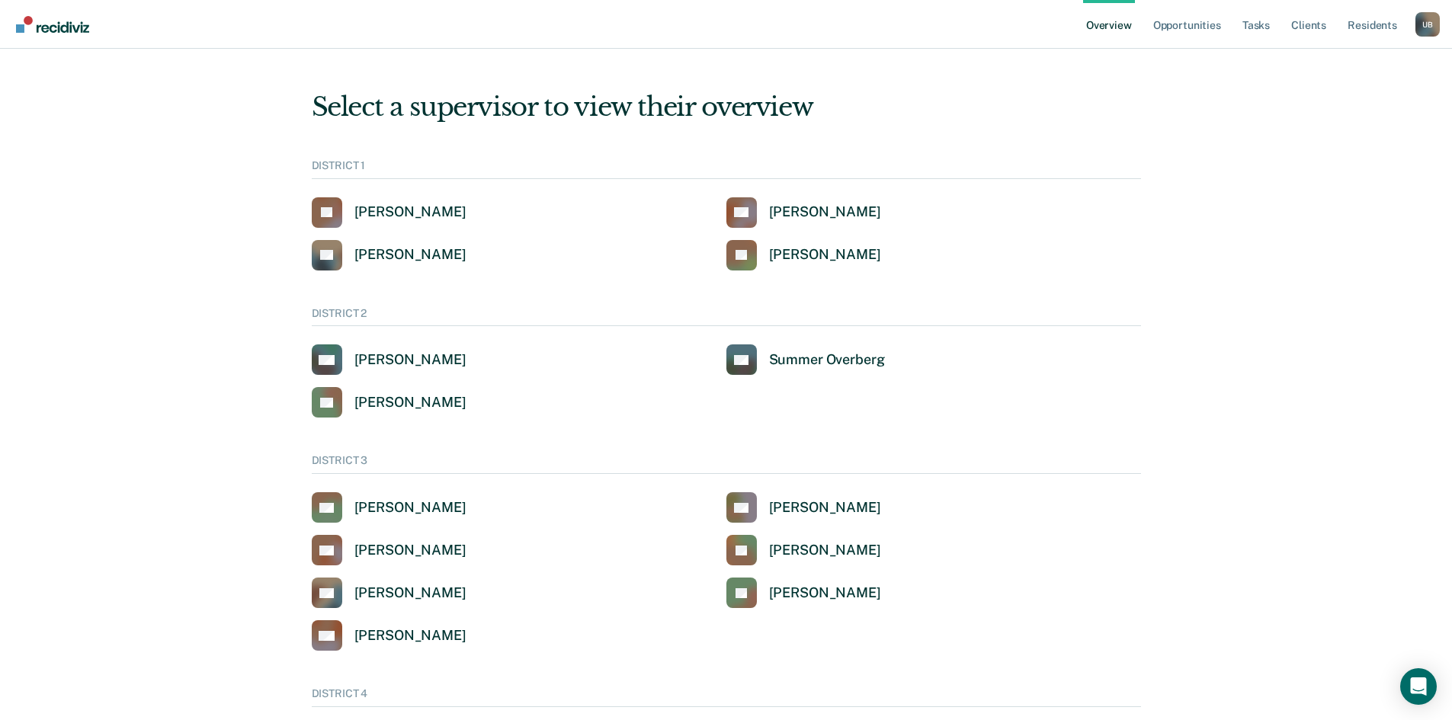
scroll to position [669, 0]
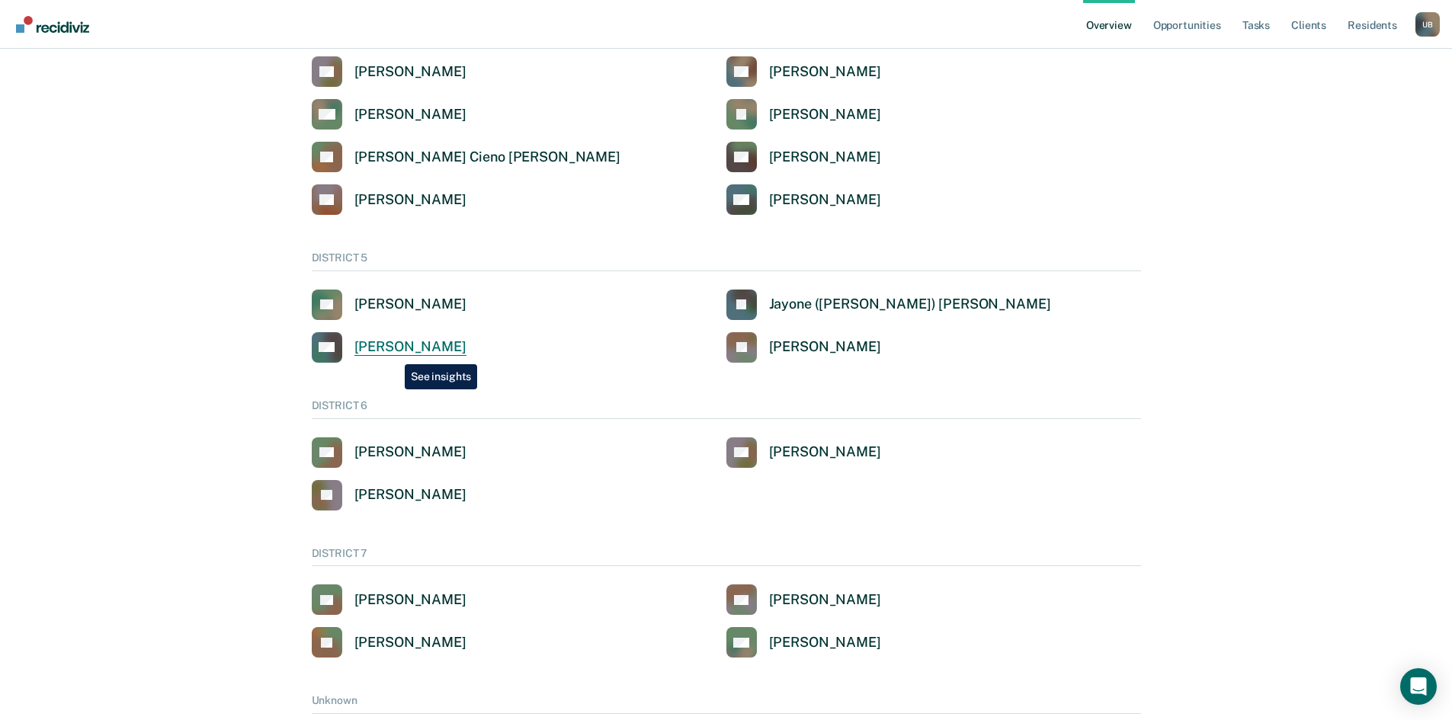
click at [393, 353] on div "[PERSON_NAME]" at bounding box center [410, 347] width 112 height 18
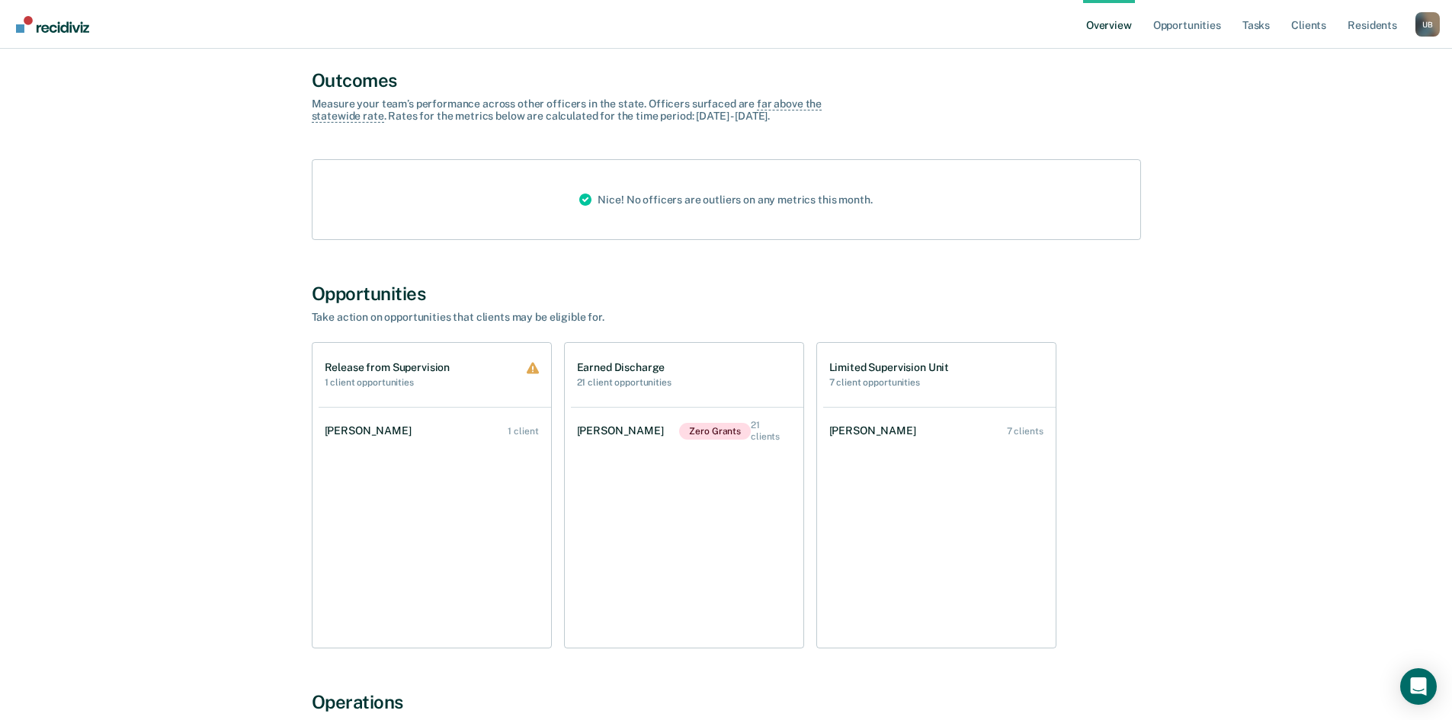
scroll to position [544, 0]
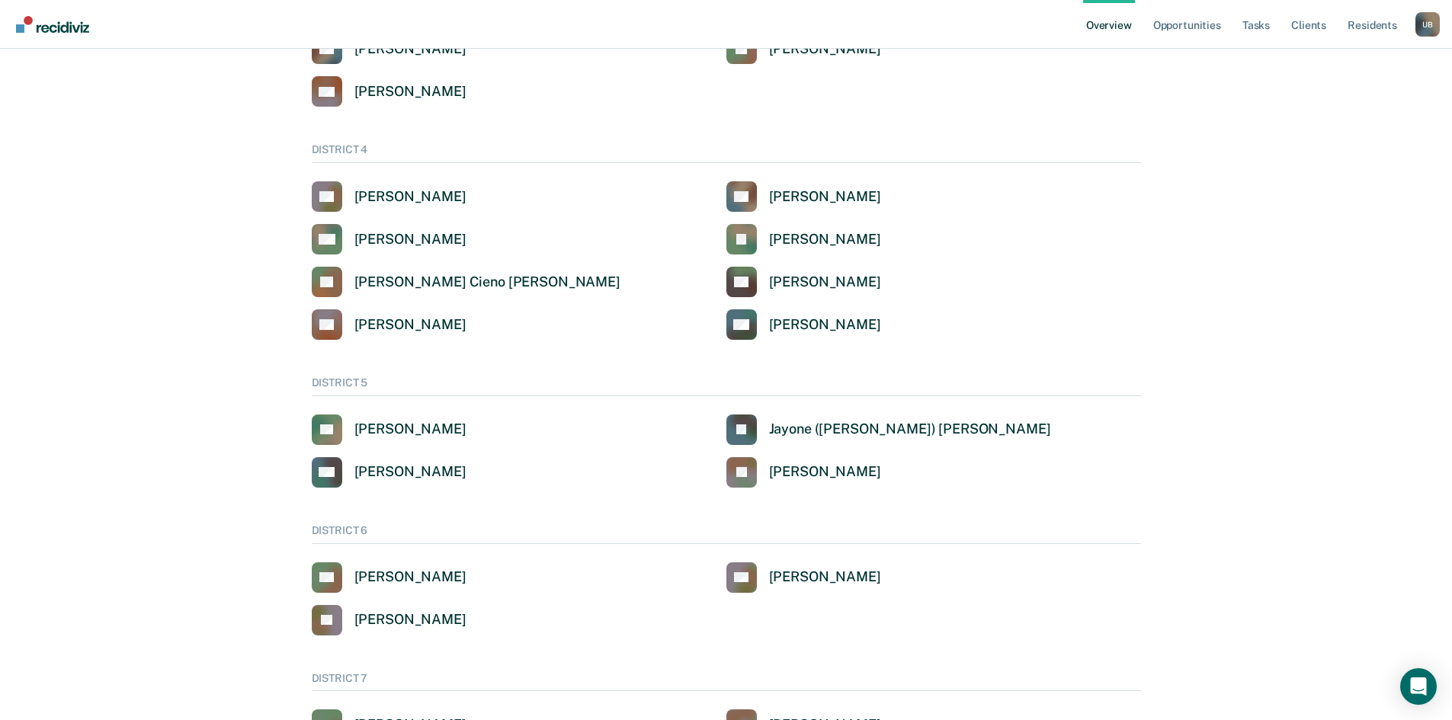
scroll to position [669, 0]
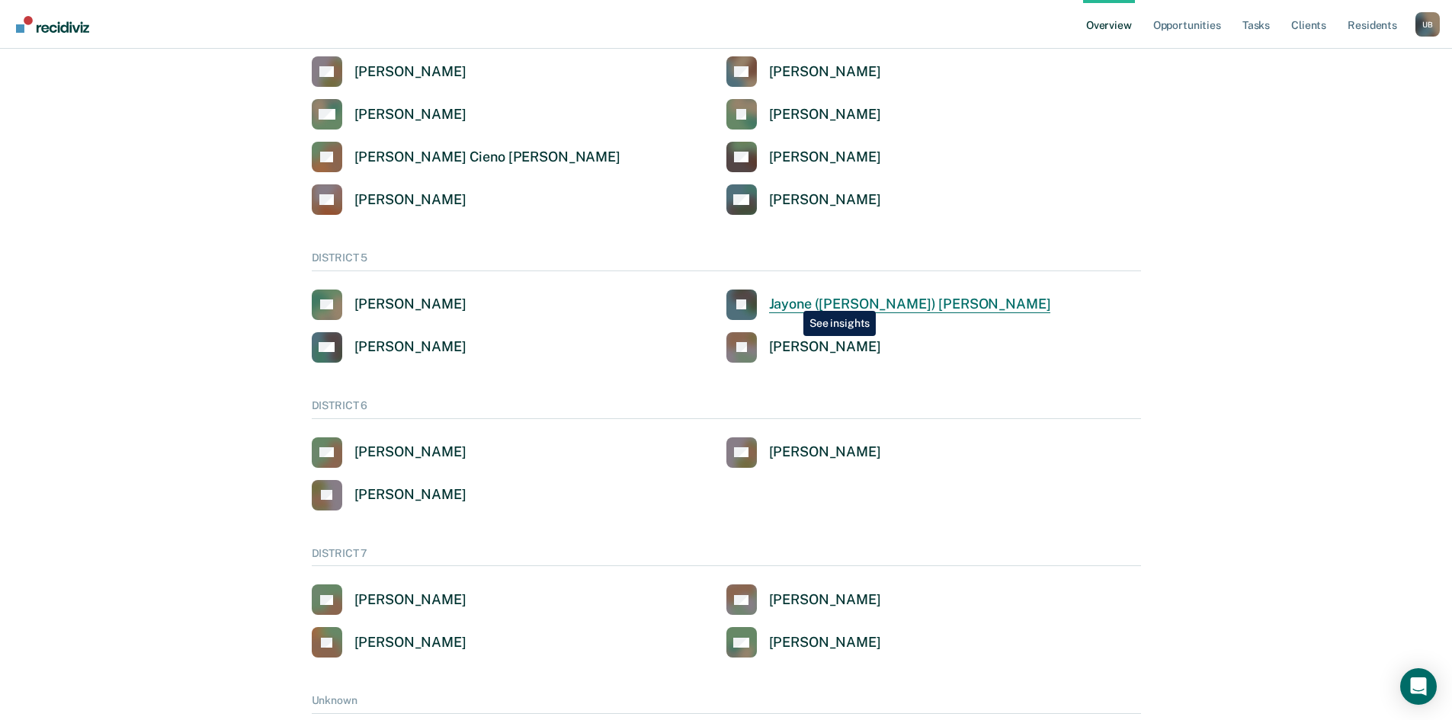
click at [792, 300] on div "Jayone ([PERSON_NAME]) [PERSON_NAME]" at bounding box center [910, 305] width 282 height 18
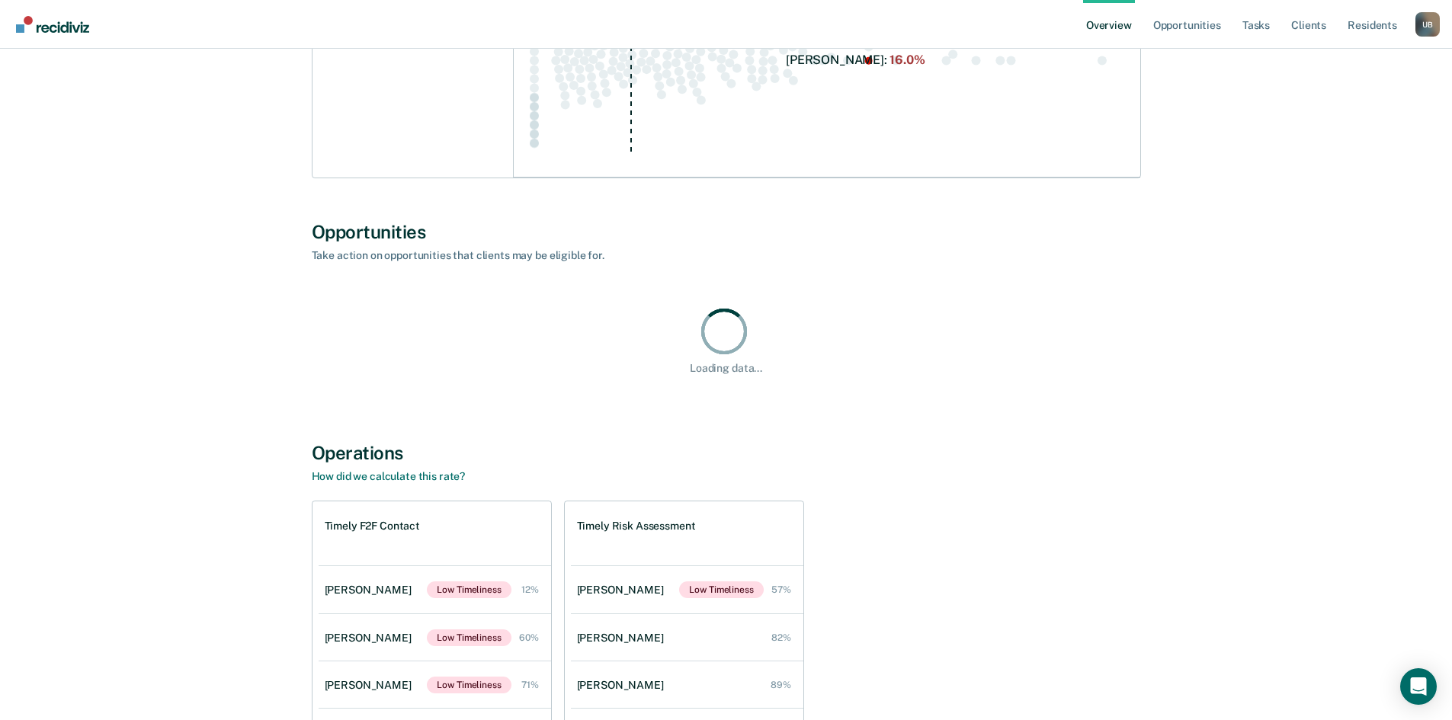
scroll to position [843, 0]
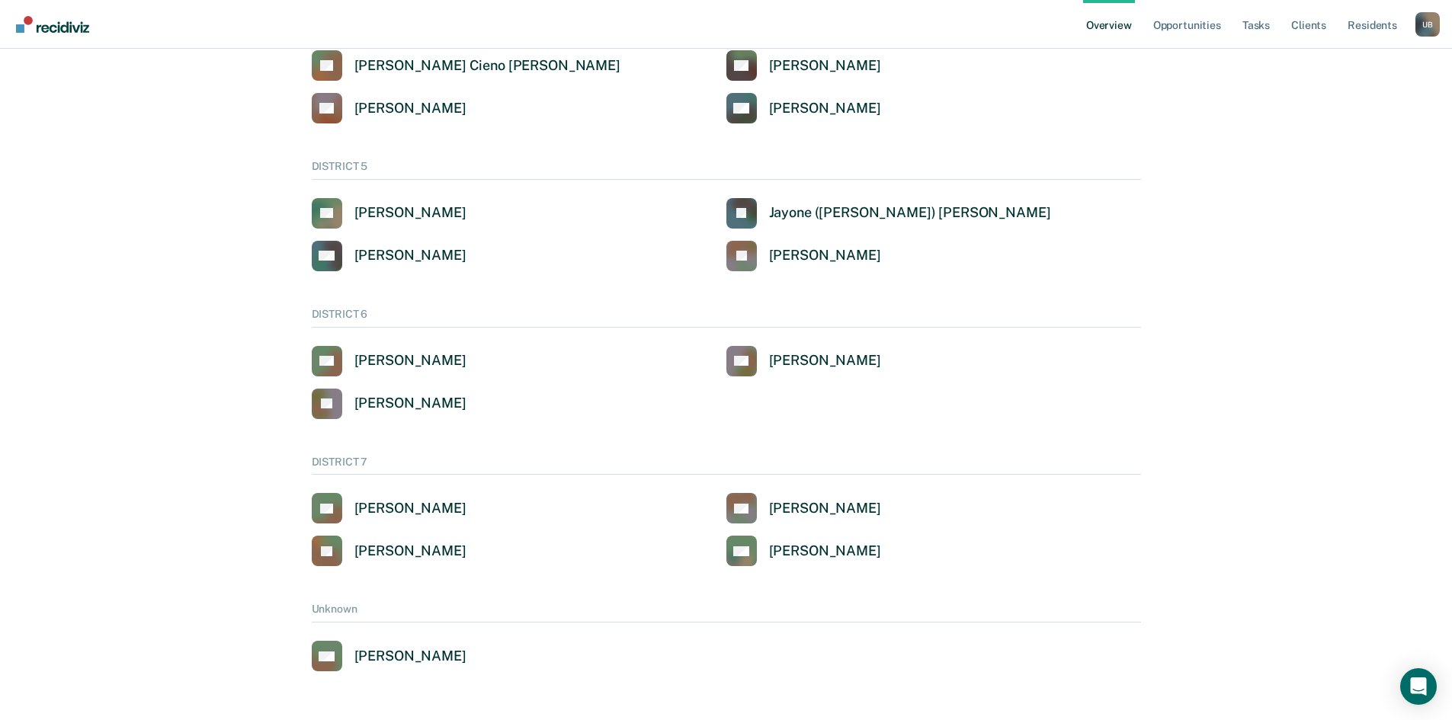
scroll to position [669, 0]
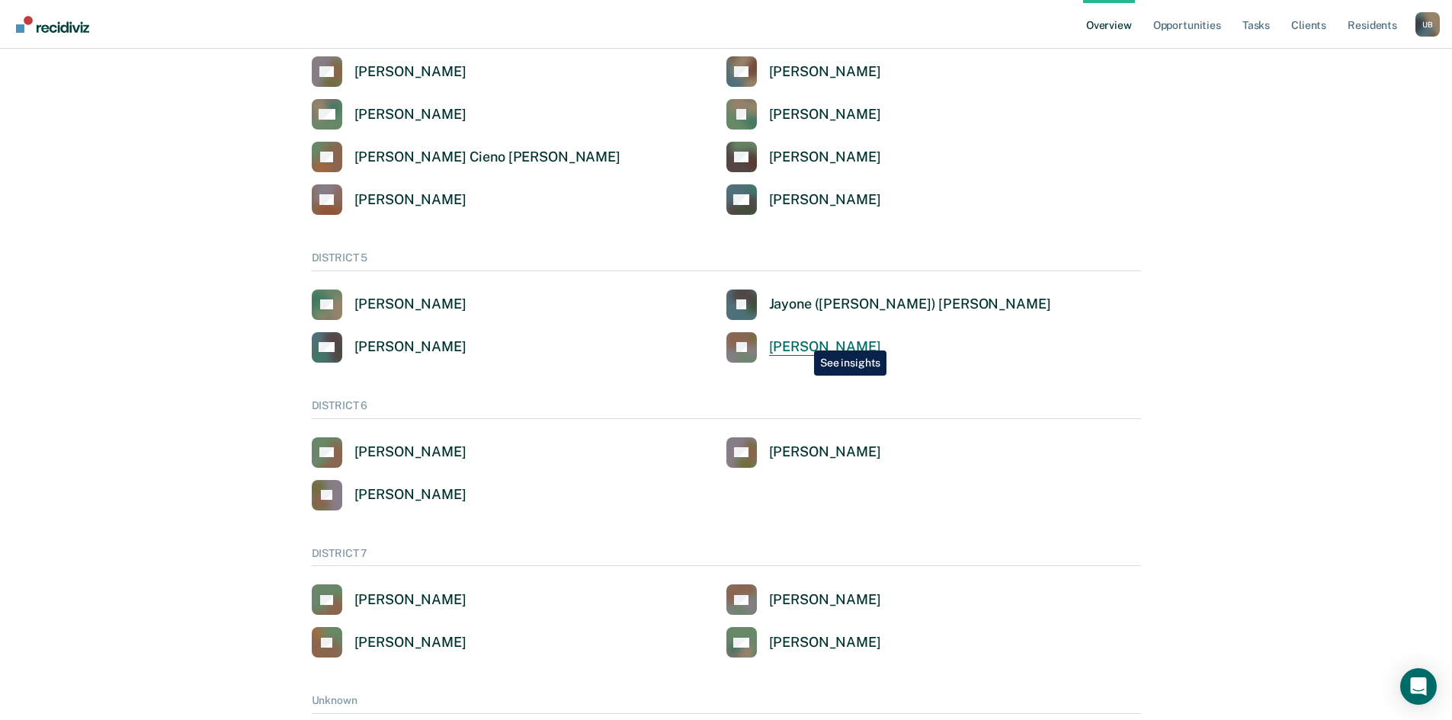
click at [803, 339] on div "[PERSON_NAME]" at bounding box center [825, 347] width 112 height 18
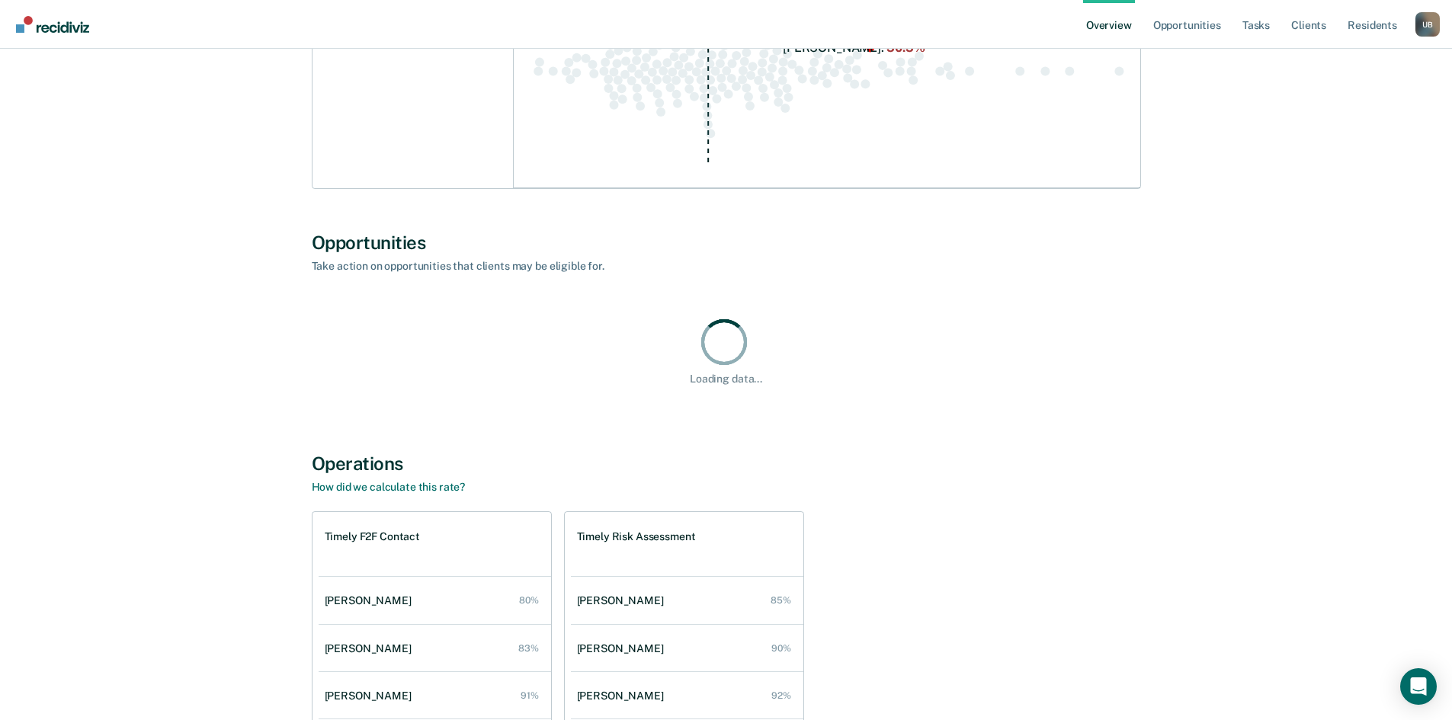
scroll to position [837, 0]
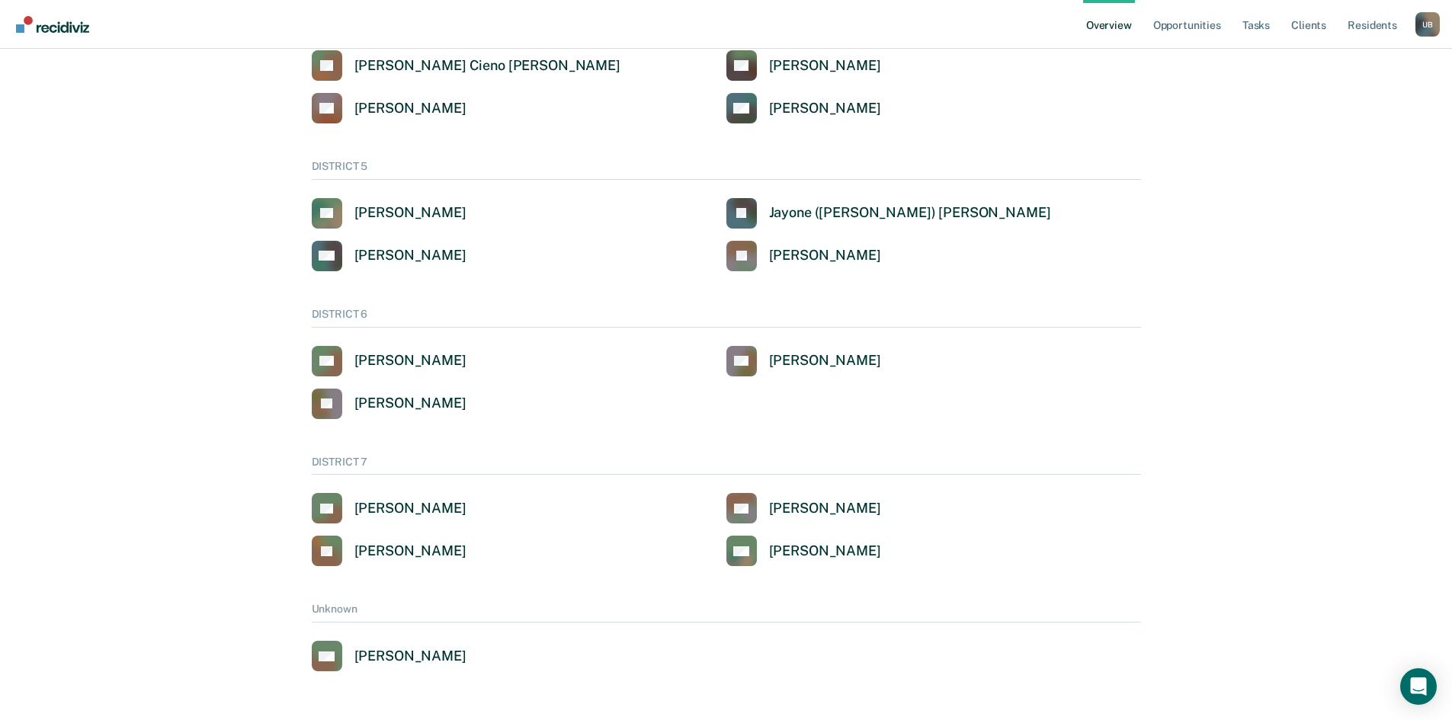
scroll to position [669, 0]
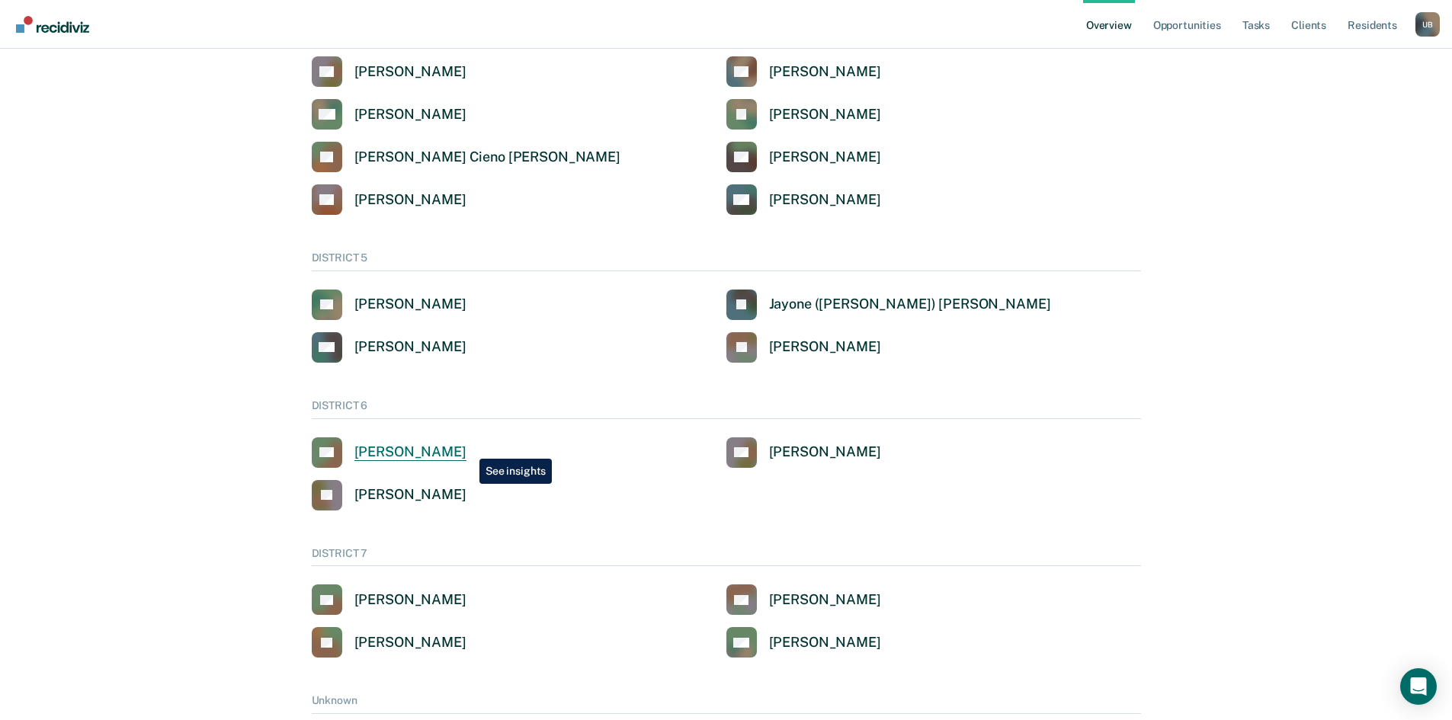
click at [466, 447] on div "[PERSON_NAME]" at bounding box center [410, 453] width 112 height 18
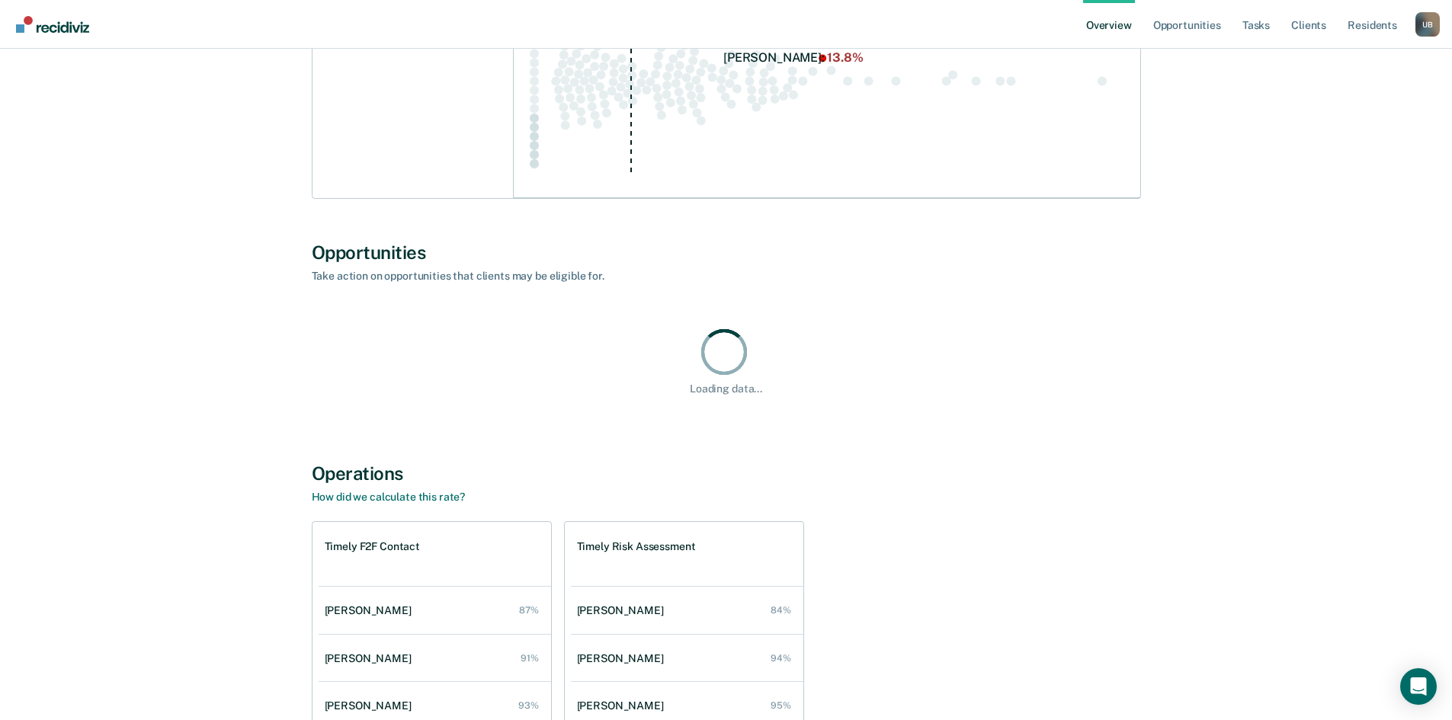
scroll to position [797, 0]
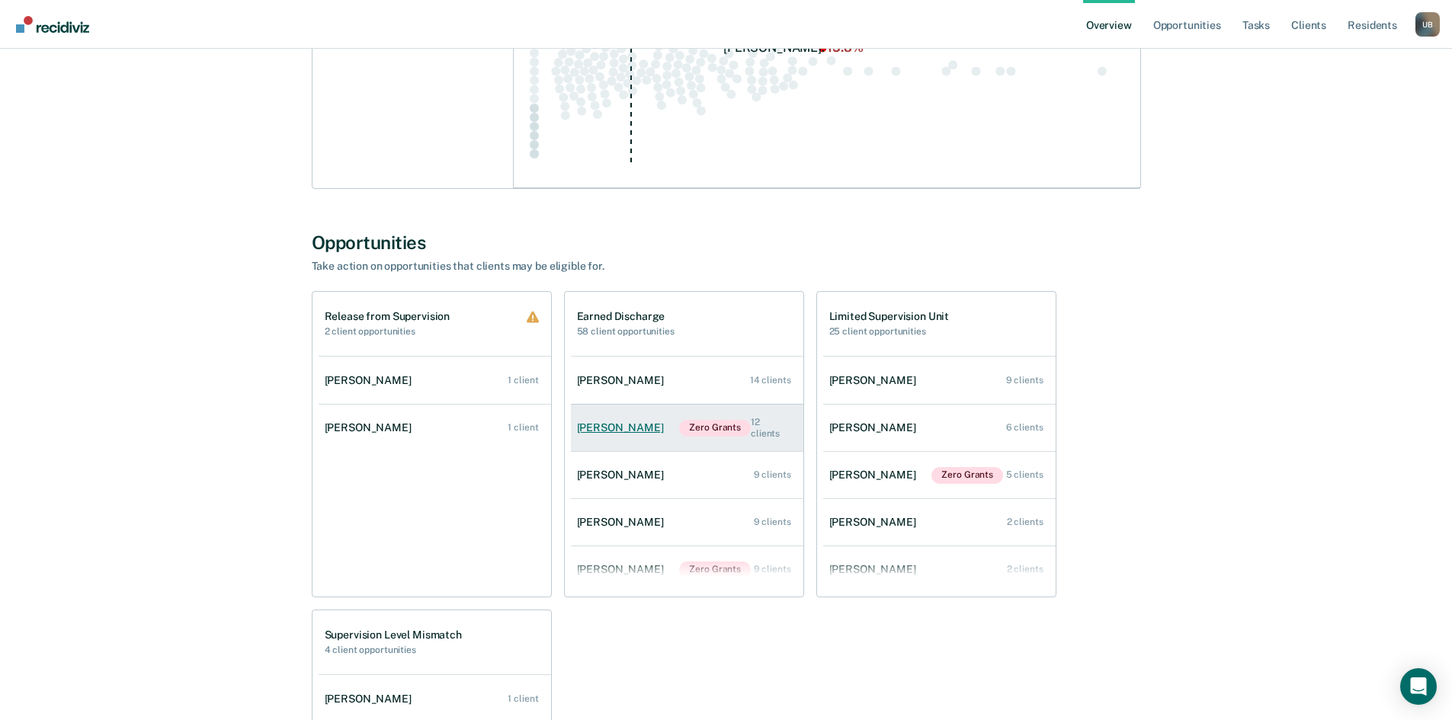
click at [648, 430] on div "Brandon Phillips" at bounding box center [623, 427] width 93 height 13
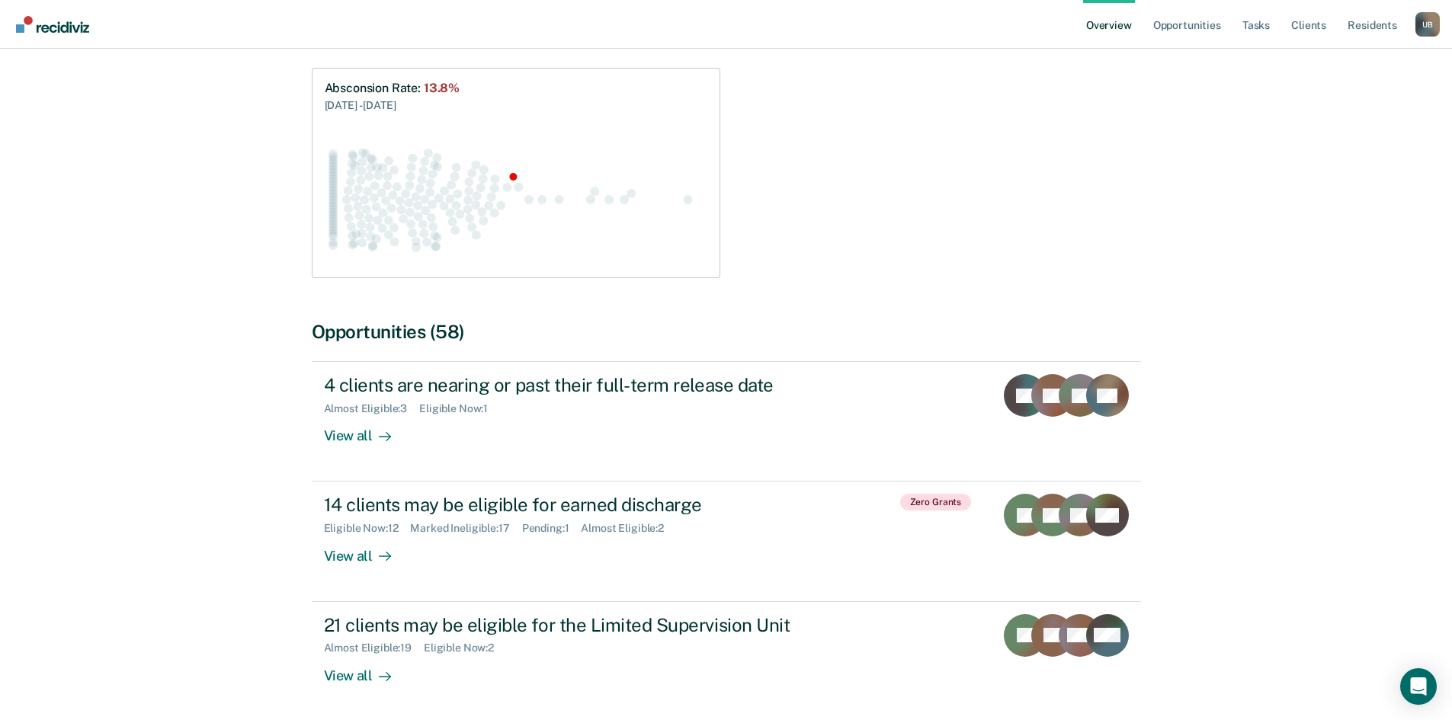
scroll to position [291, 0]
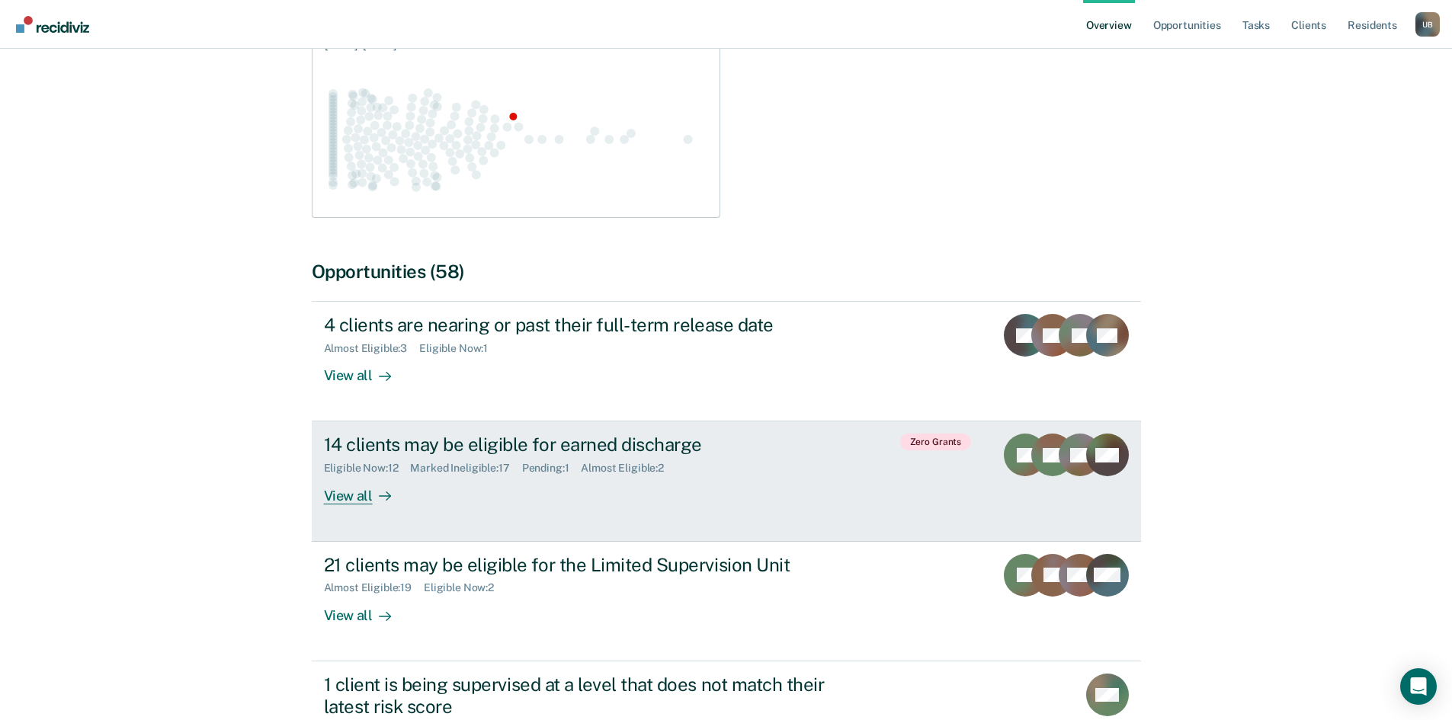
click at [348, 476] on div "View all" at bounding box center [366, 490] width 85 height 30
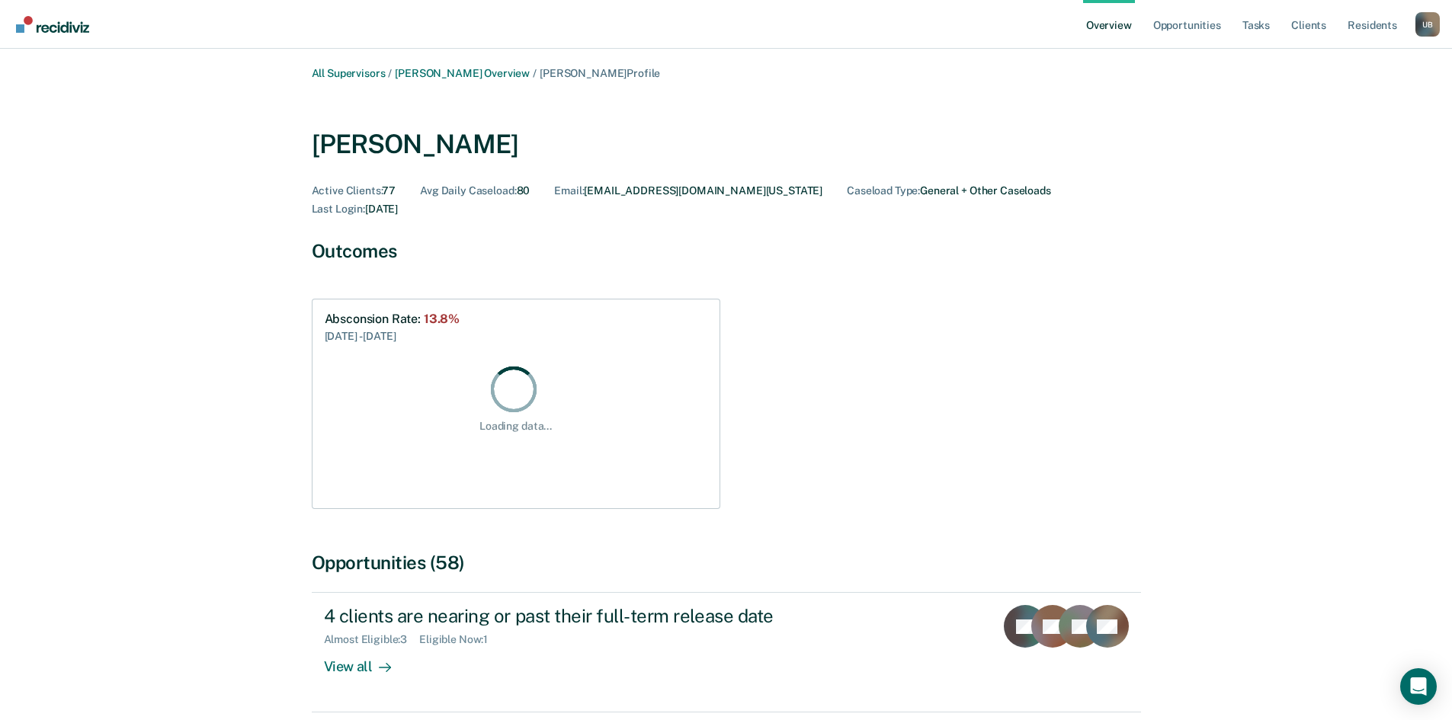
scroll to position [291, 0]
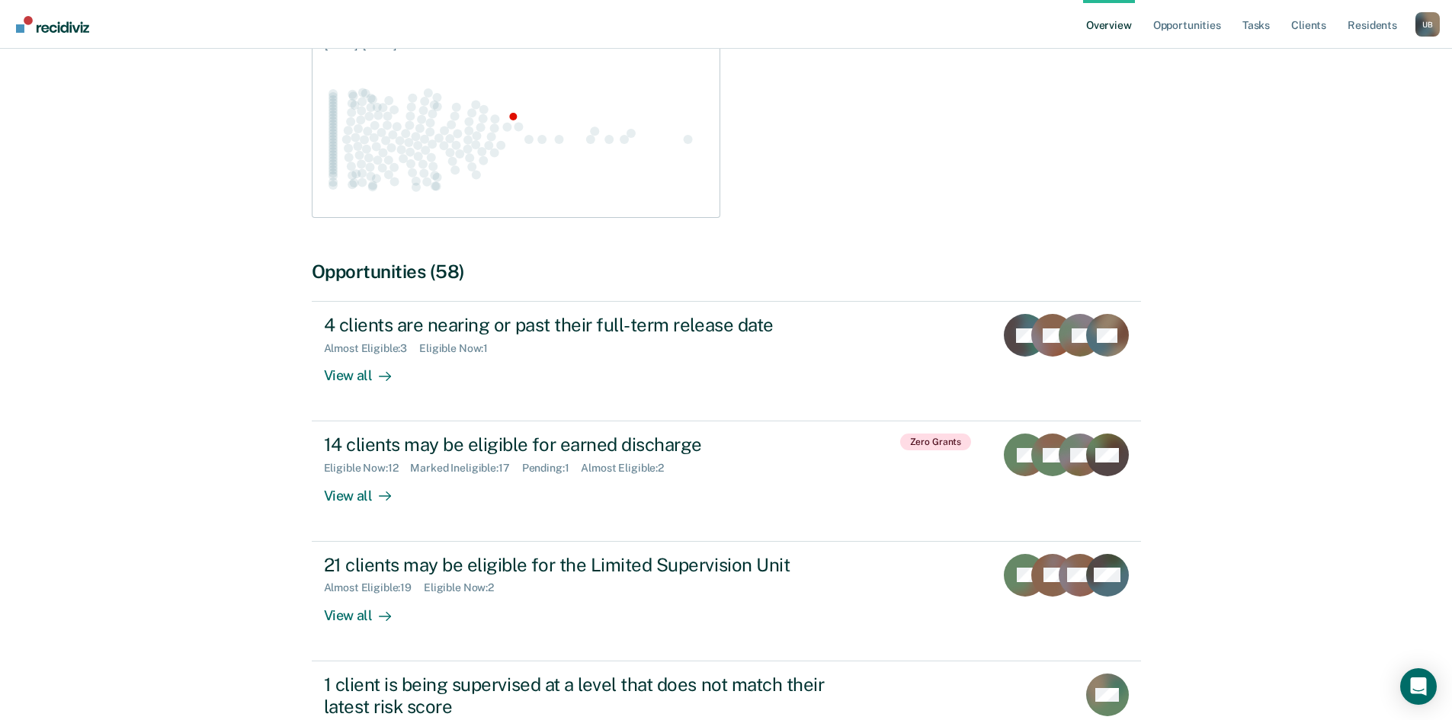
scroll to position [797, 0]
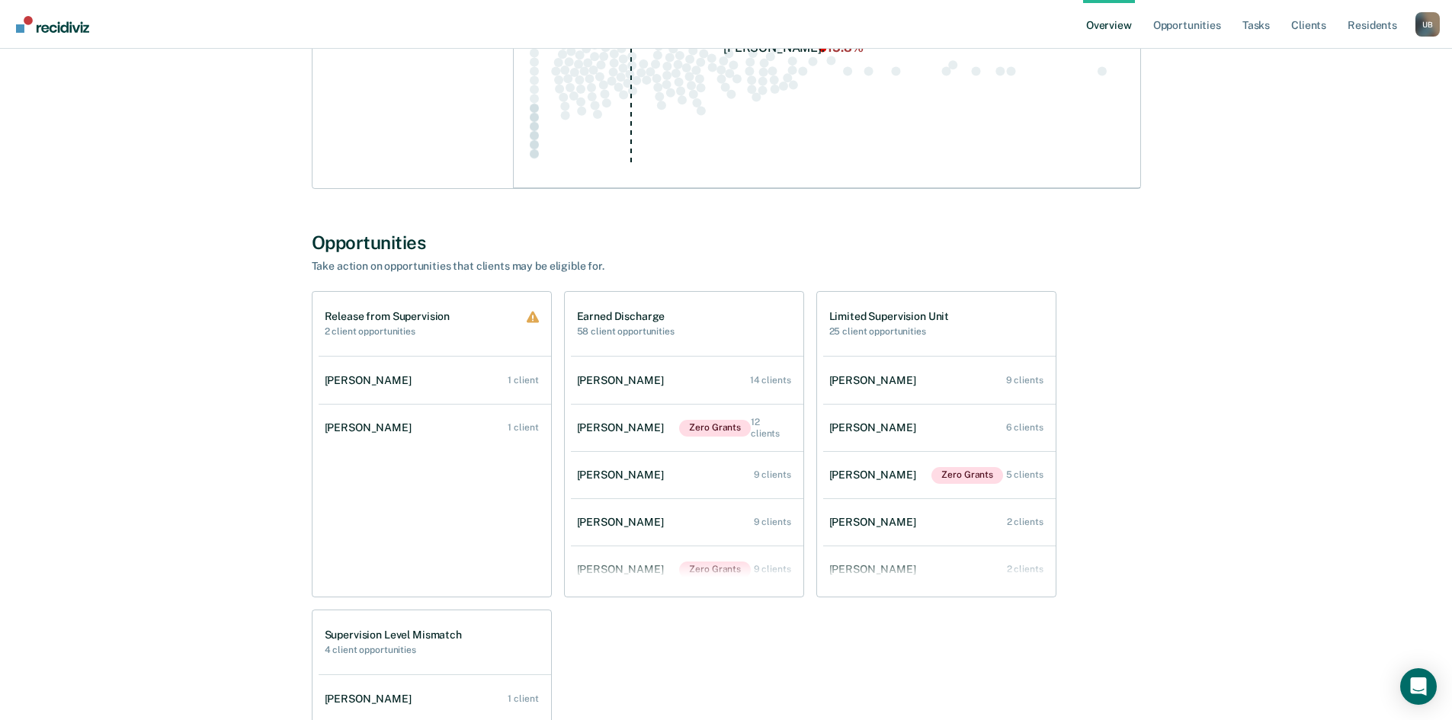
scroll to position [669, 0]
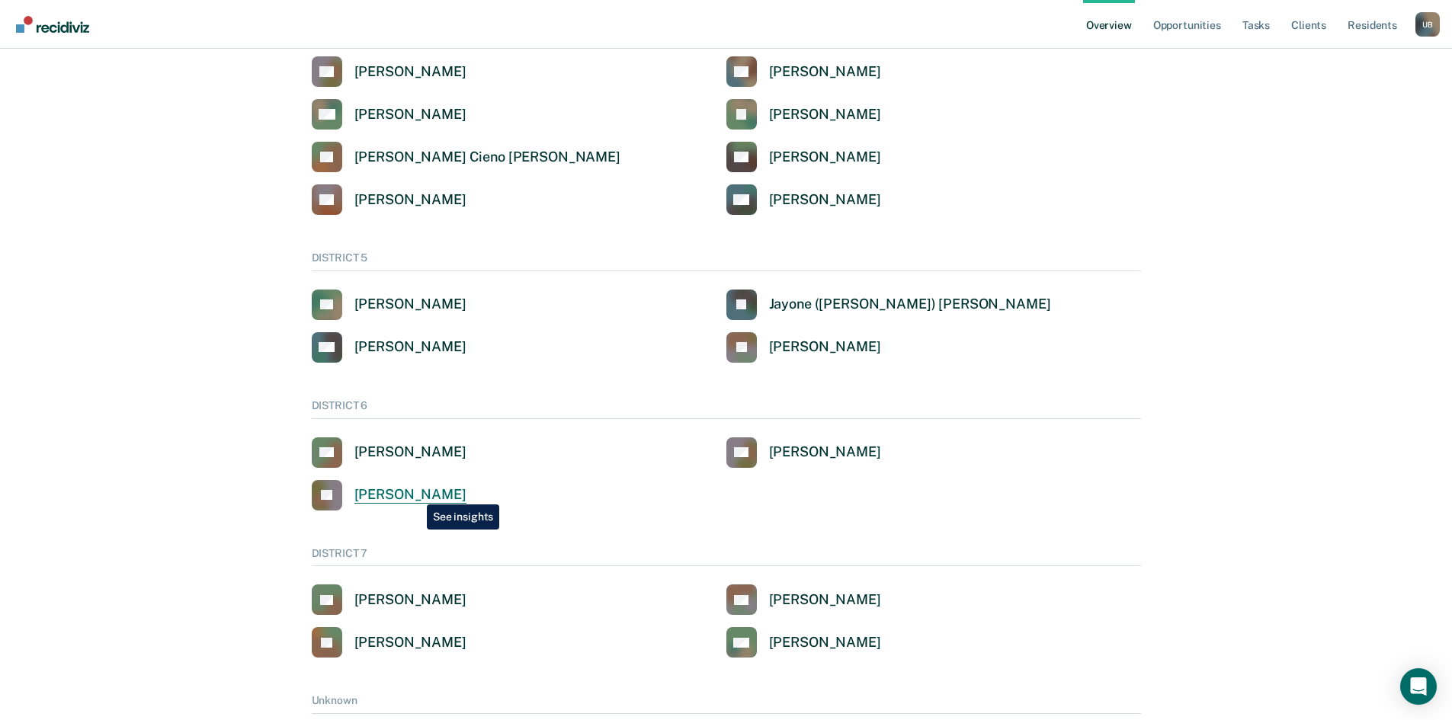
click at [415, 493] on div "[PERSON_NAME]" at bounding box center [410, 495] width 112 height 18
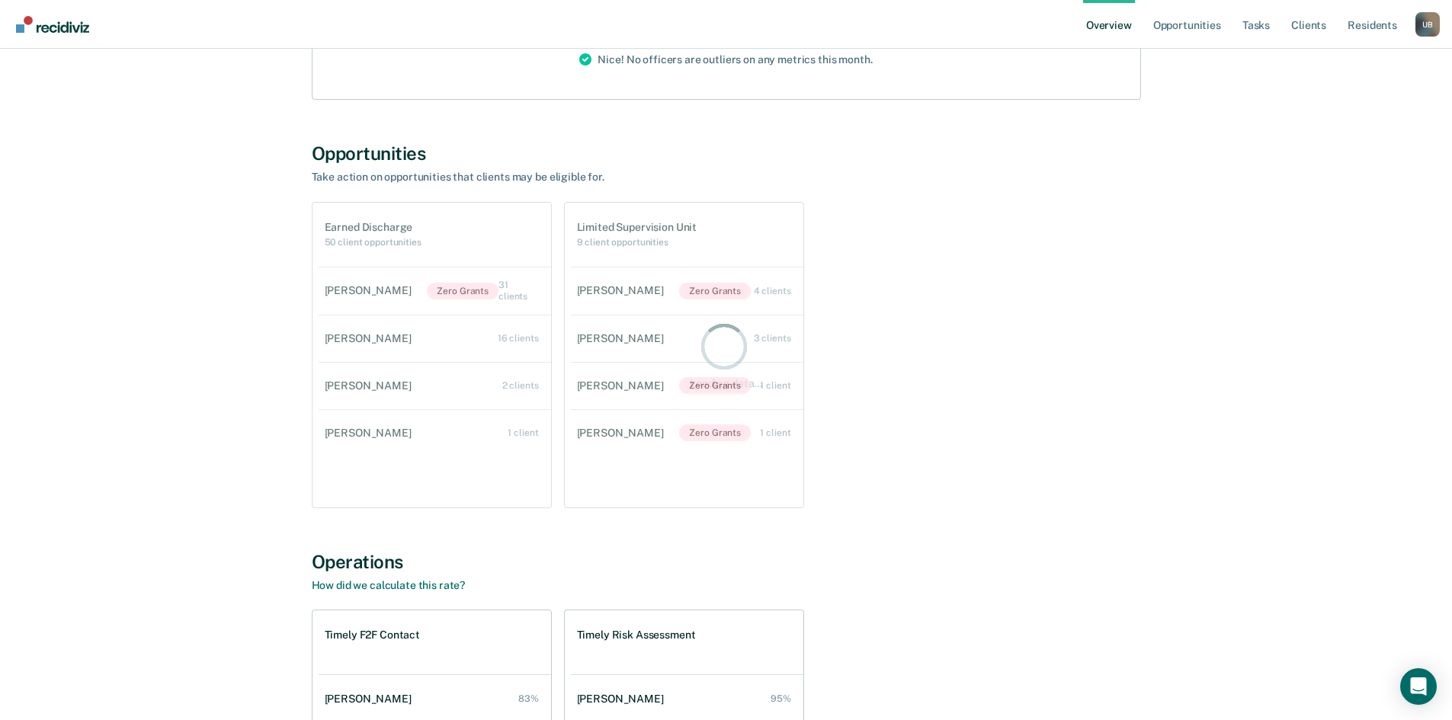
scroll to position [684, 0]
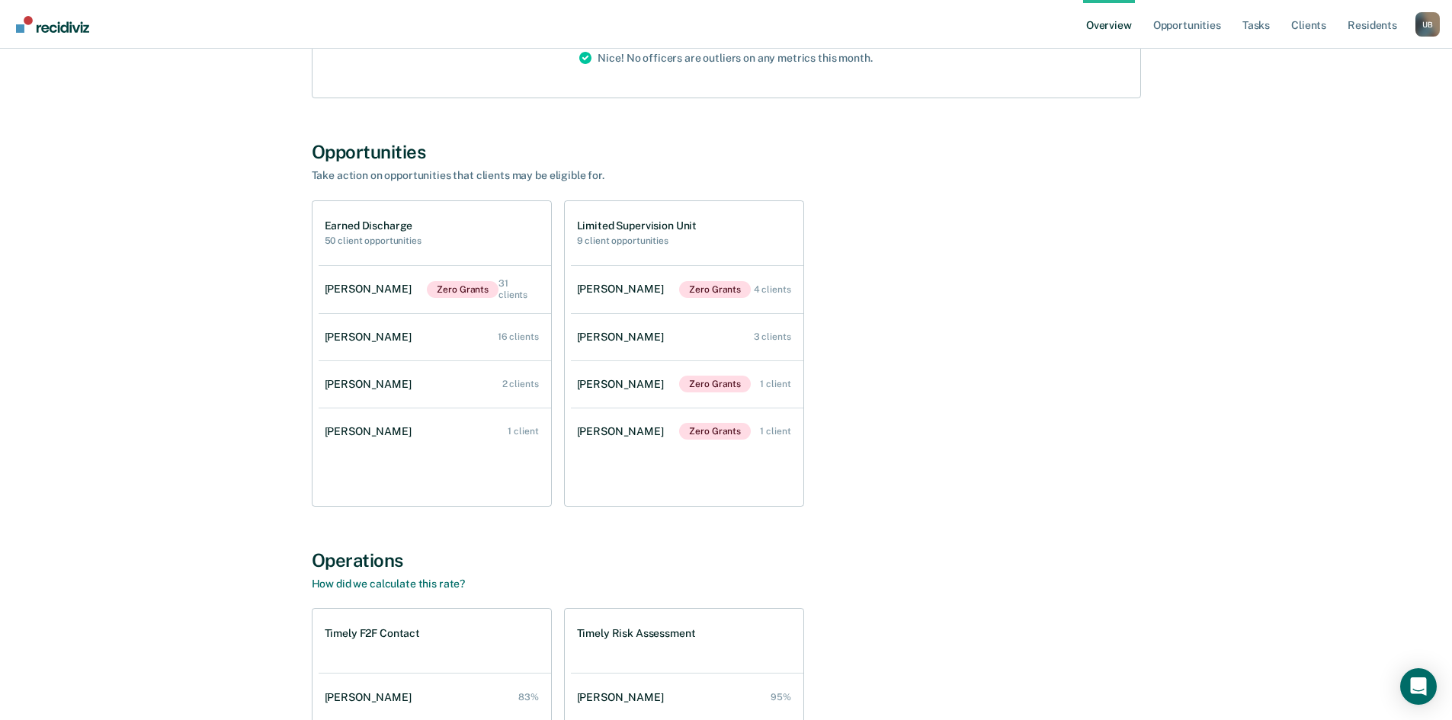
scroll to position [669, 0]
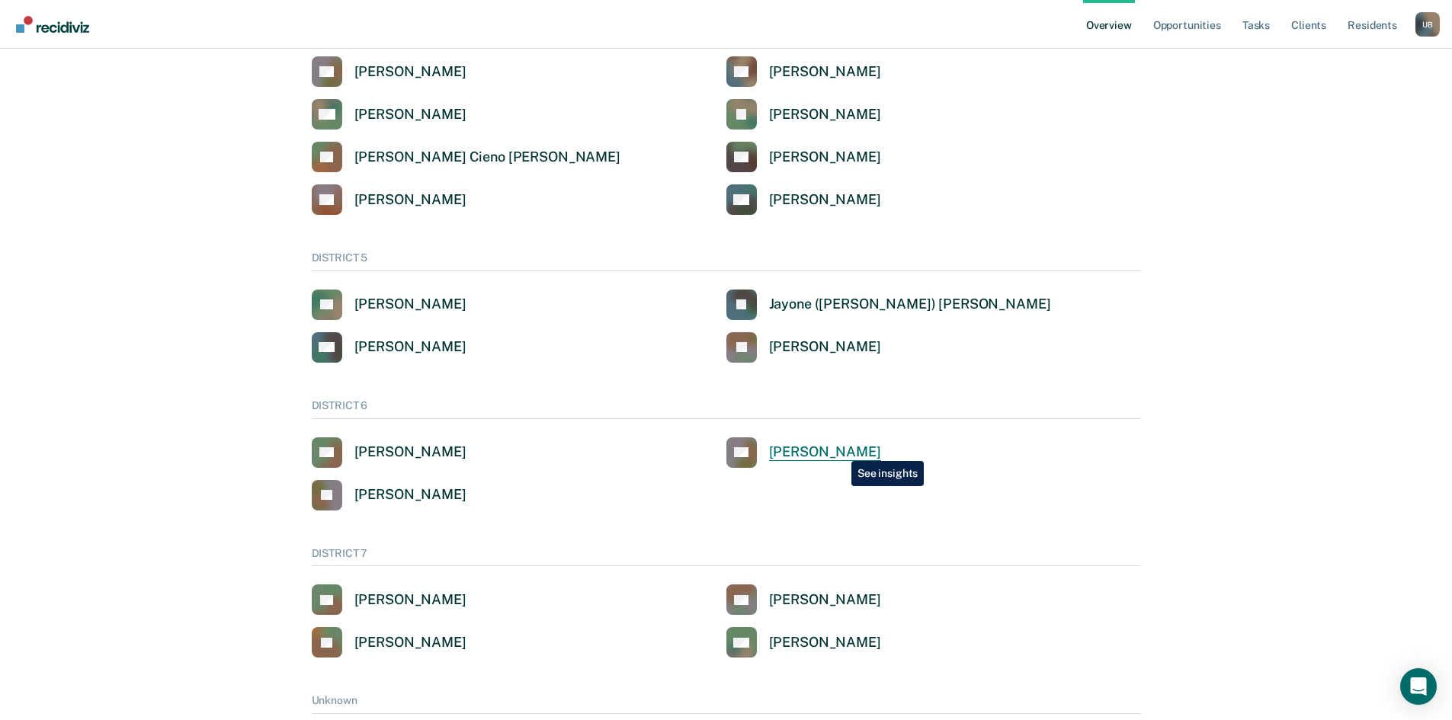
click at [840, 450] on div "[PERSON_NAME]" at bounding box center [825, 453] width 112 height 18
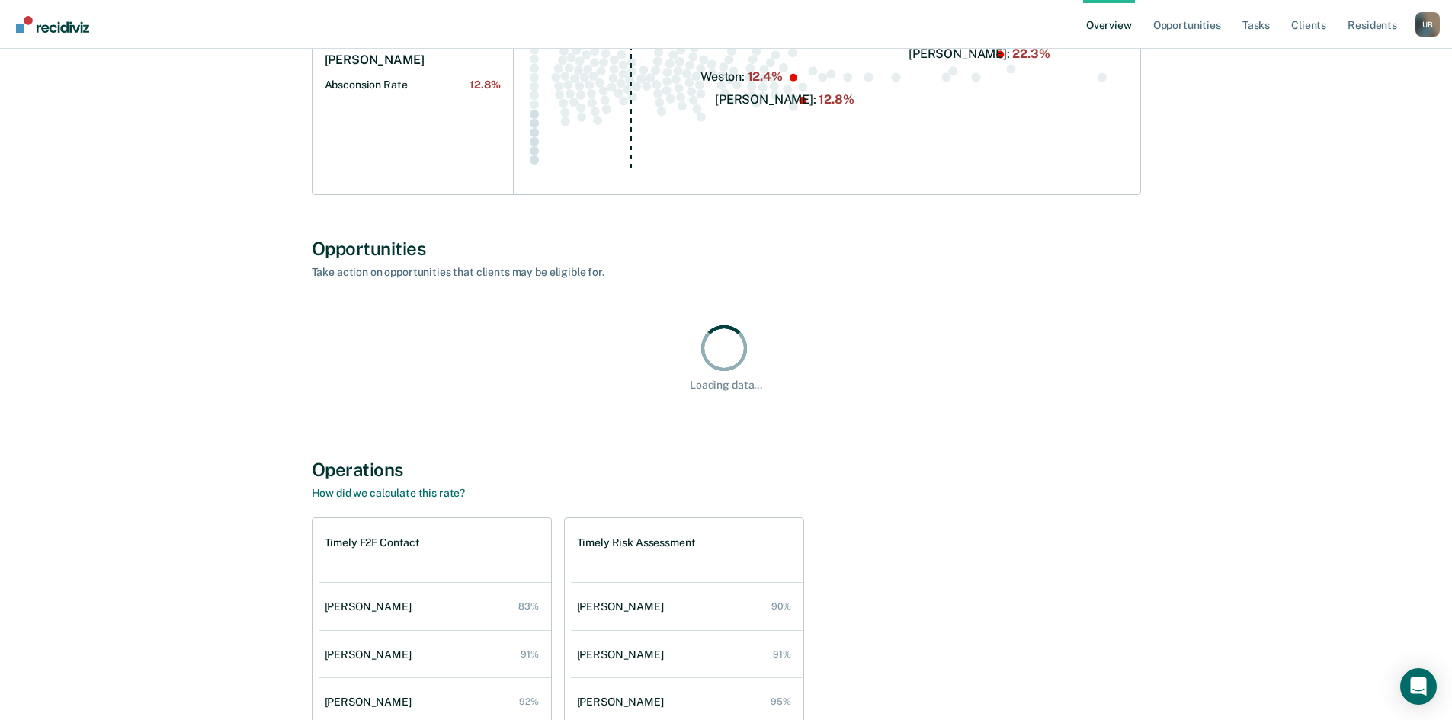
scroll to position [806, 0]
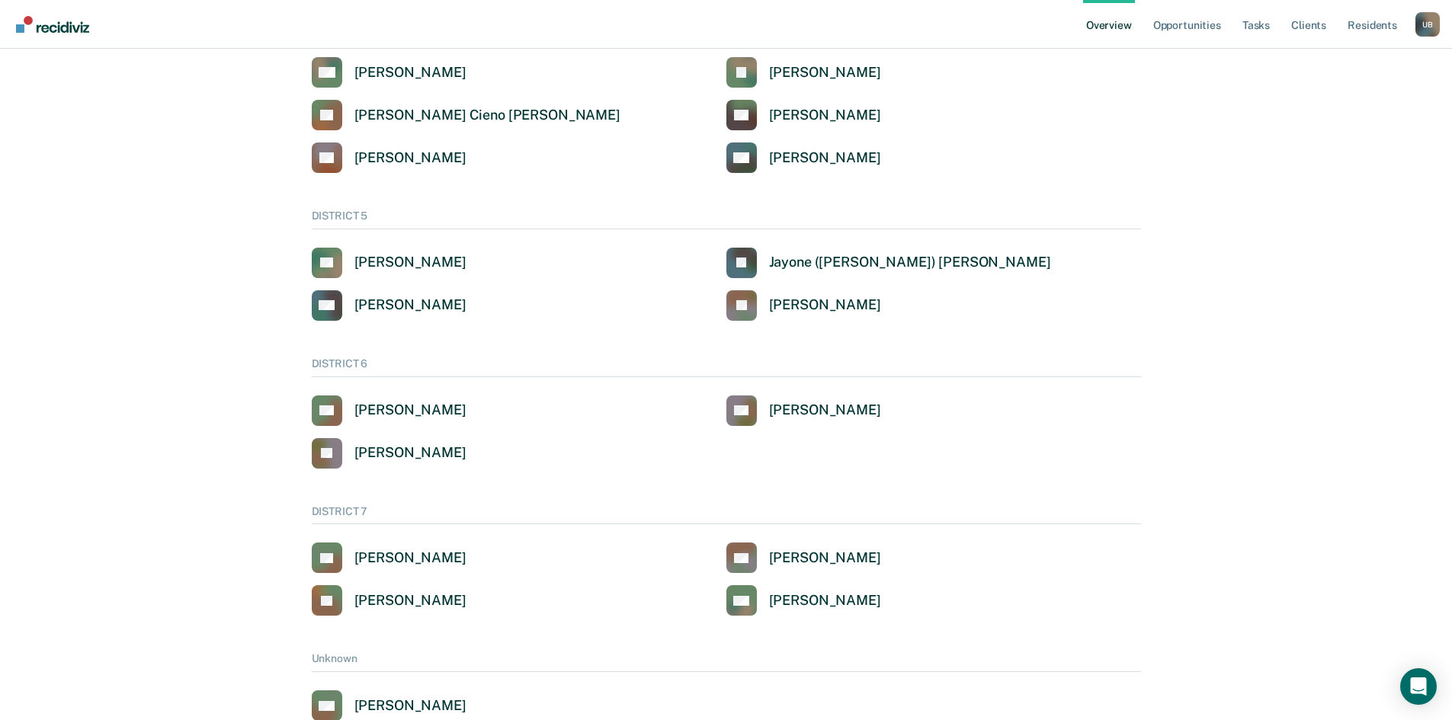
scroll to position [761, 0]
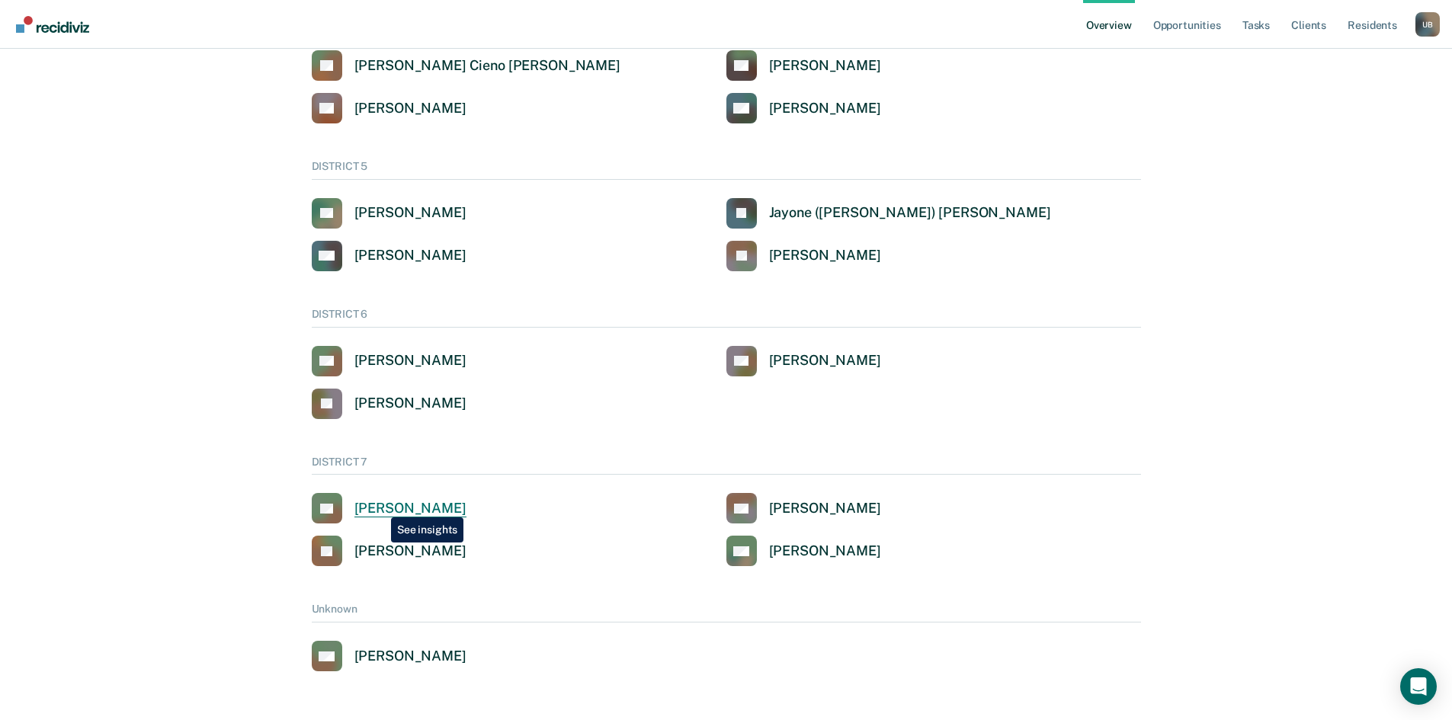
click at [380, 506] on div "[PERSON_NAME]" at bounding box center [410, 509] width 112 height 18
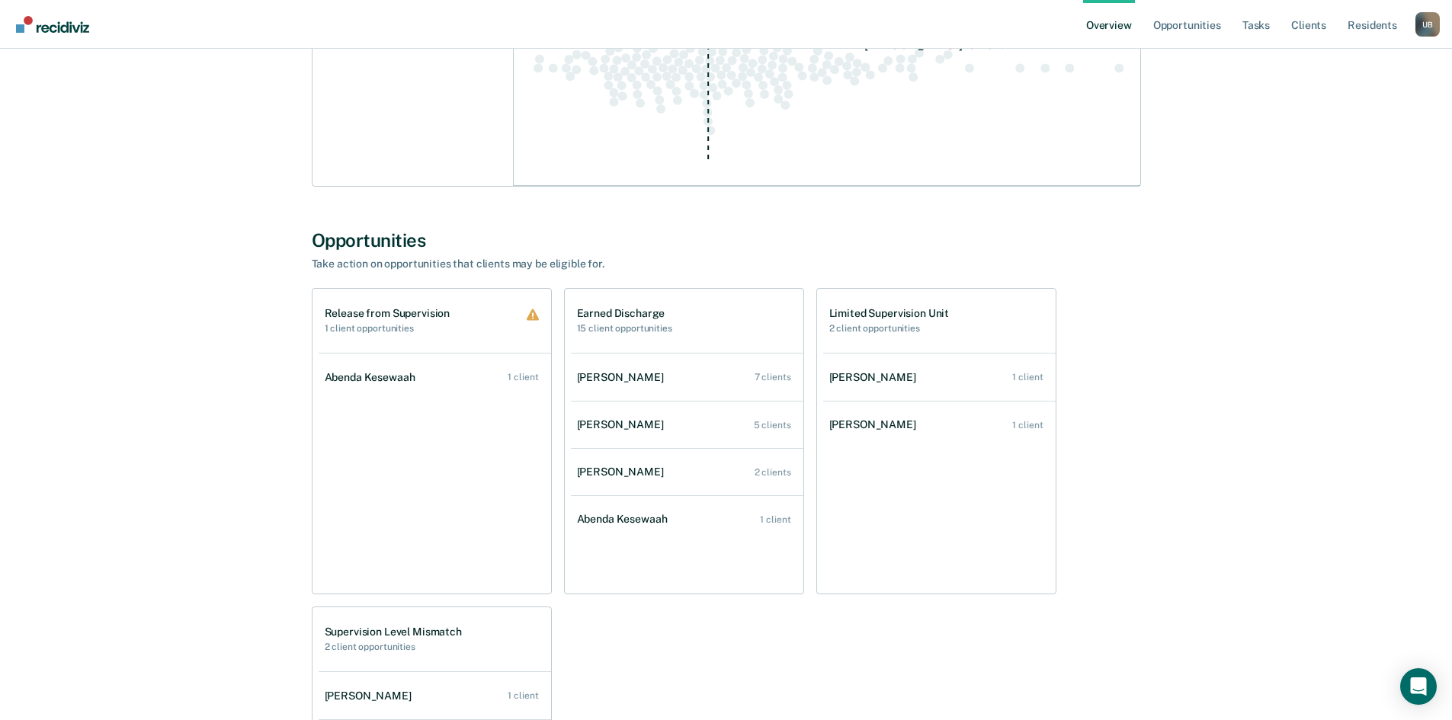
scroll to position [1128, 0]
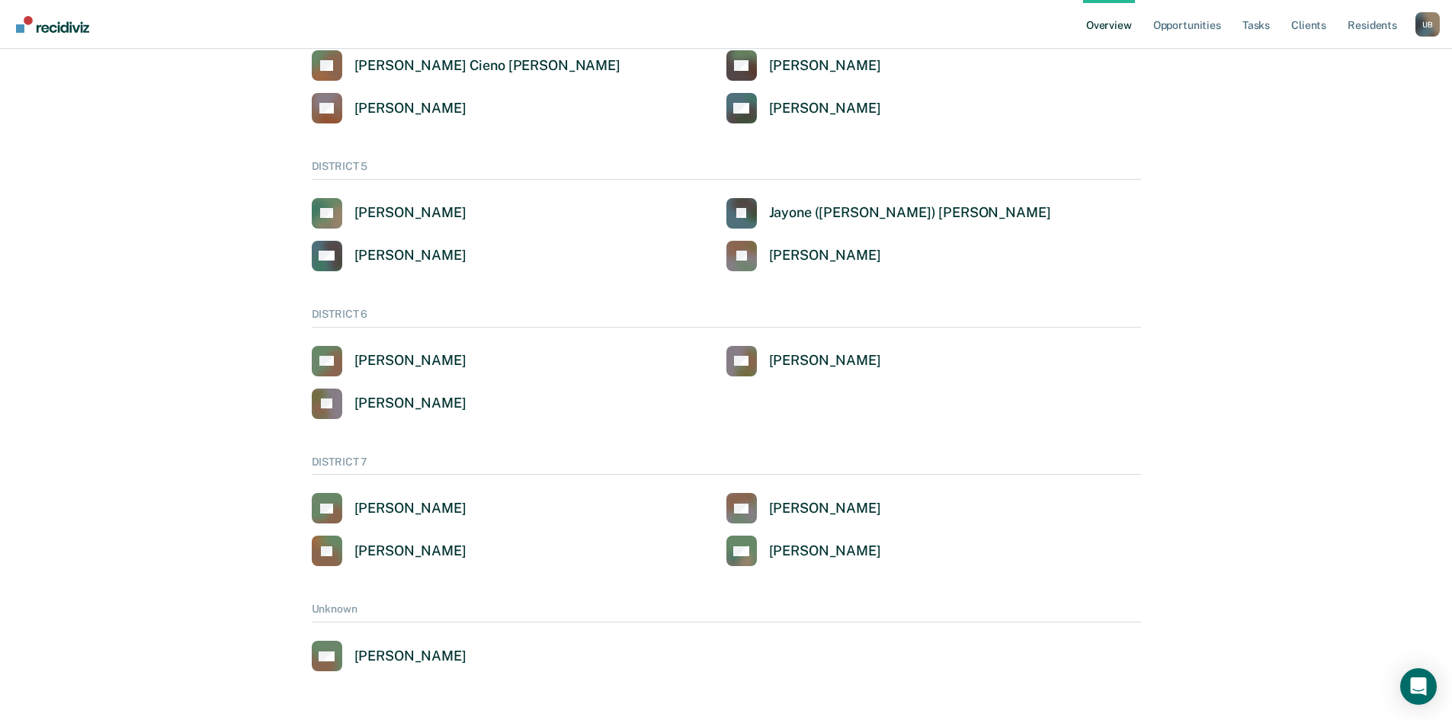
scroll to position [761, 0]
click at [437, 546] on div "[PERSON_NAME]" at bounding box center [410, 552] width 112 height 18
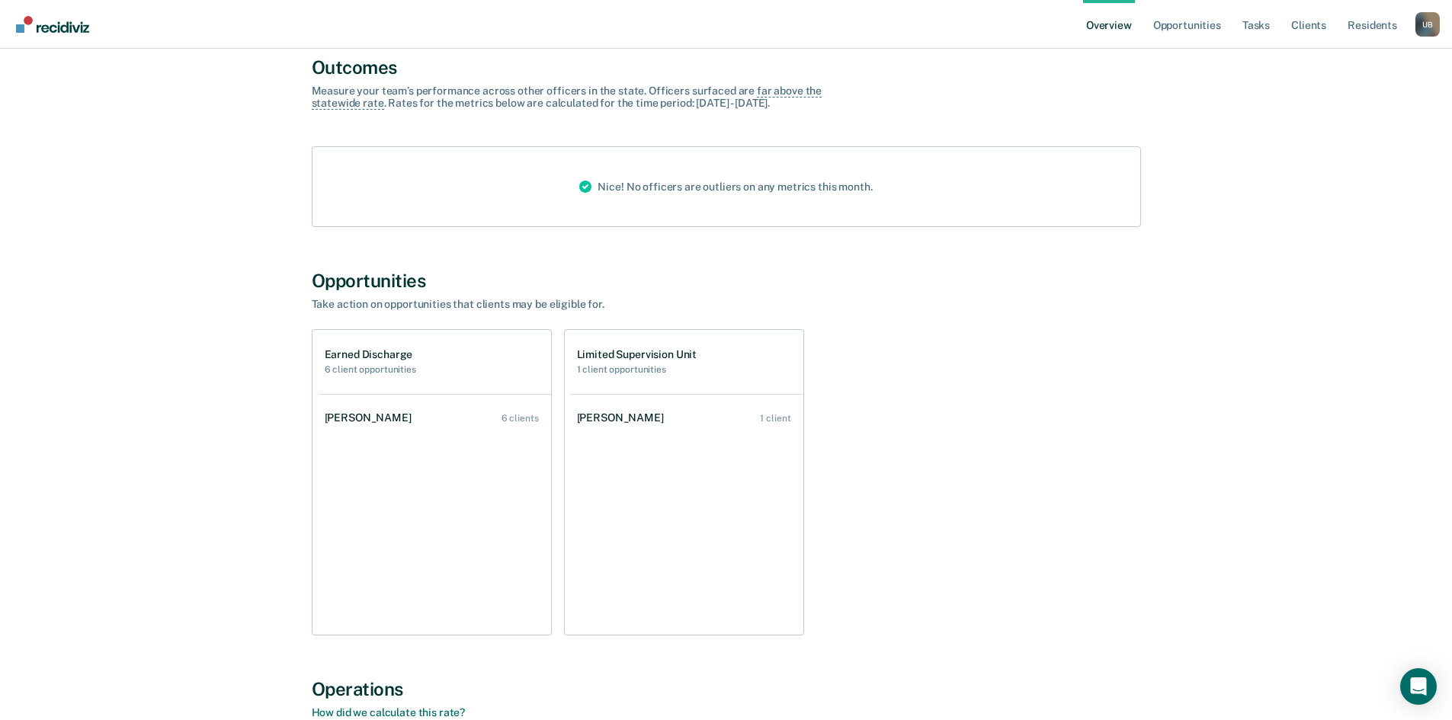
scroll to position [567, 0]
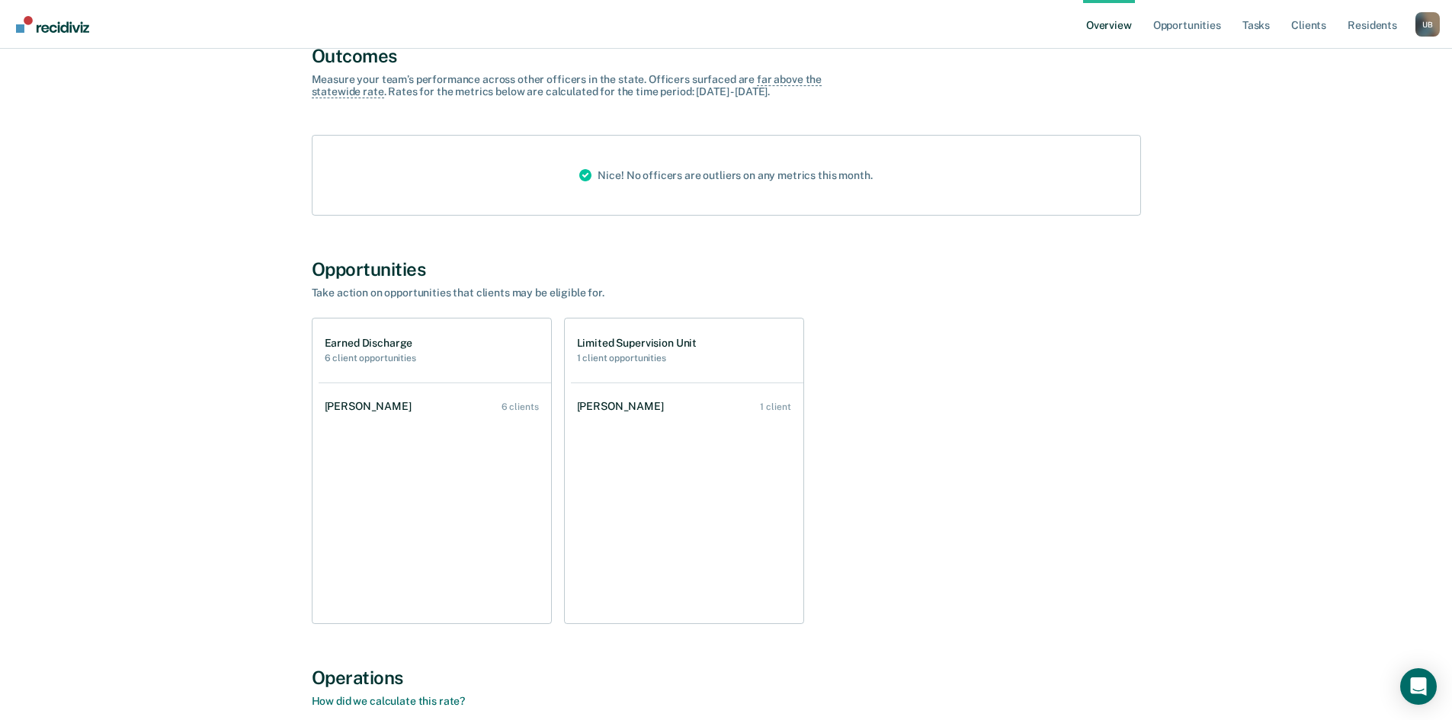
scroll to position [761, 0]
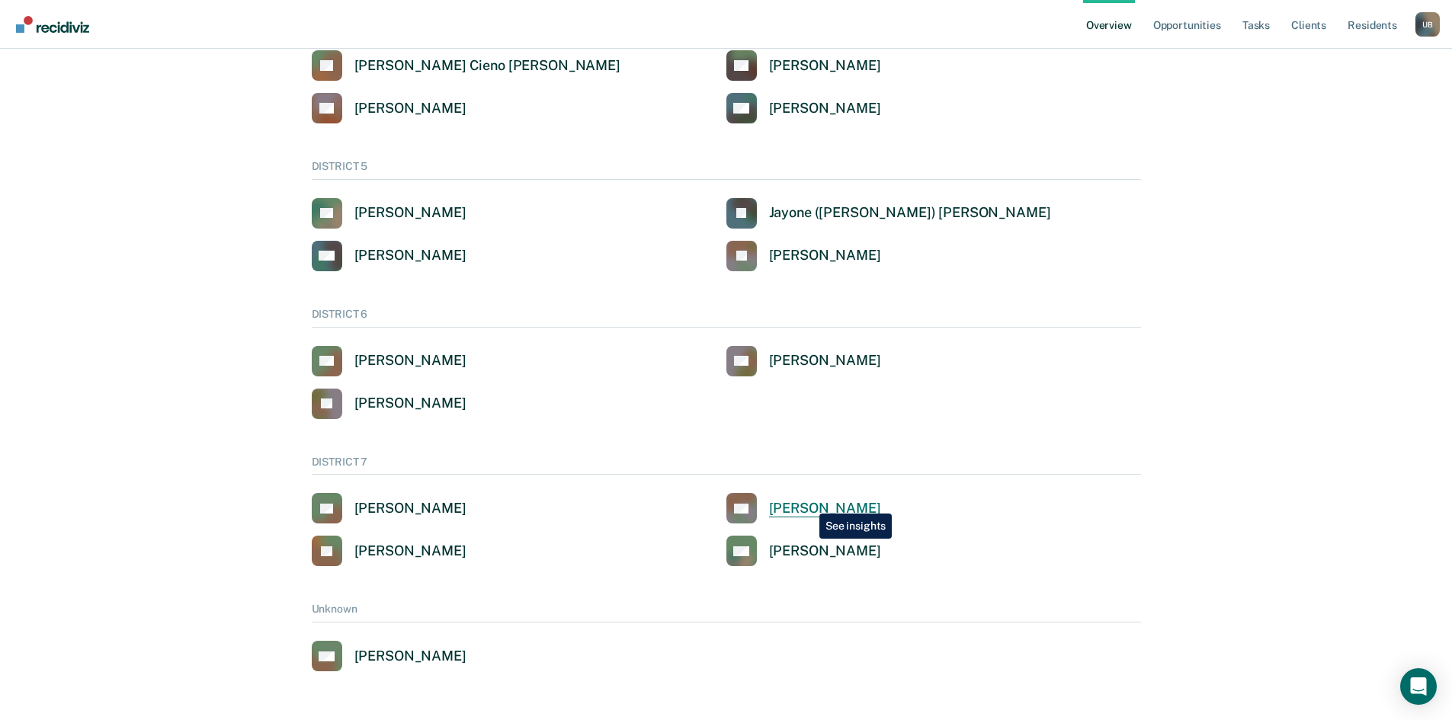
click at [808, 502] on div "[PERSON_NAME]" at bounding box center [825, 509] width 112 height 18
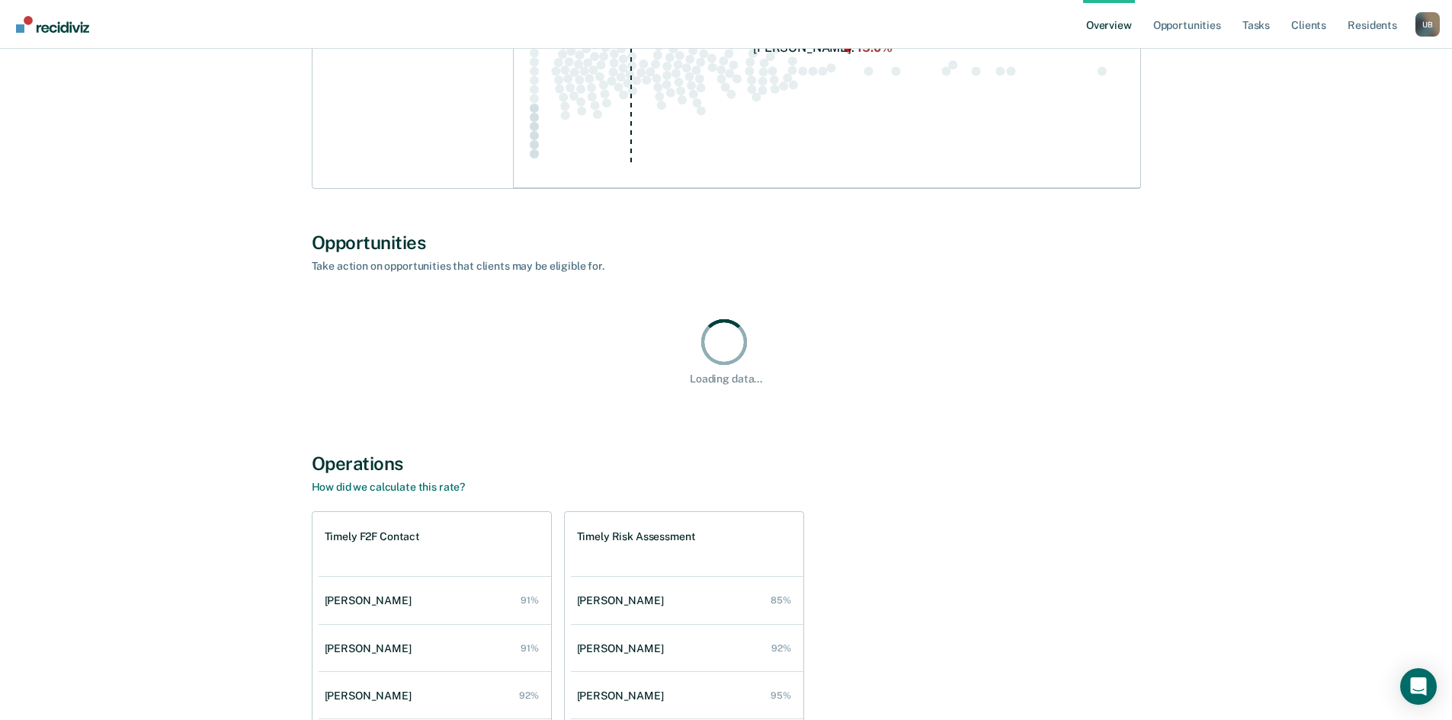
scroll to position [815, 0]
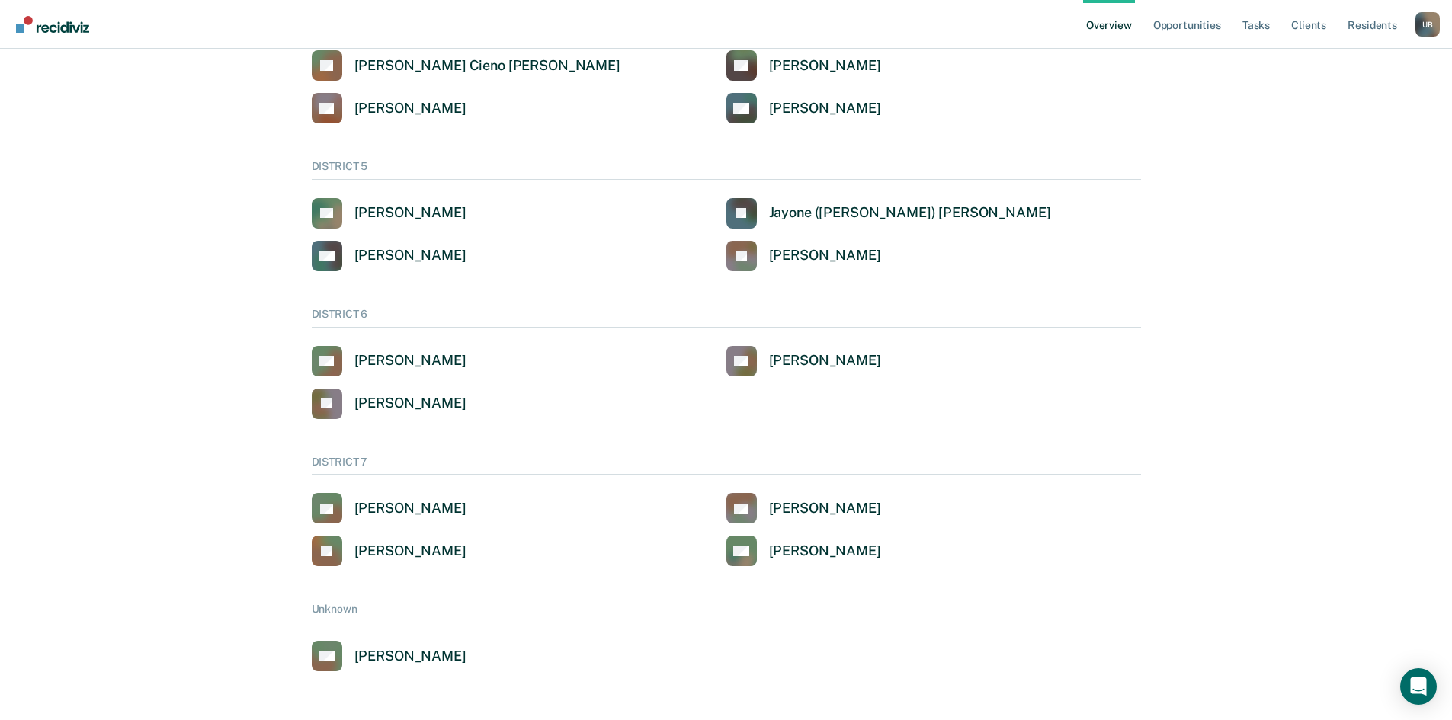
scroll to position [761, 0]
click at [830, 543] on div "[PERSON_NAME]" at bounding box center [825, 552] width 112 height 18
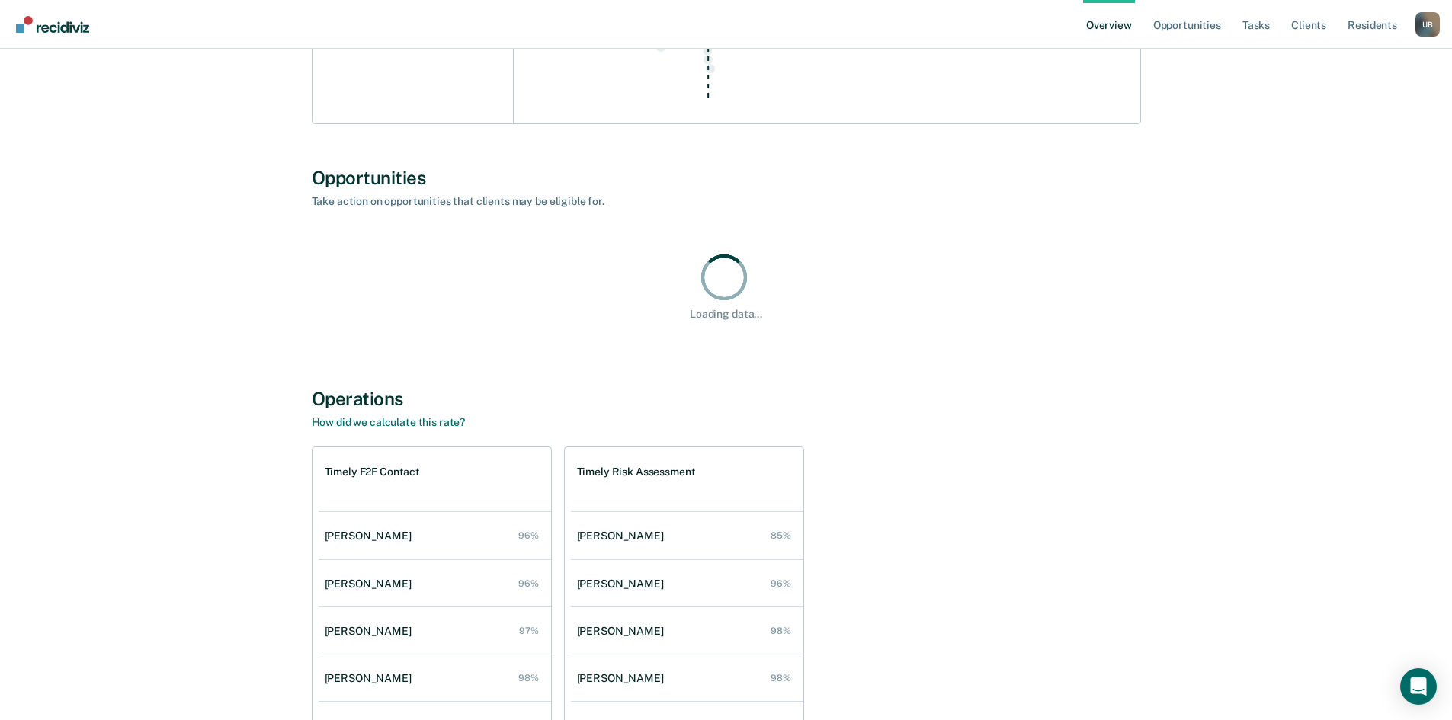
scroll to position [864, 0]
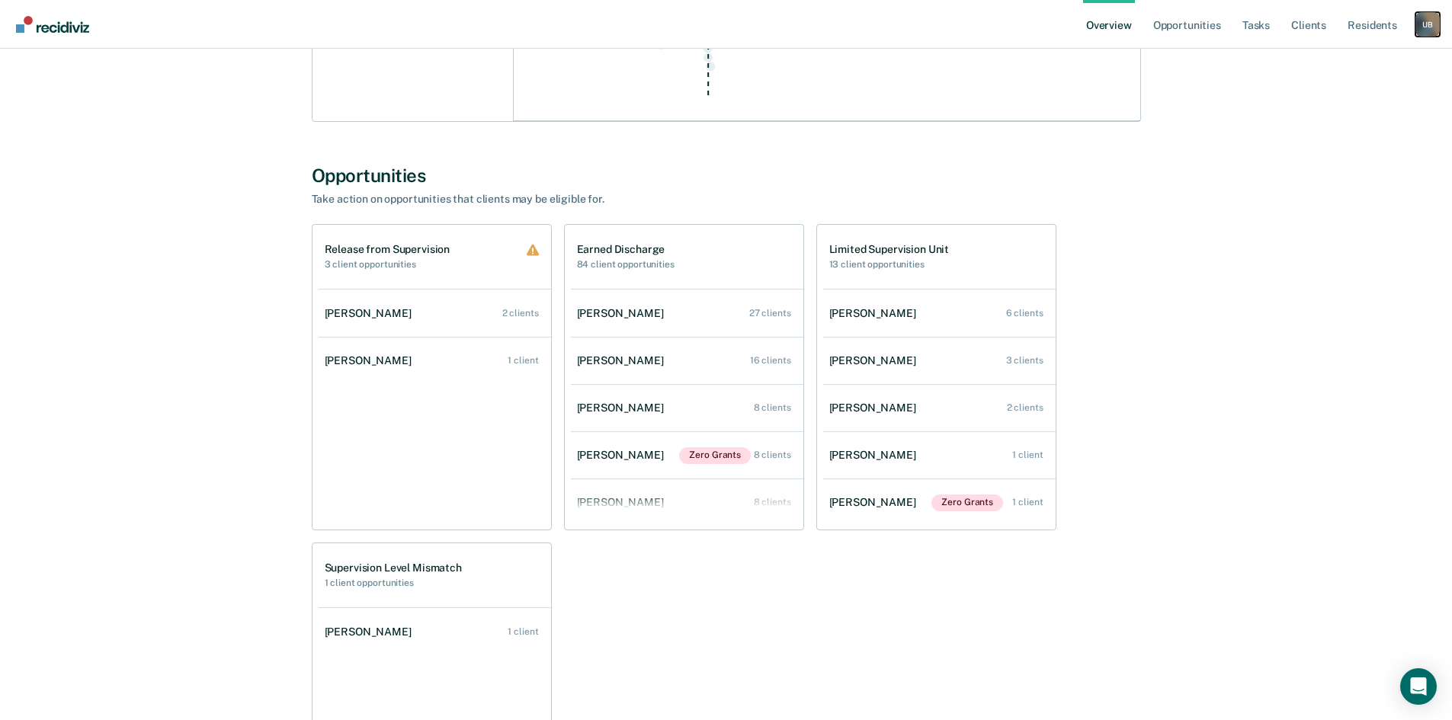
click at [1424, 27] on div "U B" at bounding box center [1427, 24] width 24 height 24
click at [1364, 114] on link "Go to Operations" at bounding box center [1363, 117] width 130 height 13
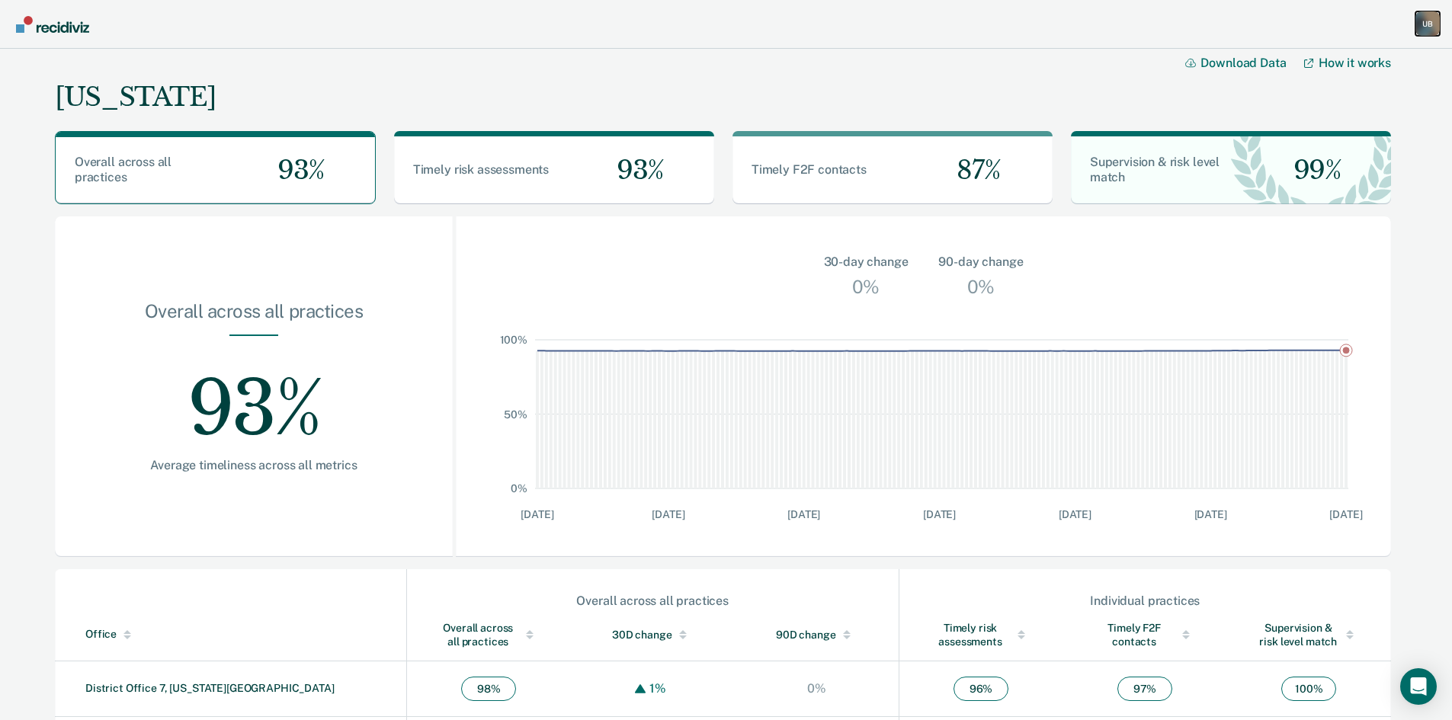
click at [1421, 27] on div "U B" at bounding box center [1427, 23] width 24 height 24
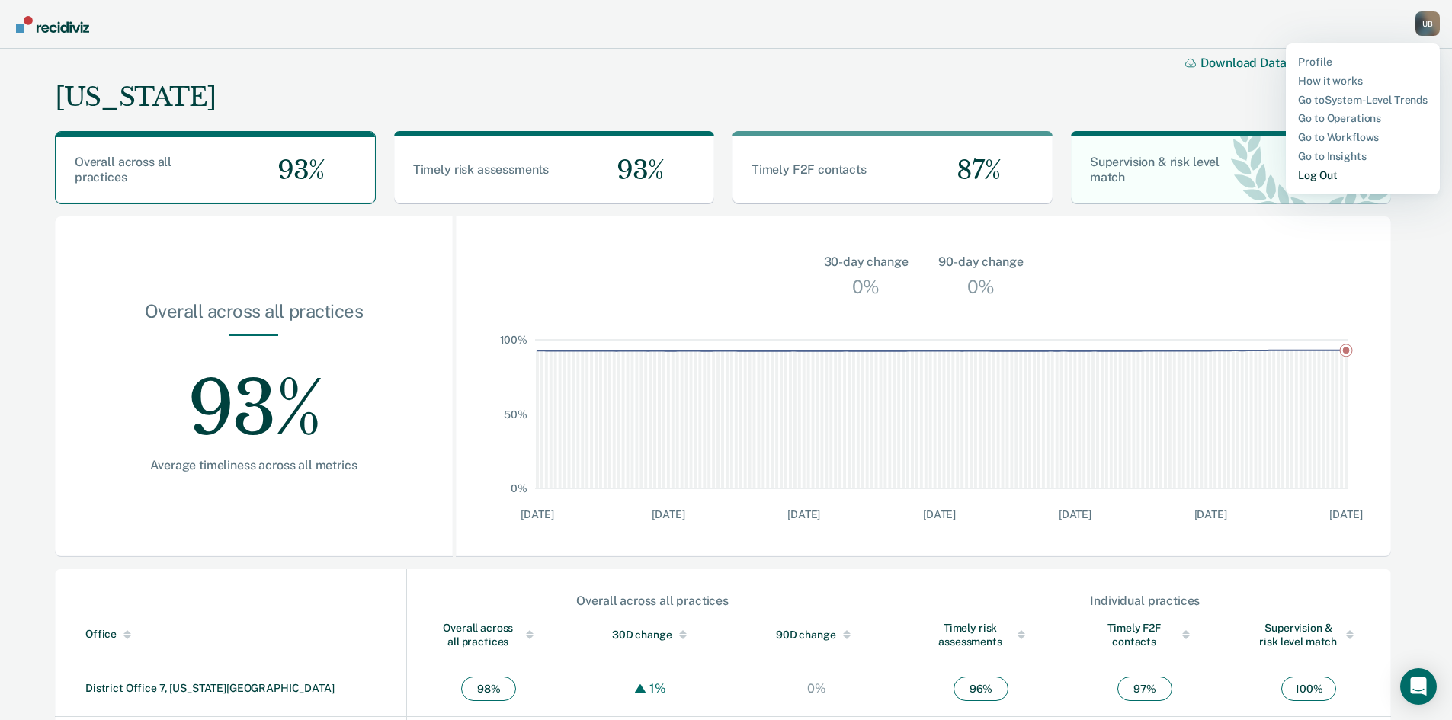
click at [1307, 175] on link "Log Out" at bounding box center [1363, 175] width 130 height 13
